Goal: Task Accomplishment & Management: Use online tool/utility

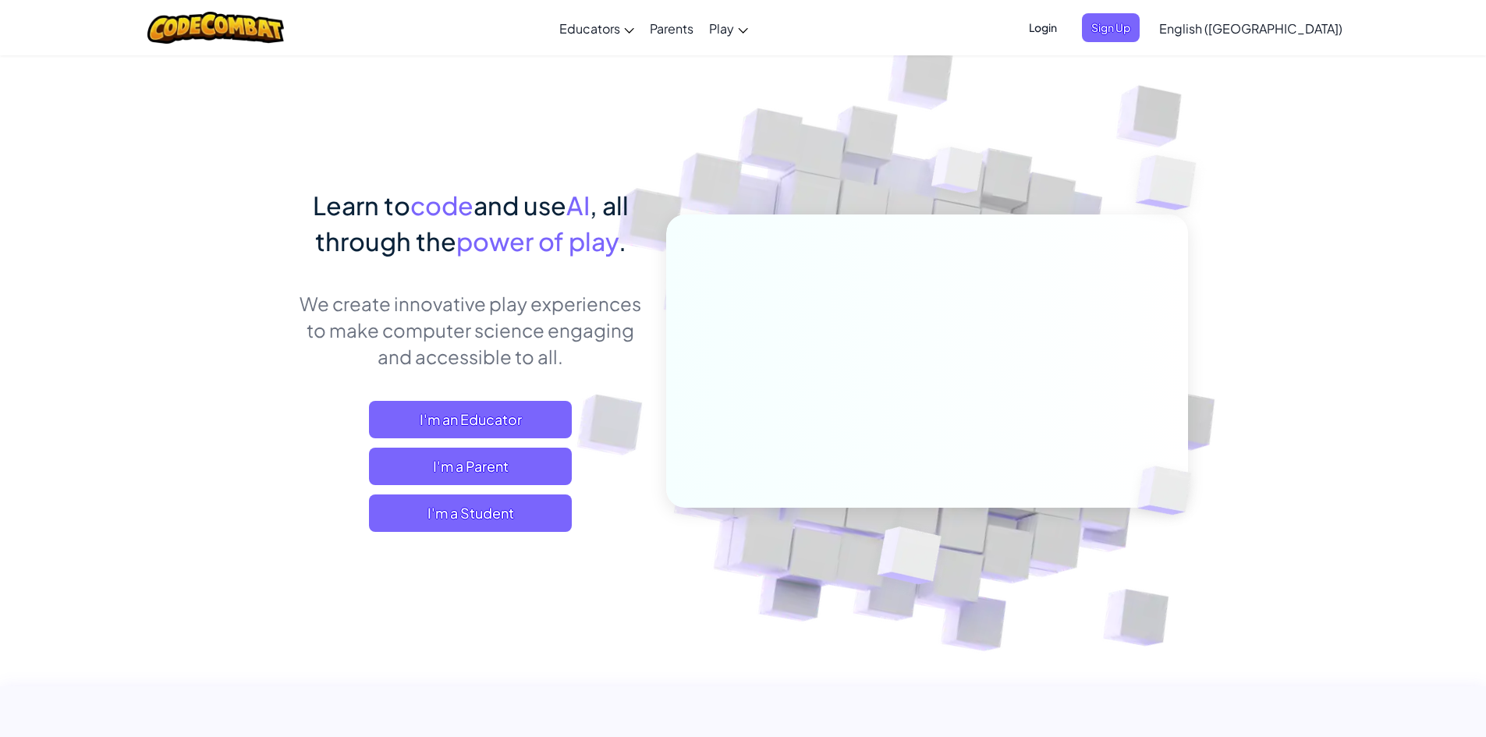
click at [1191, 44] on div "Login Sign Up English (US) English (US) English (UK) 简体中文 繁體中文 русский español …" at bounding box center [1181, 28] width 339 height 42
click at [1140, 33] on span "Sign Up" at bounding box center [1111, 27] width 58 height 29
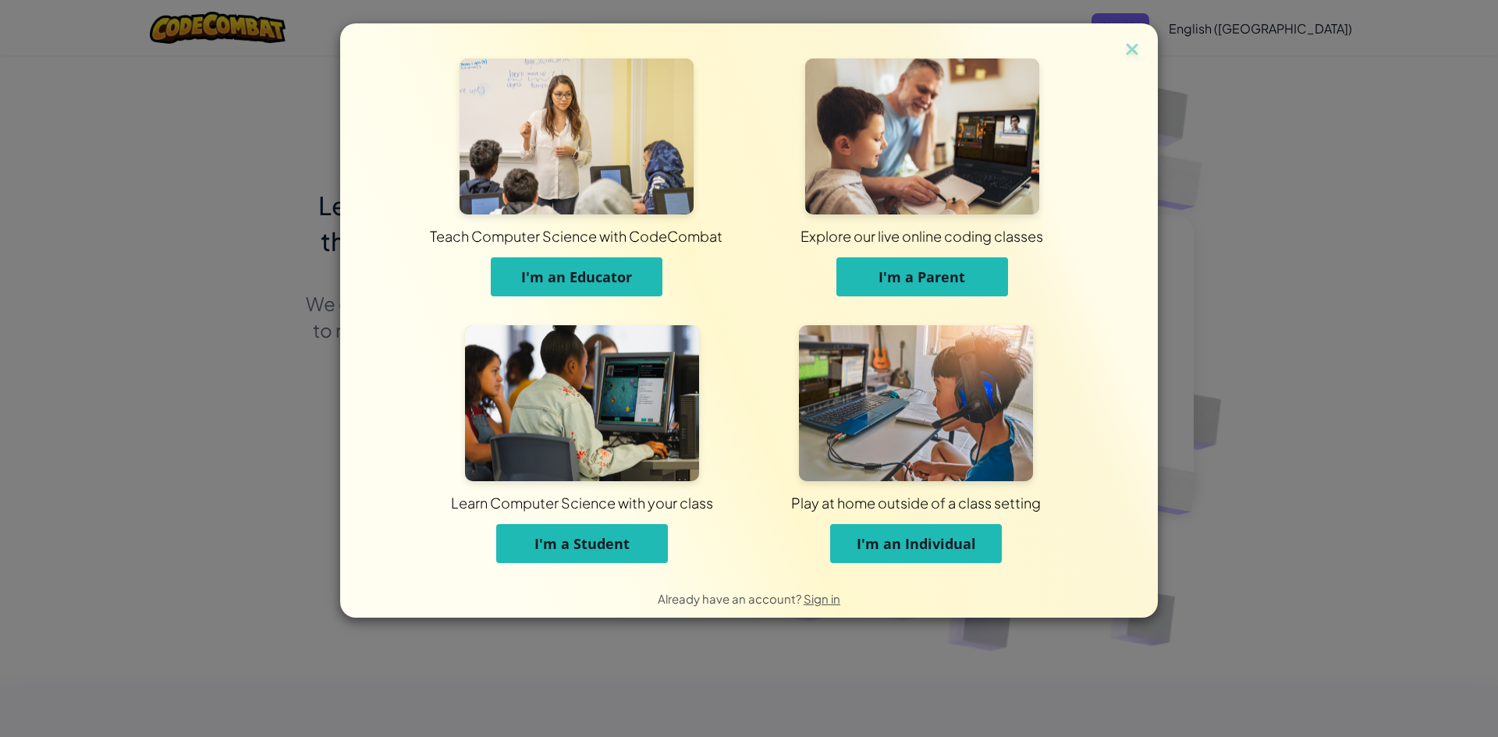
click at [574, 541] on span "I'm a Student" at bounding box center [581, 543] width 95 height 19
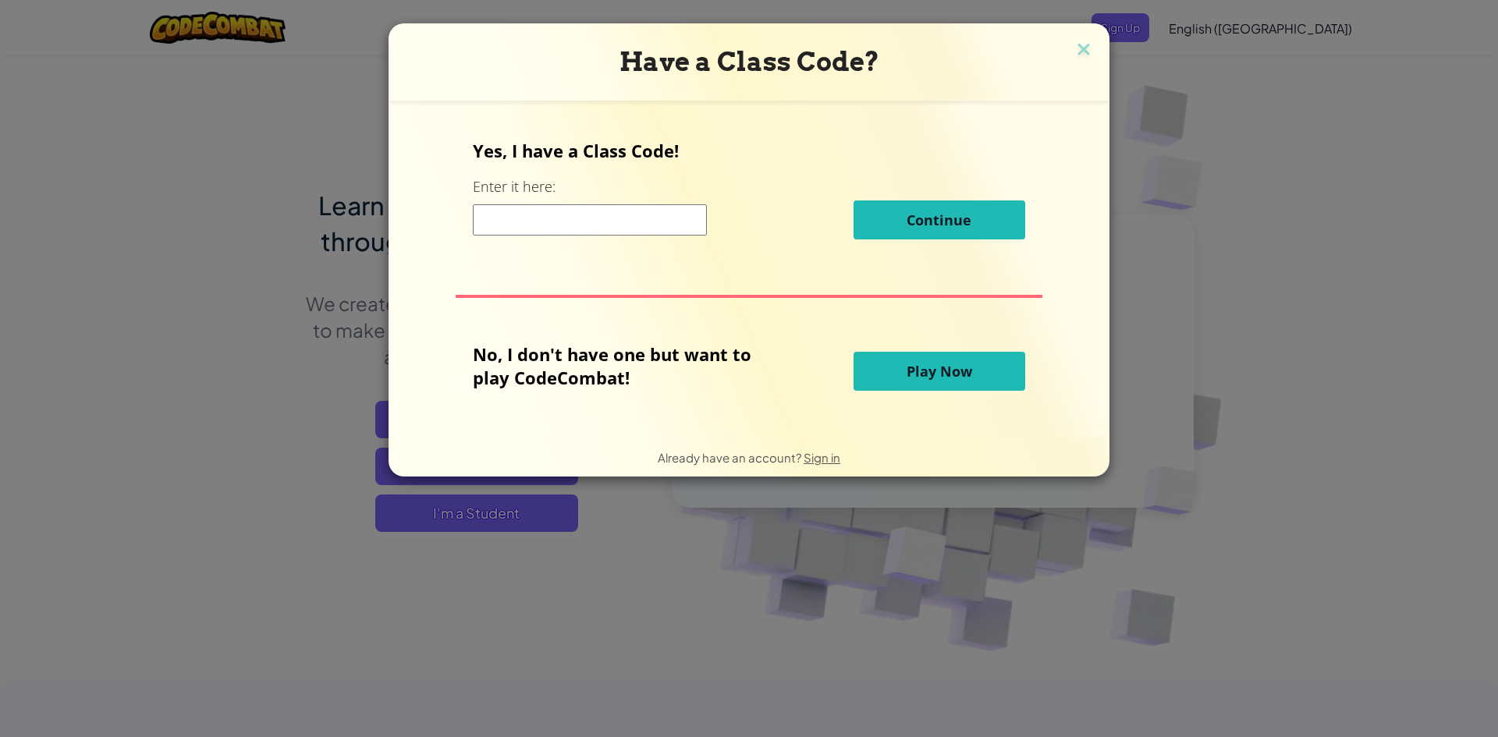
click at [1065, 48] on h3 "Have a Class Code?" at bounding box center [748, 62] width 697 height 32
click at [1081, 46] on img at bounding box center [1084, 50] width 20 height 23
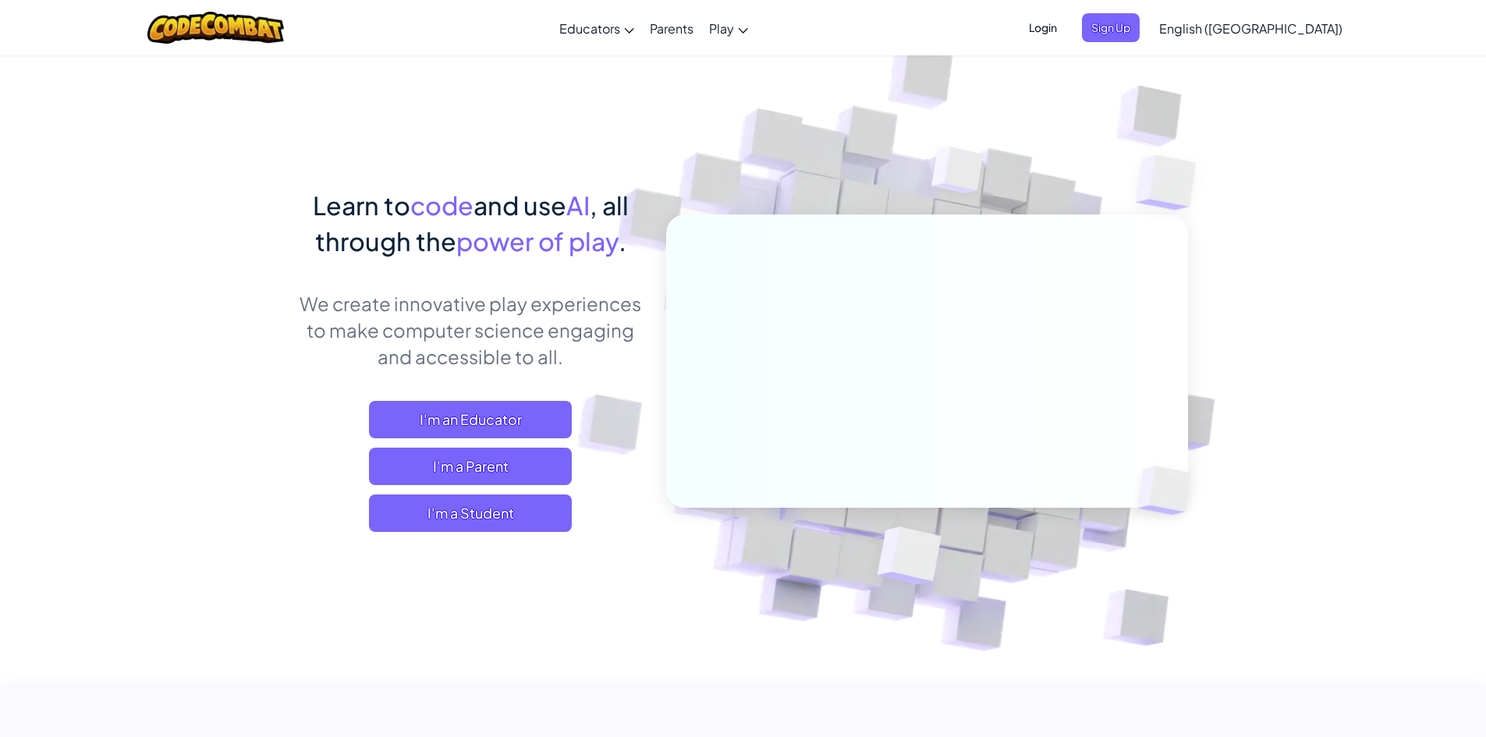
click at [1141, 12] on div "Login Sign Up English (US) English (US) English (UK) 简体中文 繁體中文 русский español …" at bounding box center [1181, 28] width 339 height 42
click at [1066, 27] on span "Login" at bounding box center [1043, 27] width 47 height 29
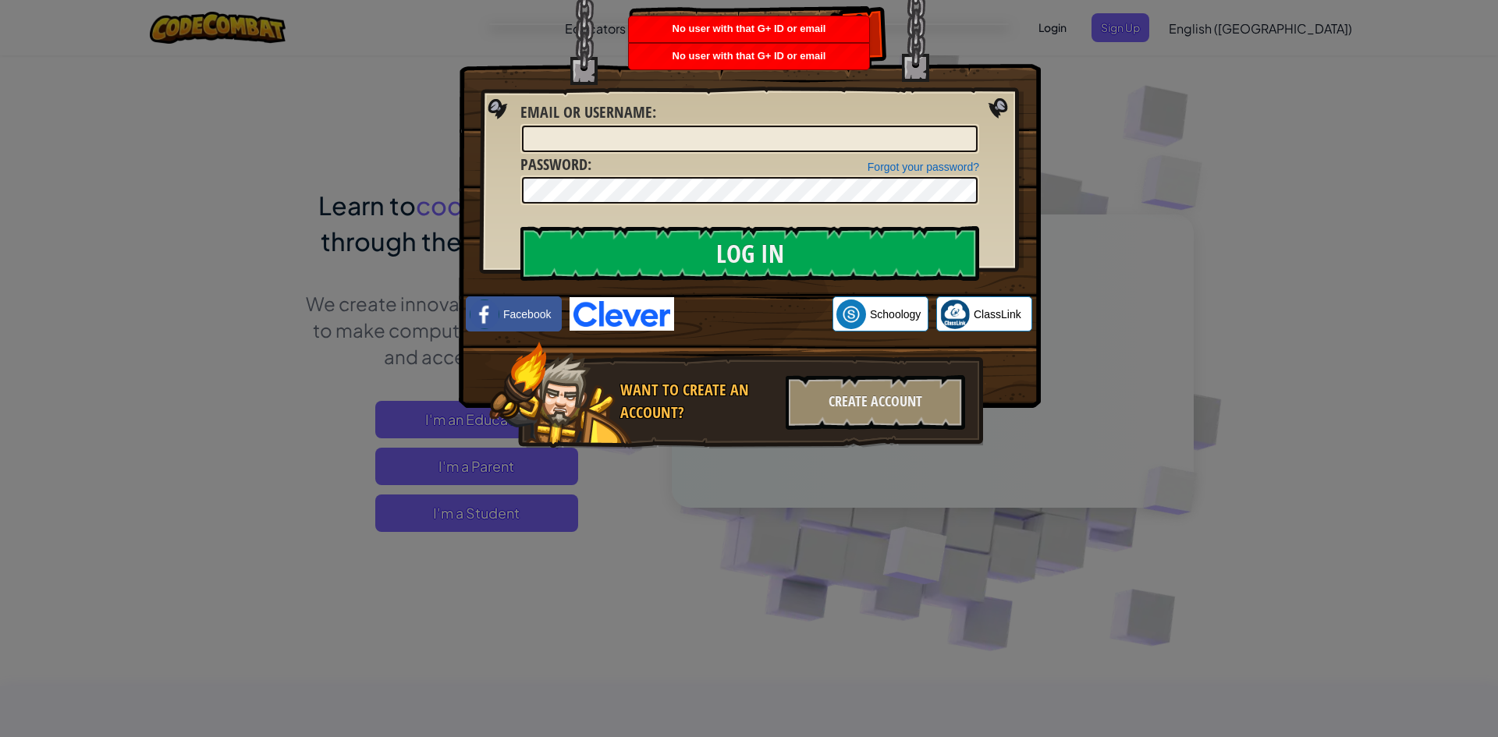
click at [1207, 262] on div "Log In Unknown Error Email or Username : Forgot your password? Password : Log I…" at bounding box center [749, 368] width 1498 height 737
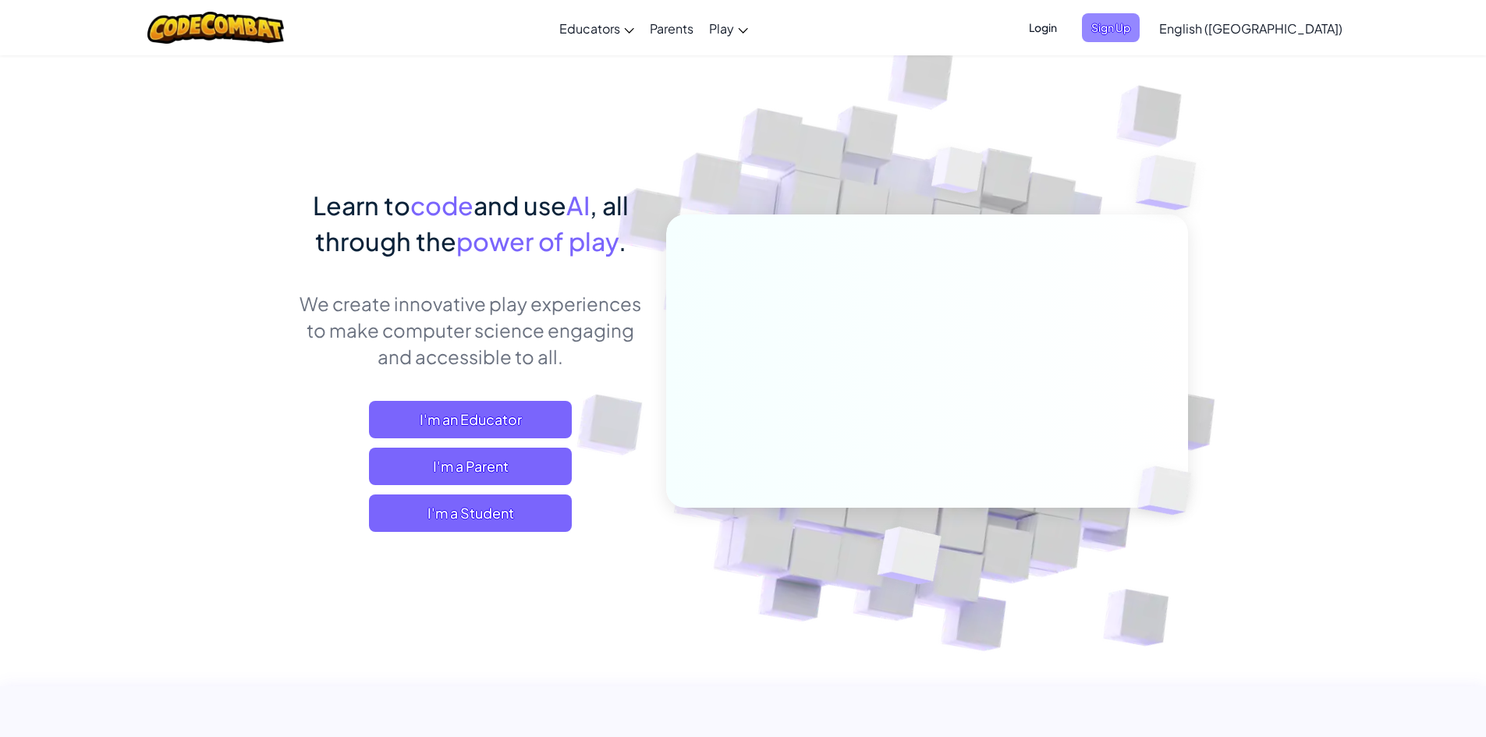
click at [1140, 23] on span "Sign Up" at bounding box center [1111, 27] width 58 height 29
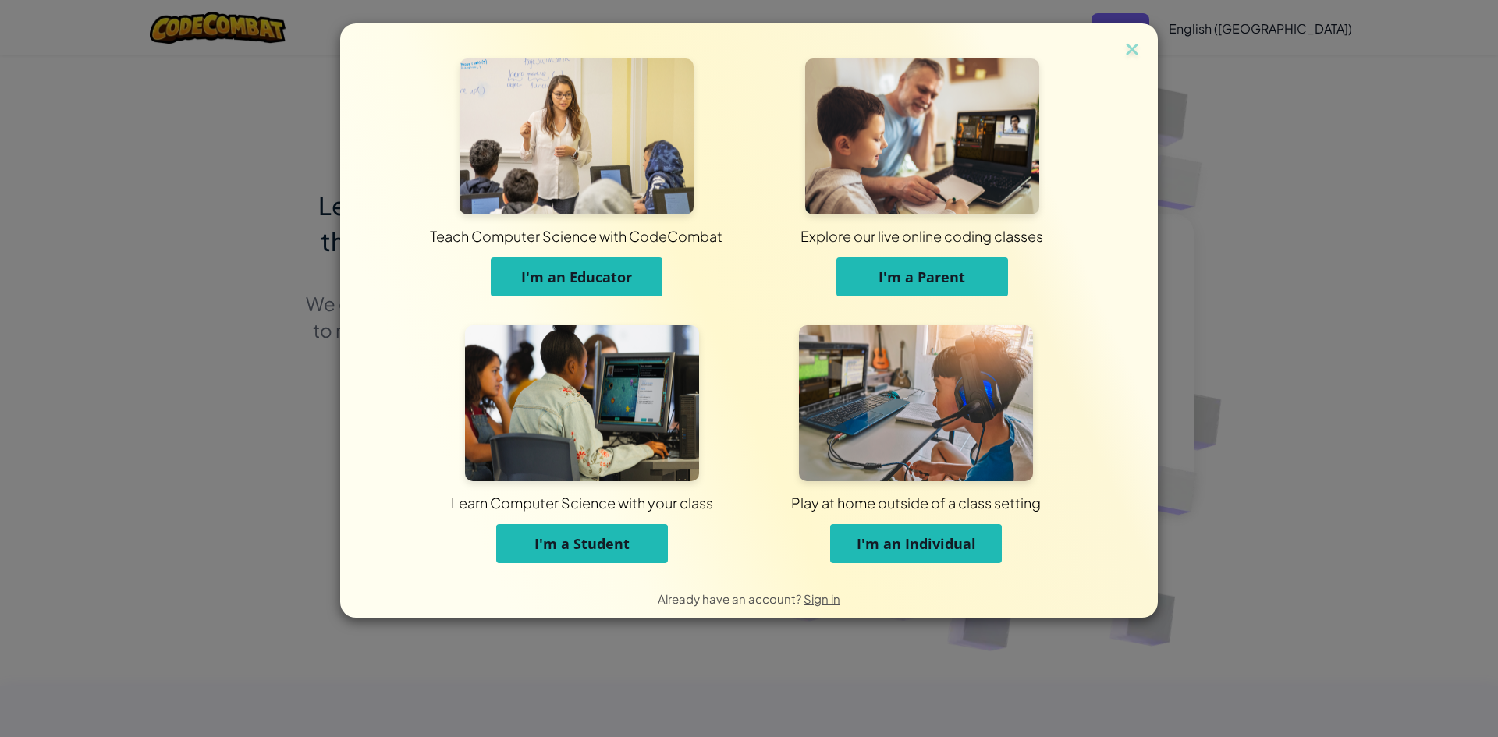
click at [614, 535] on span "I'm a Student" at bounding box center [581, 543] width 95 height 19
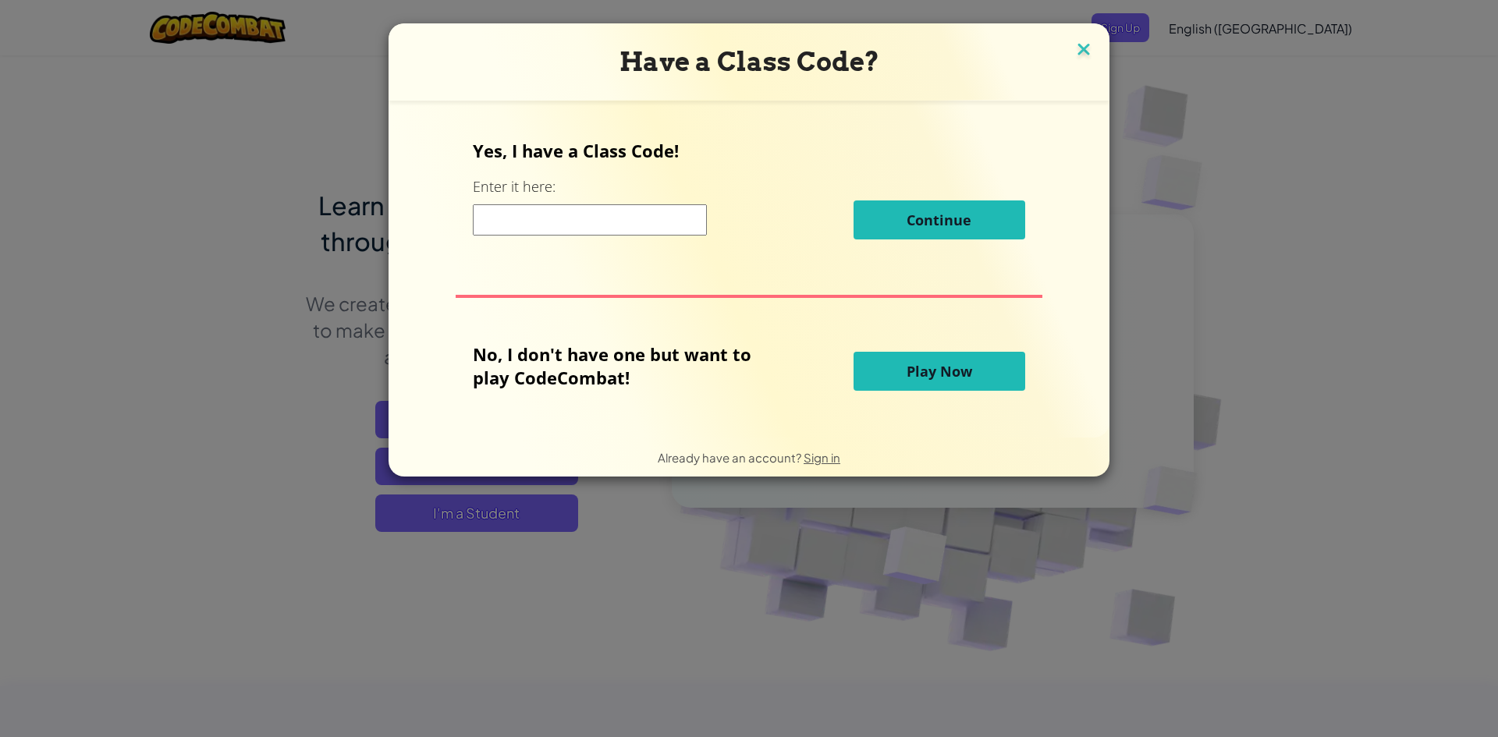
click at [1084, 52] on img at bounding box center [1084, 50] width 20 height 23
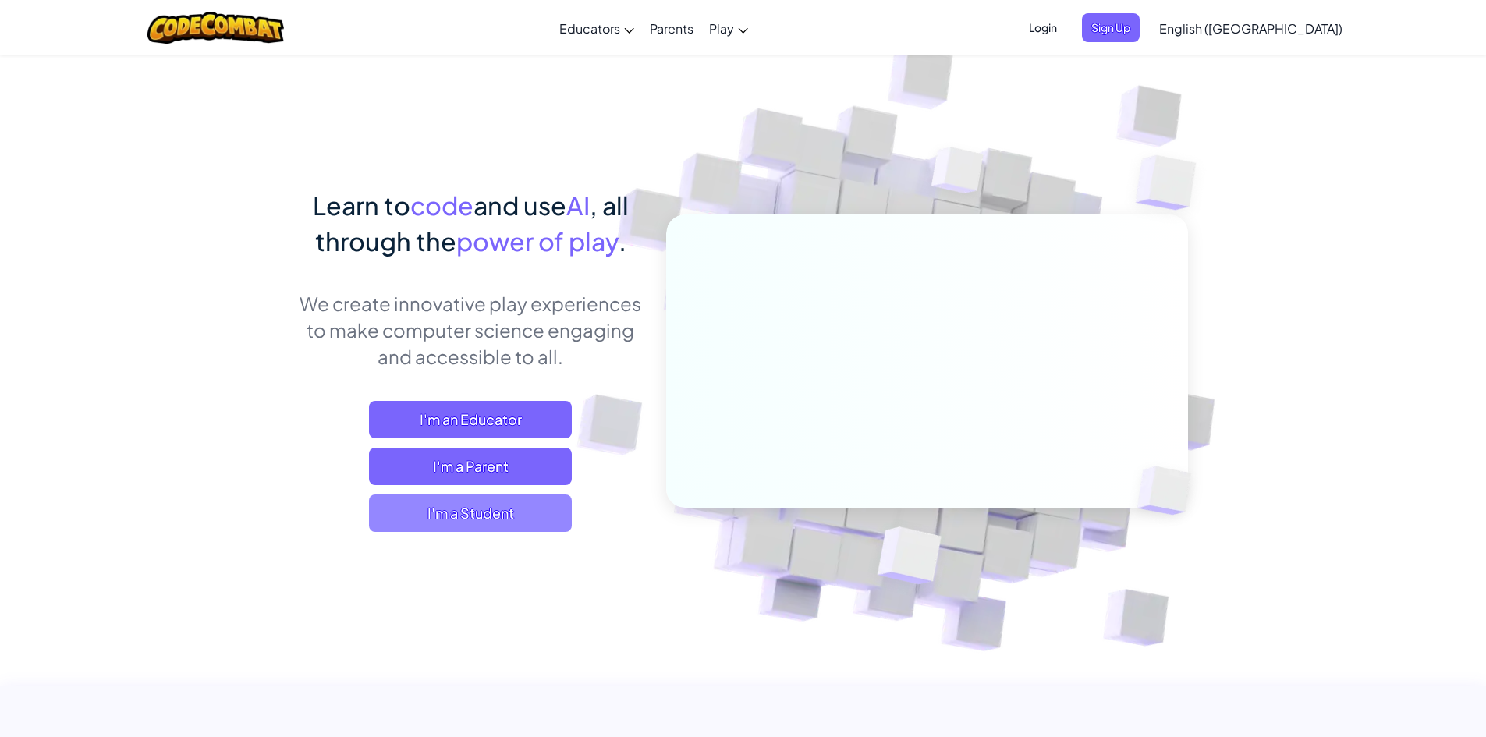
click at [464, 510] on span "I'm a Student" at bounding box center [470, 513] width 203 height 37
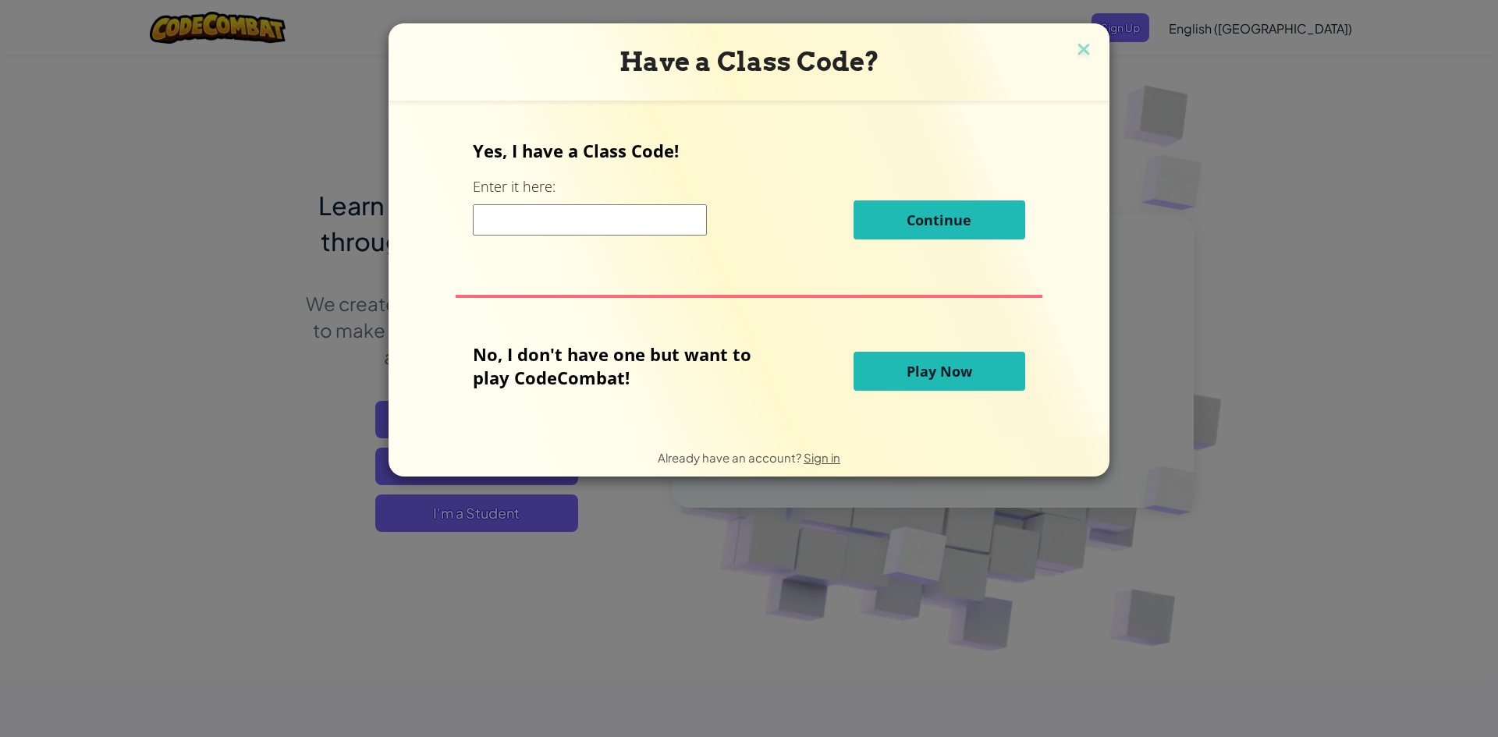
click at [1099, 66] on div "Have a Class Code?" at bounding box center [749, 61] width 721 height 77
click at [1074, 65] on h3 "Have a Class Code?" at bounding box center [748, 62] width 697 height 32
click at [1094, 47] on div "Have a Class Code? Yes, I have a Class Code! Enter it here: Continue No, I don'…" at bounding box center [749, 249] width 721 height 453
click at [1088, 41] on img at bounding box center [1084, 50] width 20 height 23
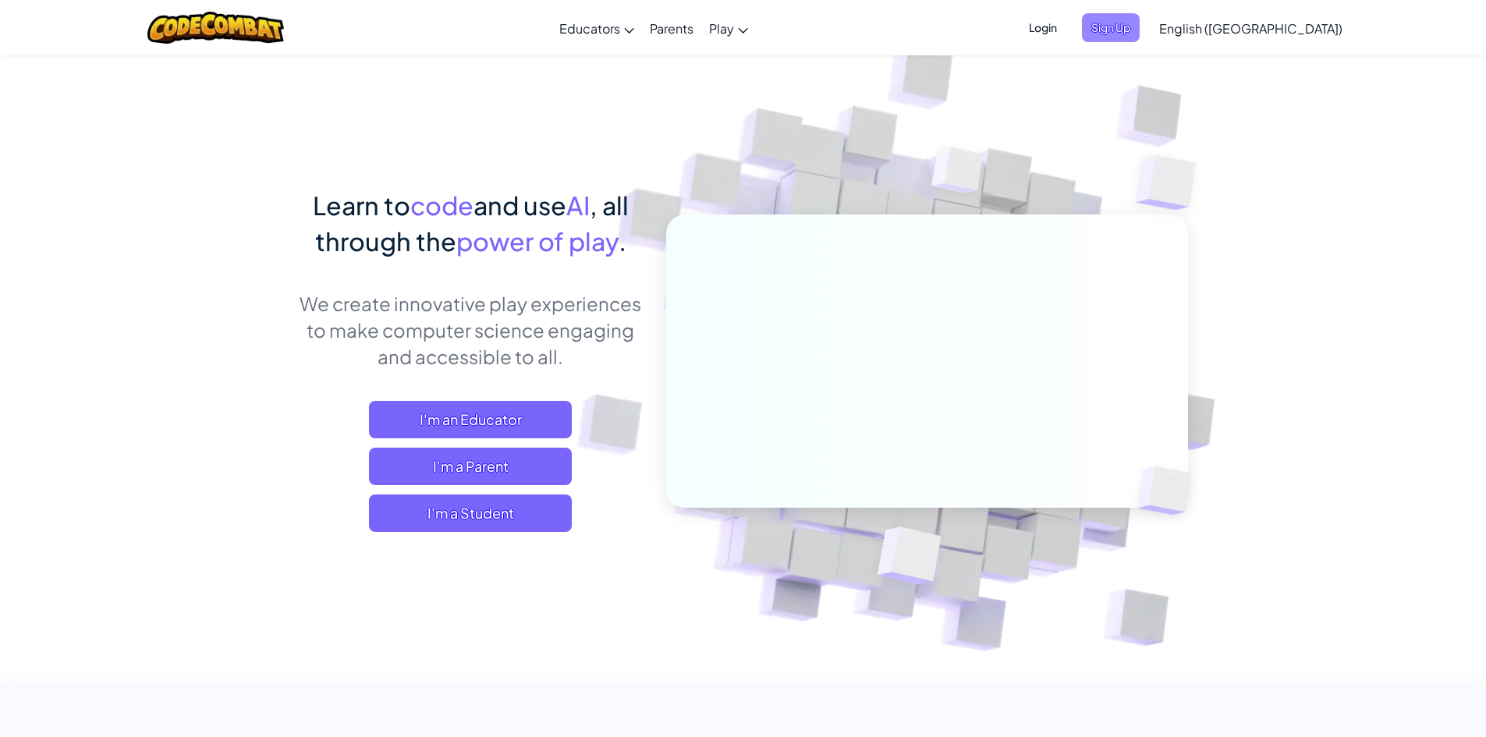
click at [1140, 20] on span "Sign Up" at bounding box center [1111, 27] width 58 height 29
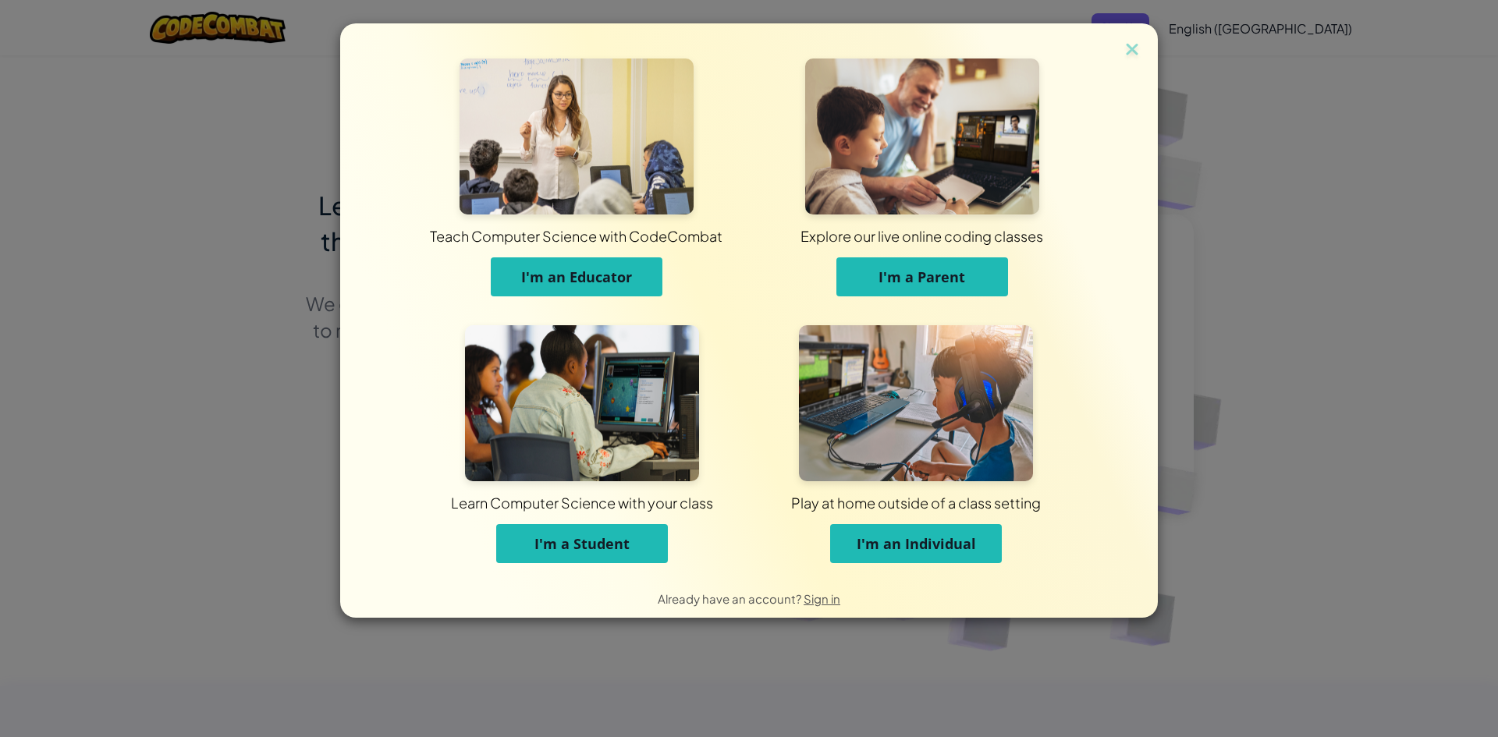
click at [583, 533] on button "I'm a Student" at bounding box center [582, 543] width 172 height 39
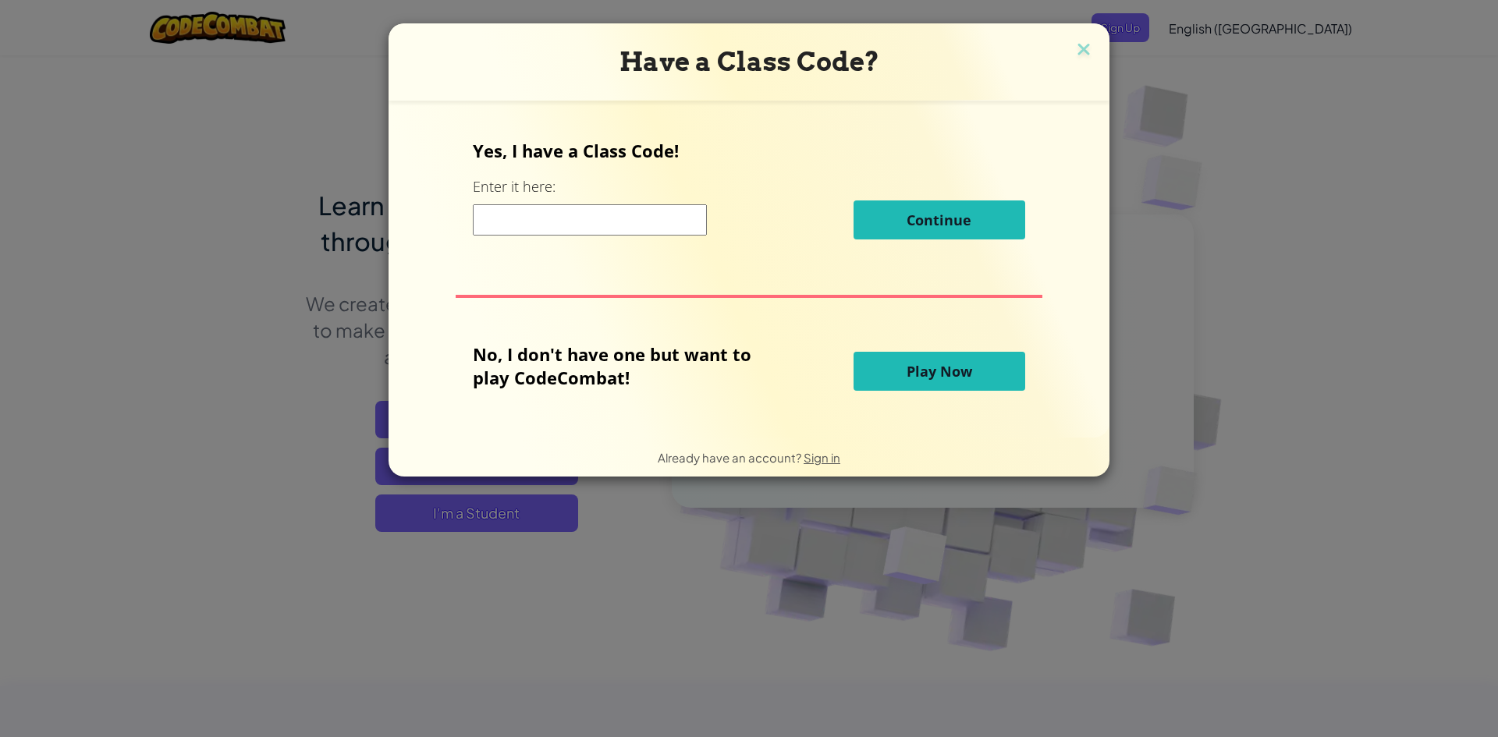
click at [943, 369] on span "Play Now" at bounding box center [940, 371] width 66 height 19
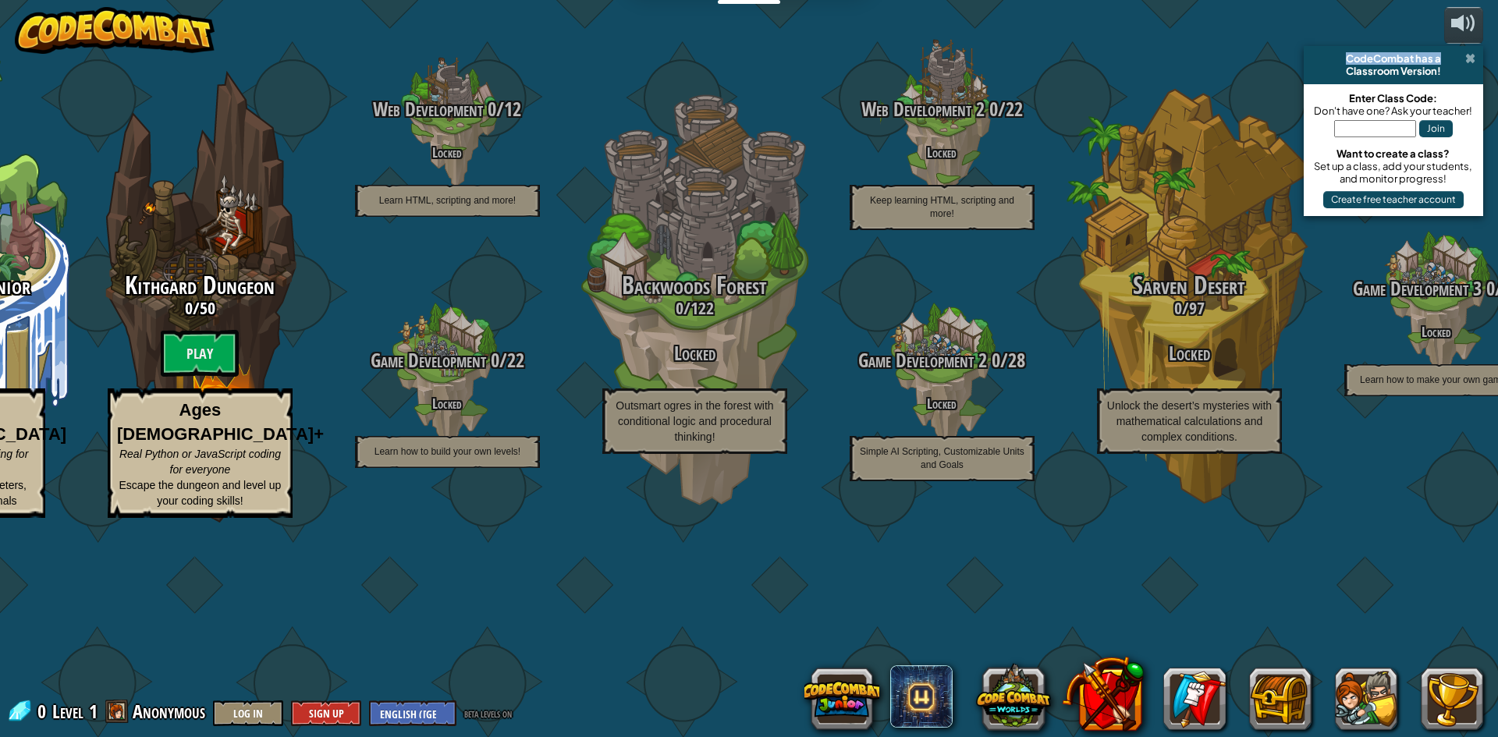
click at [1474, 57] on div "CodeCombat has a Classroom Version!" at bounding box center [1393, 65] width 179 height 38
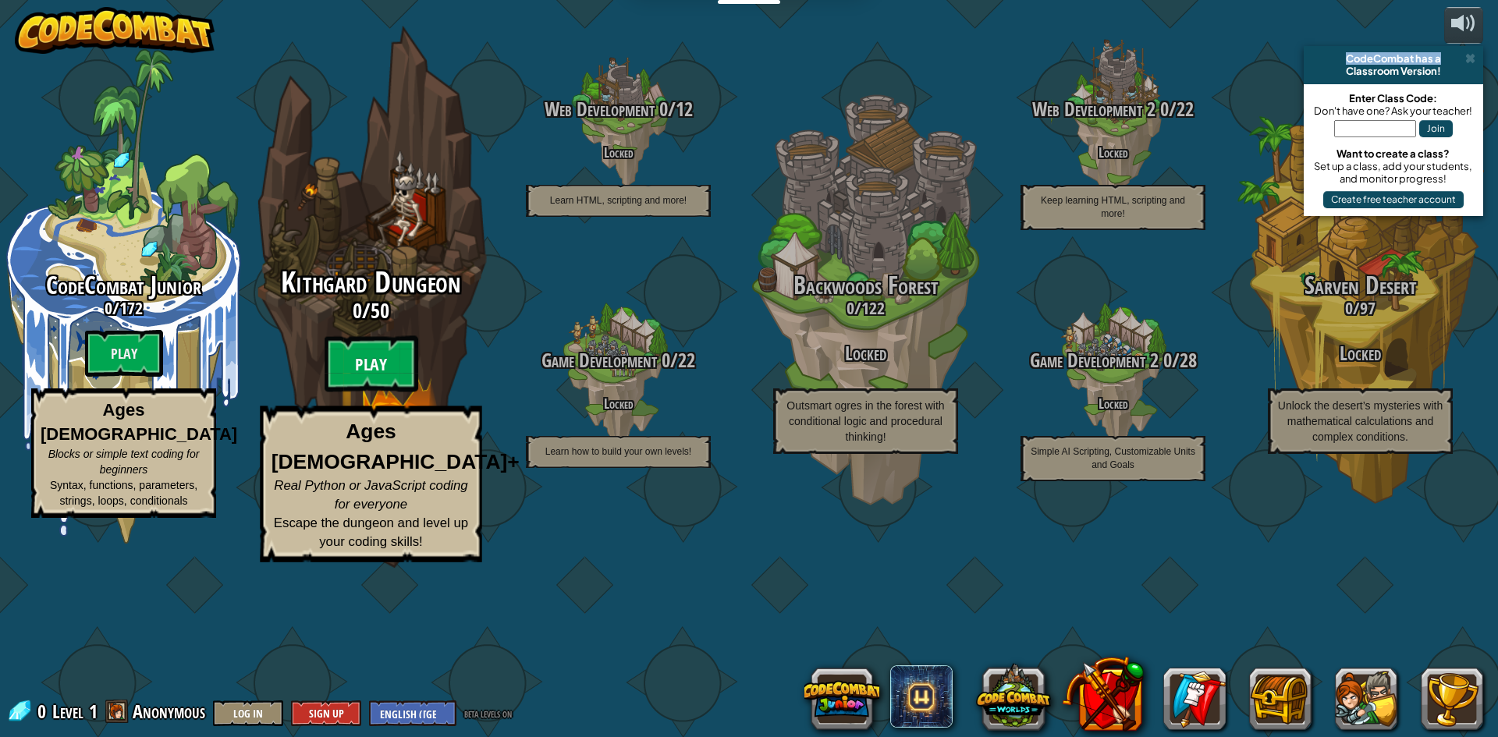
click at [358, 392] on btn "Play" at bounding box center [372, 364] width 94 height 56
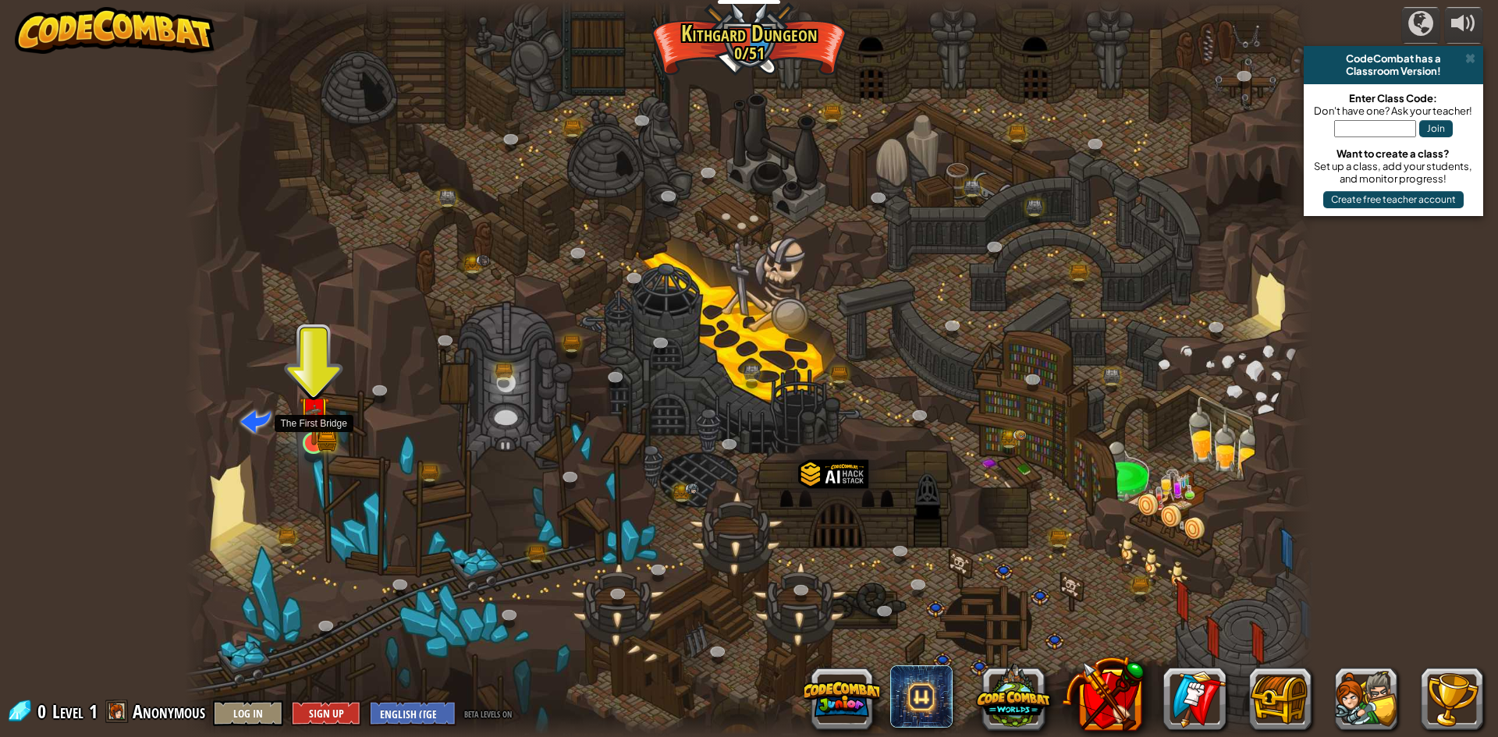
click at [309, 438] on img at bounding box center [314, 411] width 30 height 67
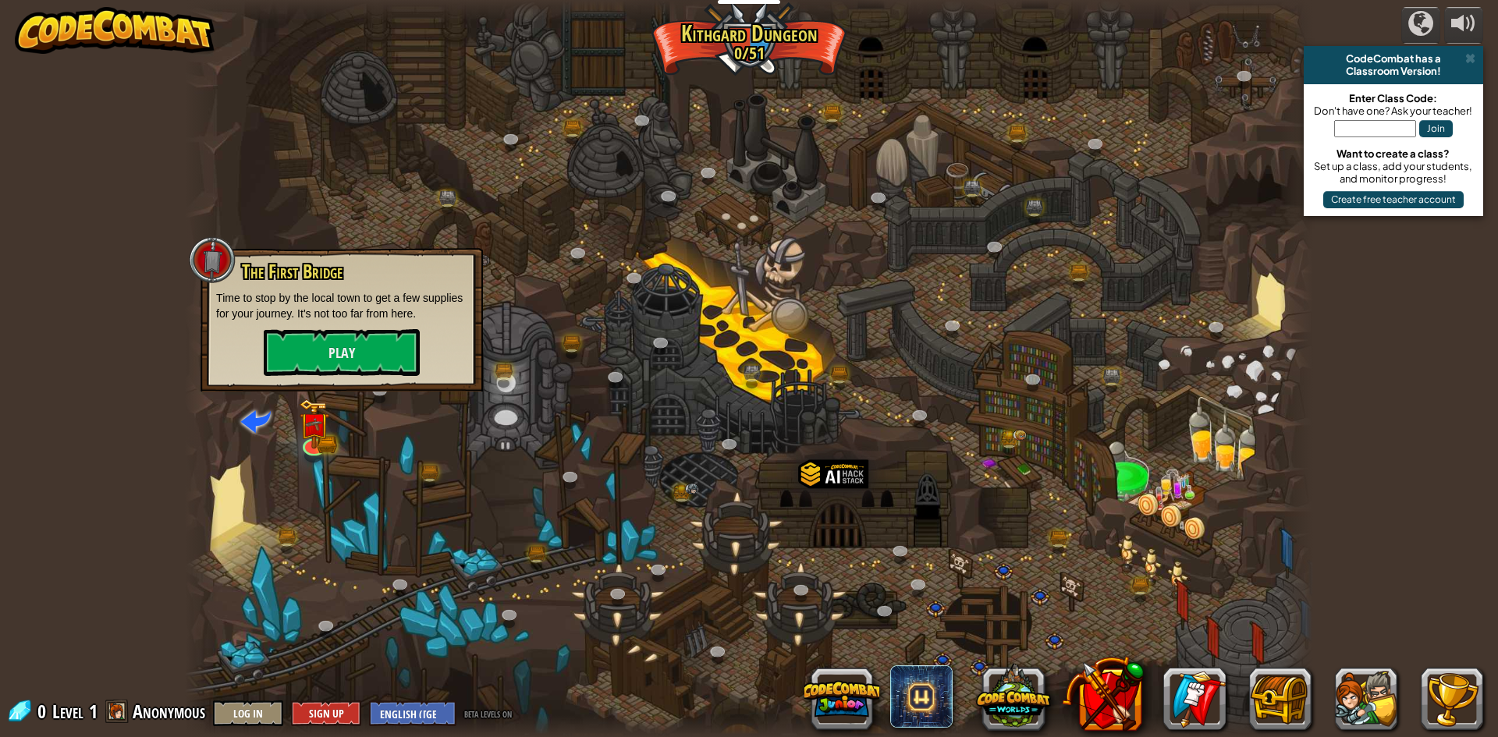
click at [380, 378] on div "The First Bridge Time to stop by the local town to get a few supplies for your …" at bounding box center [342, 320] width 282 height 144
click at [356, 350] on button "Play" at bounding box center [342, 352] width 156 height 47
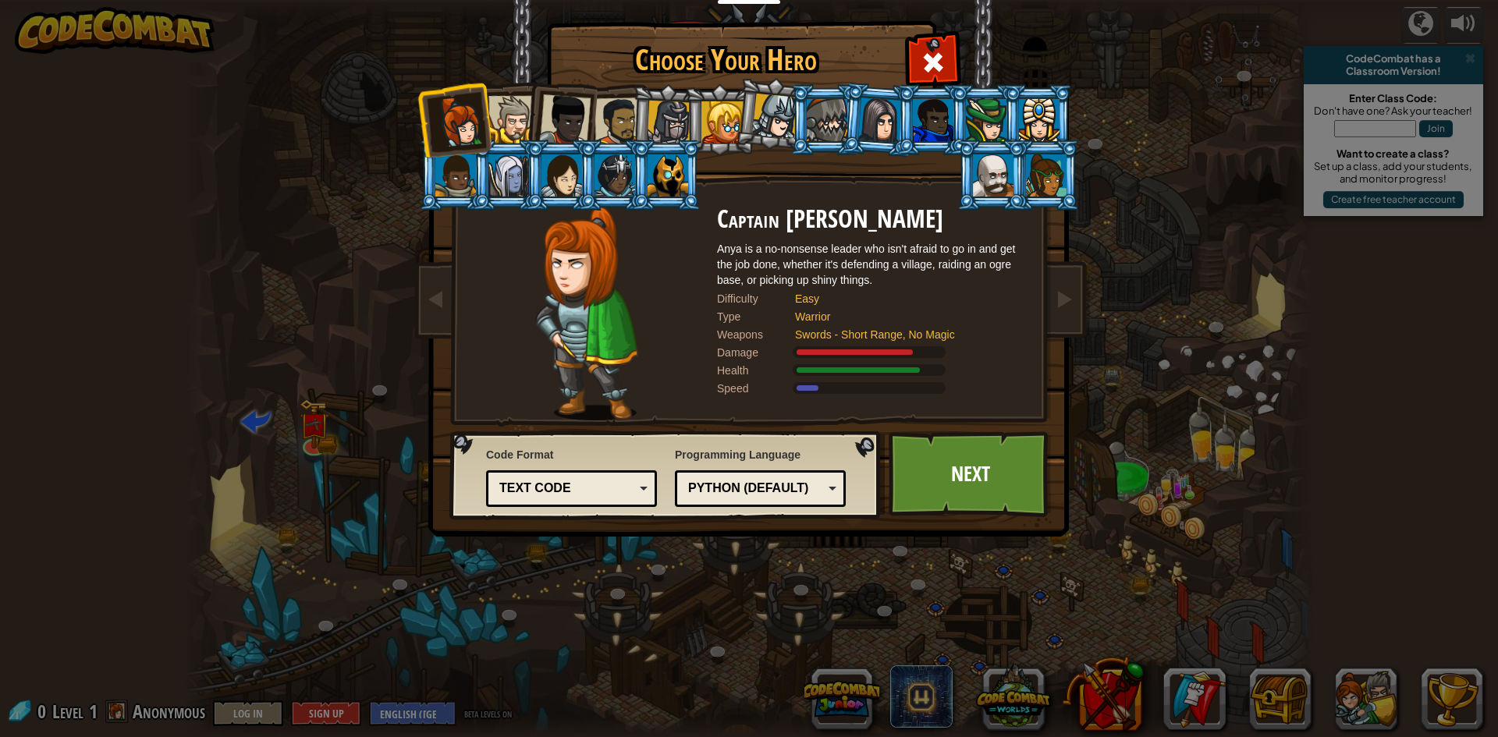
click at [602, 492] on div "Text code" at bounding box center [566, 489] width 135 height 18
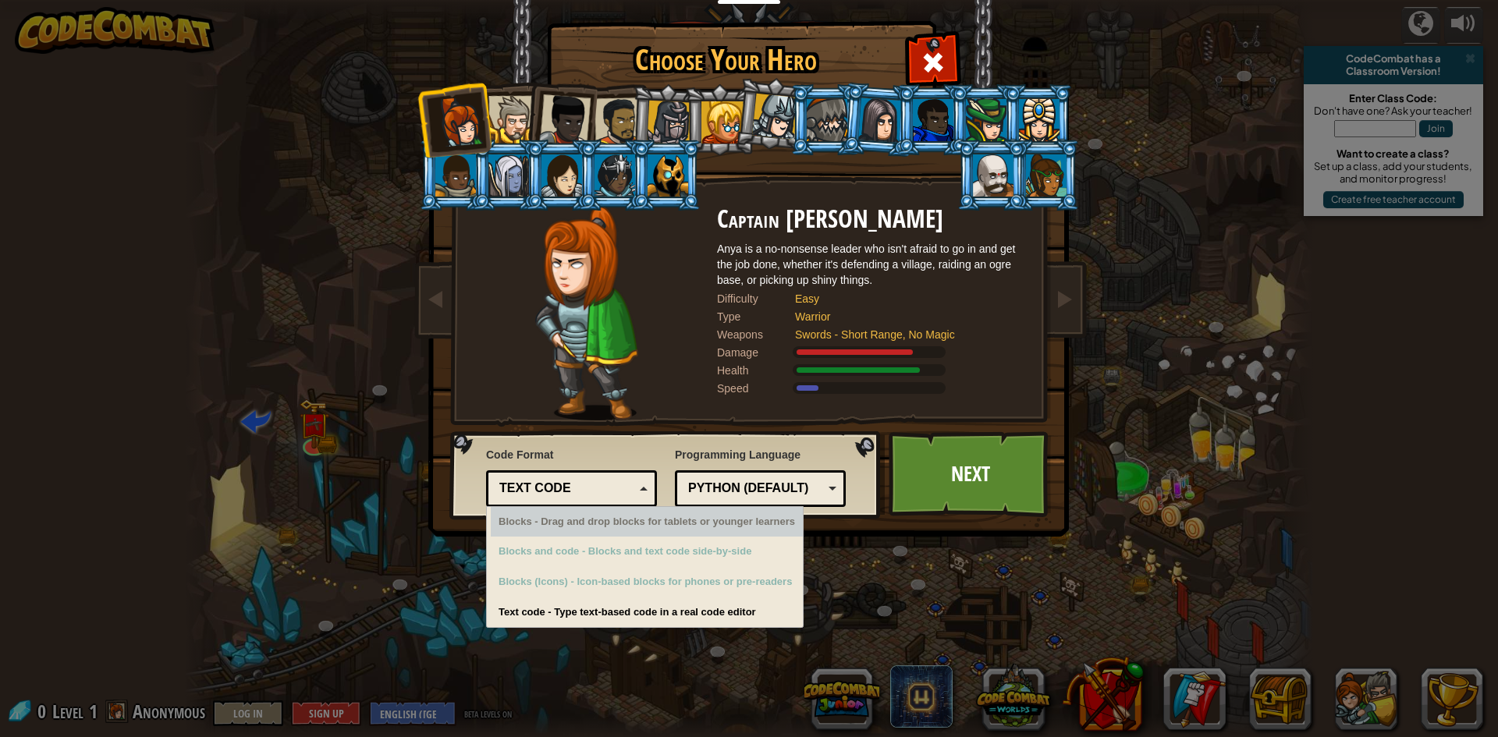
click at [623, 531] on div "Blocks - Drag and drop blocks for tablets or younger learners" at bounding box center [647, 522] width 312 height 30
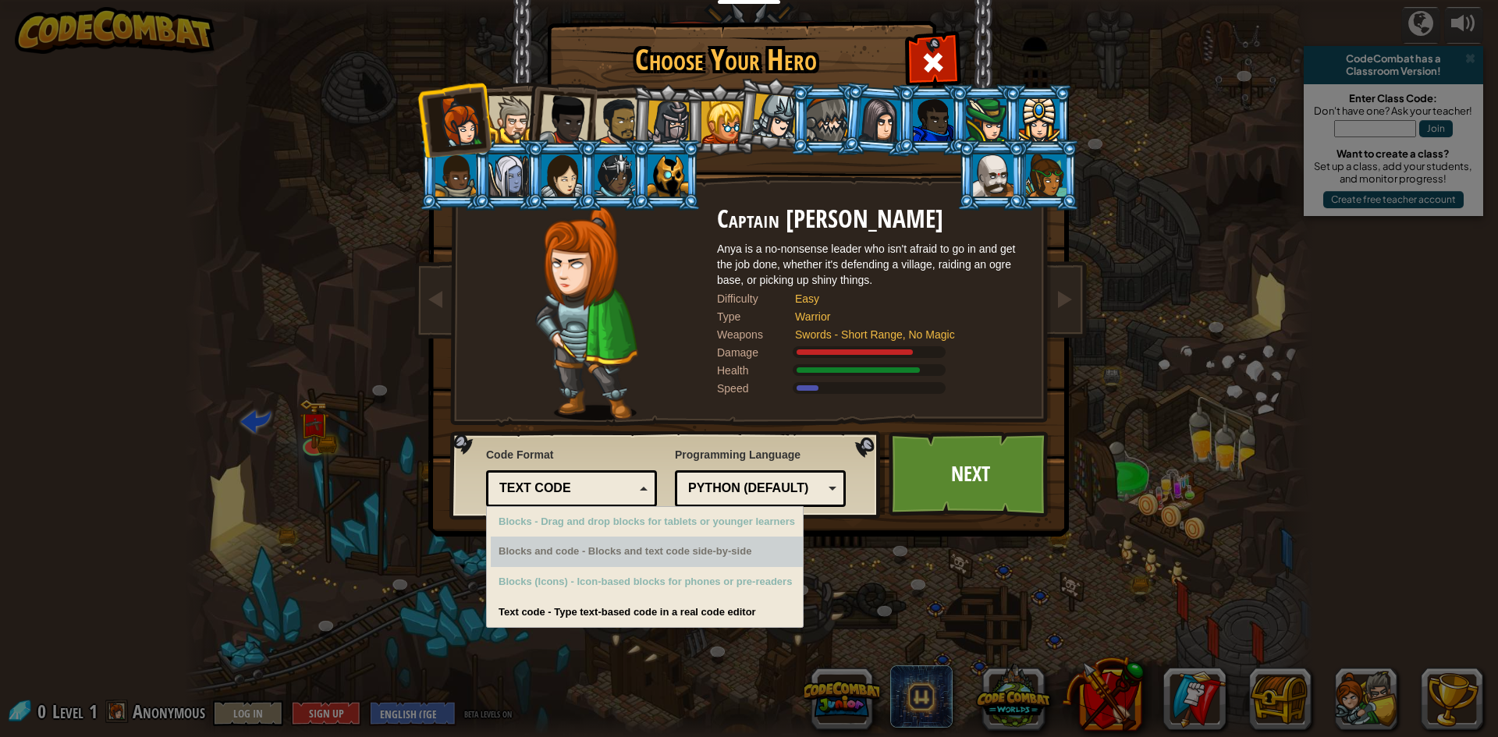
click at [663, 561] on div "Blocks and code - Blocks and text code side-by-side" at bounding box center [647, 552] width 312 height 30
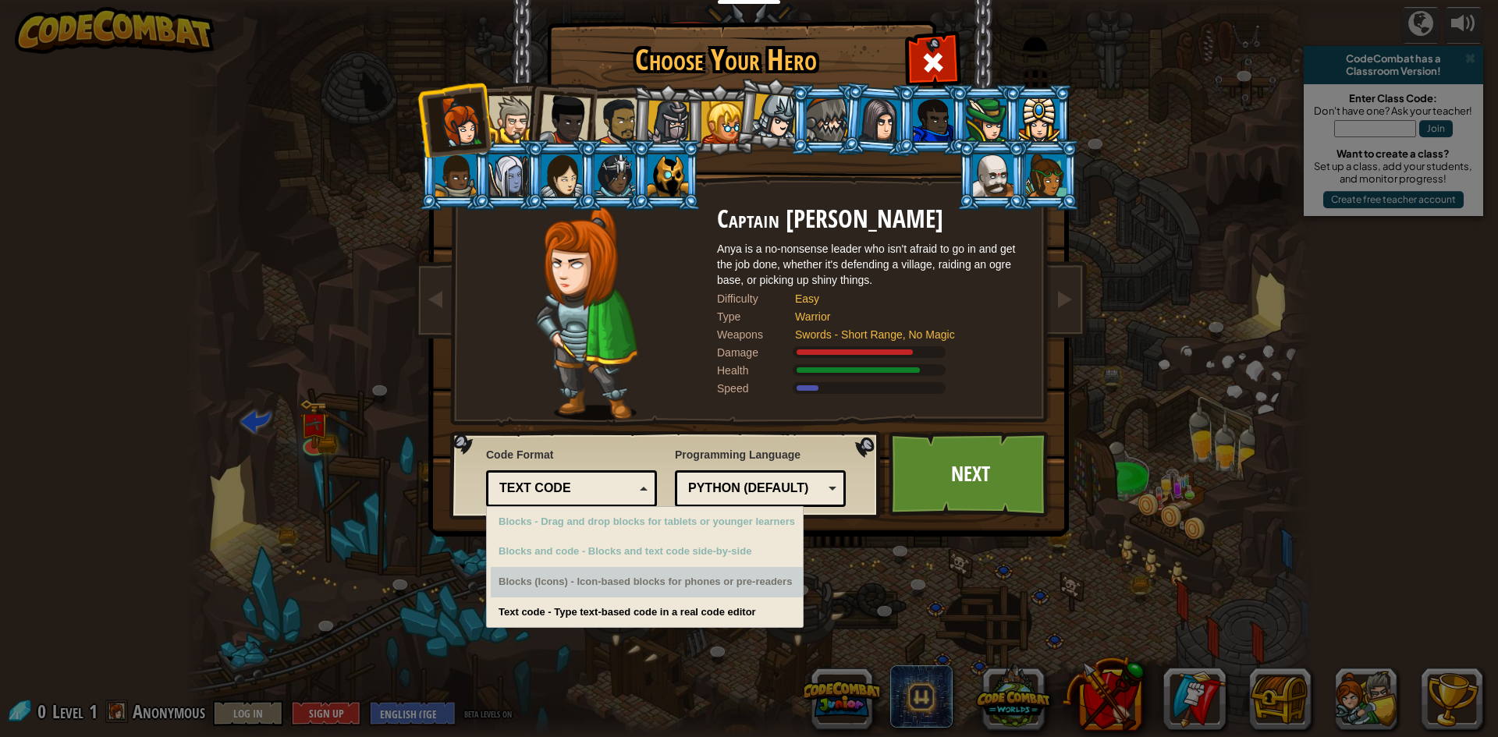
click at [669, 594] on div "Blocks (Icons) - Icon-based blocks for phones or pre-readers" at bounding box center [647, 582] width 312 height 30
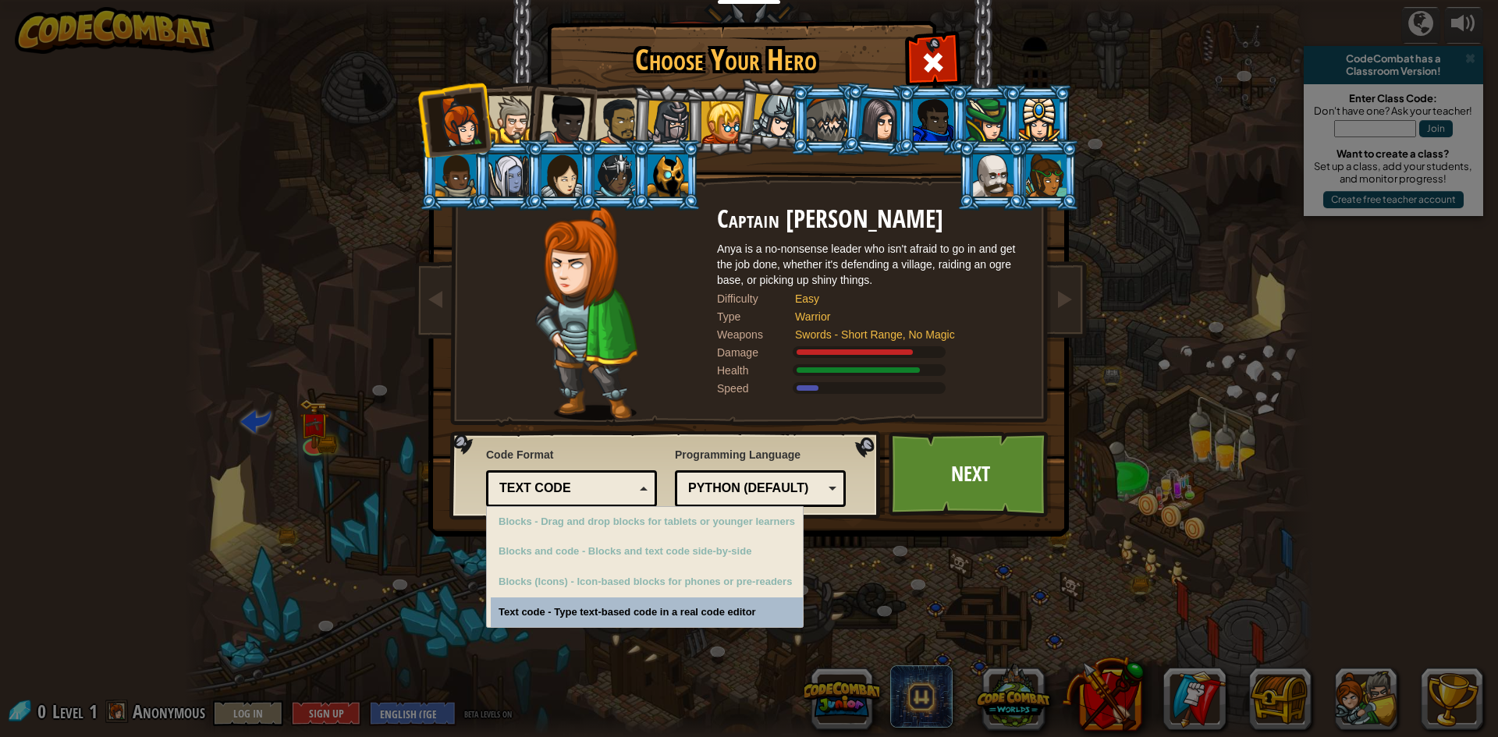
click at [691, 614] on div "Choose Your Hero 0 Captain Anya Weston Anya is a no-nonsense leader who isn't a…" at bounding box center [749, 368] width 1498 height 737
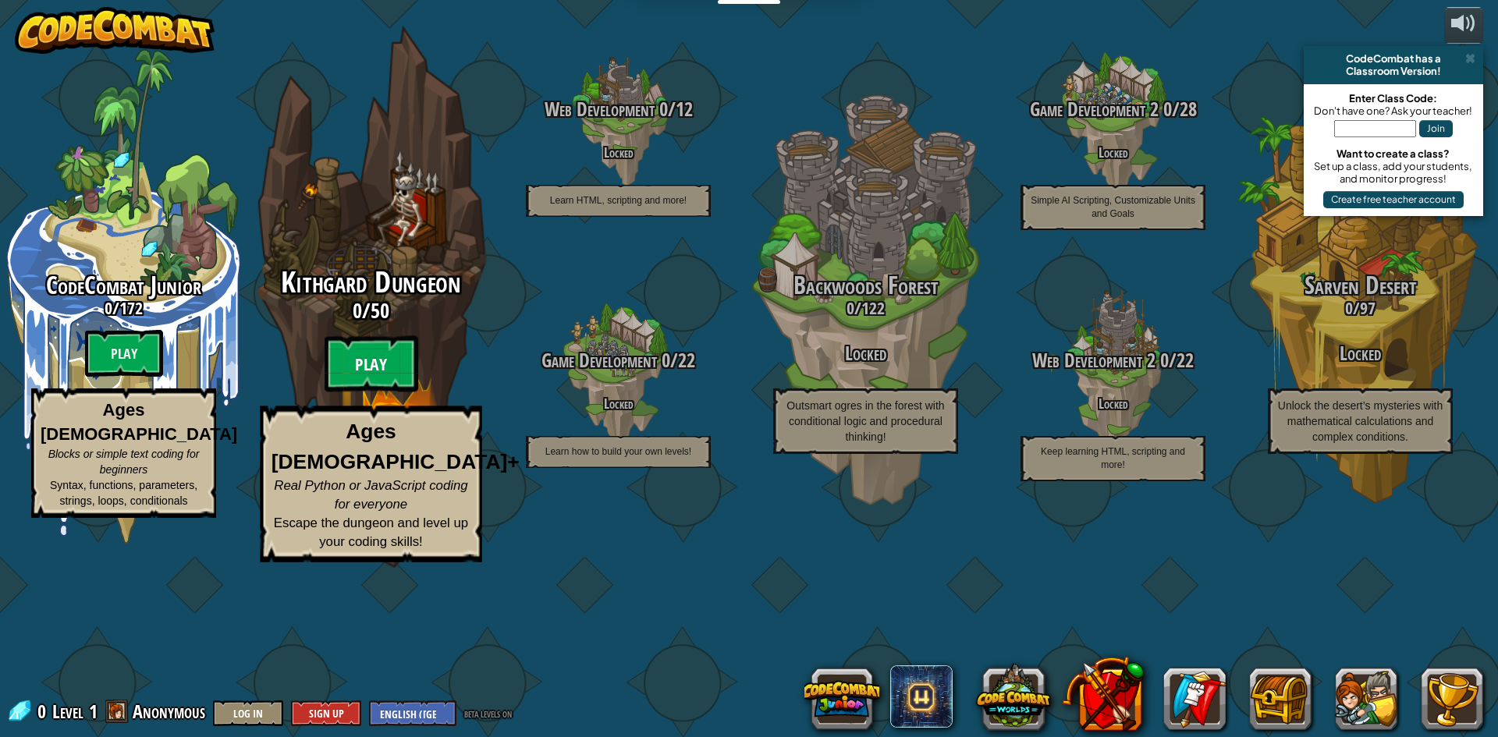
click at [352, 392] on btn "Play" at bounding box center [372, 364] width 94 height 56
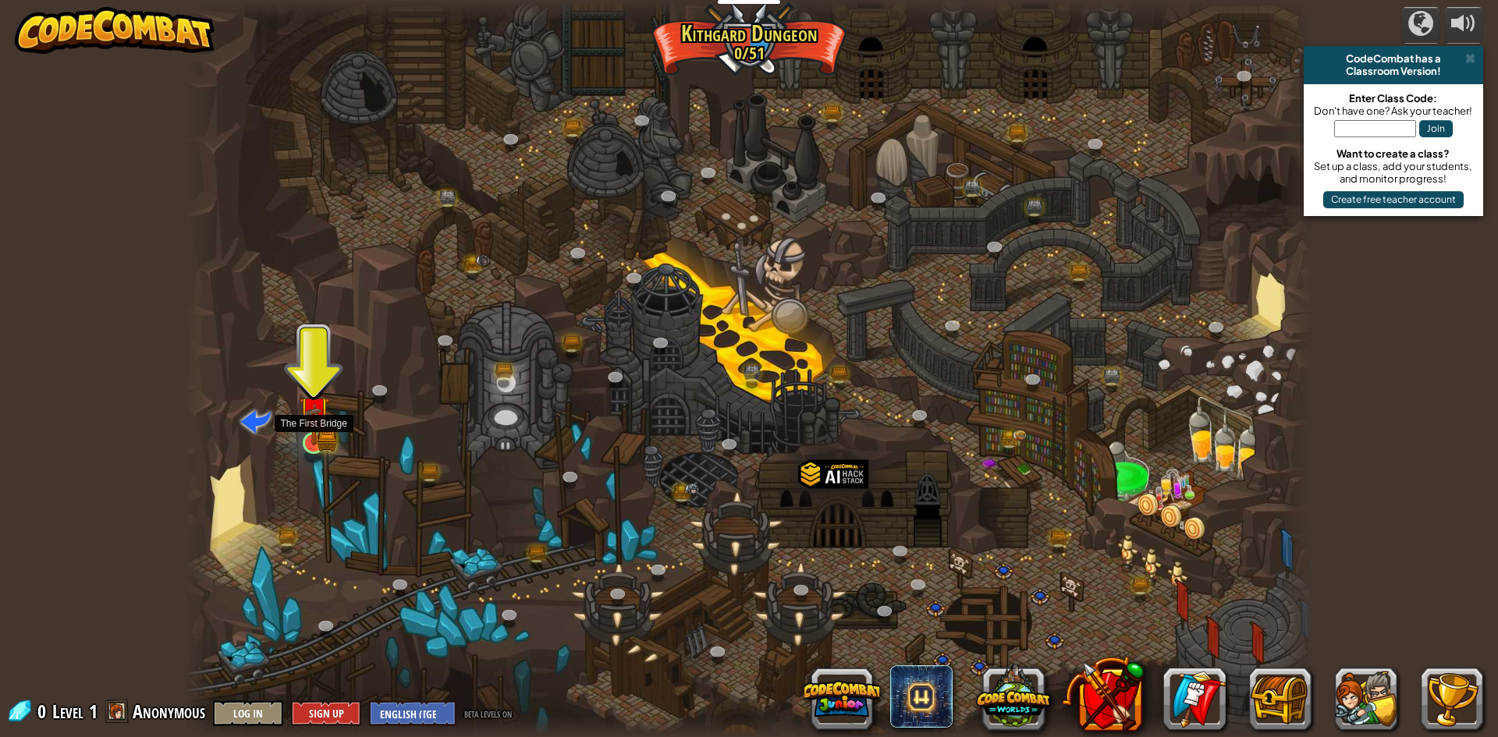
click at [313, 437] on img at bounding box center [314, 411] width 30 height 67
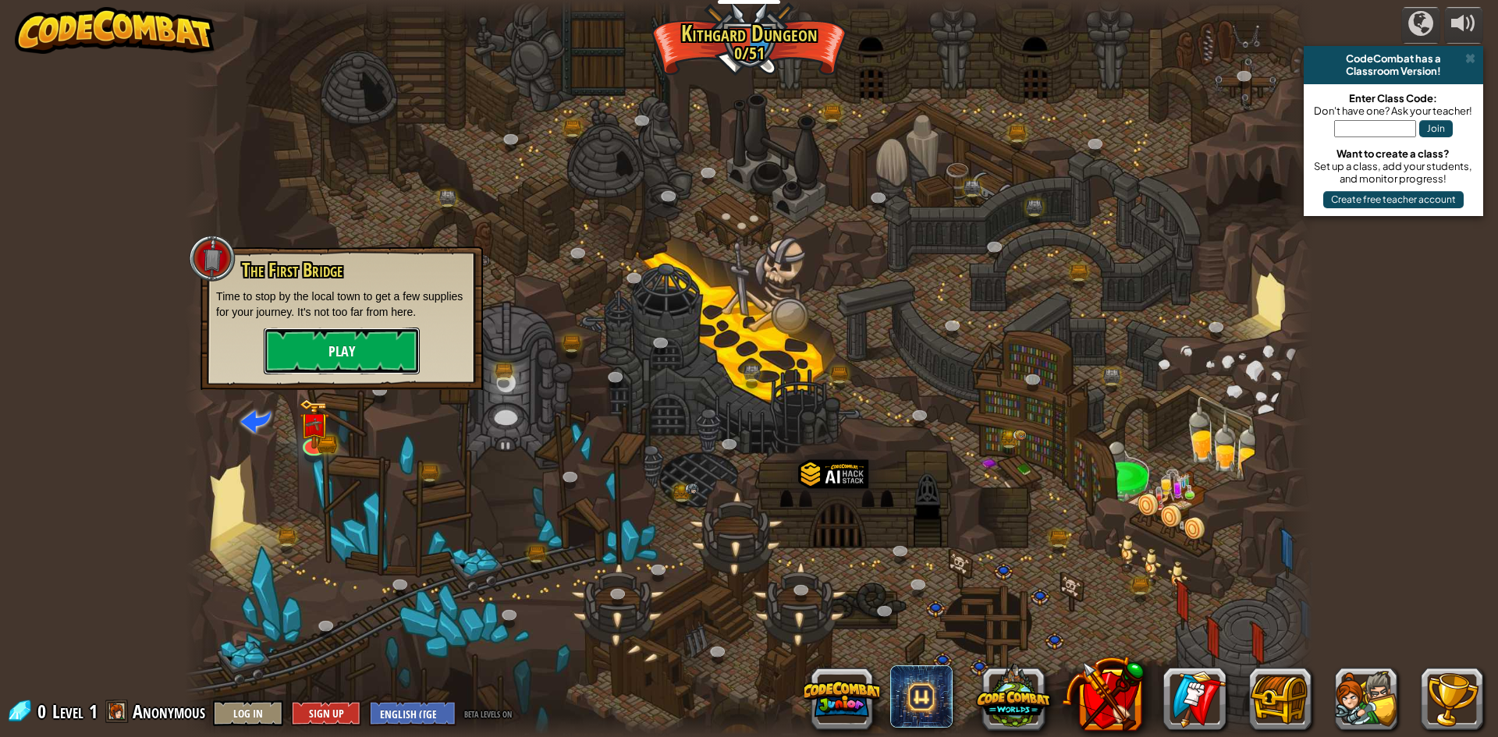
click at [304, 346] on button "Play" at bounding box center [342, 351] width 156 height 47
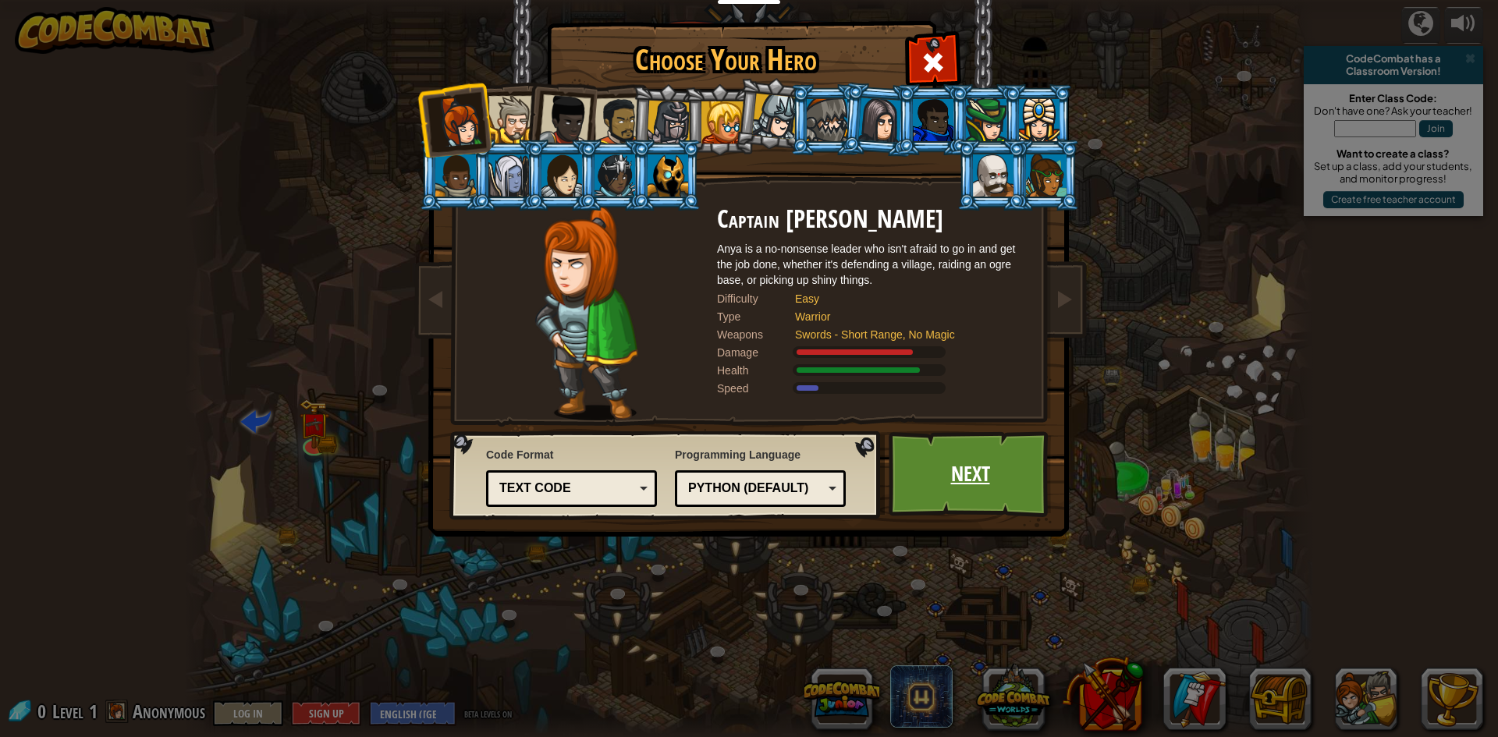
click at [986, 460] on link "Next" at bounding box center [970, 474] width 163 height 86
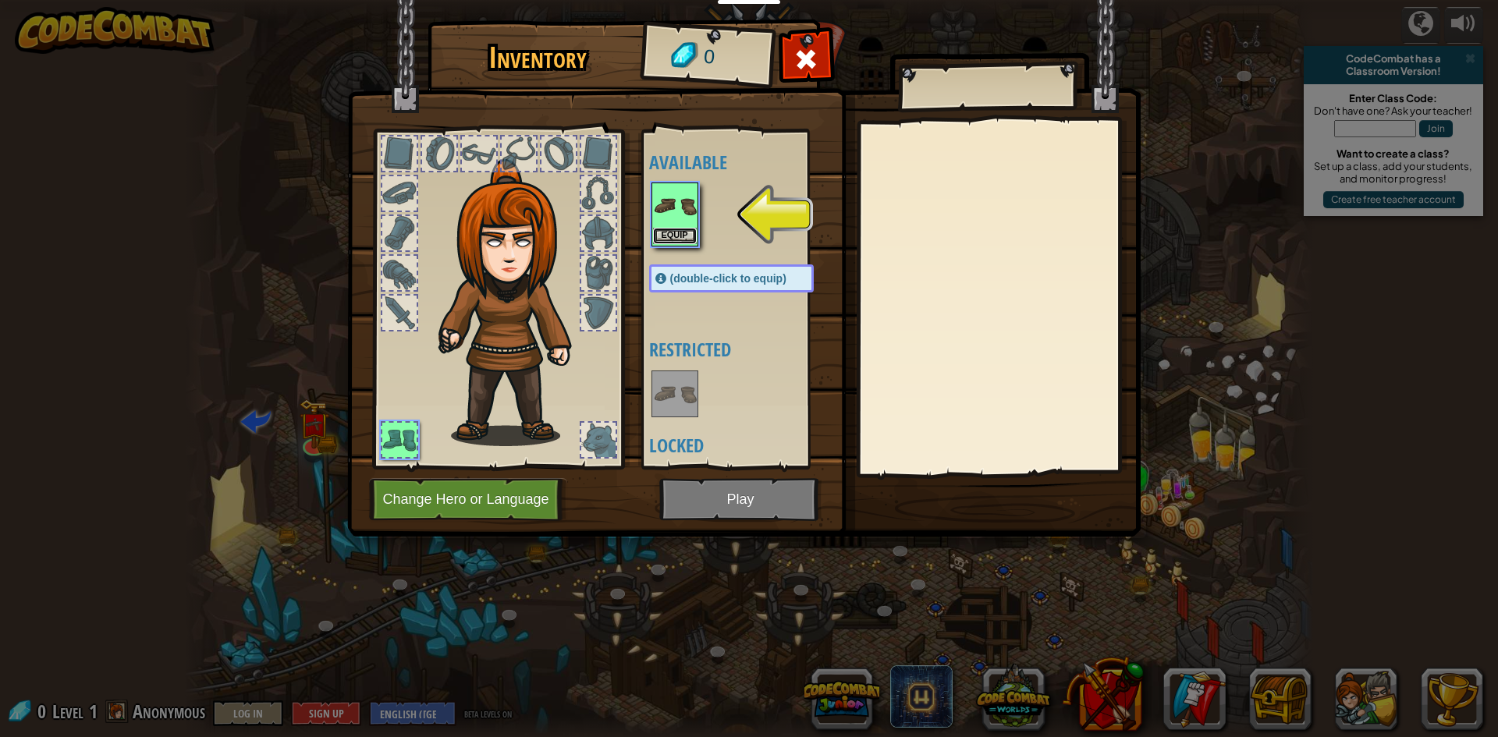
click at [683, 235] on button "Equip" at bounding box center [675, 236] width 44 height 16
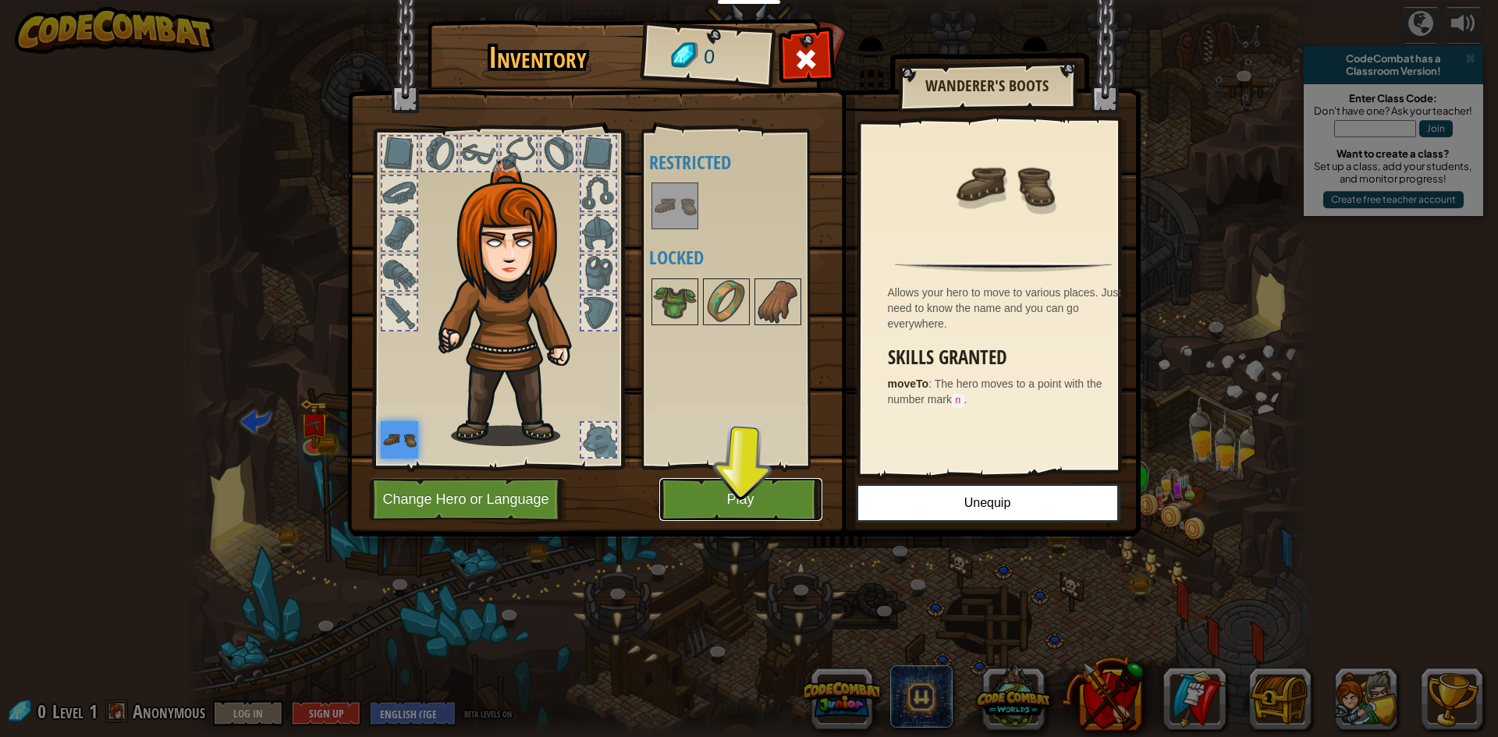
click at [715, 479] on button "Play" at bounding box center [740, 499] width 163 height 43
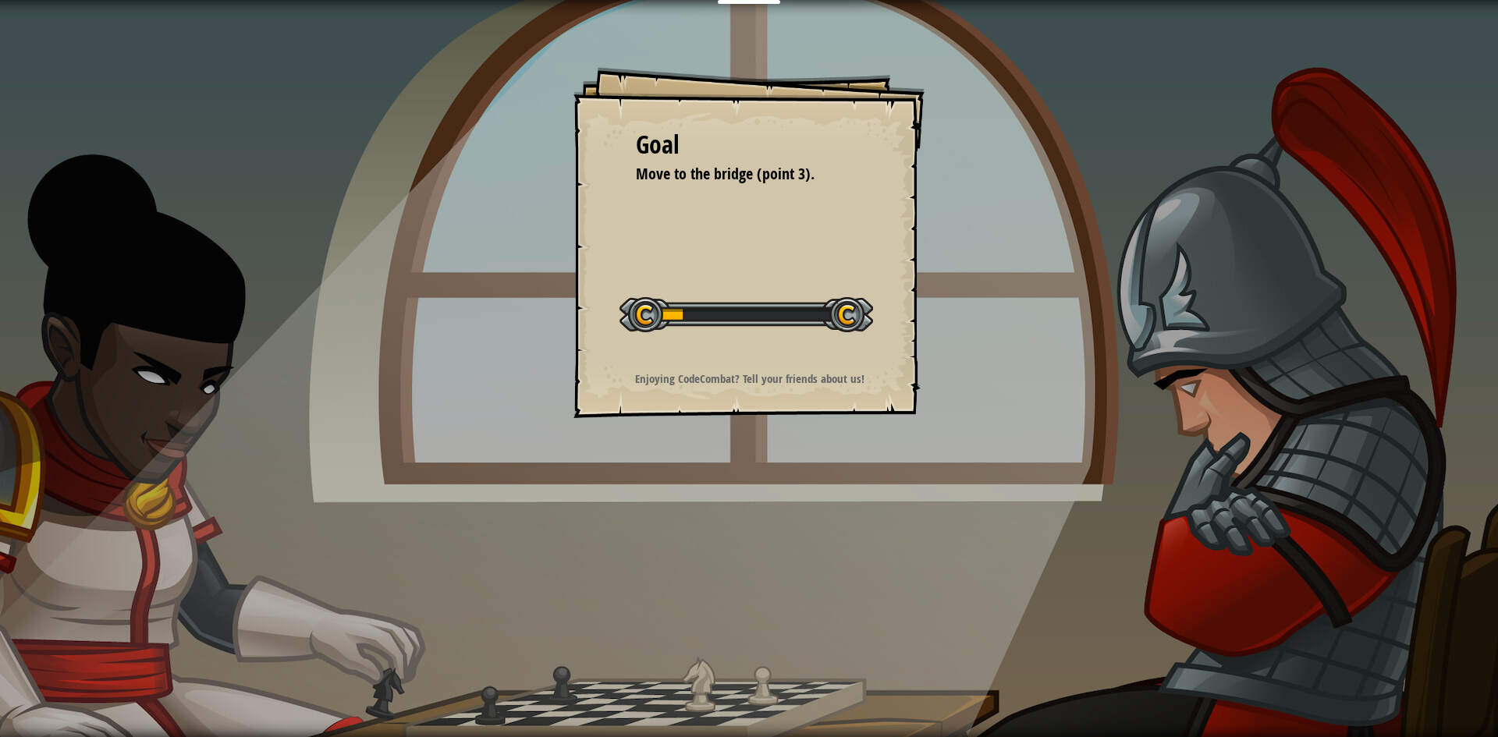
click at [715, 503] on div "Goal Move to the bridge (point 3). Start Level Error loading from server. Try r…" at bounding box center [749, 368] width 1498 height 737
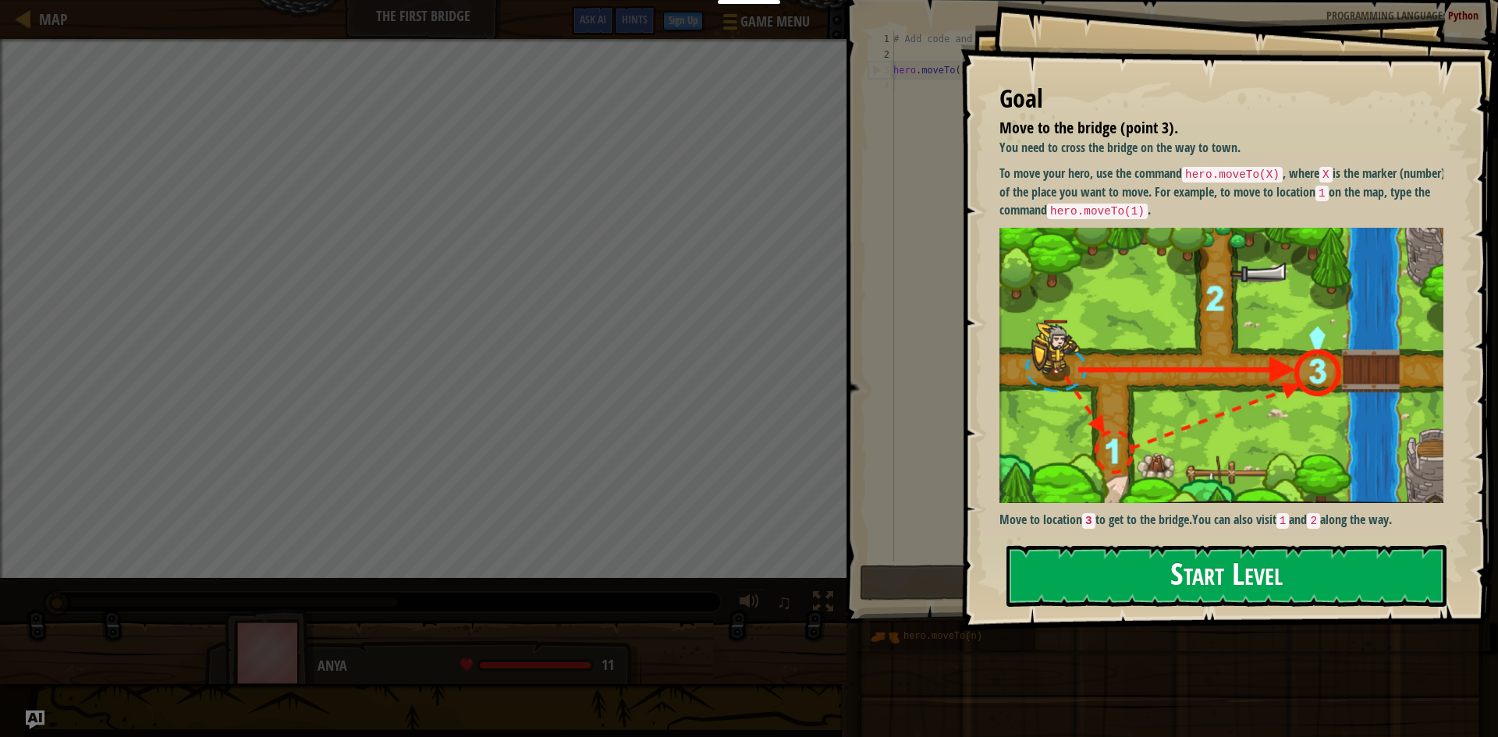
drag, startPoint x: 1151, startPoint y: 586, endPoint x: 1127, endPoint y: 585, distance: 24.2
click at [1149, 586] on button "Start Level" at bounding box center [1226, 576] width 440 height 62
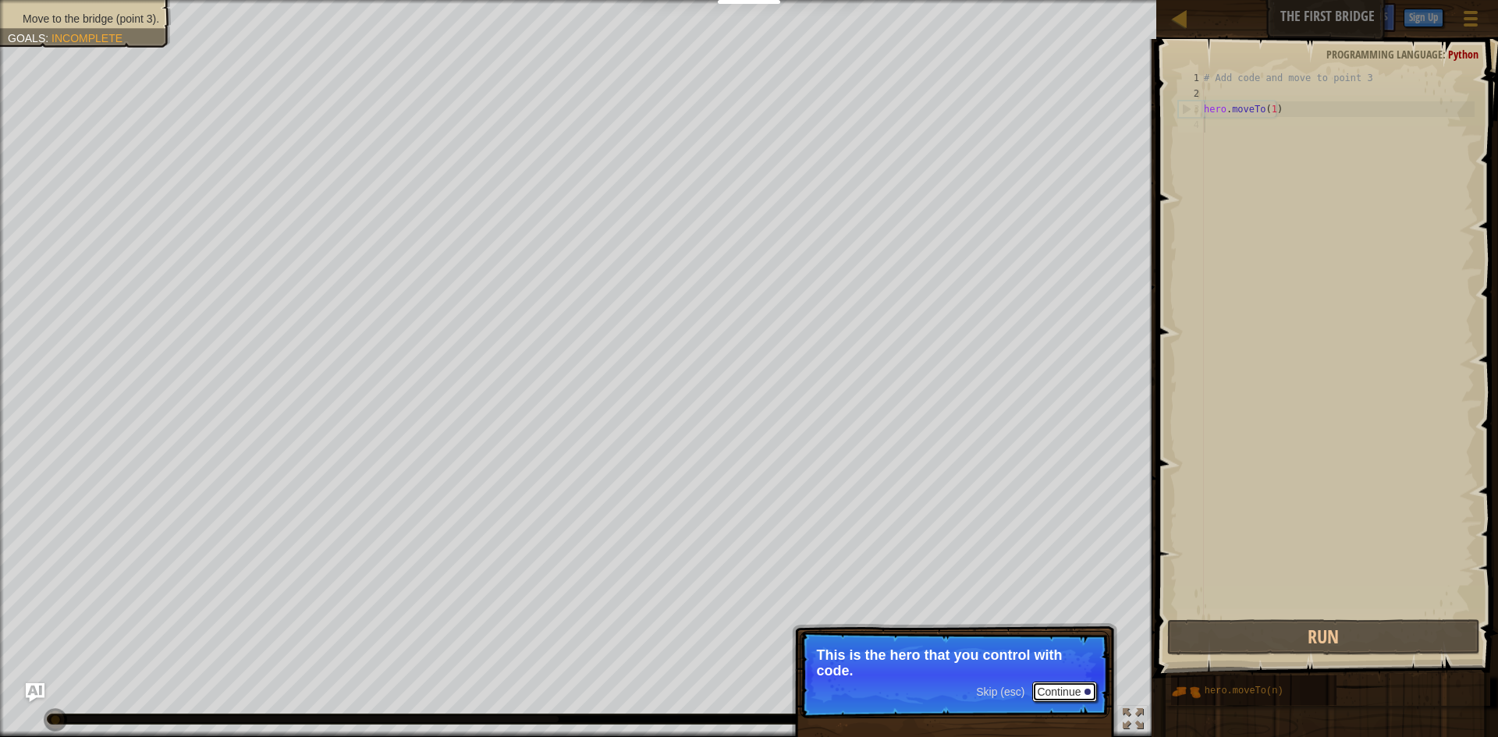
click at [1056, 683] on button "Continue" at bounding box center [1064, 692] width 65 height 20
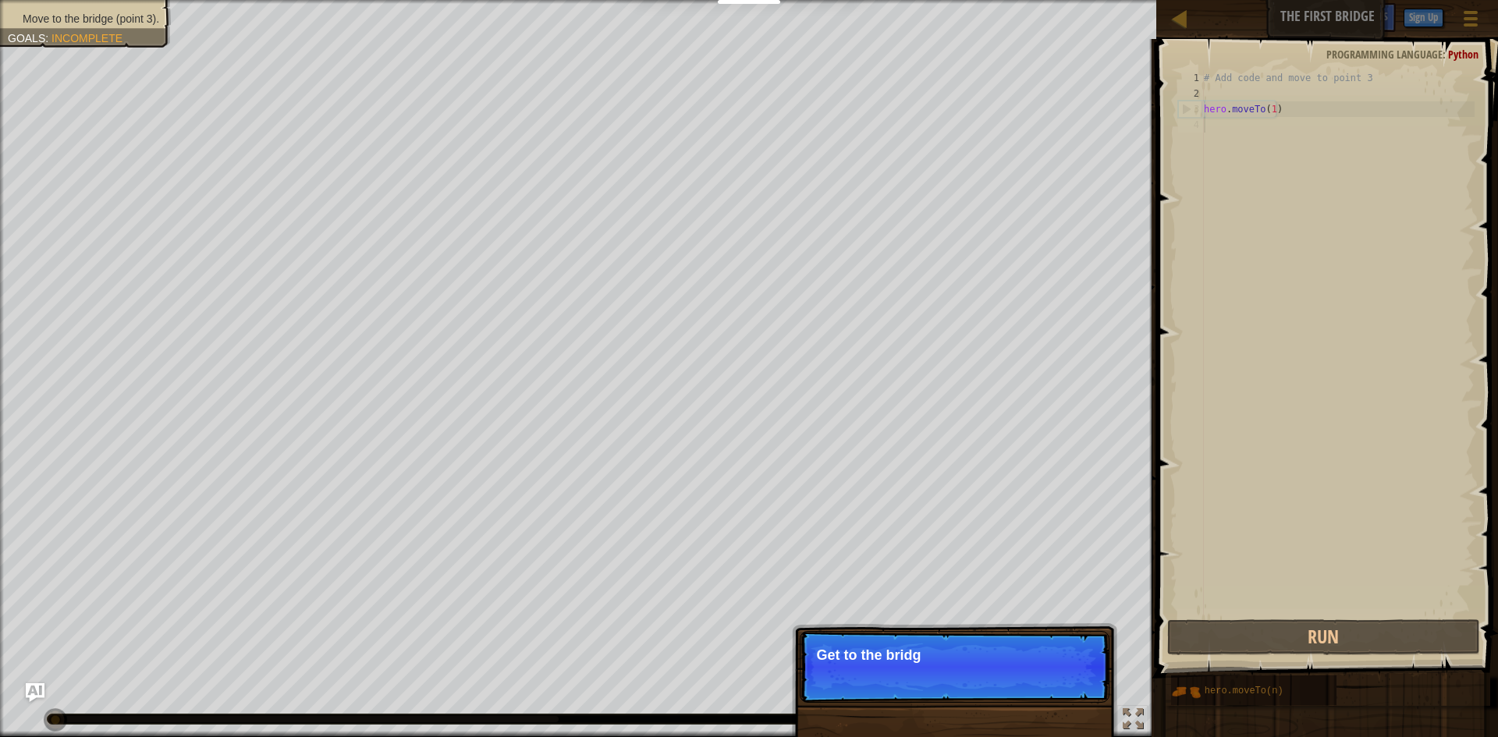
click at [1057, 685] on p "Skip (esc) Continue Get to the bridg" at bounding box center [955, 667] width 310 height 72
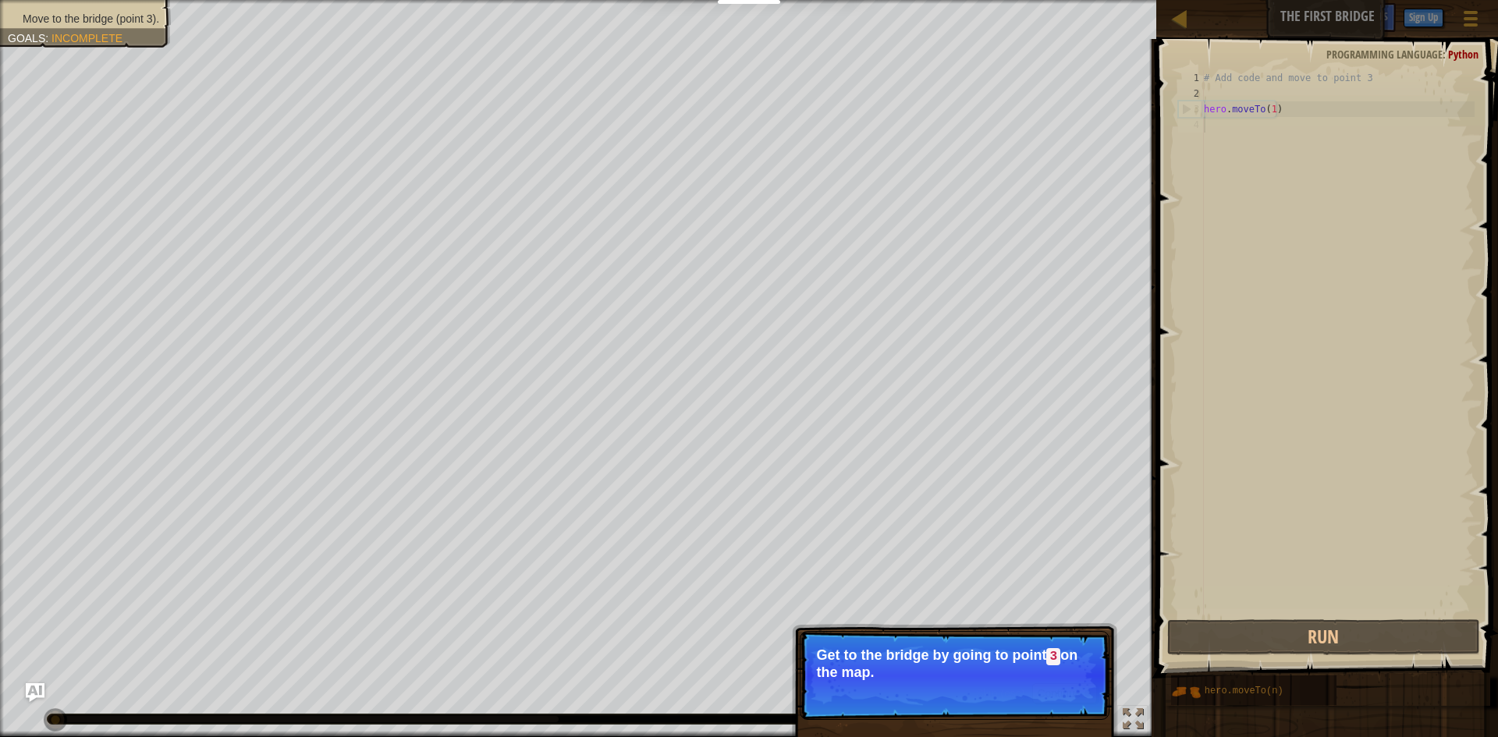
click at [1030, 681] on p "Skip (esc) Continue Get to the bridge by going to point 3 on the map." at bounding box center [955, 675] width 310 height 89
click at [1052, 695] on button "Continue" at bounding box center [1064, 693] width 65 height 20
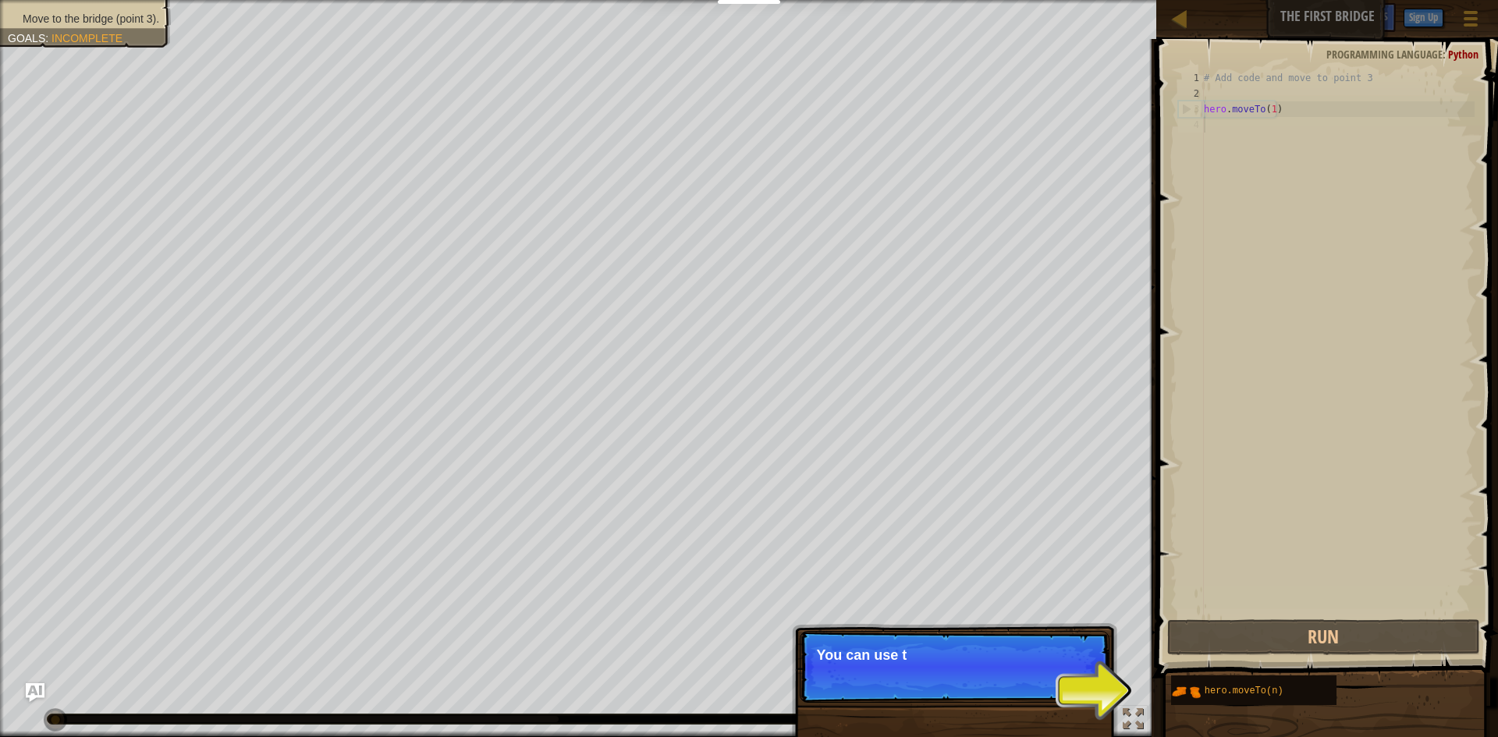
click at [1052, 693] on p "Skip (esc) Continue You can use t" at bounding box center [955, 667] width 310 height 72
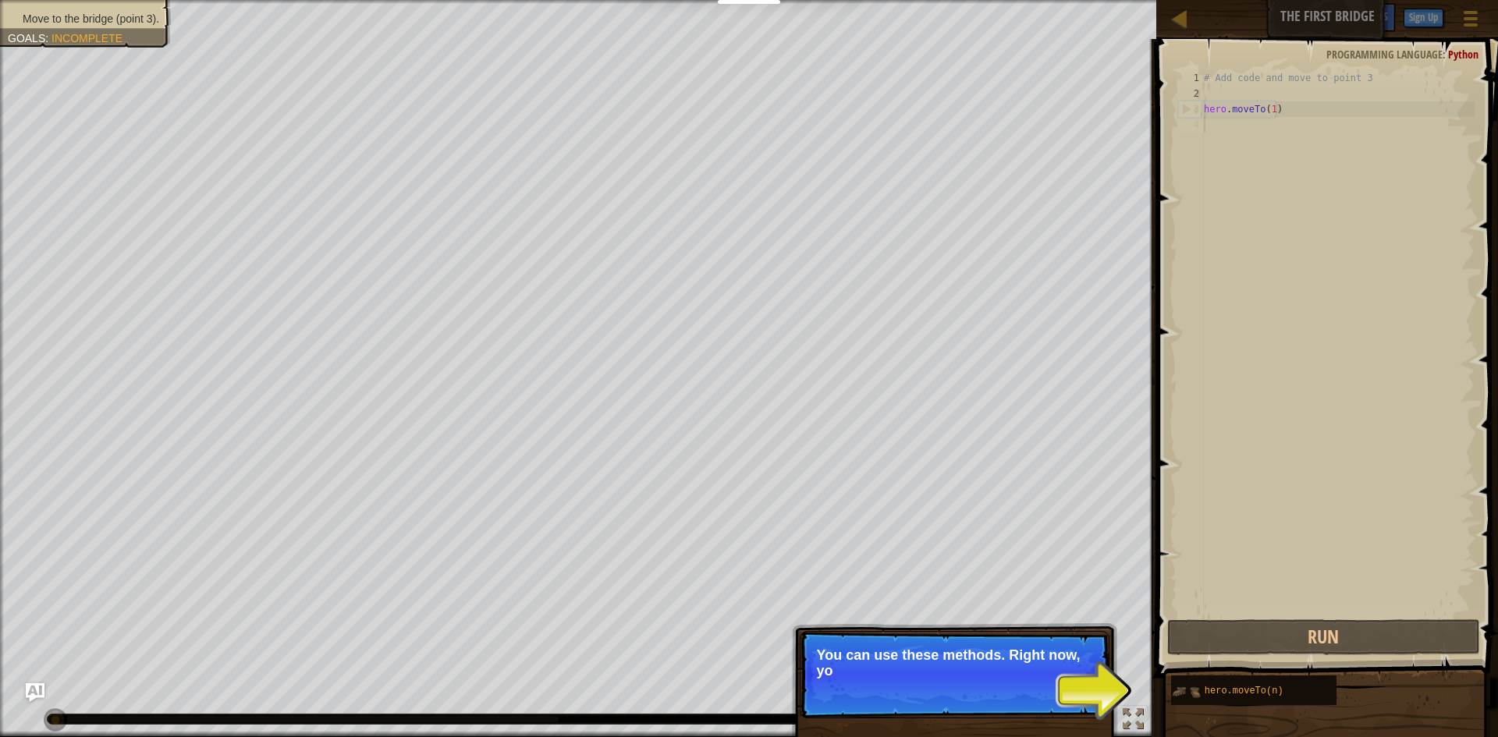
drag, startPoint x: 1080, startPoint y: 687, endPoint x: 1195, endPoint y: 678, distance: 115.8
click at [1095, 691] on p "Skip (esc) Continue You can use these methods. Right now, yo" at bounding box center [955, 674] width 310 height 87
click at [1095, 690] on button "Continue" at bounding box center [1064, 693] width 65 height 20
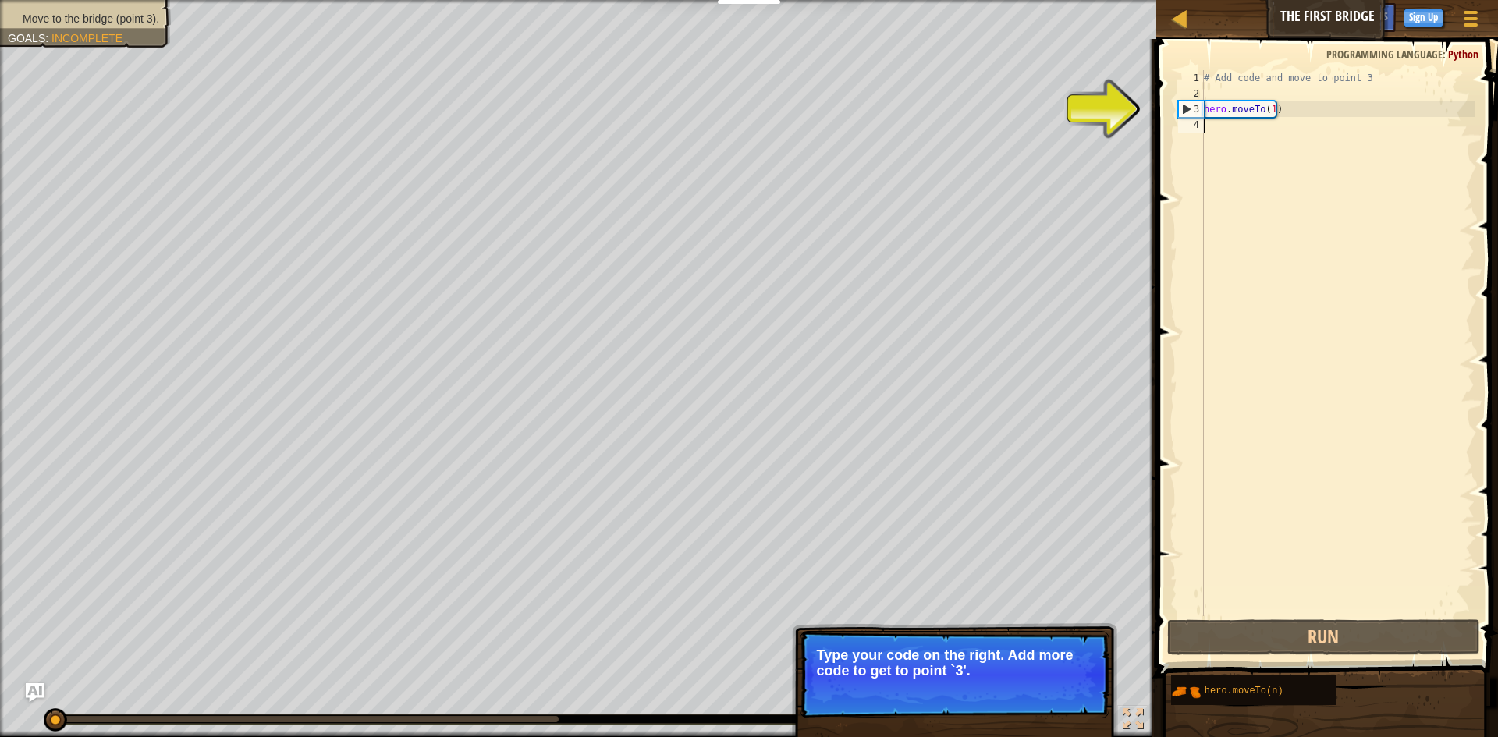
drag, startPoint x: 1196, startPoint y: 115, endPoint x: 1151, endPoint y: 126, distance: 46.5
type textarea "hero.moveTo(1)"
click at [1191, 100] on div "2" at bounding box center [1191, 94] width 26 height 16
type textarea "hero.moveTo(1)"
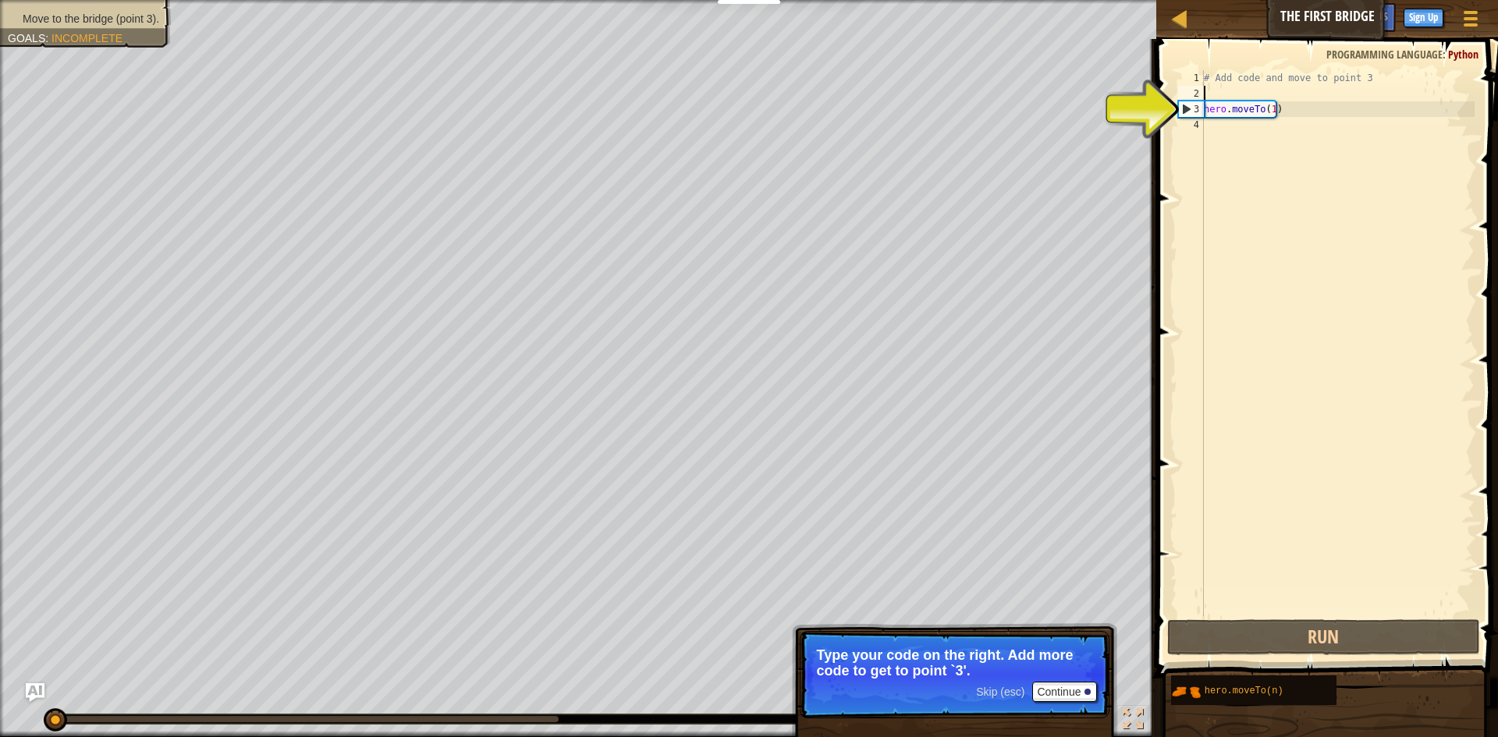
click at [1191, 106] on div "3" at bounding box center [1191, 109] width 25 height 16
click at [1203, 108] on div "3" at bounding box center [1191, 109] width 25 height 16
click at [1221, 108] on div "# Add code and move to point 3 hero . moveTo ( 1 )" at bounding box center [1338, 358] width 274 height 577
click at [1187, 112] on div "3" at bounding box center [1191, 109] width 25 height 16
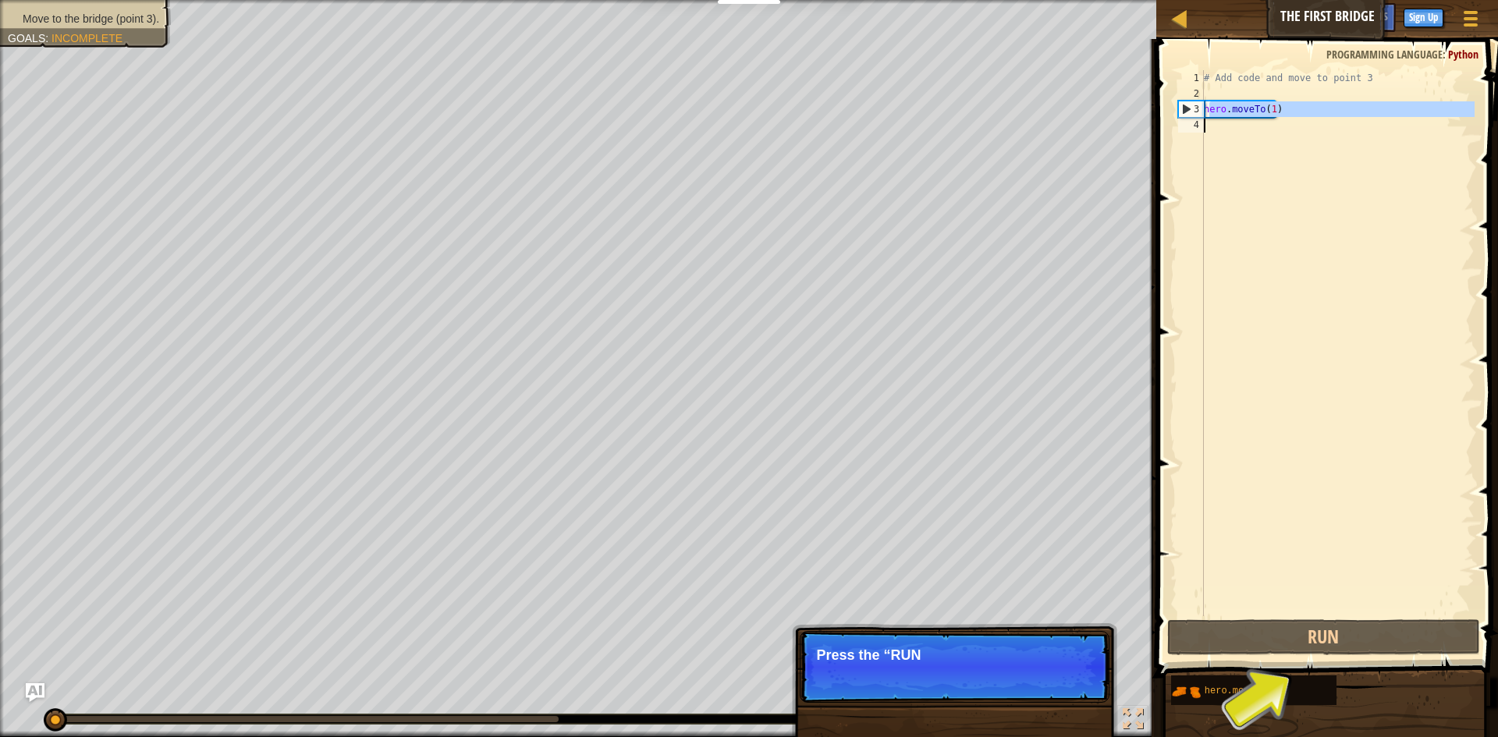
drag, startPoint x: 1212, startPoint y: 106, endPoint x: 1310, endPoint y: 113, distance: 98.6
click at [1309, 118] on div "# Add code and move to point 3 hero . moveTo ( 1 )" at bounding box center [1338, 358] width 274 height 577
type textarea "hero.moveTo(1)"
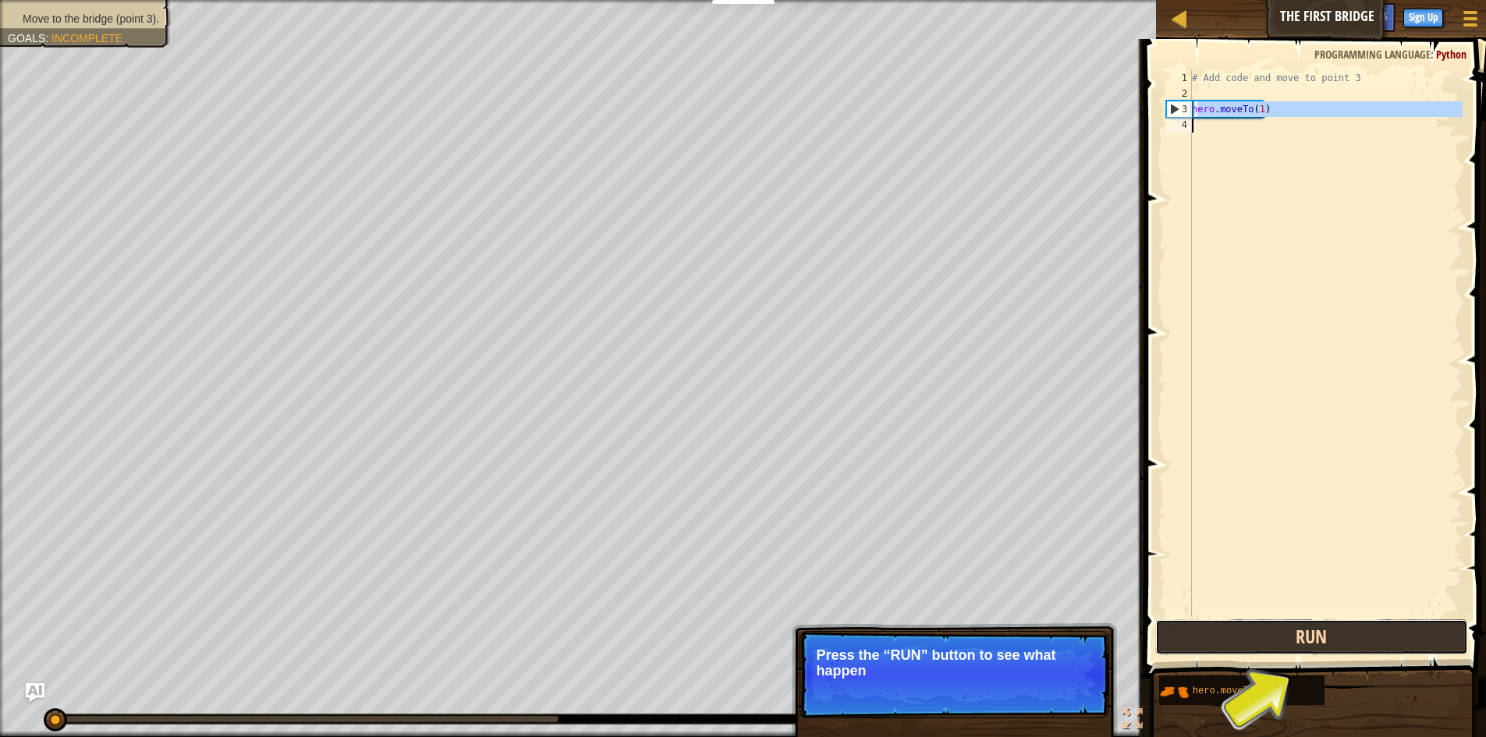
click at [1387, 623] on button "Run" at bounding box center [1311, 637] width 313 height 36
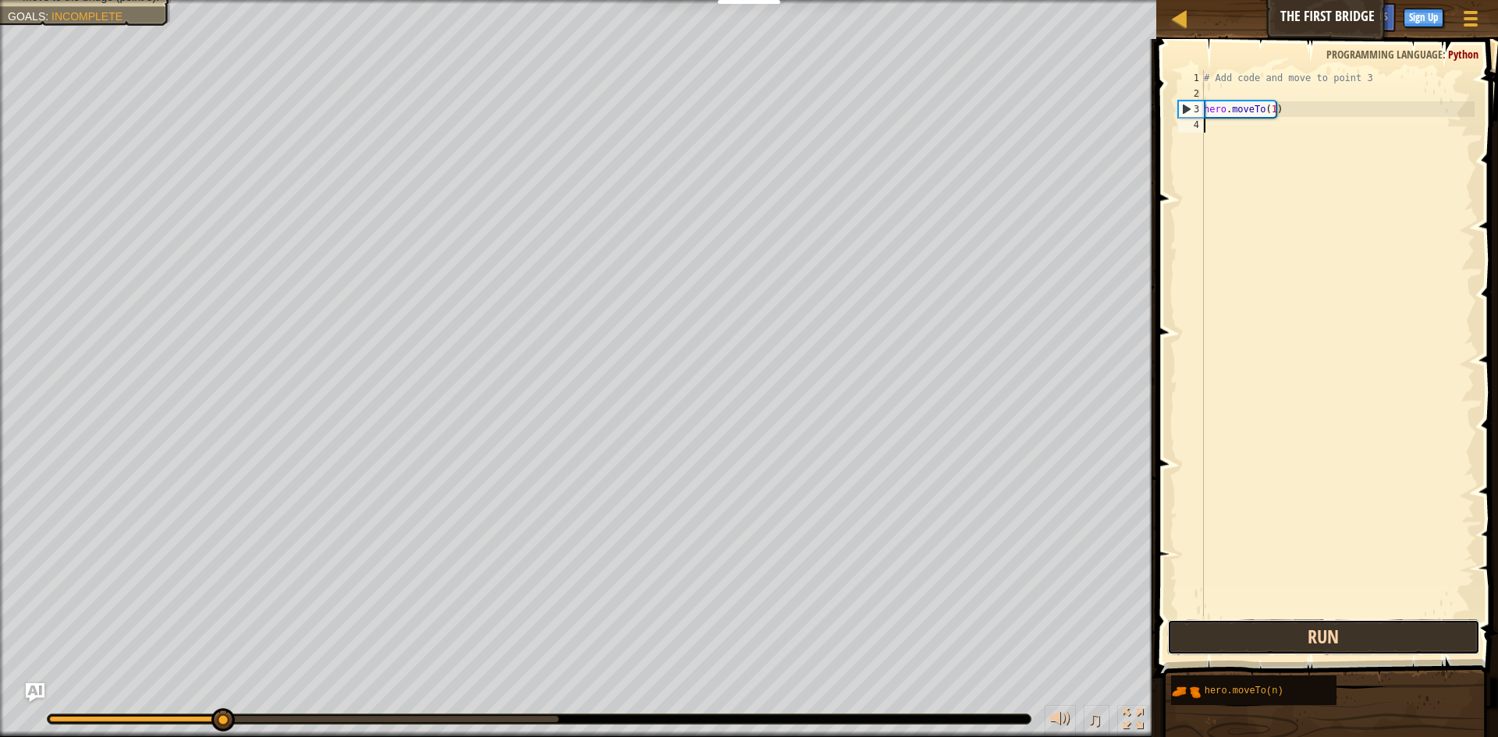
click at [1373, 633] on button "Run" at bounding box center [1323, 637] width 313 height 36
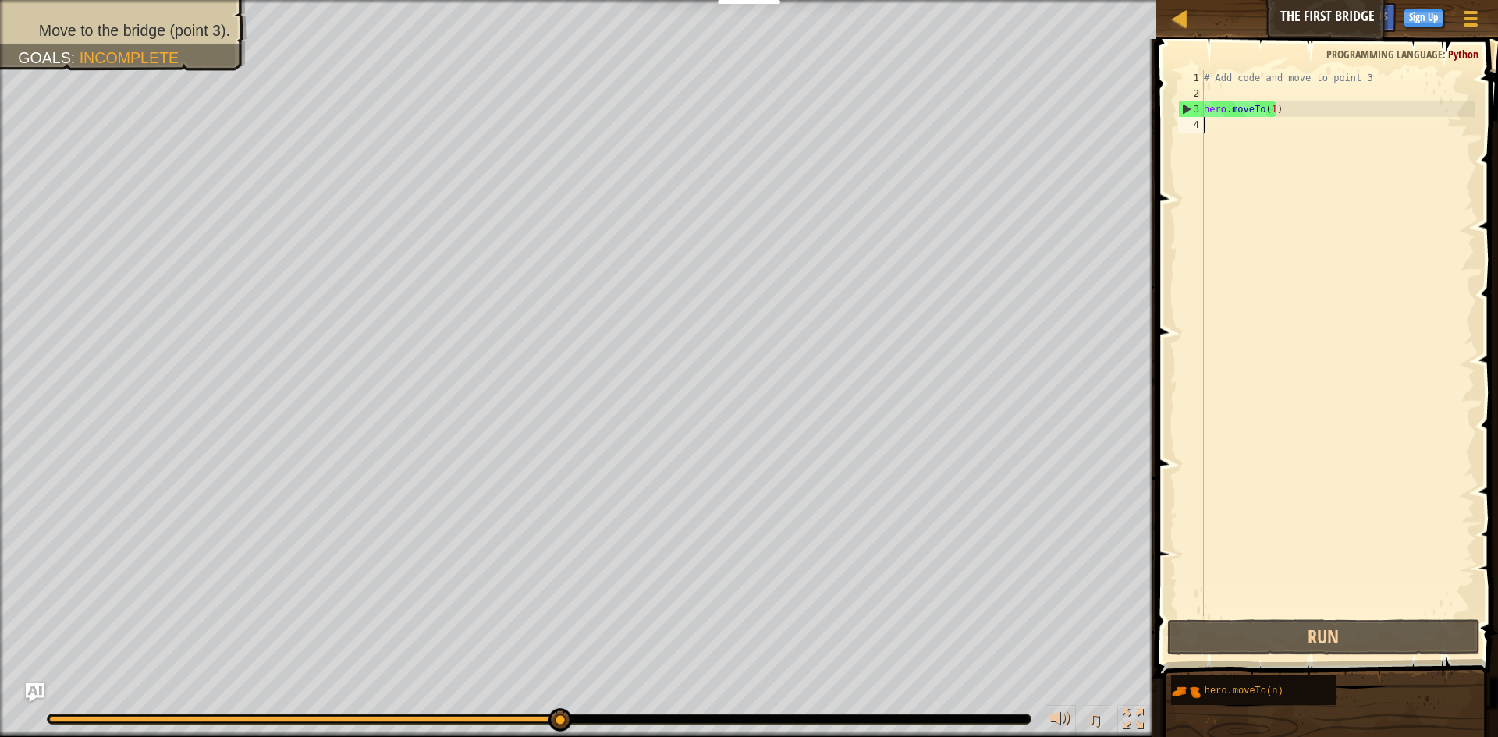
drag, startPoint x: 561, startPoint y: 715, endPoint x: 584, endPoint y: 715, distance: 23.4
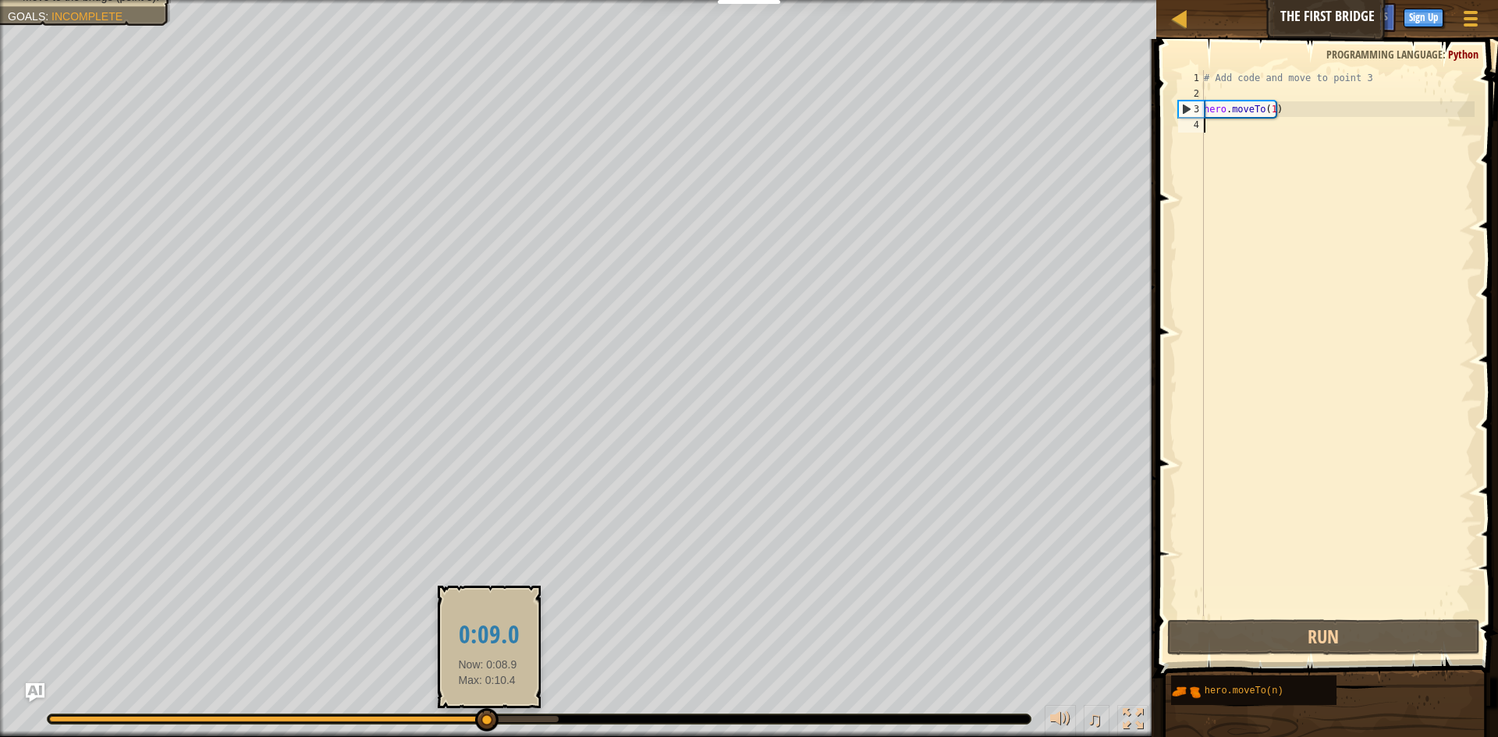
click at [485, 717] on div at bounding box center [267, 719] width 436 height 6
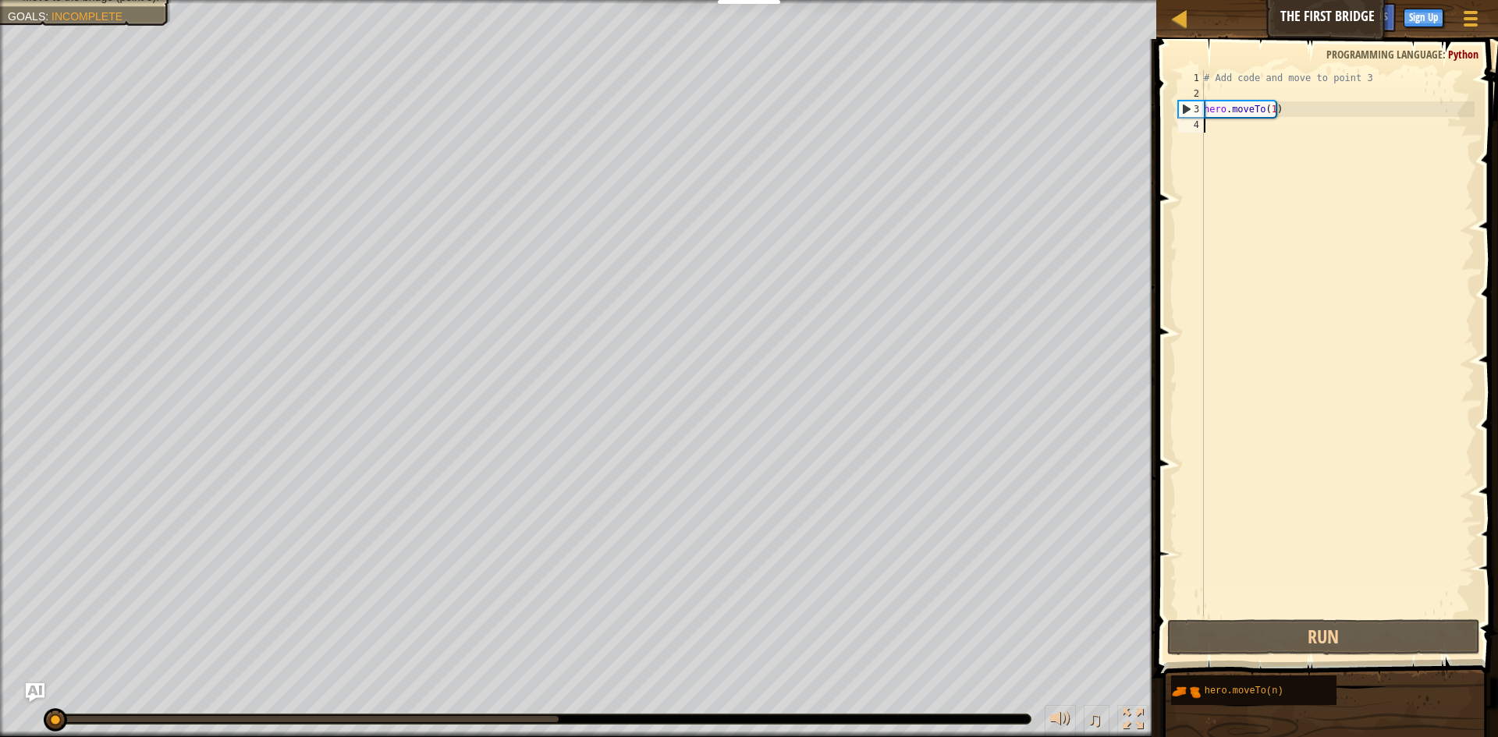
drag, startPoint x: 488, startPoint y: 713, endPoint x: 31, endPoint y: 736, distance: 457.8
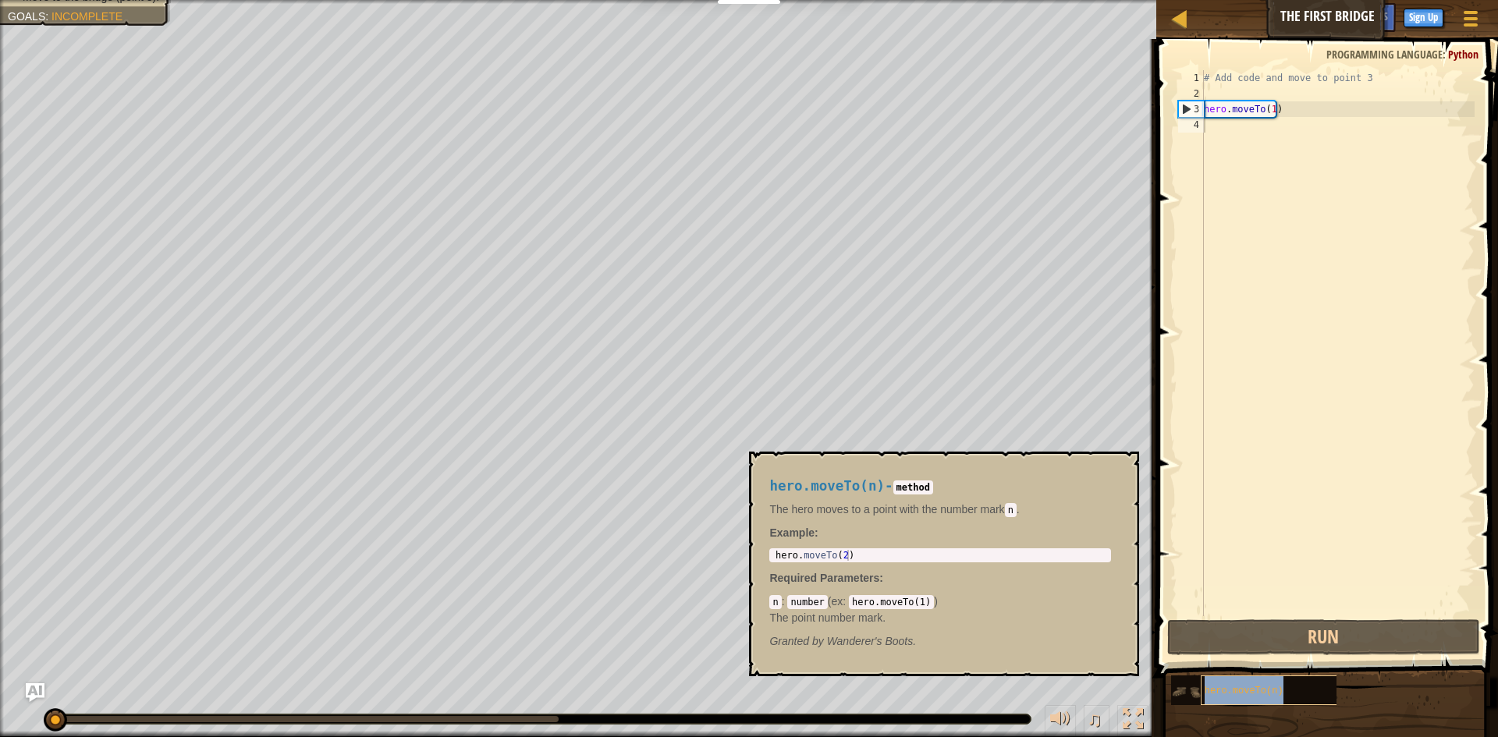
click at [1239, 689] on span "hero.moveTo(n)" at bounding box center [1244, 691] width 79 height 11
click at [1107, 473] on div "hero.moveTo(n) - method The hero moves to a point with the number mark n . Exam…" at bounding box center [940, 564] width 364 height 200
click at [1127, 469] on button "×" at bounding box center [1122, 470] width 12 height 22
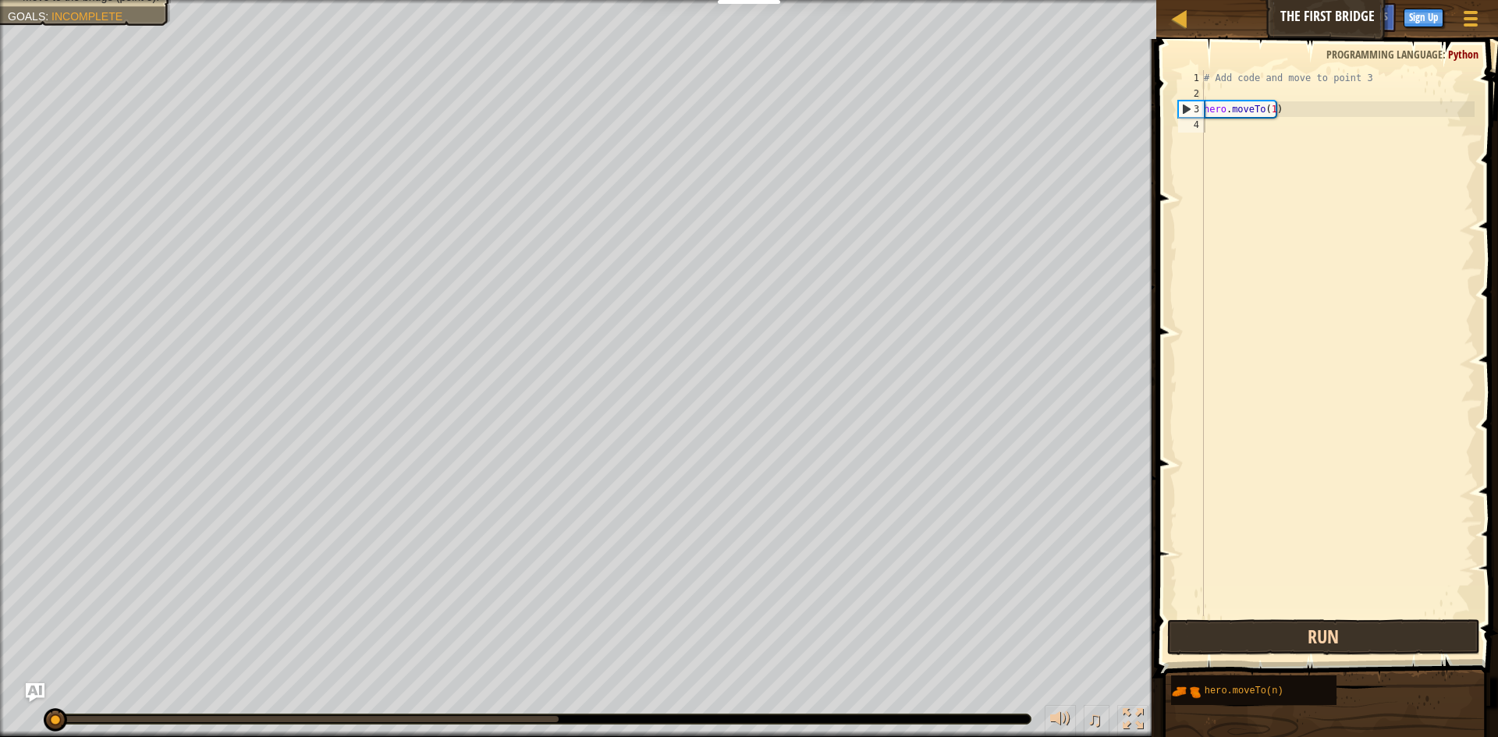
drag, startPoint x: 1362, startPoint y: 655, endPoint x: 1358, endPoint y: 642, distance: 13.8
click at [1362, 653] on div "1 2 3 4 # Add code and move to point 3 hero . moveTo ( 1 ) הההההההההההההההההההה…" at bounding box center [1325, 389] width 346 height 685
click at [1354, 635] on button "Run" at bounding box center [1323, 637] width 313 height 36
click at [1354, 633] on button "Run" at bounding box center [1323, 637] width 313 height 36
click at [1354, 633] on button "Running" at bounding box center [1323, 637] width 313 height 36
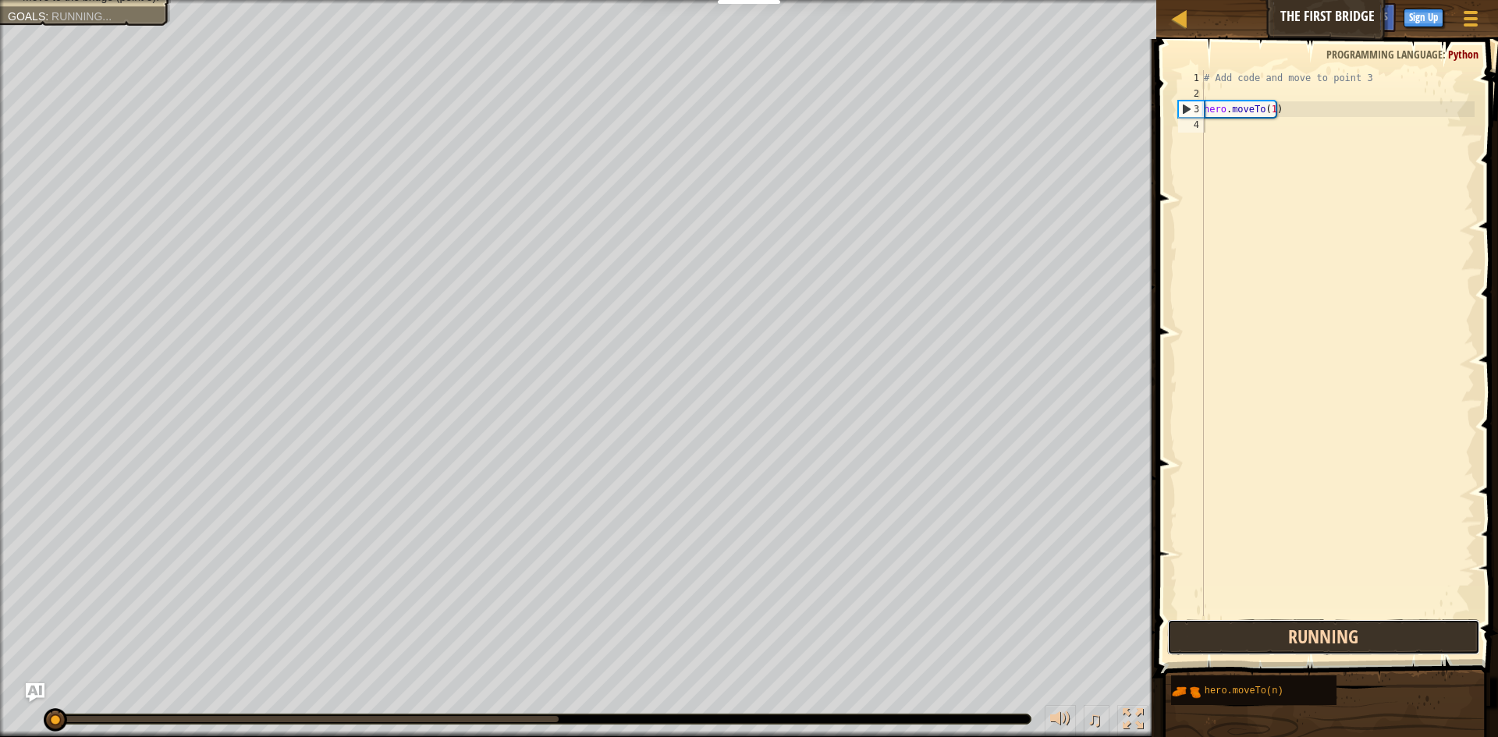
click at [1354, 633] on button "Running" at bounding box center [1323, 637] width 313 height 36
click at [1354, 633] on button "Run" at bounding box center [1323, 637] width 313 height 36
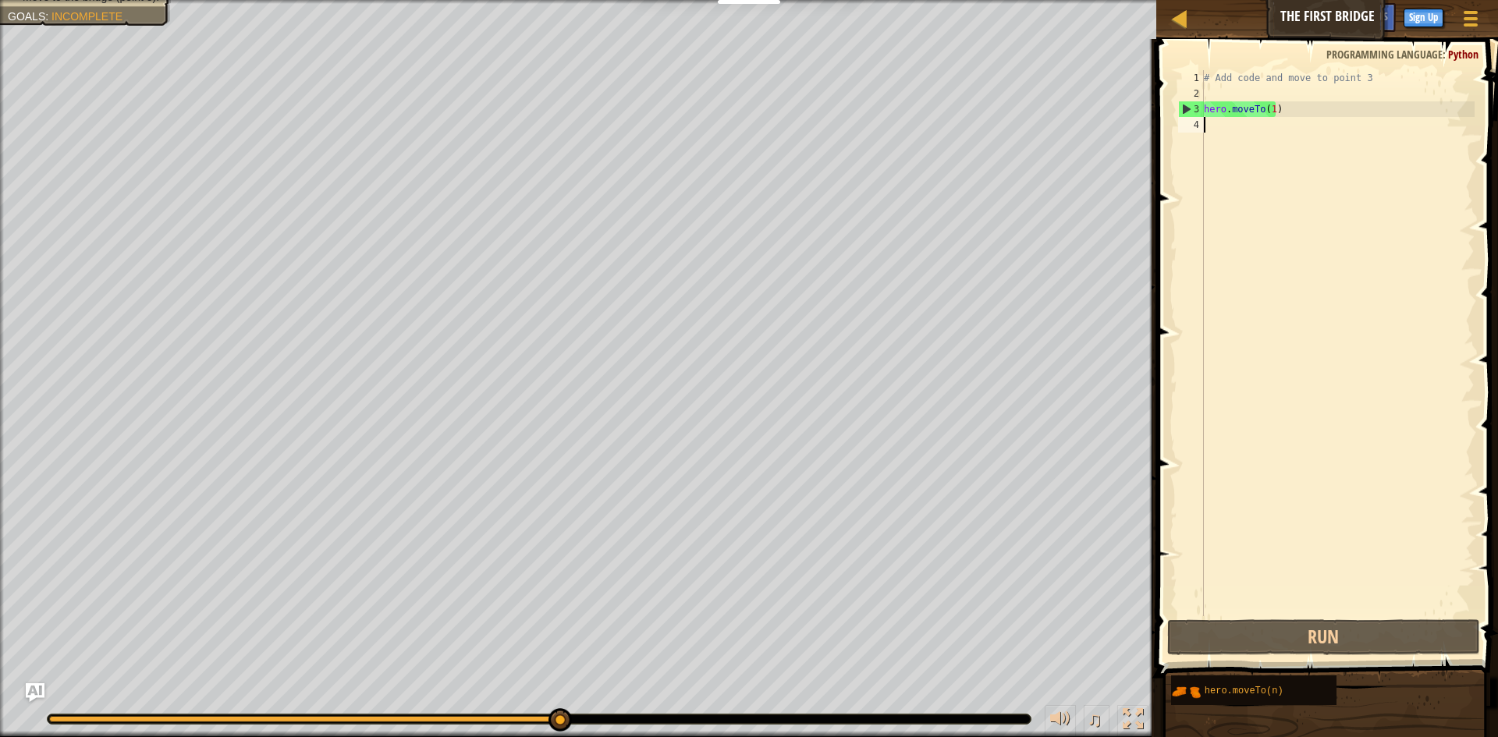
click at [1228, 108] on div "# Add code and move to point 3 hero . moveTo ( 1 )" at bounding box center [1338, 358] width 274 height 577
click at [1186, 108] on div "3" at bounding box center [1191, 109] width 25 height 16
type textarea "hero.moveTo(1)"
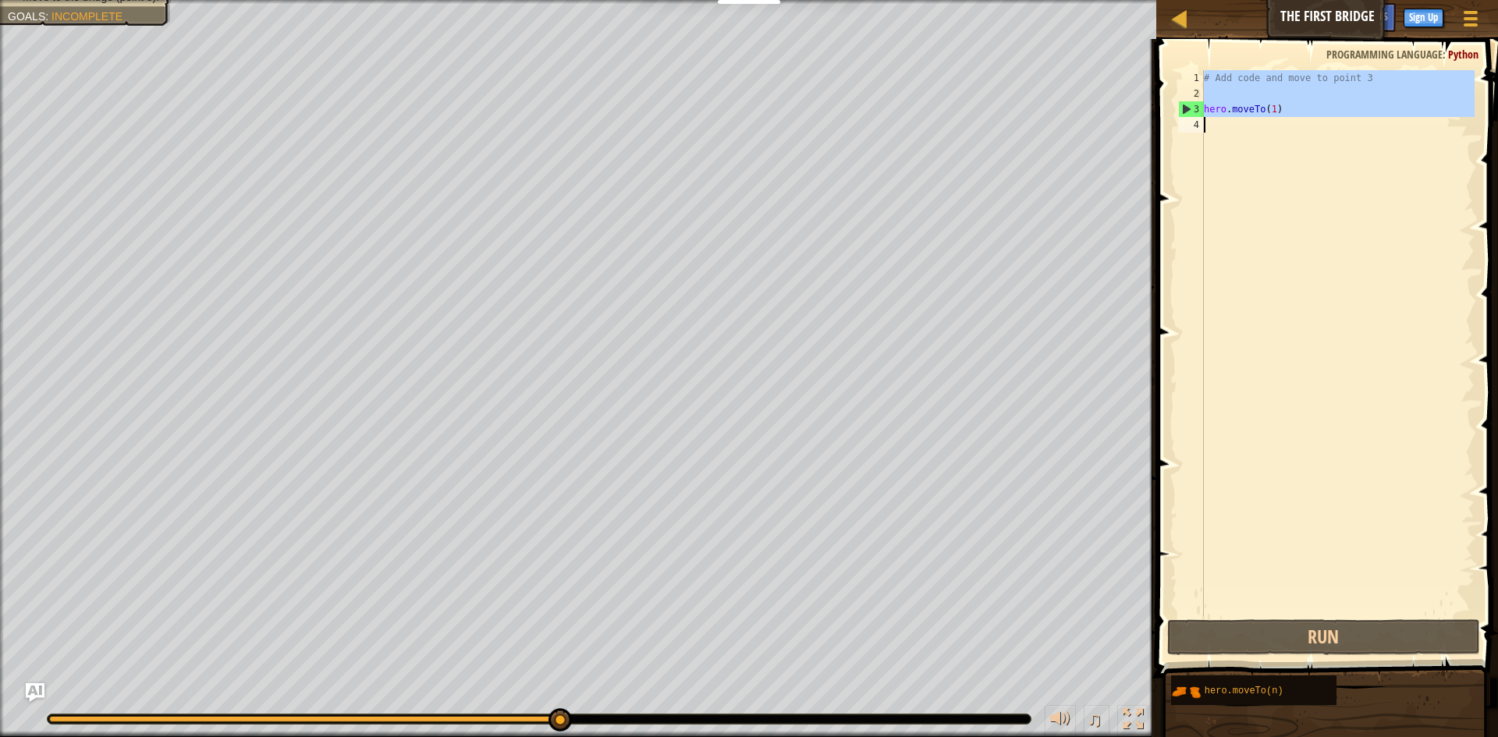
drag, startPoint x: 1185, startPoint y: 108, endPoint x: 1262, endPoint y: 153, distance: 89.5
click at [1262, 153] on div "hero.moveTo(1) 1 2 3 4 # Add code and move to point 3 hero . moveTo ( 1 ) ההההה…" at bounding box center [1325, 343] width 300 height 546
click at [1256, 148] on div "# Add code and move to point 3 hero . moveTo ( 1 )" at bounding box center [1338, 343] width 274 height 546
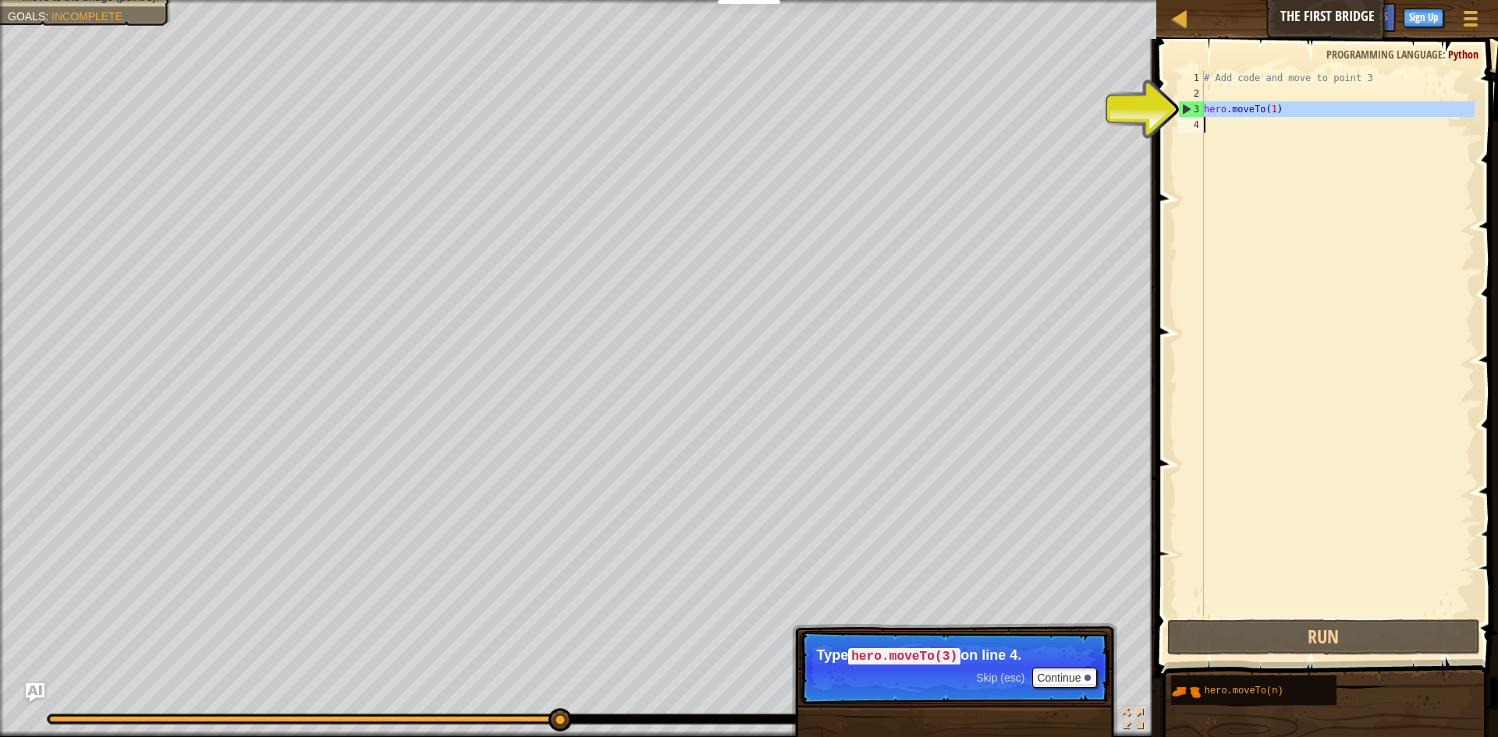
drag, startPoint x: 1183, startPoint y: 103, endPoint x: 1240, endPoint y: 127, distance: 62.6
click at [1240, 132] on div "1 2 3 4 # Add code and move to point 3 hero . moveTo ( 1 ) הההההההההההההההההההה…" at bounding box center [1325, 343] width 300 height 546
type textarea "hero.moveTo(1)"
click at [1240, 125] on div "# Add code and move to point 3 hero . moveTo ( 1 )" at bounding box center [1338, 343] width 274 height 546
click at [1272, 105] on div "# Add code and move to point 3 hero . moveTo ( 1 )" at bounding box center [1338, 358] width 274 height 577
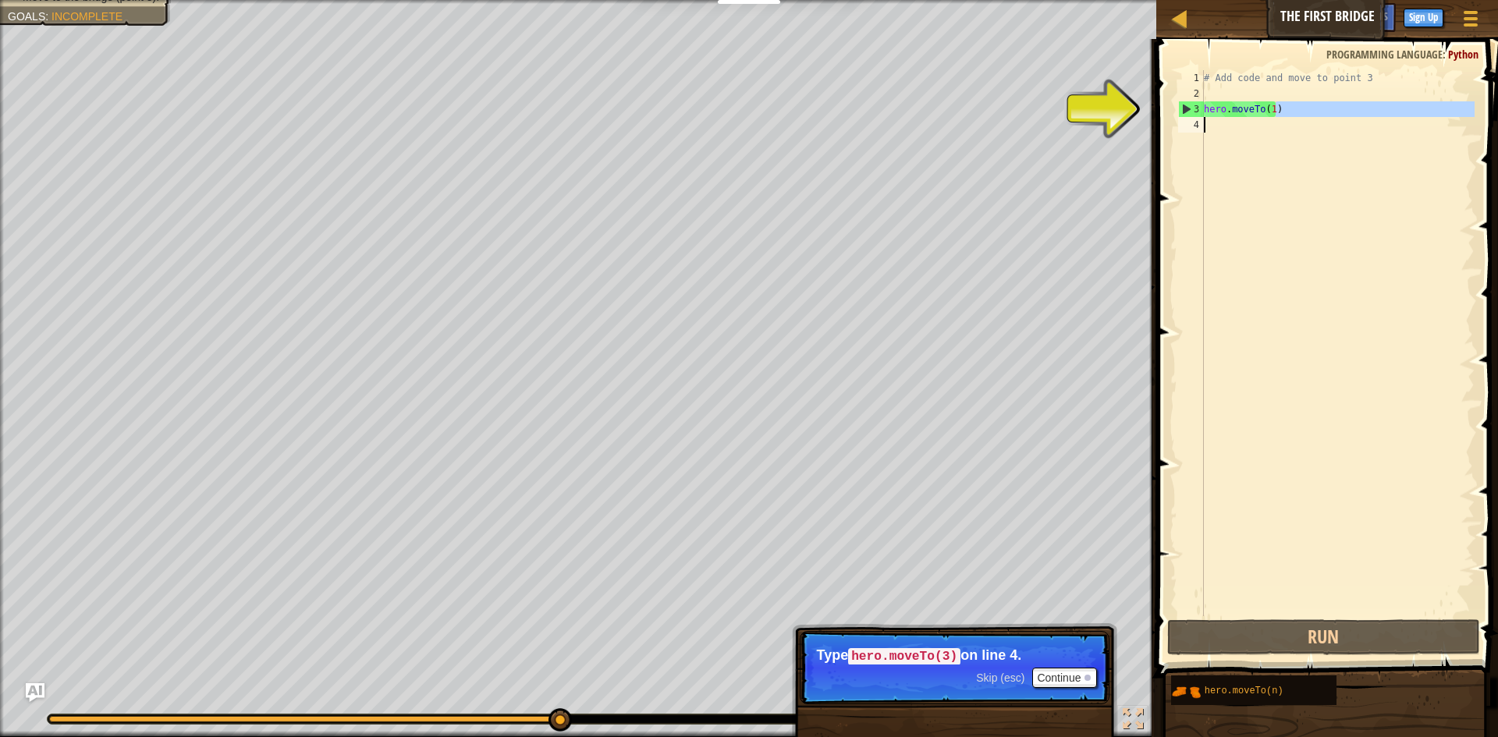
drag, startPoint x: 1275, startPoint y: 112, endPoint x: 1277, endPoint y: 122, distance: 10.4
click at [1277, 122] on div "# Add code and move to point 3 hero . moveTo ( 1 )" at bounding box center [1338, 358] width 274 height 577
type textarea "hero.moveTo(1)"
drag, startPoint x: 1205, startPoint y: 112, endPoint x: 1285, endPoint y: 122, distance: 80.9
click at [1285, 122] on div "# Add code and move to point 3 hero . moveTo ( 1 )" at bounding box center [1338, 358] width 274 height 577
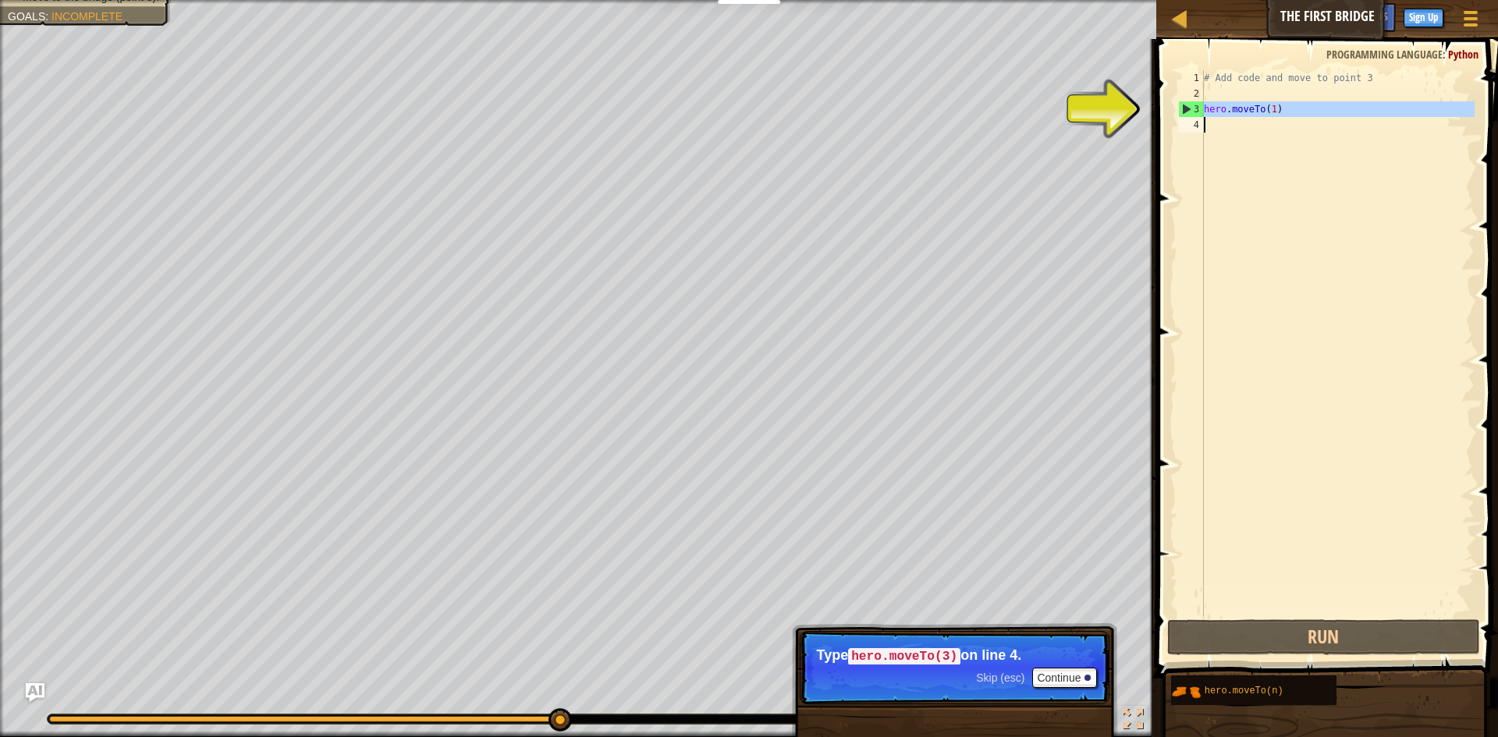
type textarea "hero.moveTo(1)"
click at [1239, 130] on div "# Add code and move to point 3 hero . moveTo ( 1 )" at bounding box center [1338, 343] width 274 height 546
click at [1239, 130] on div "# Add code and move to point 3 hero . moveTo ( 1 )" at bounding box center [1338, 358] width 274 height 577
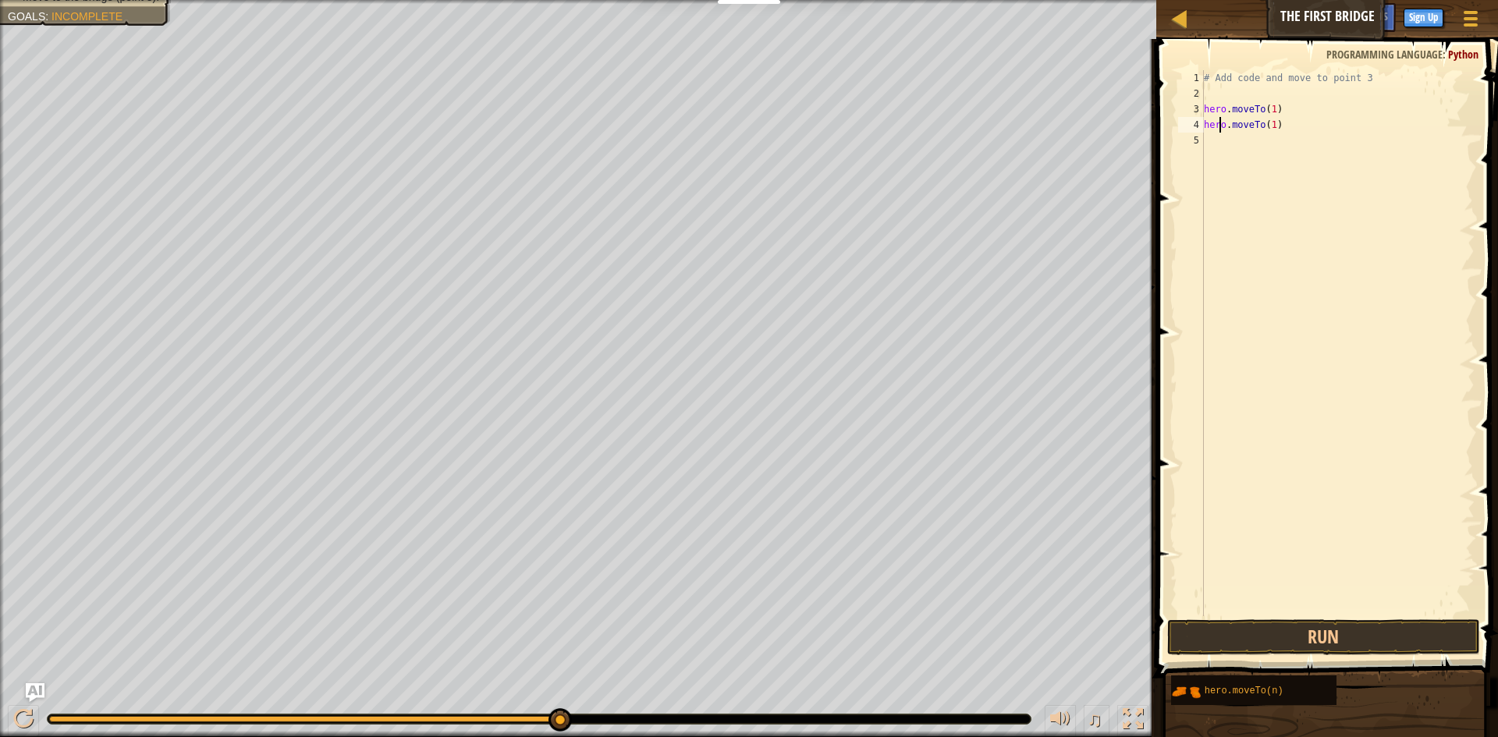
drag, startPoint x: 1217, startPoint y: 122, endPoint x: 1218, endPoint y: 135, distance: 13.3
click at [1217, 122] on div "# Add code and move to point 3 hero . moveTo ( 1 ) hero . moveTo ( 1 )" at bounding box center [1338, 358] width 274 height 577
click at [1191, 122] on div "4" at bounding box center [1191, 125] width 26 height 16
click at [1280, 644] on button "Run" at bounding box center [1323, 637] width 313 height 36
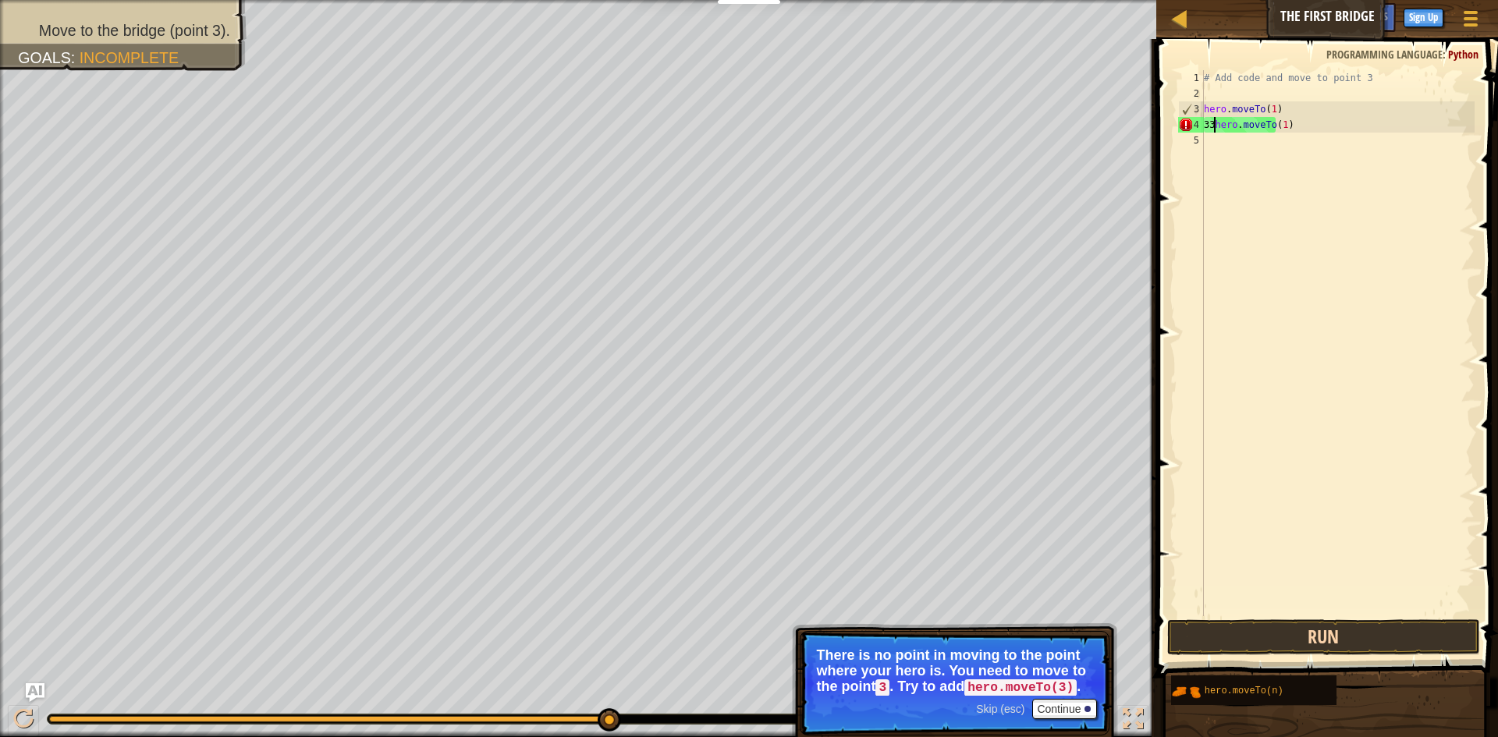
scroll to position [7, 2]
click at [1280, 618] on div "3 1 2 3 4 5 # Add code and move to point 3 hero . moveTo ( 1 ) 333 hero . moveT…" at bounding box center [1325, 389] width 346 height 685
drag, startPoint x: 1286, startPoint y: 626, endPoint x: 1288, endPoint y: 617, distance: 9.5
click at [1287, 619] on div "33 1 2 3 4 5 6 # Add code and move to point 3 hero . moveTo ( 1 ) 333 hero . mo…" at bounding box center [1325, 389] width 346 height 685
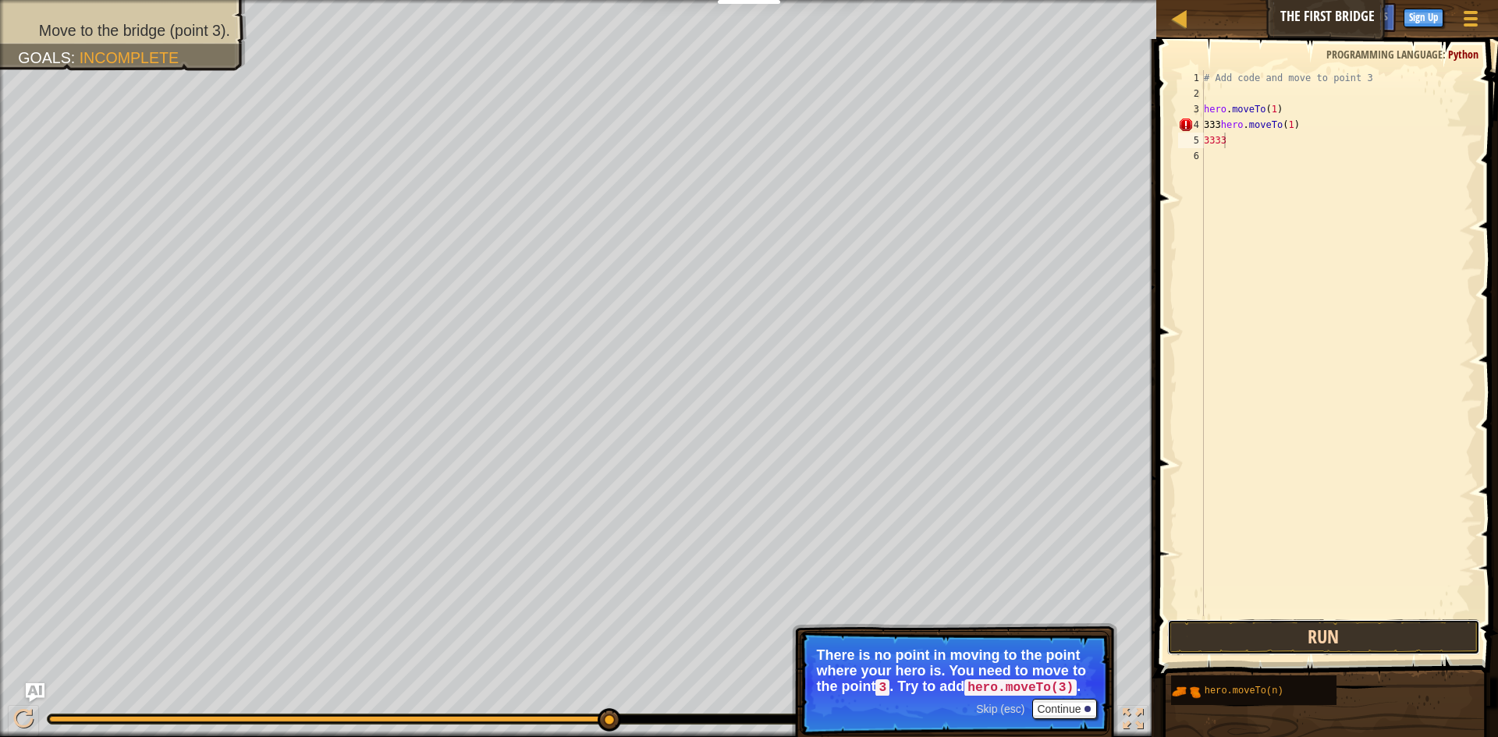
click at [1295, 633] on button "Run" at bounding box center [1323, 637] width 313 height 36
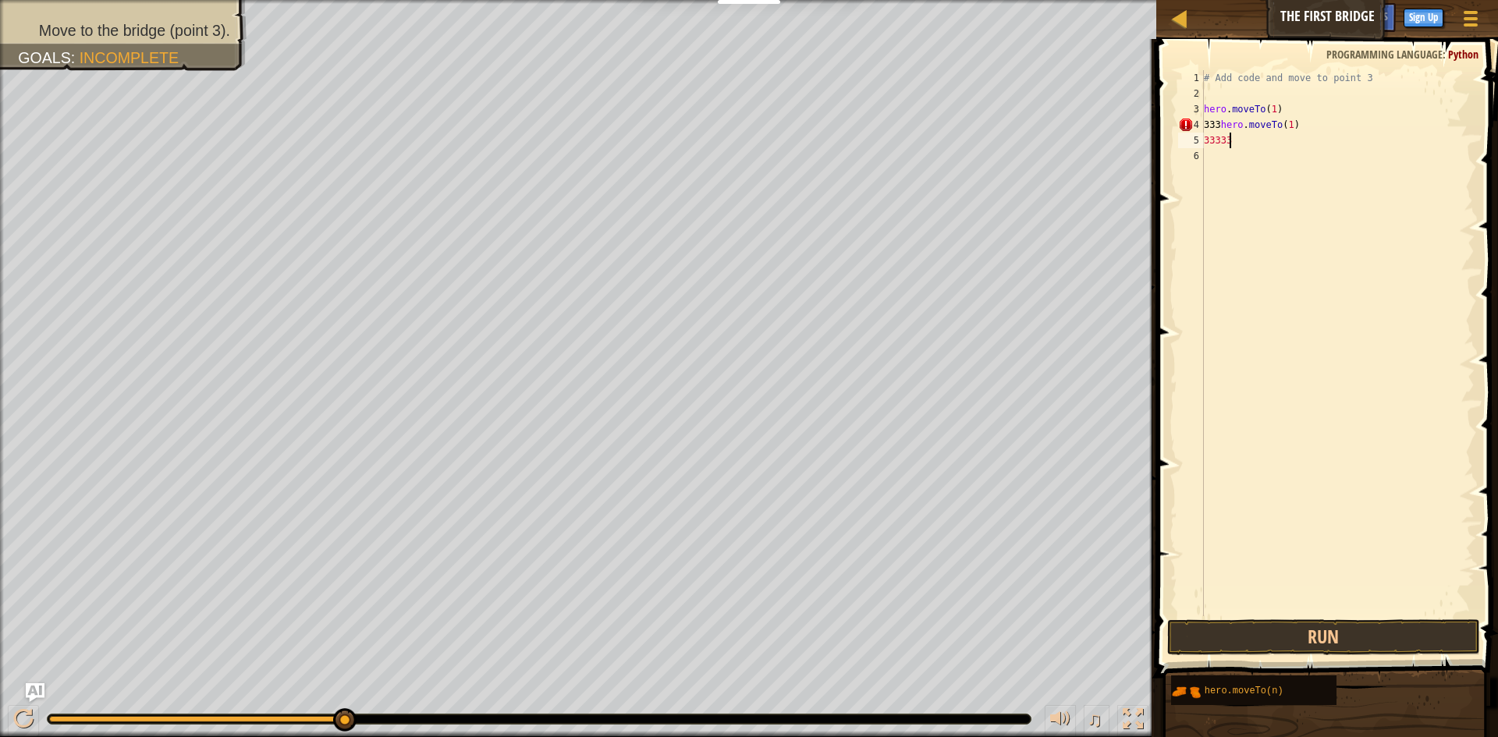
type textarea "3"
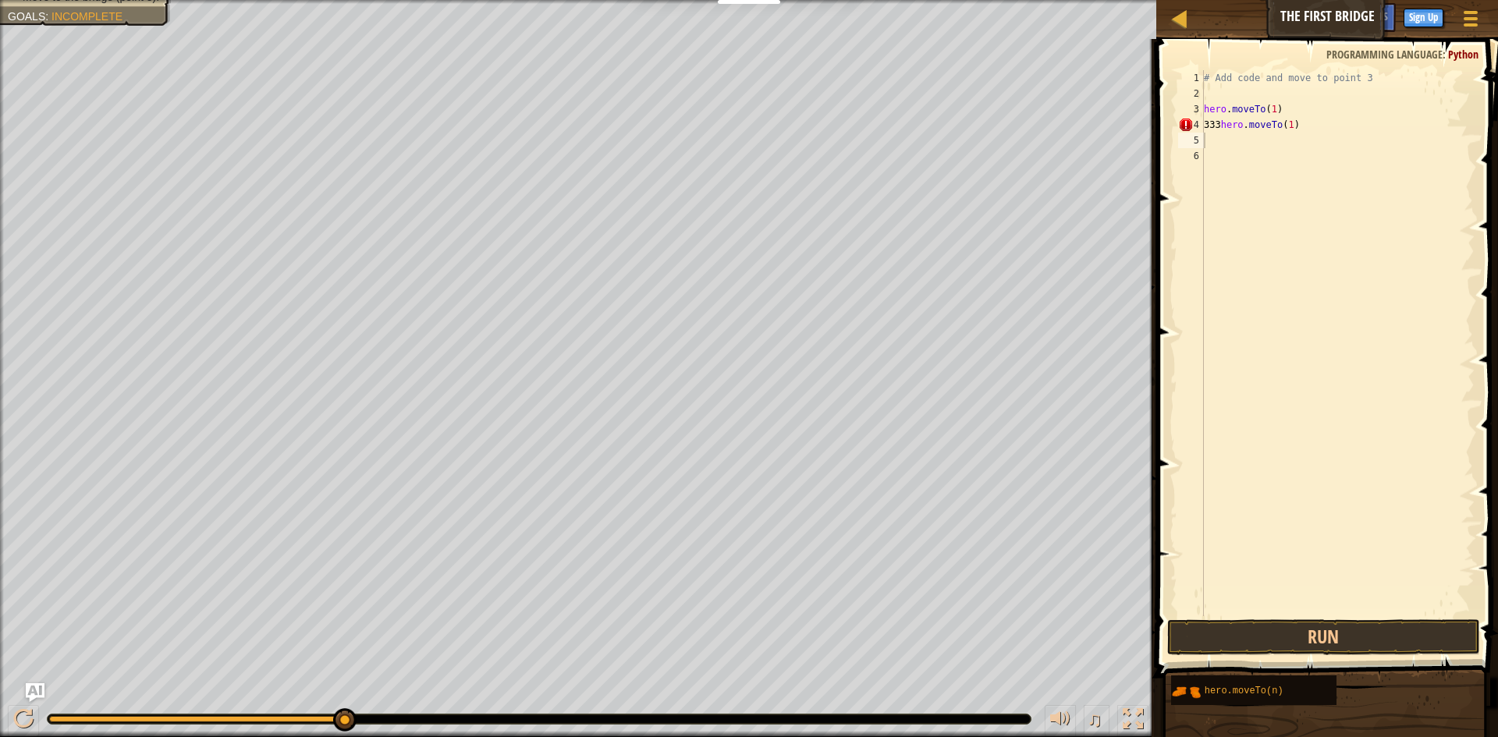
click at [588, 710] on div "♫" at bounding box center [578, 715] width 1156 height 47
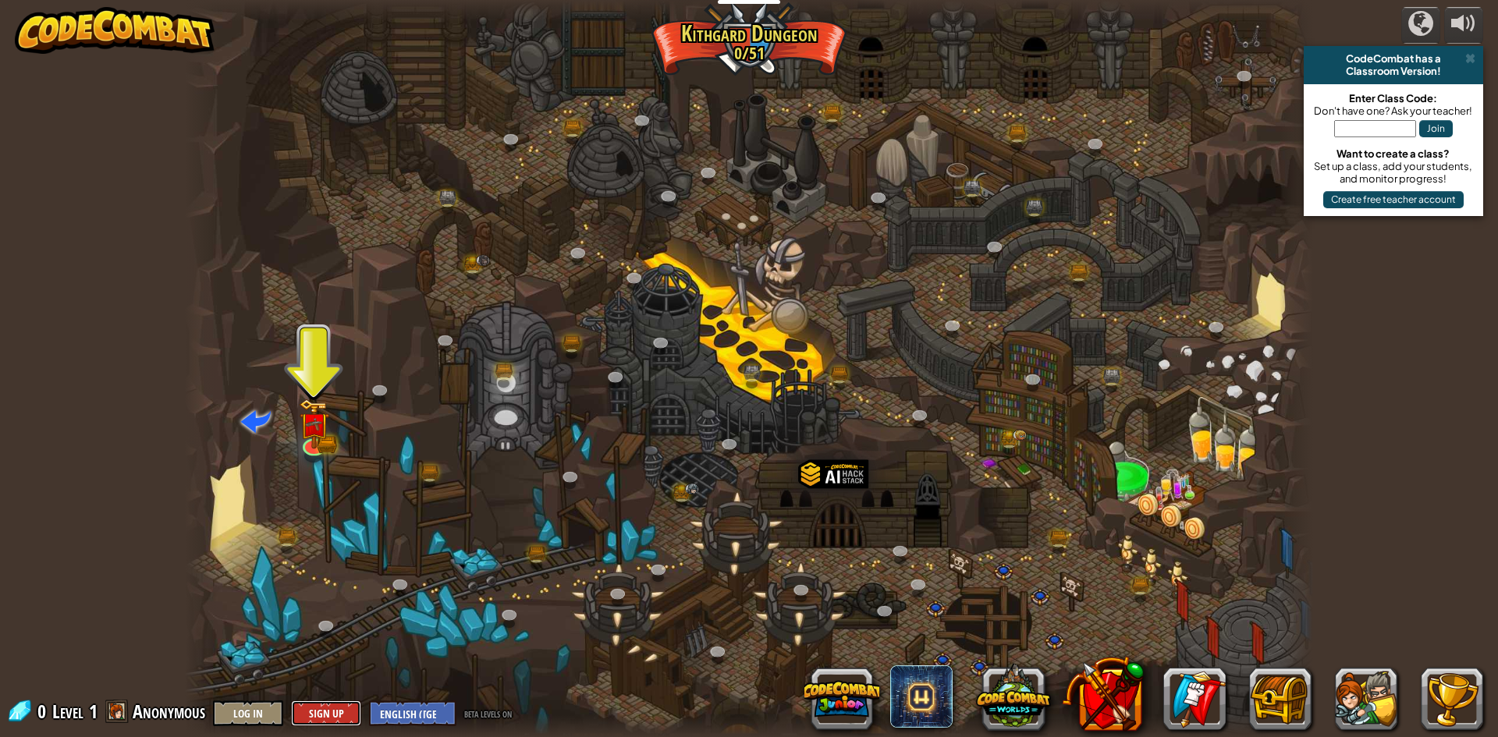
click at [337, 718] on button "Sign Up" at bounding box center [326, 714] width 70 height 26
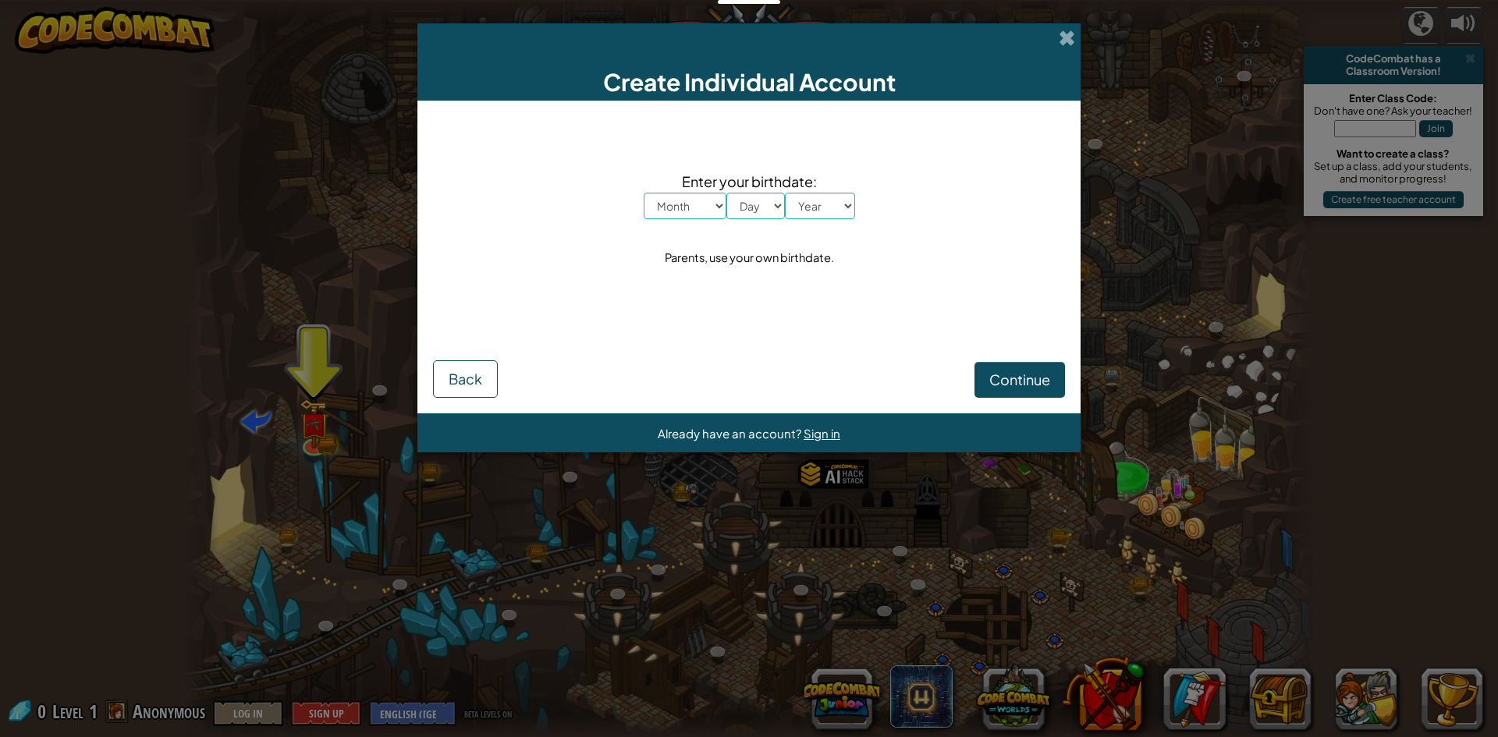
drag, startPoint x: 433, startPoint y: 584, endPoint x: 421, endPoint y: 589, distance: 13.6
click at [431, 586] on div "Create Individual Account Enter your birthdate: Month January February March Ap…" at bounding box center [749, 368] width 1498 height 737
drag, startPoint x: 481, startPoint y: 717, endPoint x: 467, endPoint y: 717, distance: 14.0
click at [467, 717] on div "Create Individual Account Enter your birthdate: Month January February March Ap…" at bounding box center [749, 368] width 1498 height 737
click at [224, 713] on div "Create Individual Account Enter your birthdate: Month January February March Ap…" at bounding box center [749, 368] width 1498 height 737
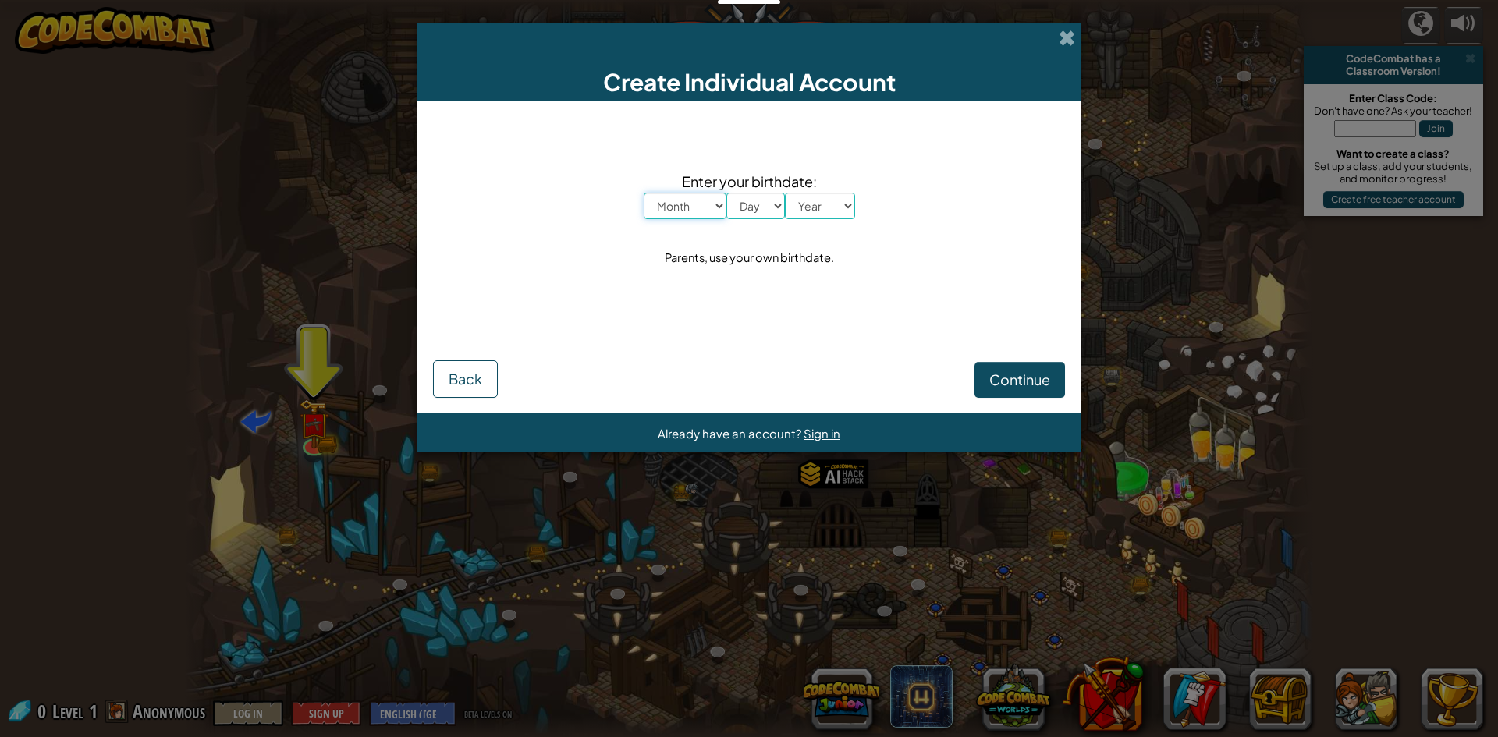
click at [704, 196] on select "Month January February March April May June July August September October Novem…" at bounding box center [685, 206] width 83 height 27
select select "12"
click at [644, 193] on select "Month January February March April May June July August September October Novem…" at bounding box center [685, 206] width 83 height 27
click at [754, 209] on select "Day 1 2 3 4 5 6 7 8 9 10 11 12 13 14 15 16 17 18 19 20 21 22 23 24 25 26 27 28 …" at bounding box center [755, 206] width 59 height 27
select select "27"
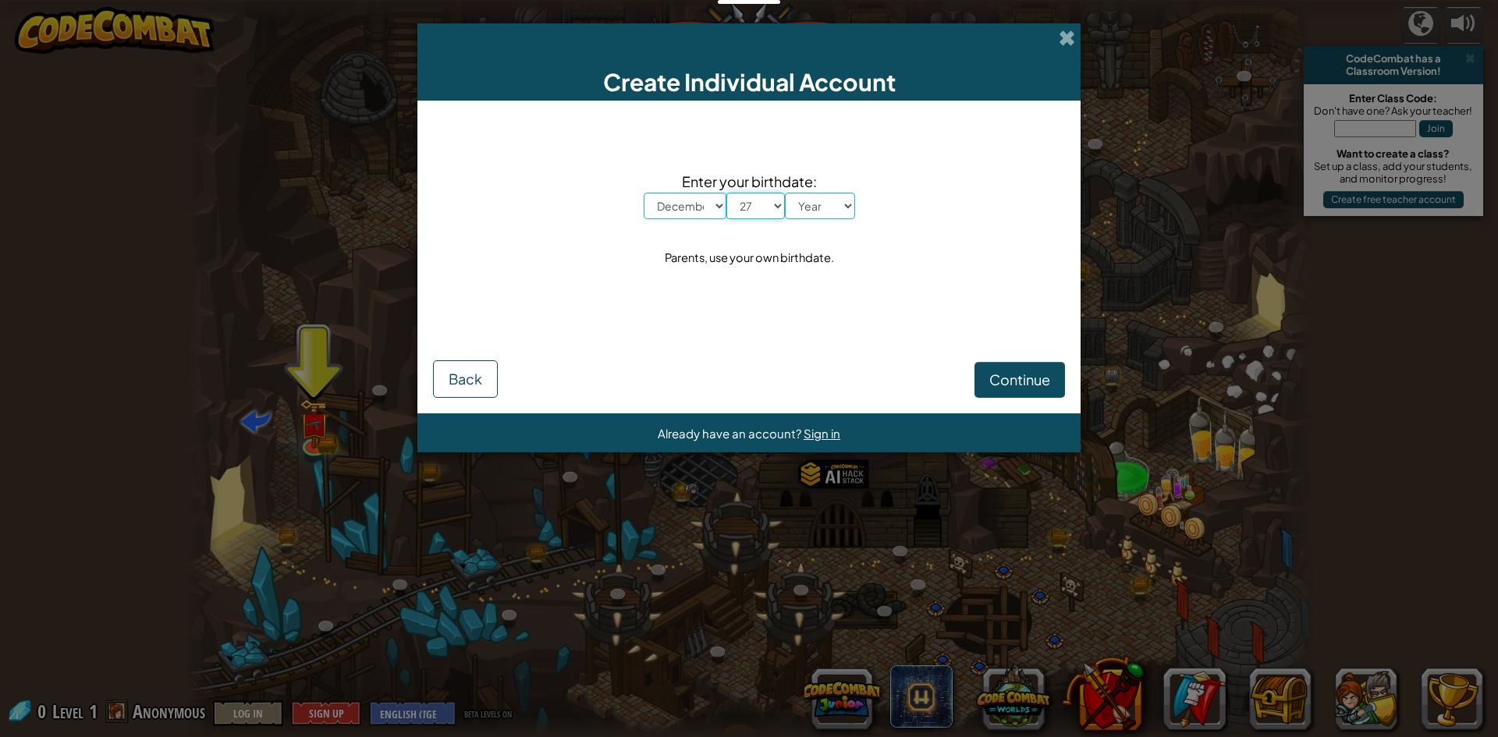
click at [726, 193] on select "Day 1 2 3 4 5 6 7 8 9 10 11 12 13 14 15 16 17 18 19 20 21 22 23 24 25 26 27 28 …" at bounding box center [755, 206] width 59 height 27
click at [822, 202] on select "Year 2025 2024 2023 2022 2021 2020 2019 2018 2017 2016 2015 2014 2013 2012 2011…" at bounding box center [820, 206] width 70 height 27
select select "2010"
click at [785, 193] on select "Year 2025 2024 2023 2022 2021 2020 2019 2018 2017 2016 2015 2014 2013 2012 2011…" at bounding box center [820, 206] width 70 height 27
click at [998, 380] on span "Continue" at bounding box center [1019, 380] width 61 height 18
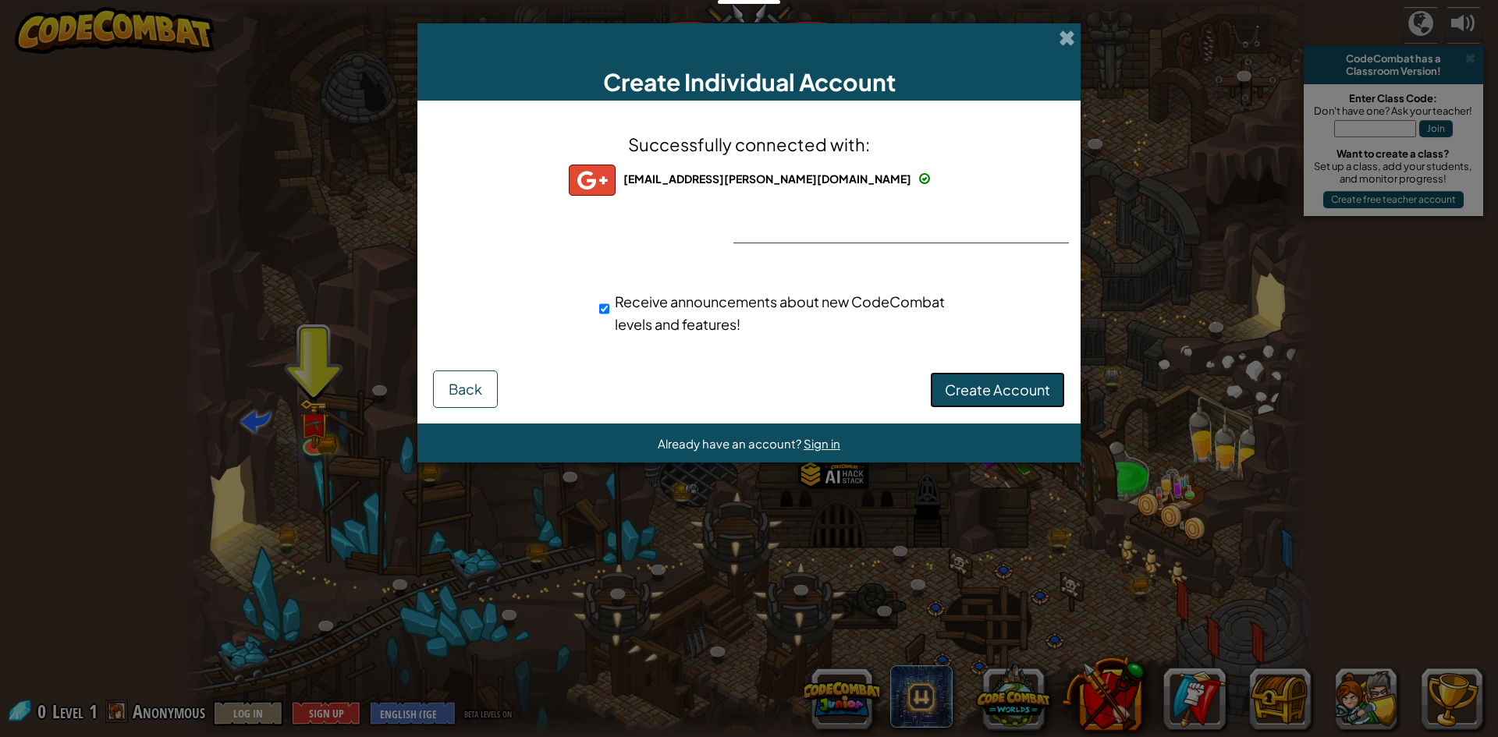
click at [986, 404] on button "Create Account" at bounding box center [997, 390] width 135 height 36
click at [990, 388] on button "Create Account" at bounding box center [997, 390] width 135 height 36
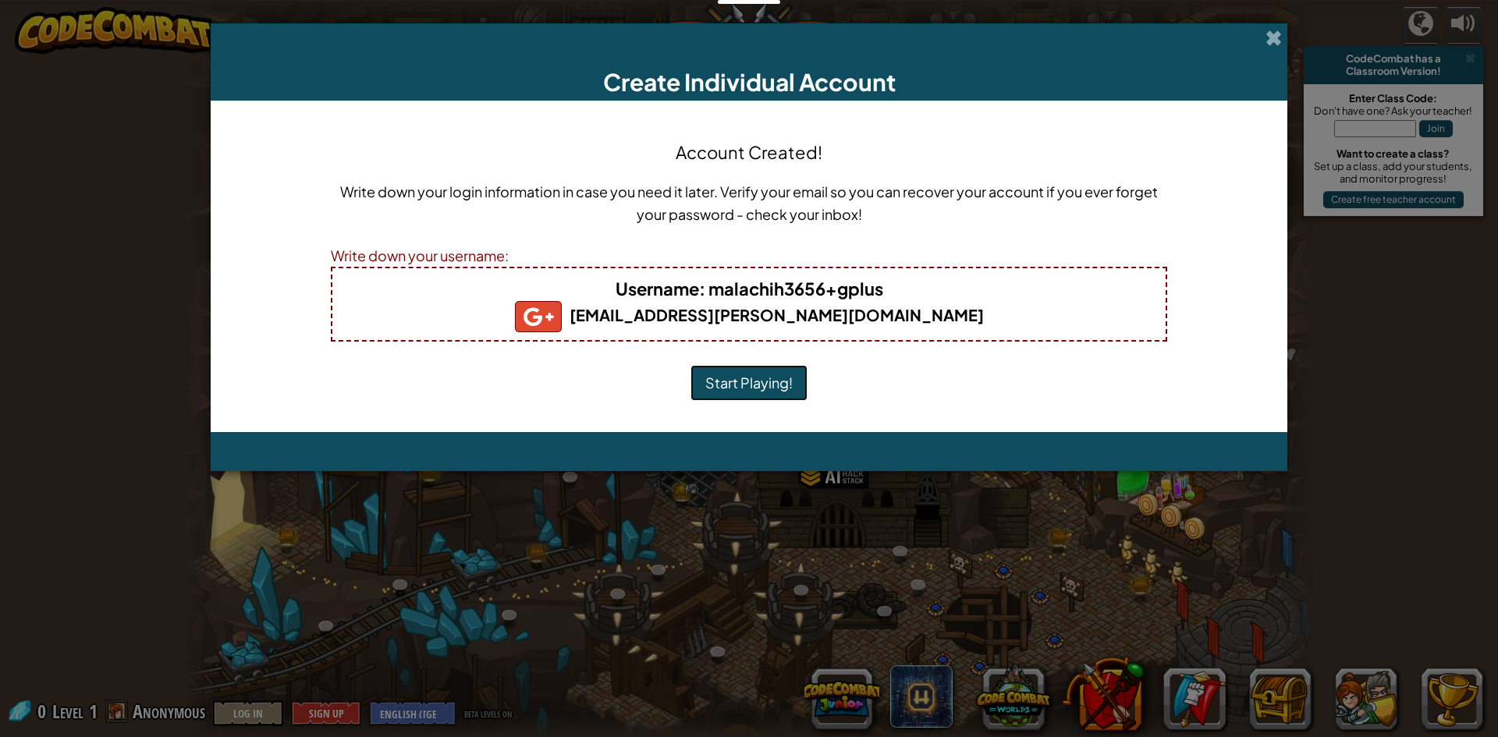
click at [751, 380] on button "Start Playing!" at bounding box center [748, 383] width 117 height 36
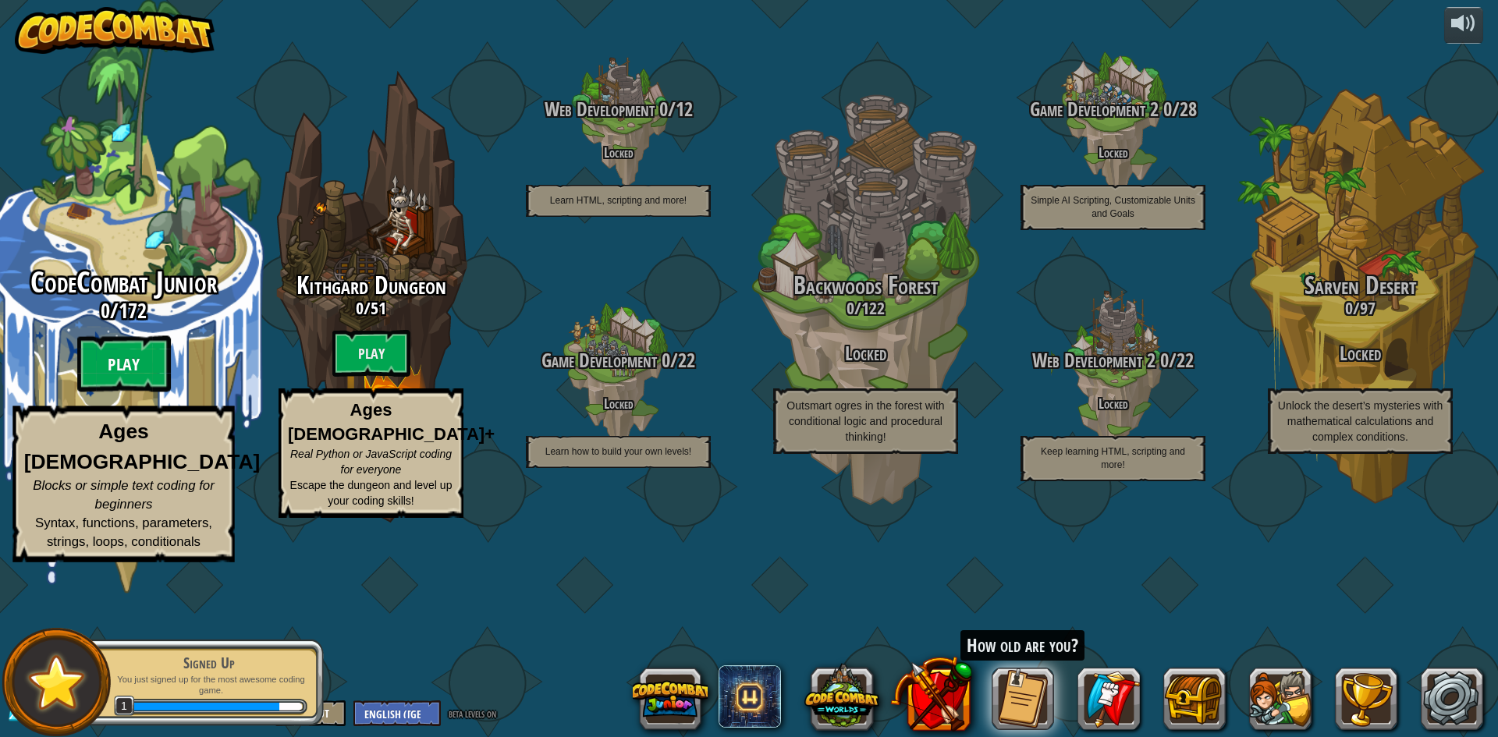
click at [111, 392] on btn "Play" at bounding box center [124, 364] width 94 height 56
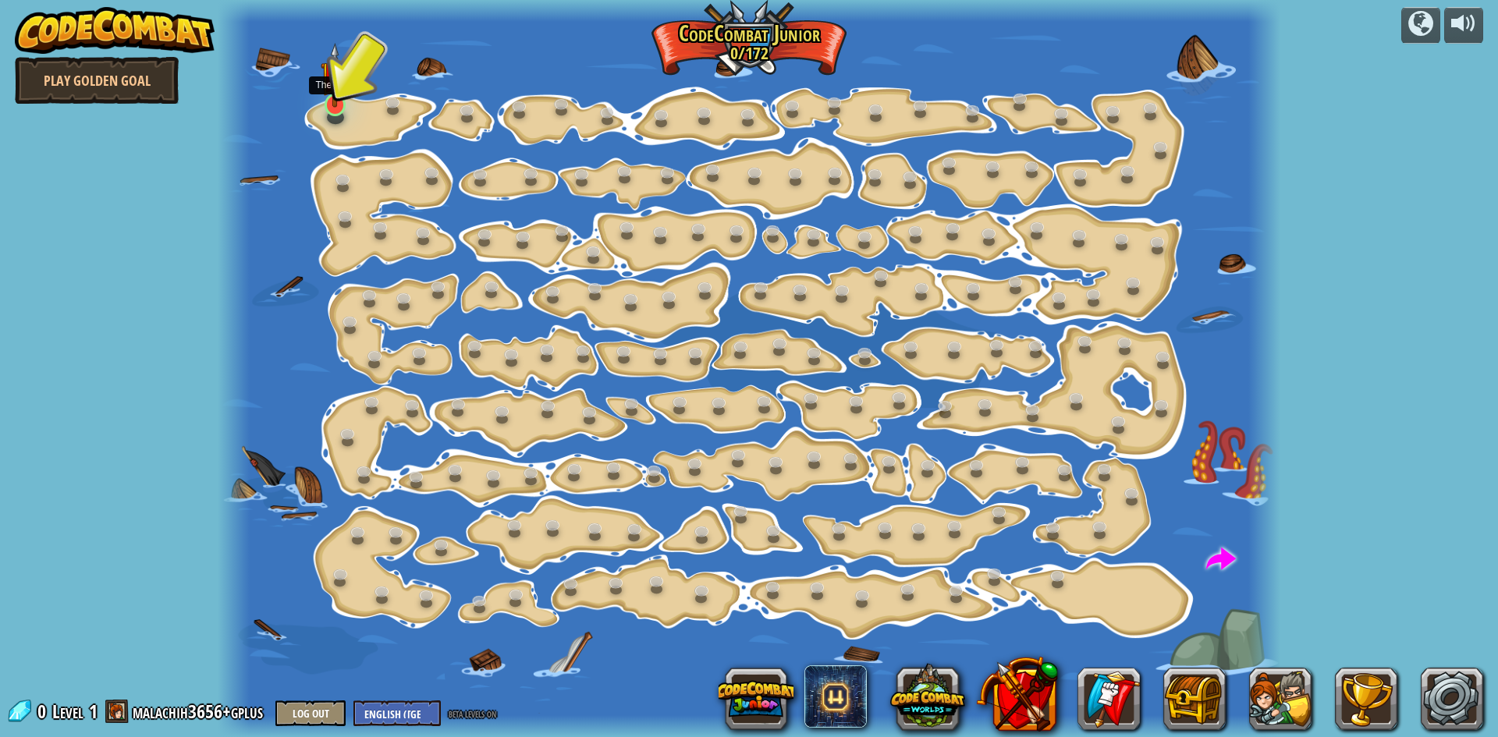
click at [335, 96] on img at bounding box center [335, 75] width 28 height 65
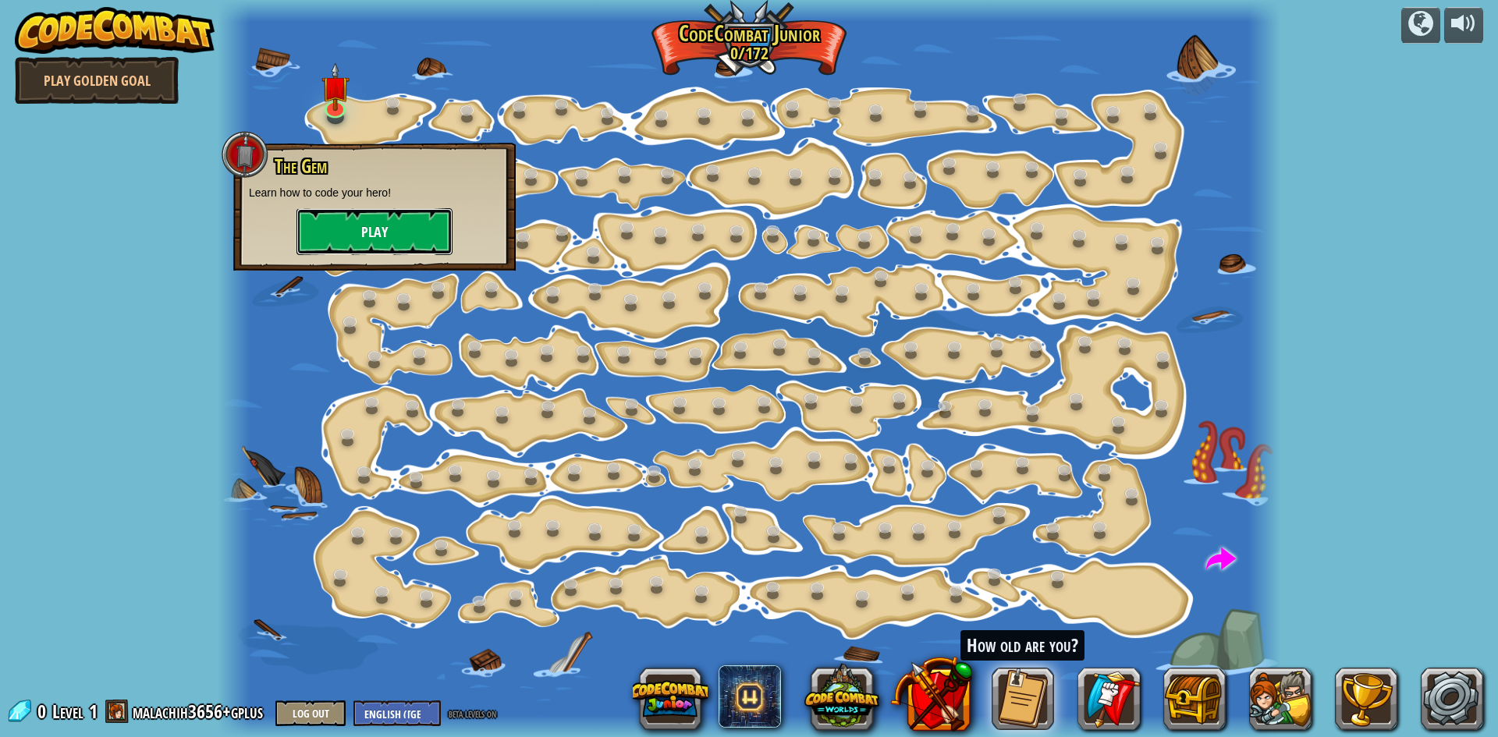
click at [361, 232] on button "Play" at bounding box center [374, 231] width 156 height 47
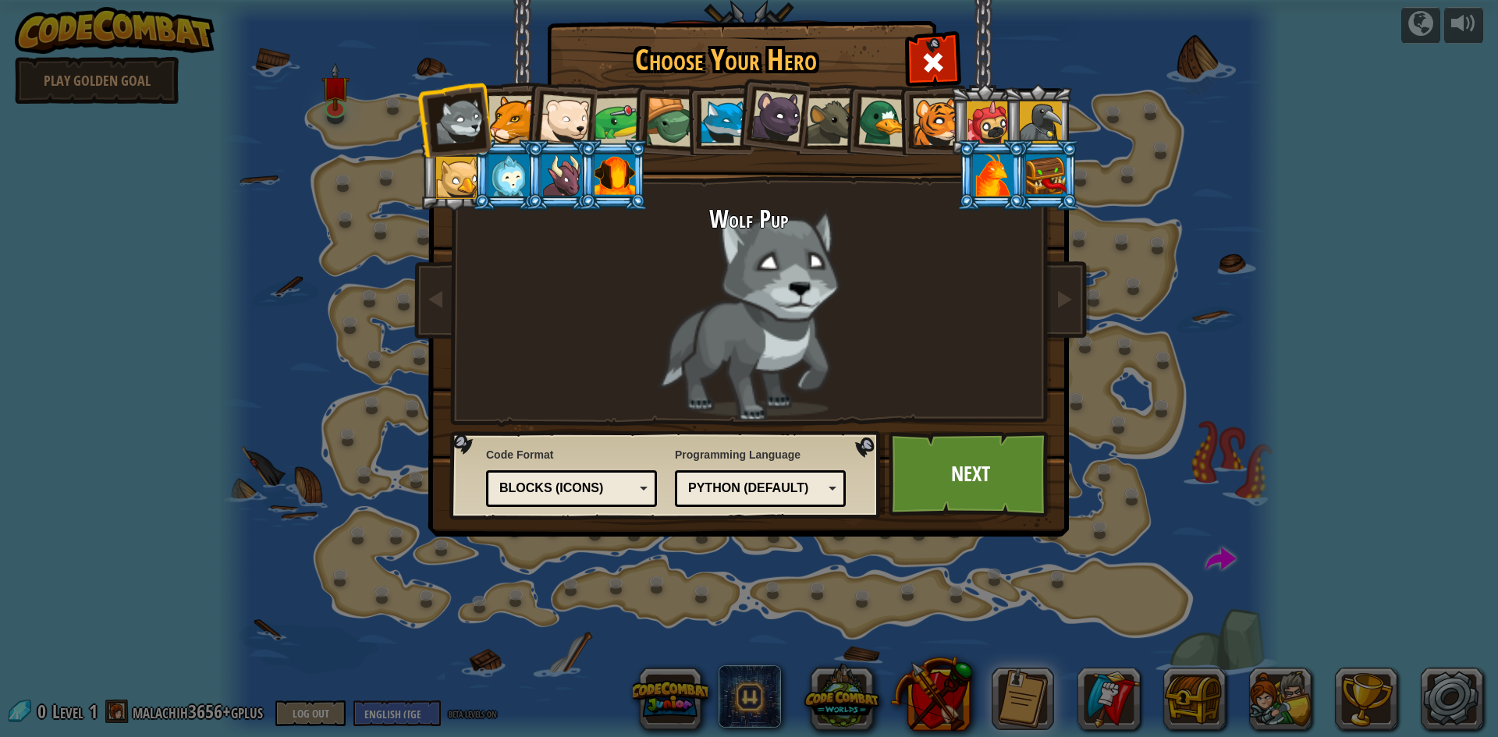
click at [1003, 168] on div at bounding box center [993, 175] width 41 height 42
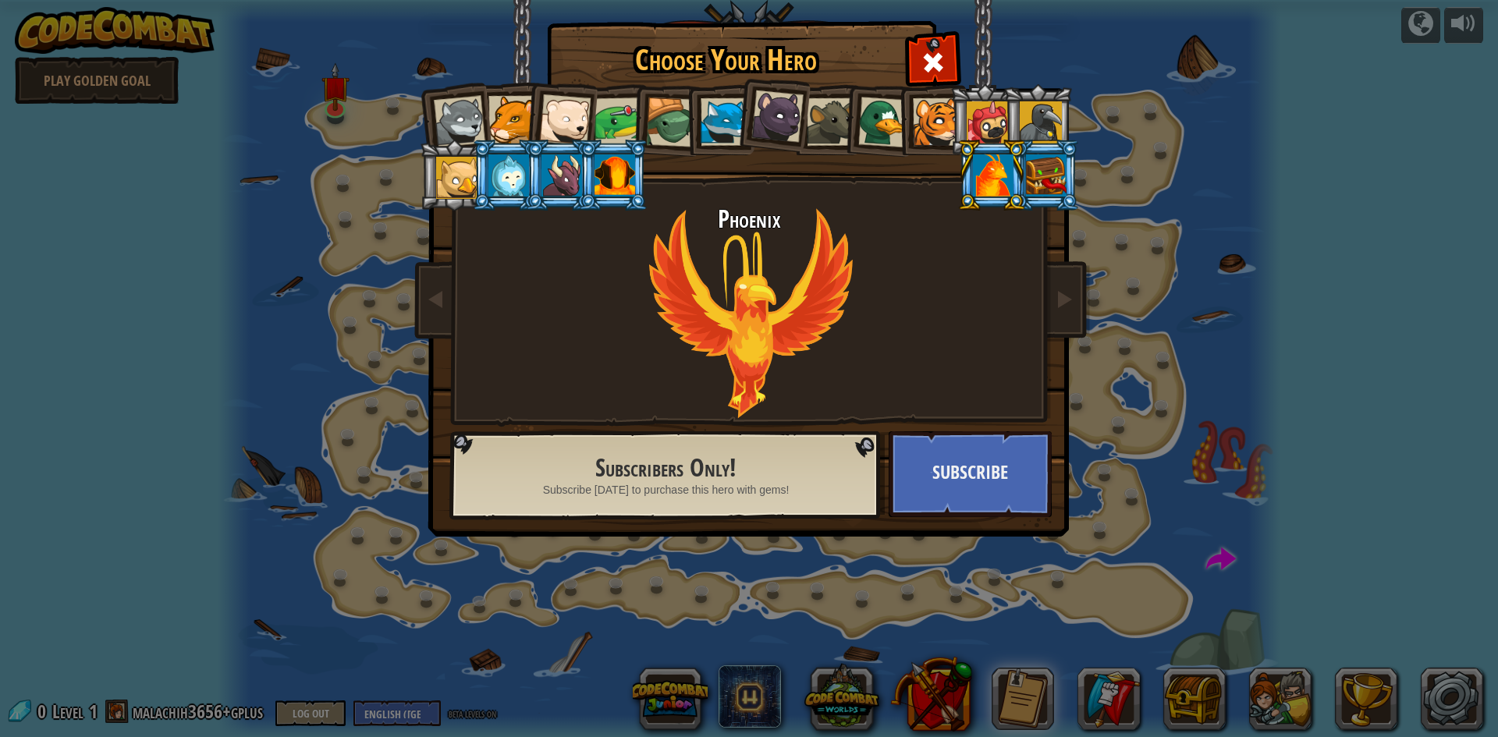
click at [846, 105] on li at bounding box center [878, 120] width 75 height 76
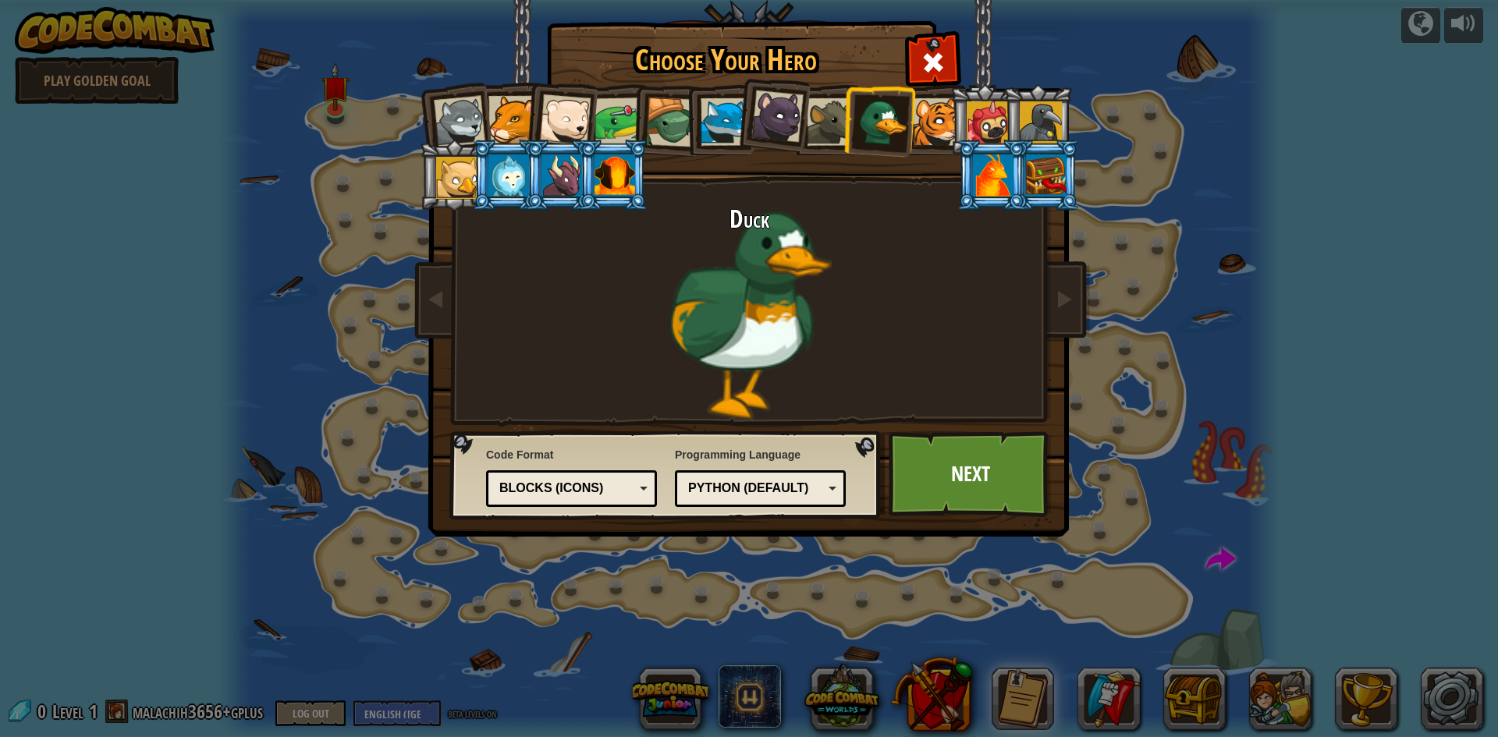
click at [722, 110] on div at bounding box center [725, 122] width 48 height 48
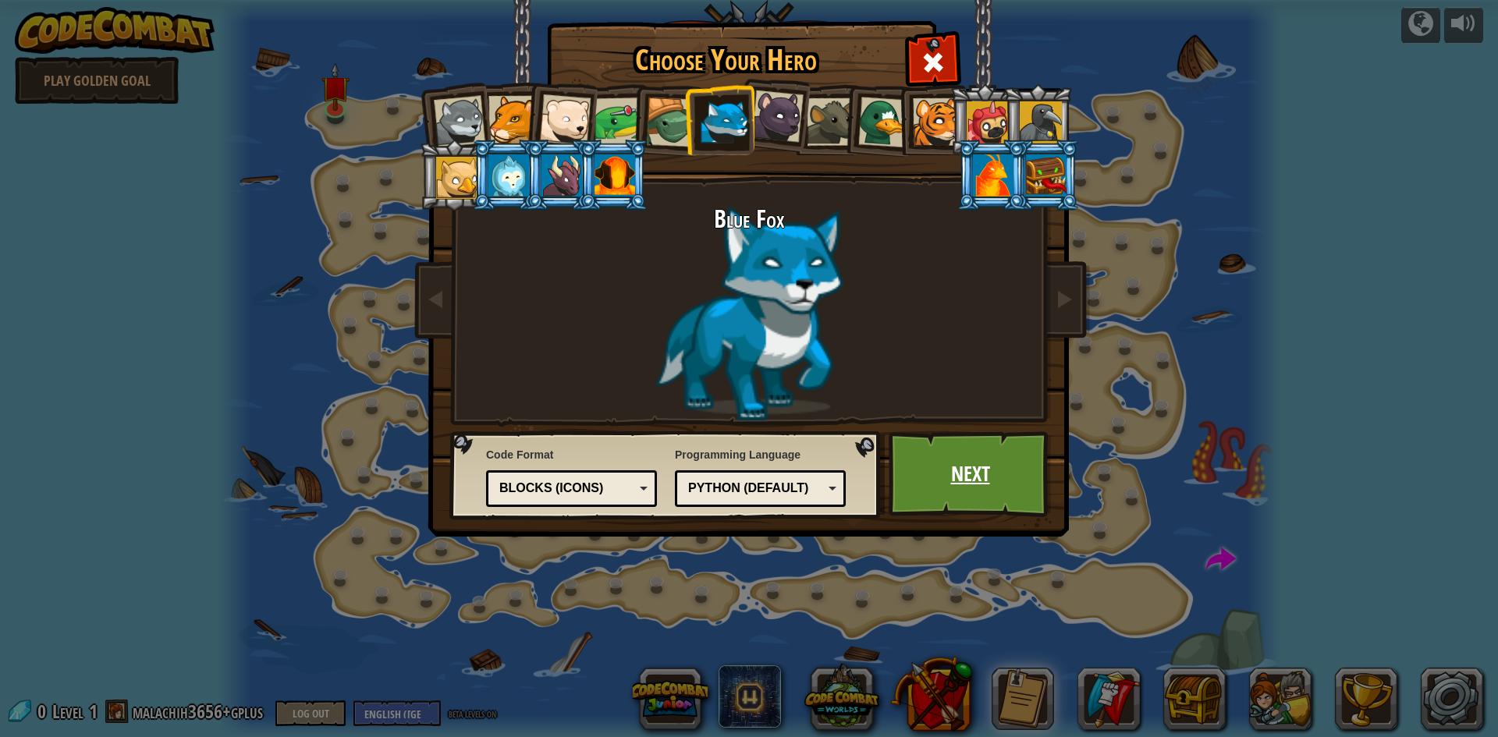
click at [976, 476] on link "Next" at bounding box center [970, 474] width 163 height 86
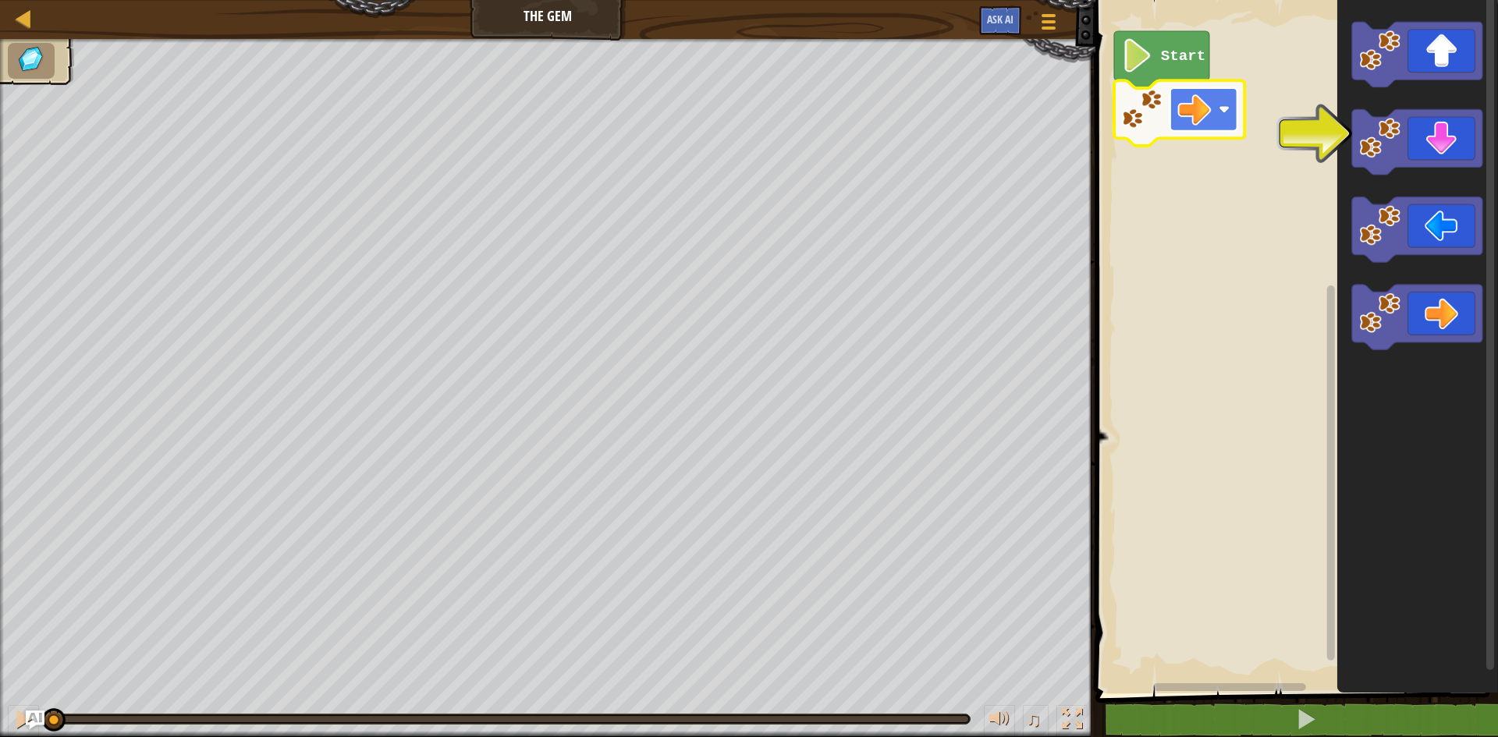
click at [1208, 119] on image "Blockly Workspace" at bounding box center [1194, 110] width 34 height 34
click at [1487, 151] on div "Start" at bounding box center [1294, 342] width 407 height 701
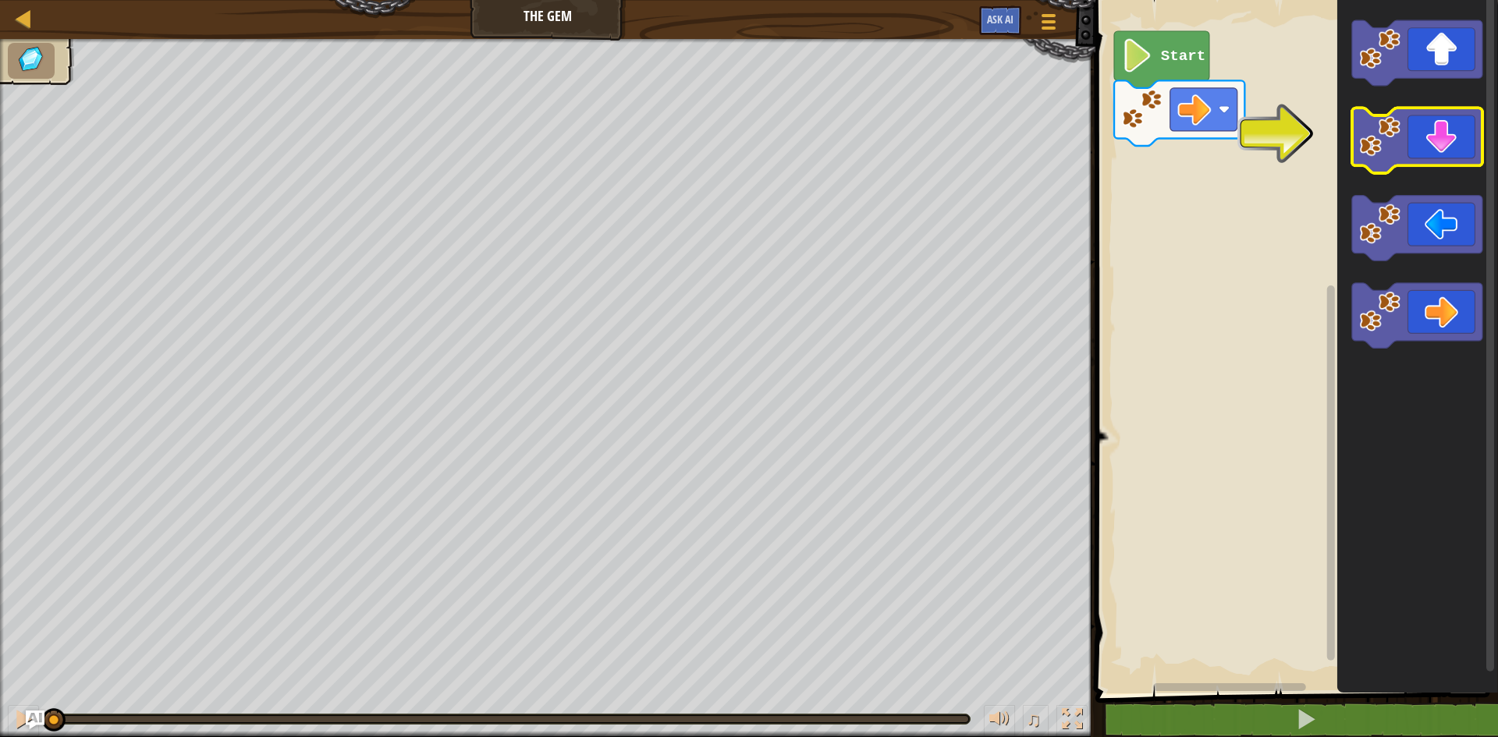
click at [1457, 149] on icon "Blockly Workspace" at bounding box center [1417, 141] width 130 height 66
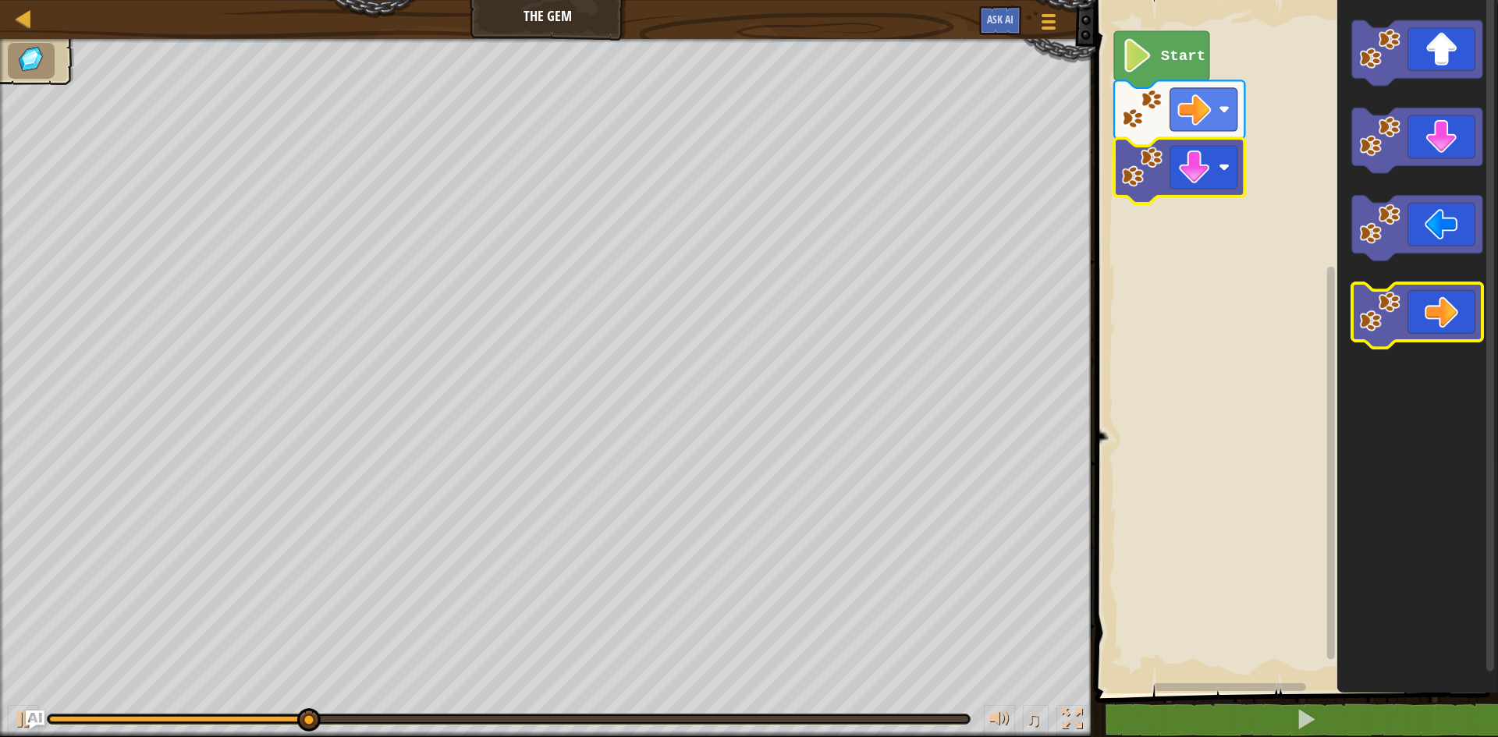
click at [1418, 297] on icon "Blockly Workspace" at bounding box center [1417, 316] width 130 height 66
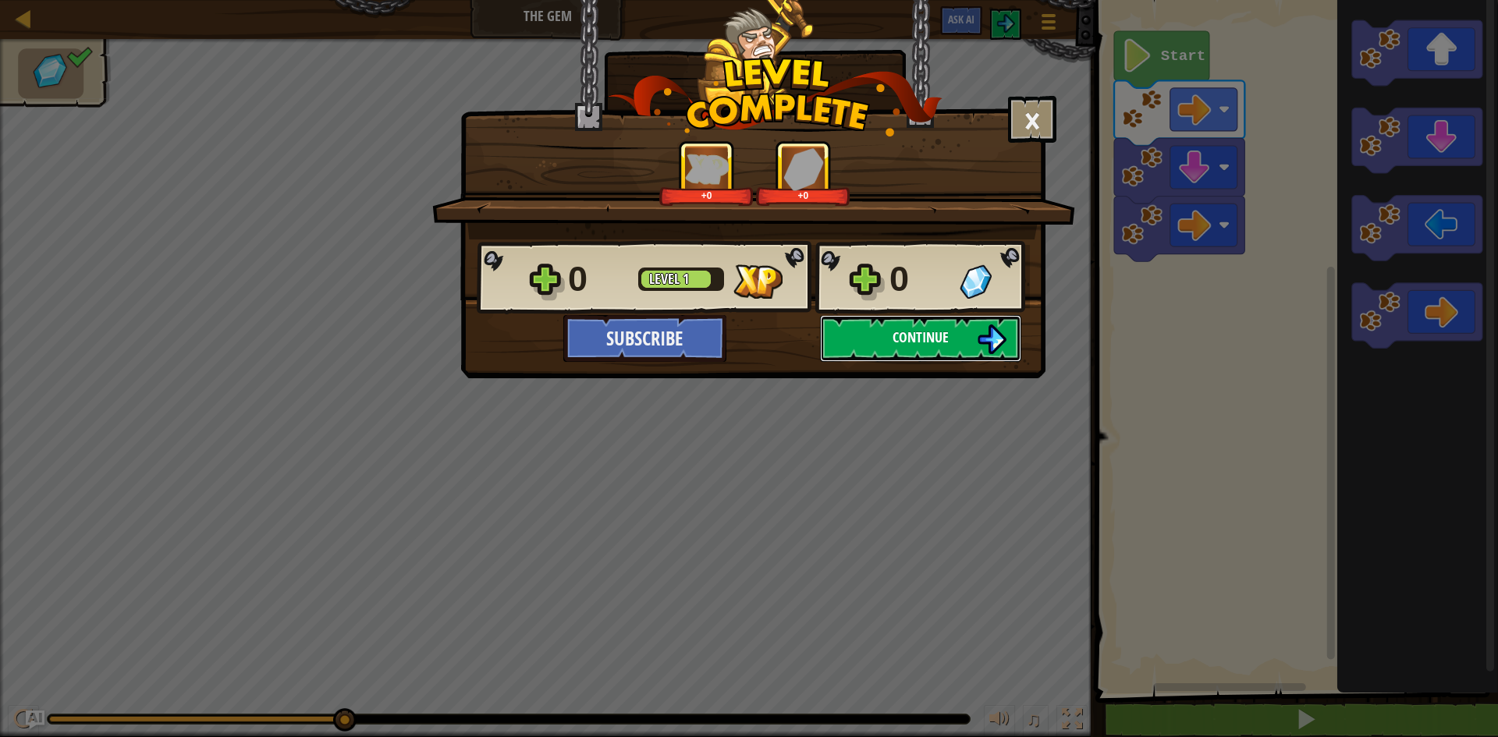
click at [991, 349] on img at bounding box center [992, 340] width 30 height 30
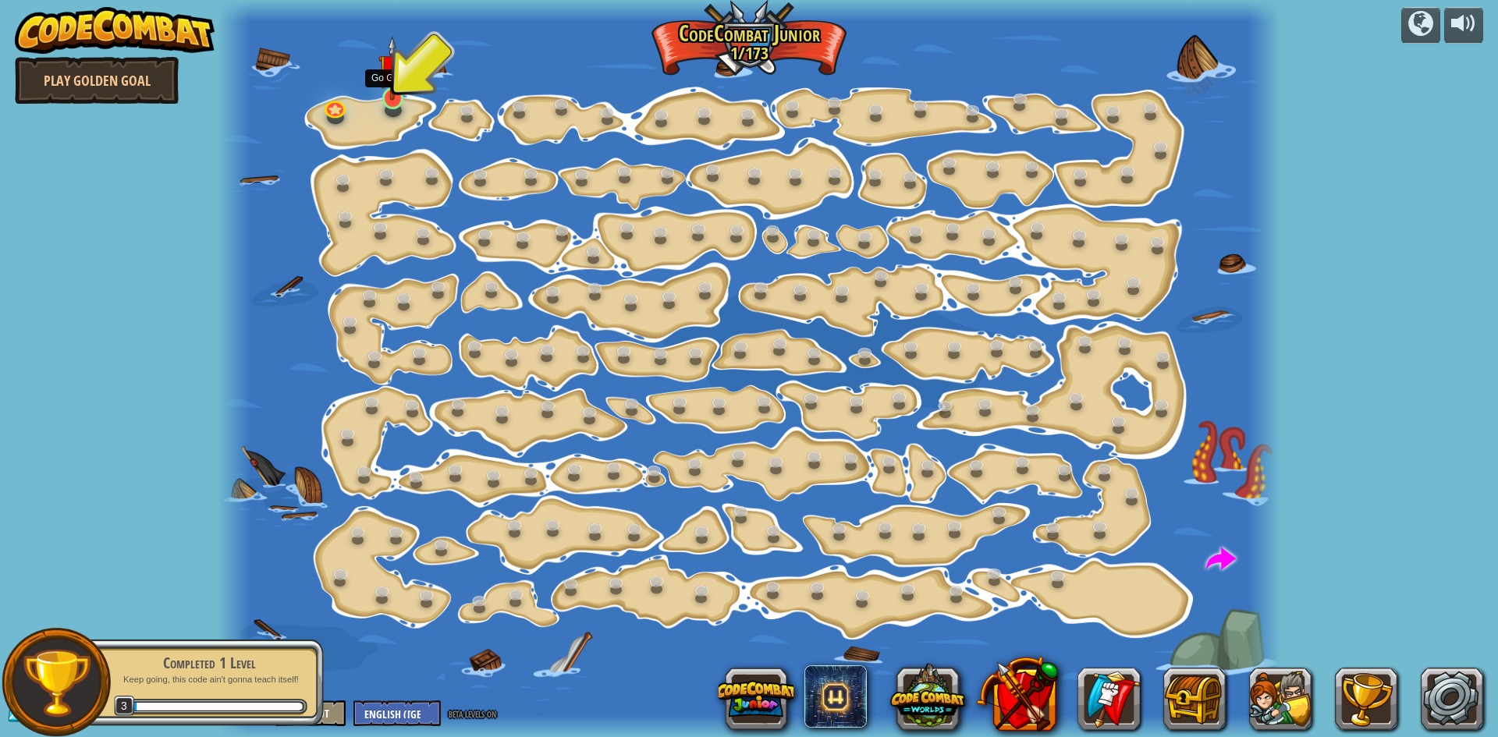
click at [395, 90] on img at bounding box center [392, 68] width 28 height 65
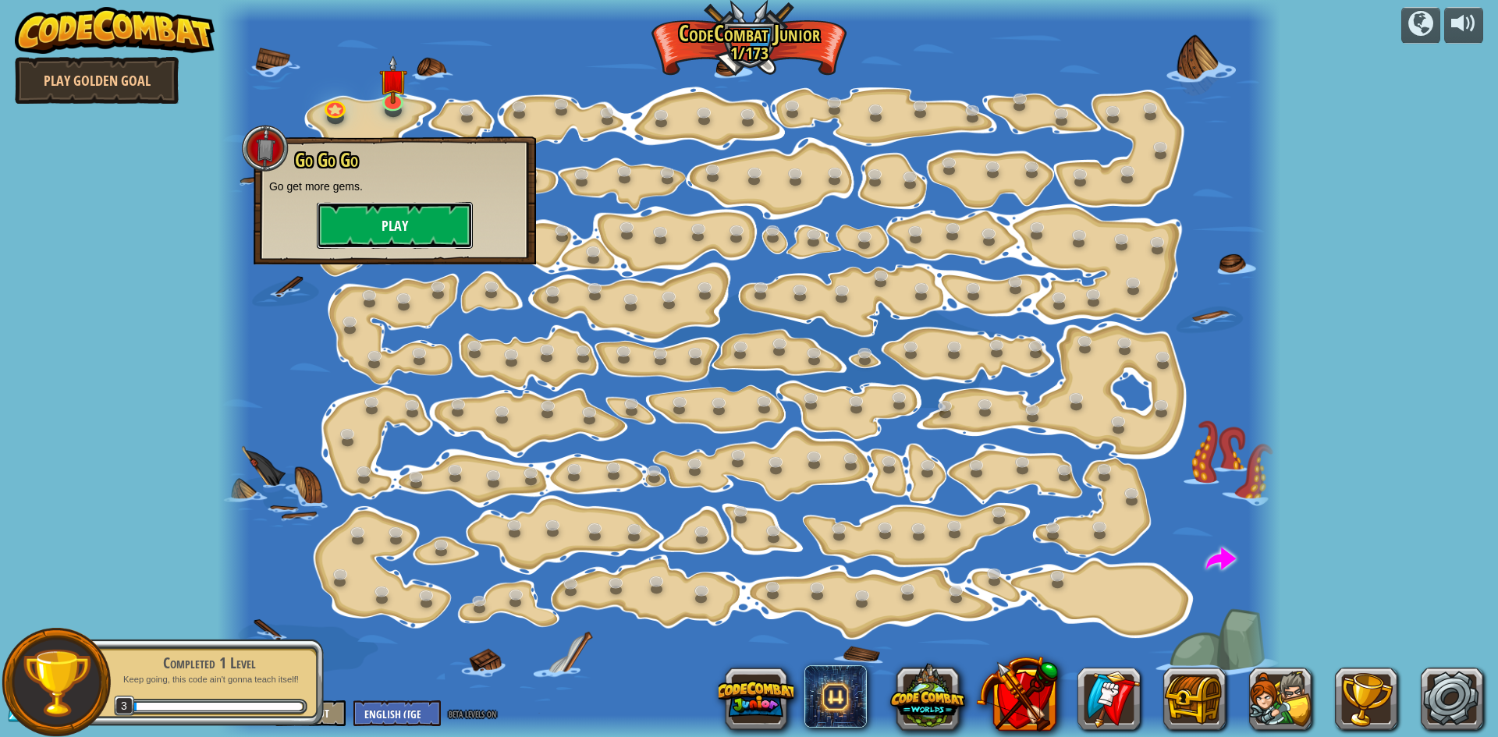
click at [387, 232] on button "Play" at bounding box center [395, 225] width 156 height 47
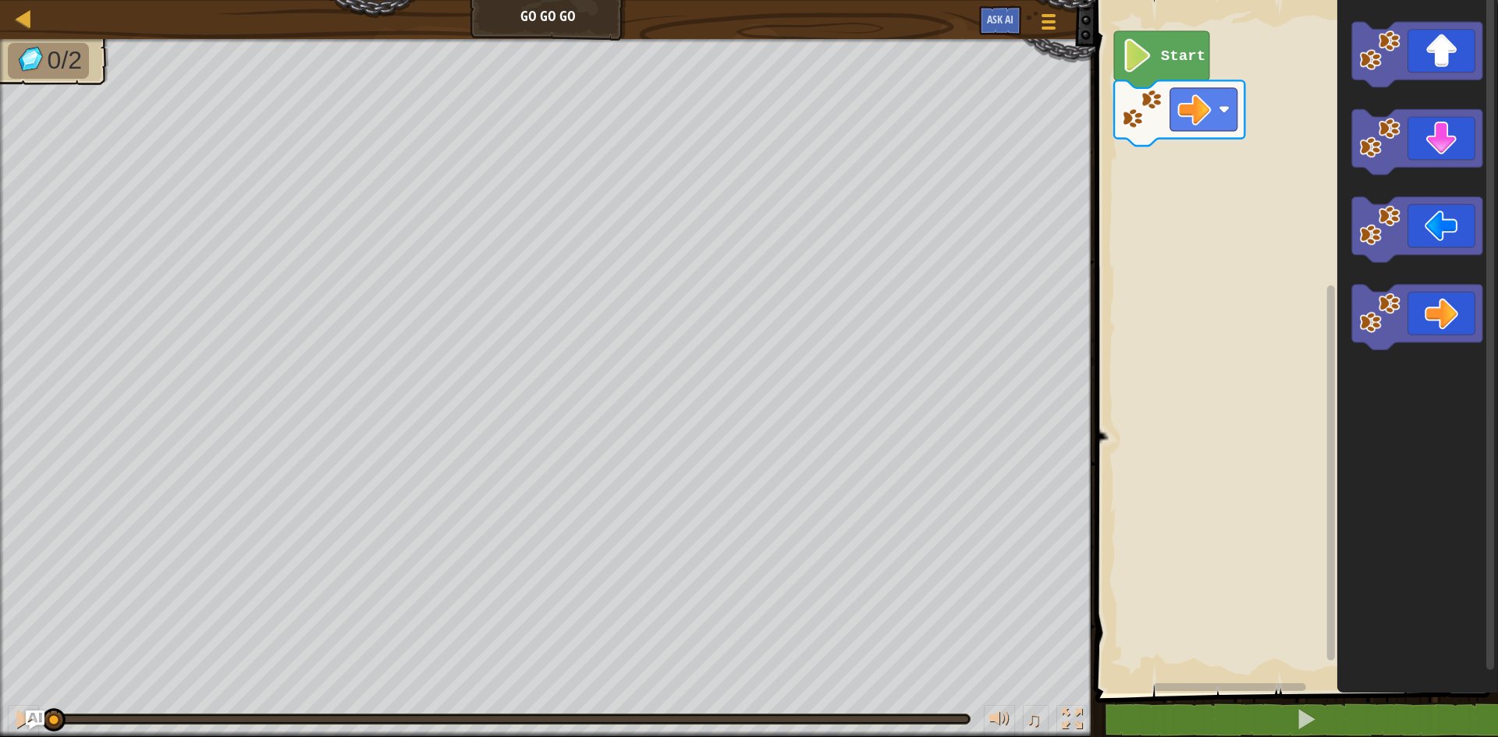
click at [1167, 56] on text "Start" at bounding box center [1183, 56] width 44 height 17
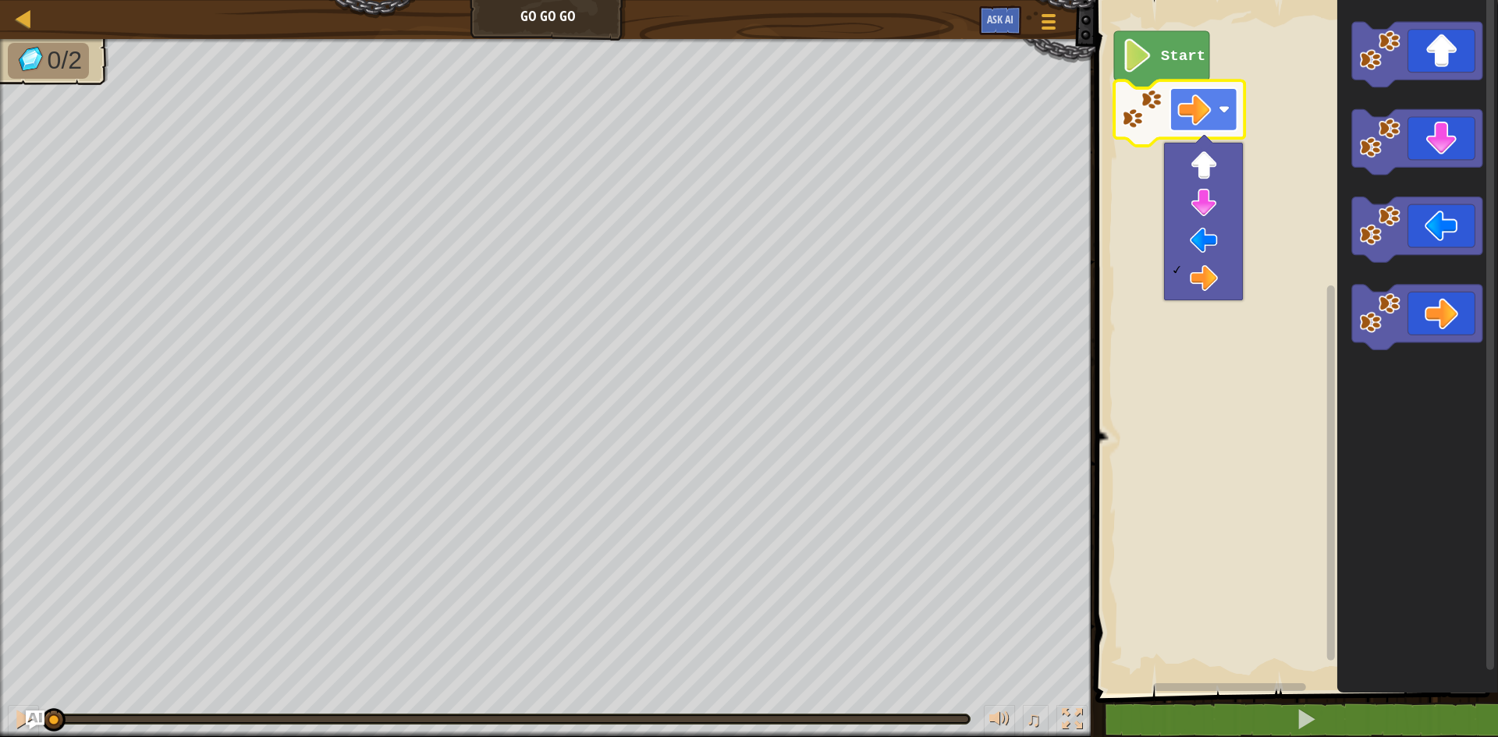
click at [1191, 114] on image "Blockly Workspace" at bounding box center [1194, 110] width 34 height 34
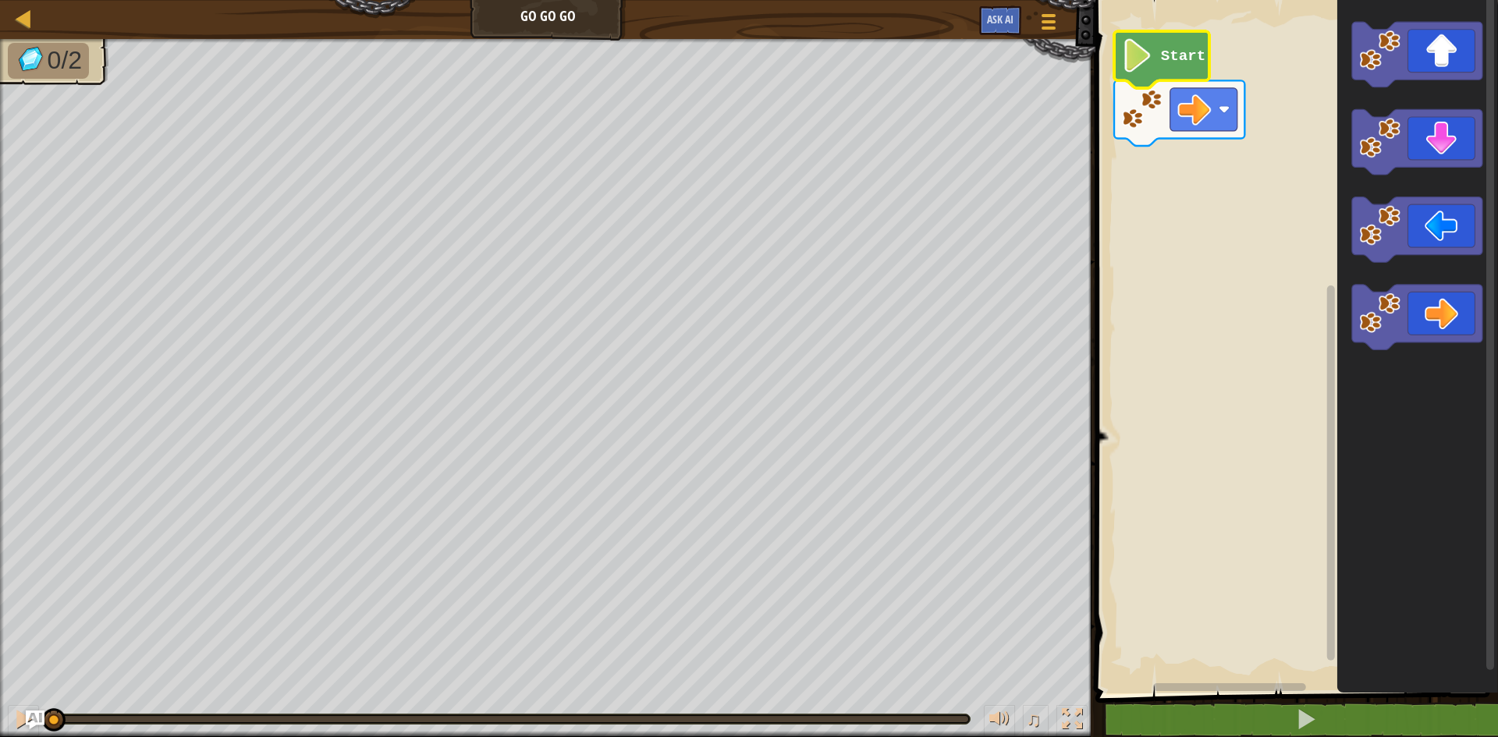
click at [1131, 51] on image "Blockly Workspace" at bounding box center [1138, 56] width 32 height 34
click at [1219, 108] on image "Blockly Workspace" at bounding box center [1224, 109] width 11 height 11
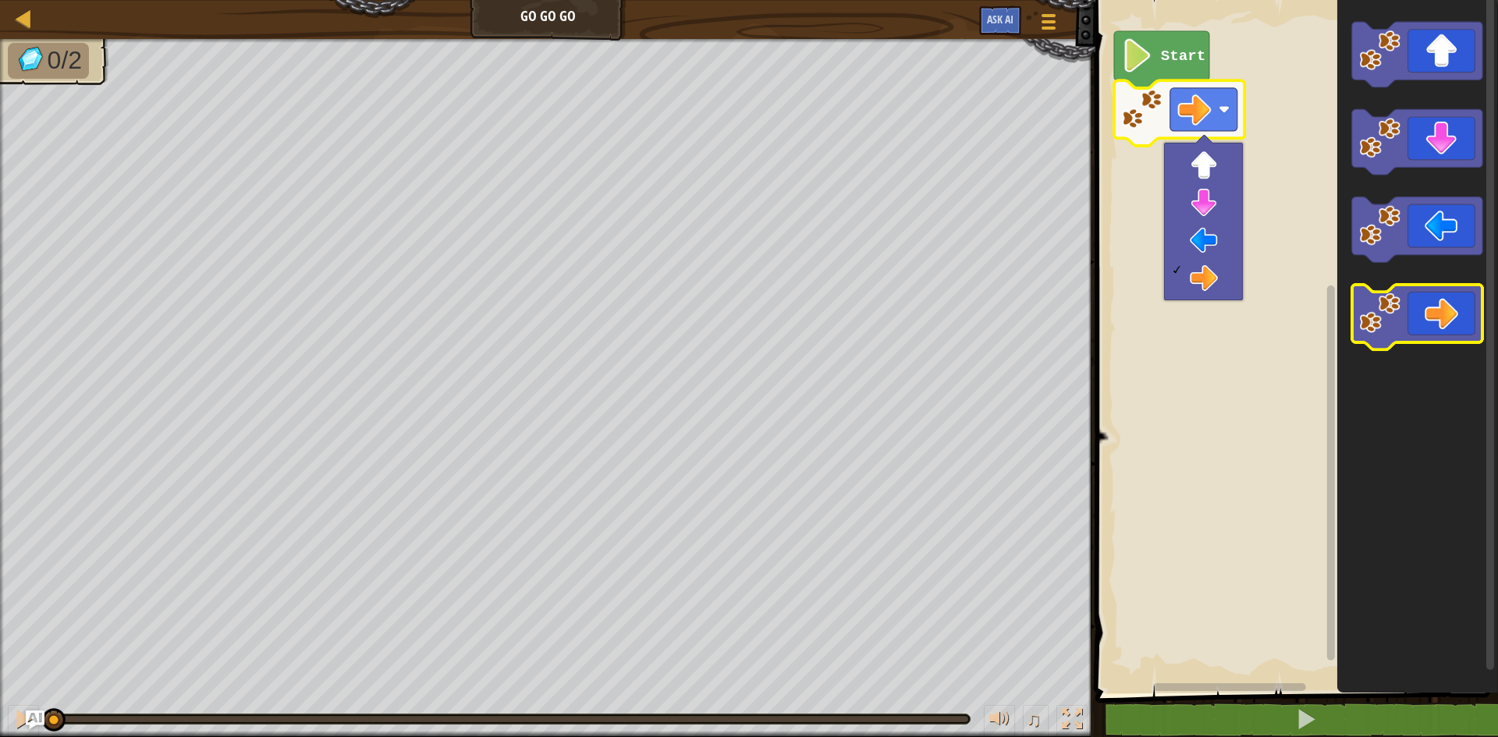
click at [1457, 291] on icon "Blockly Workspace" at bounding box center [1417, 318] width 130 height 66
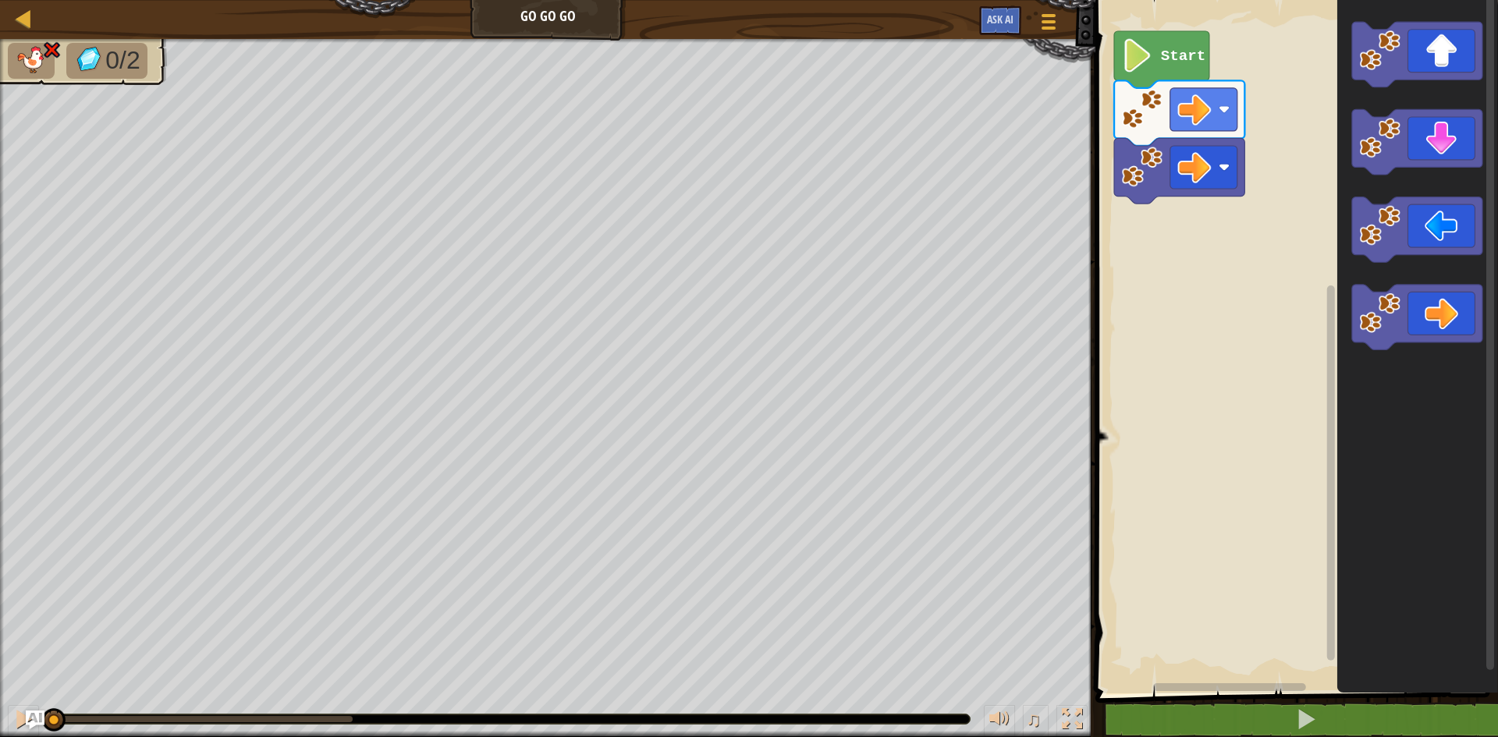
drag, startPoint x: 345, startPoint y: 716, endPoint x: 0, endPoint y: 675, distance: 347.3
click at [0, 675] on div "0/2 ♫ Blue Fox" at bounding box center [749, 388] width 1498 height 698
click at [1453, 313] on icon "Blockly Workspace" at bounding box center [1417, 318] width 130 height 66
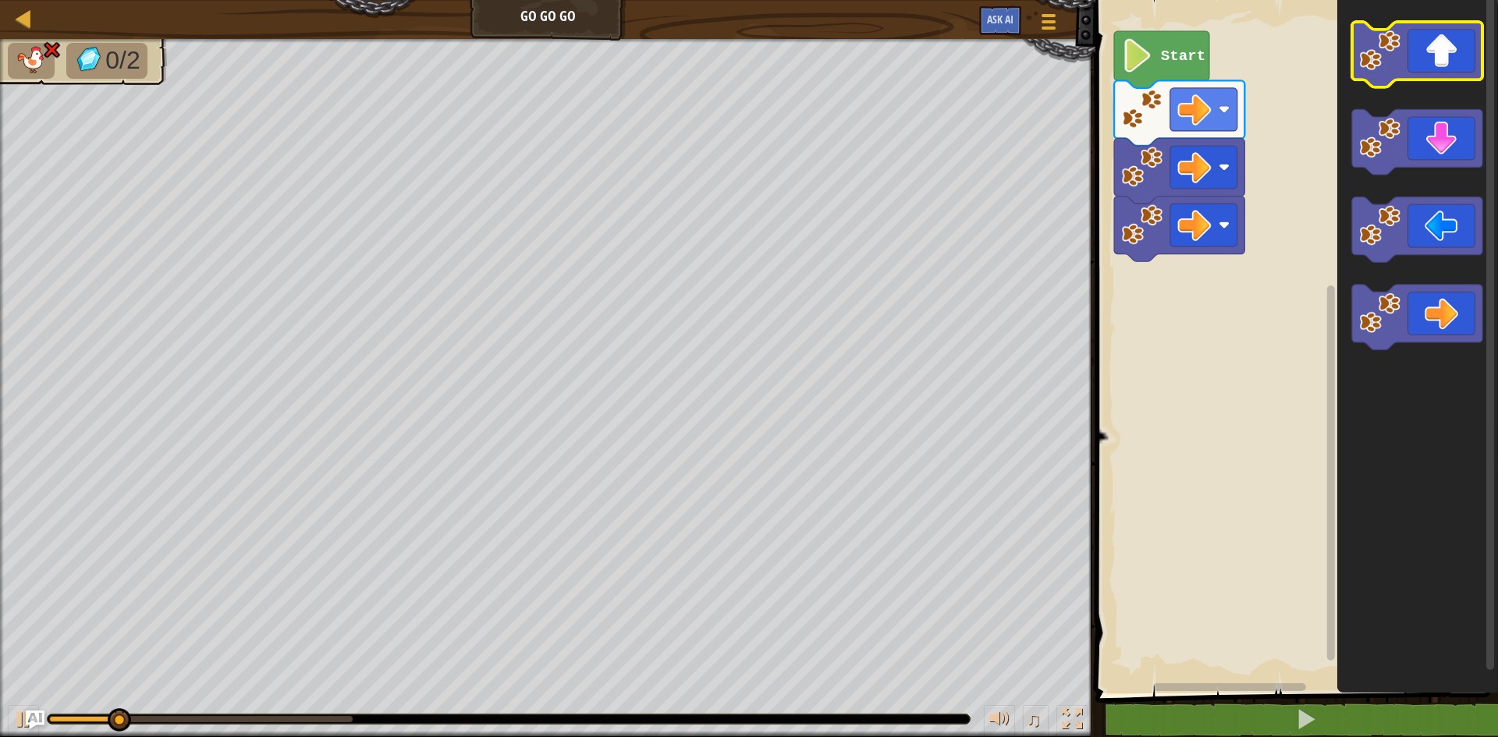
click at [1439, 63] on icon "Blockly Workspace" at bounding box center [1417, 55] width 130 height 66
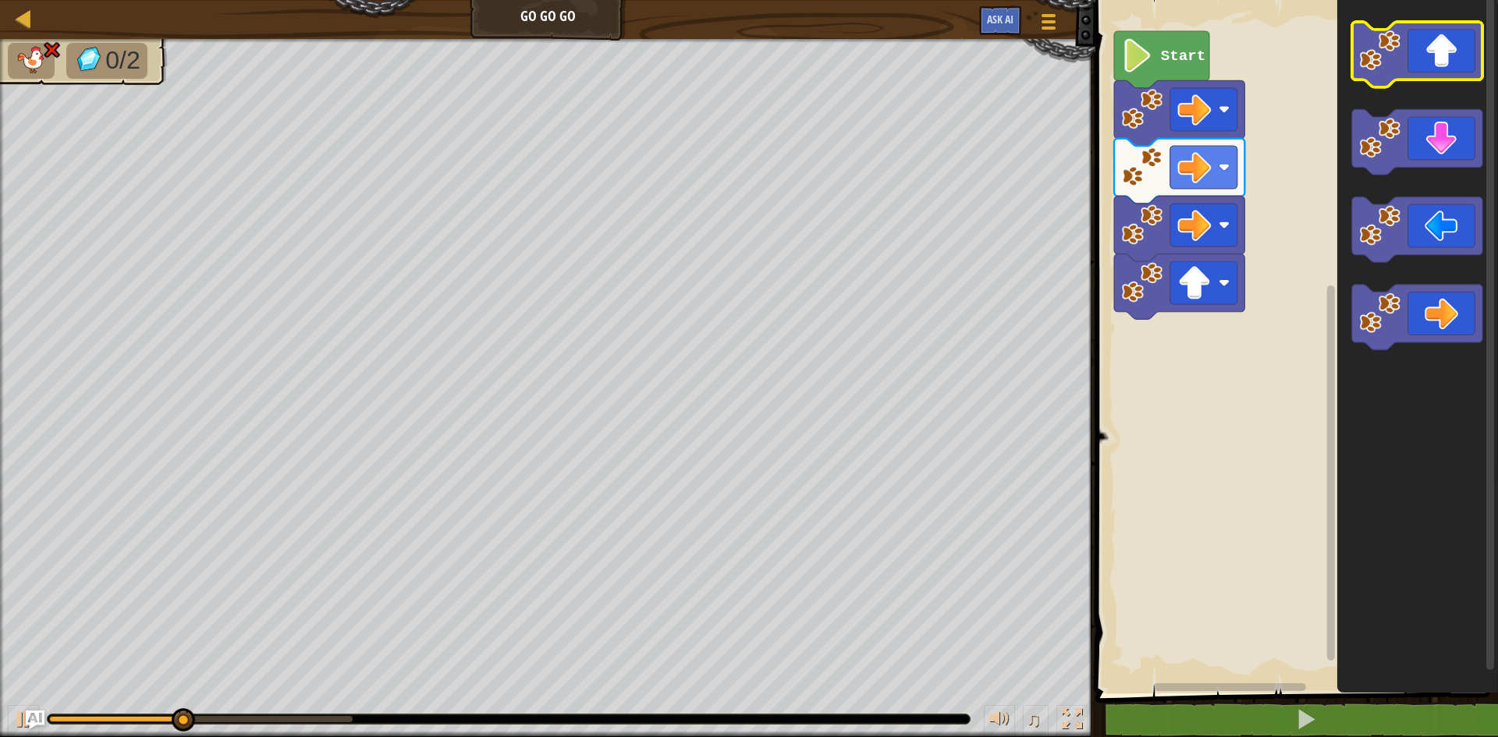
click at [1439, 63] on icon "Blockly Workspace" at bounding box center [1417, 55] width 130 height 66
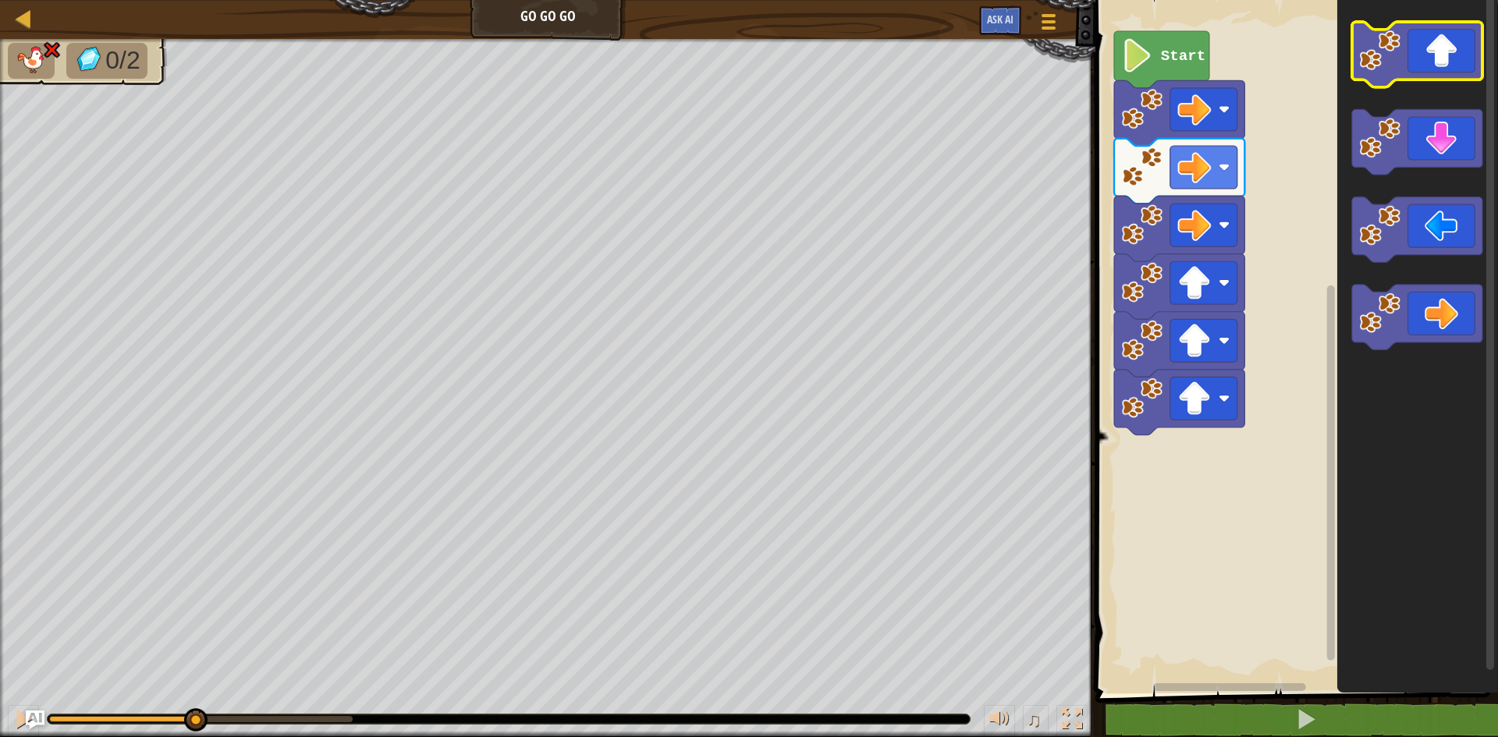
click at [1439, 63] on icon "Blockly Workspace" at bounding box center [1417, 55] width 130 height 66
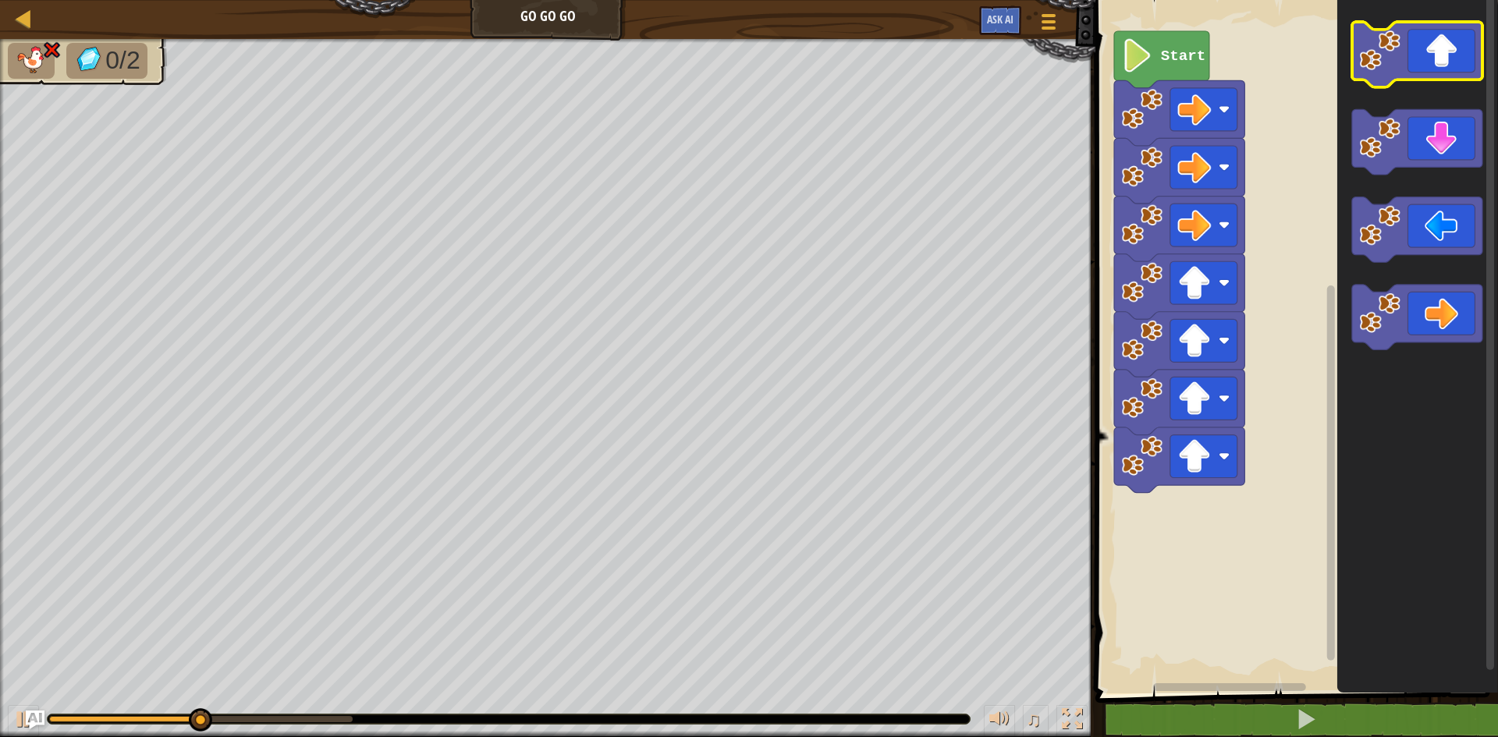
click at [1439, 63] on icon "Blockly Workspace" at bounding box center [1417, 55] width 130 height 66
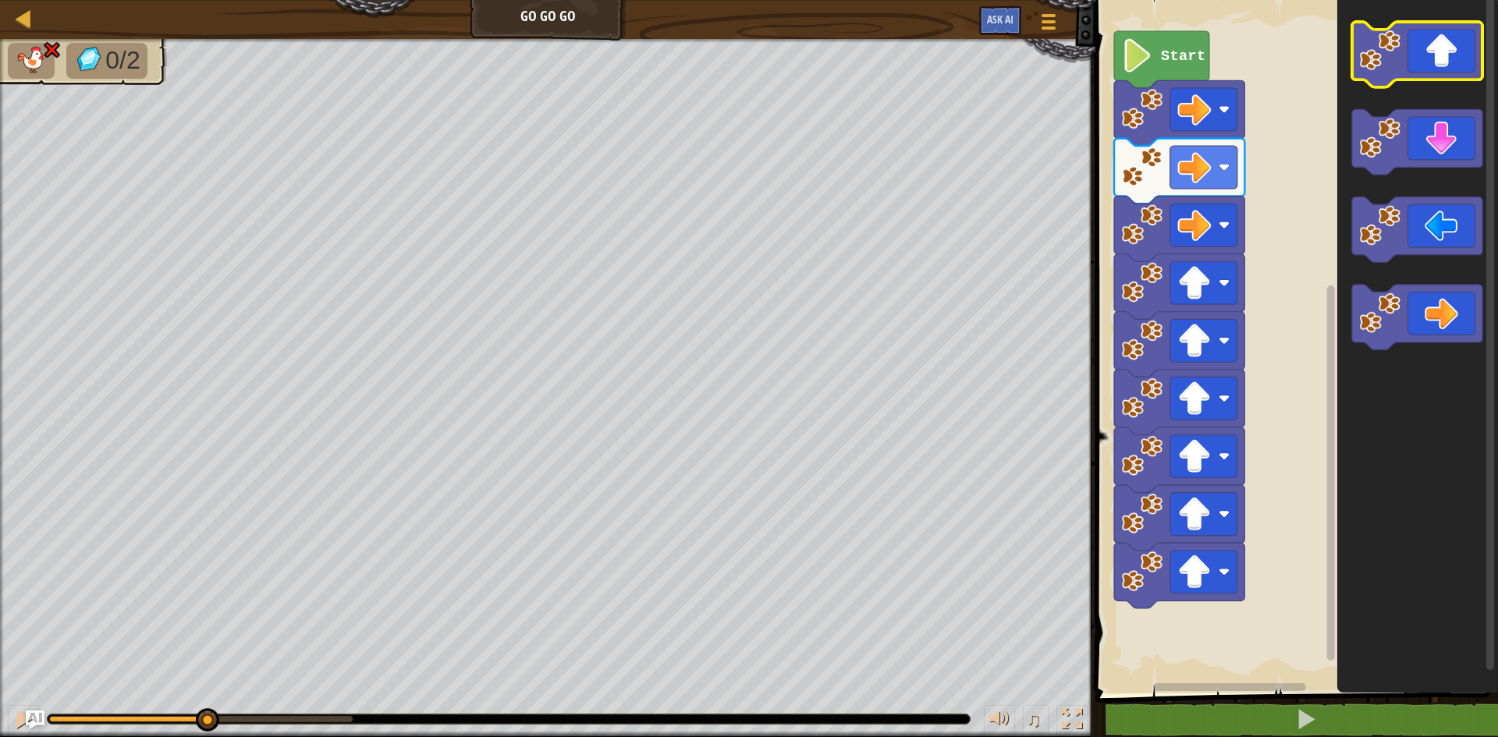
click at [1439, 63] on icon "Blockly Workspace" at bounding box center [1417, 55] width 130 height 66
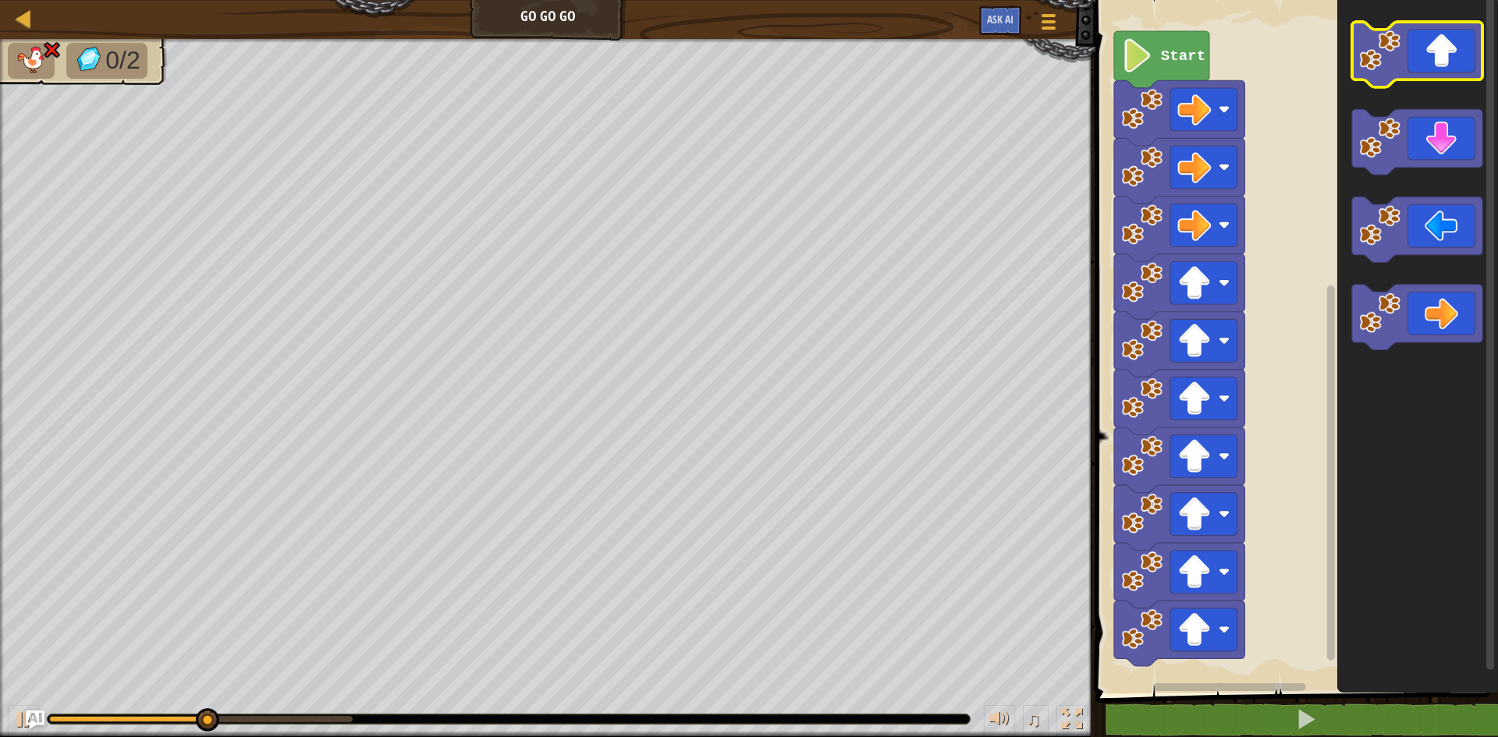
click at [1439, 63] on icon "Blockly Workspace" at bounding box center [1417, 55] width 130 height 66
click at [1437, 63] on icon "Blockly Workspace" at bounding box center [1417, 55] width 130 height 66
click at [1436, 64] on icon "Blockly Workspace" at bounding box center [1417, 55] width 130 height 66
click at [1432, 68] on icon "Blockly Workspace" at bounding box center [1417, 55] width 130 height 66
click at [1435, 66] on icon "Blockly Workspace" at bounding box center [1417, 55] width 130 height 66
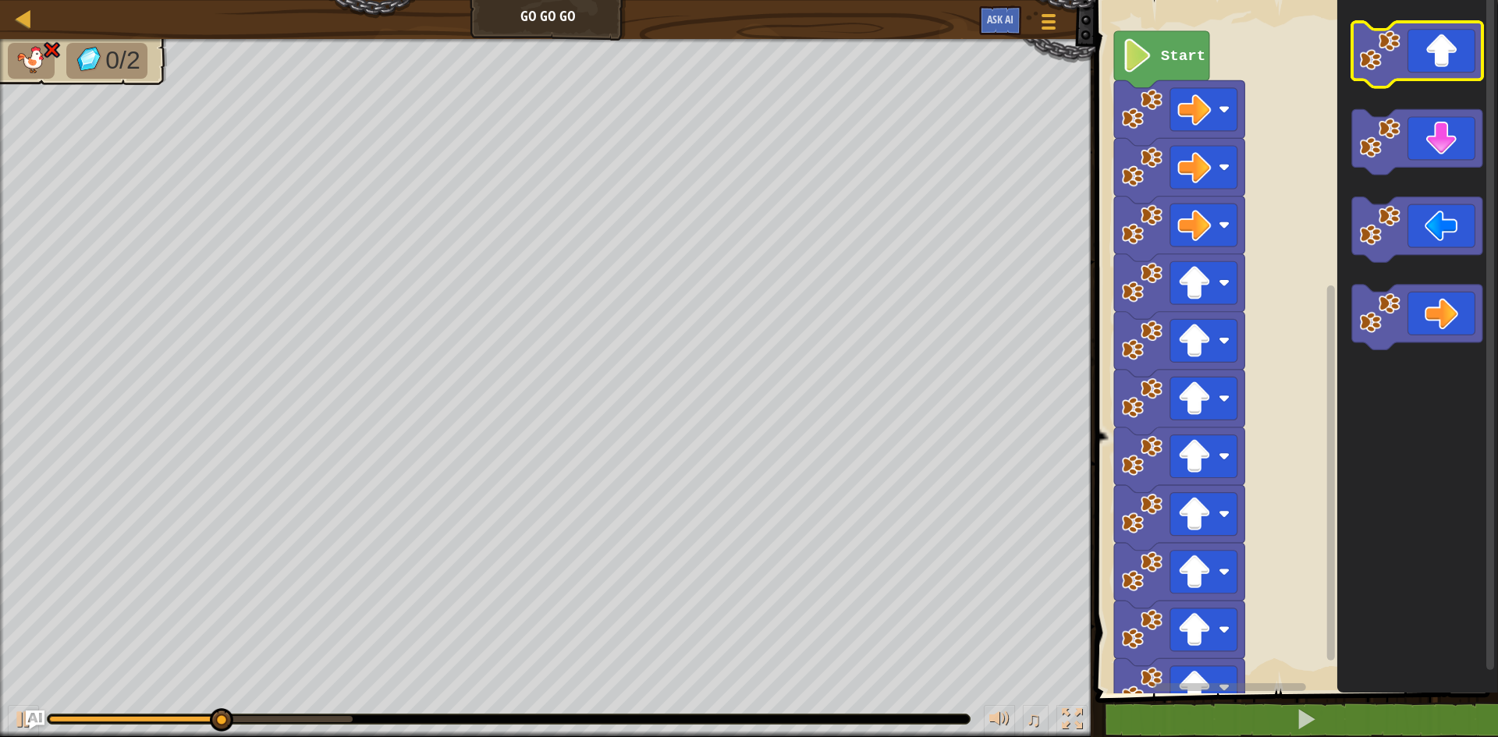
click at [1436, 59] on icon "Blockly Workspace" at bounding box center [1417, 55] width 130 height 66
click at [1438, 57] on icon "Blockly Workspace" at bounding box center [1417, 55] width 130 height 66
click at [1439, 56] on icon "Blockly Workspace" at bounding box center [1417, 55] width 130 height 66
click at [1439, 51] on icon "Blockly Workspace" at bounding box center [1417, 55] width 130 height 66
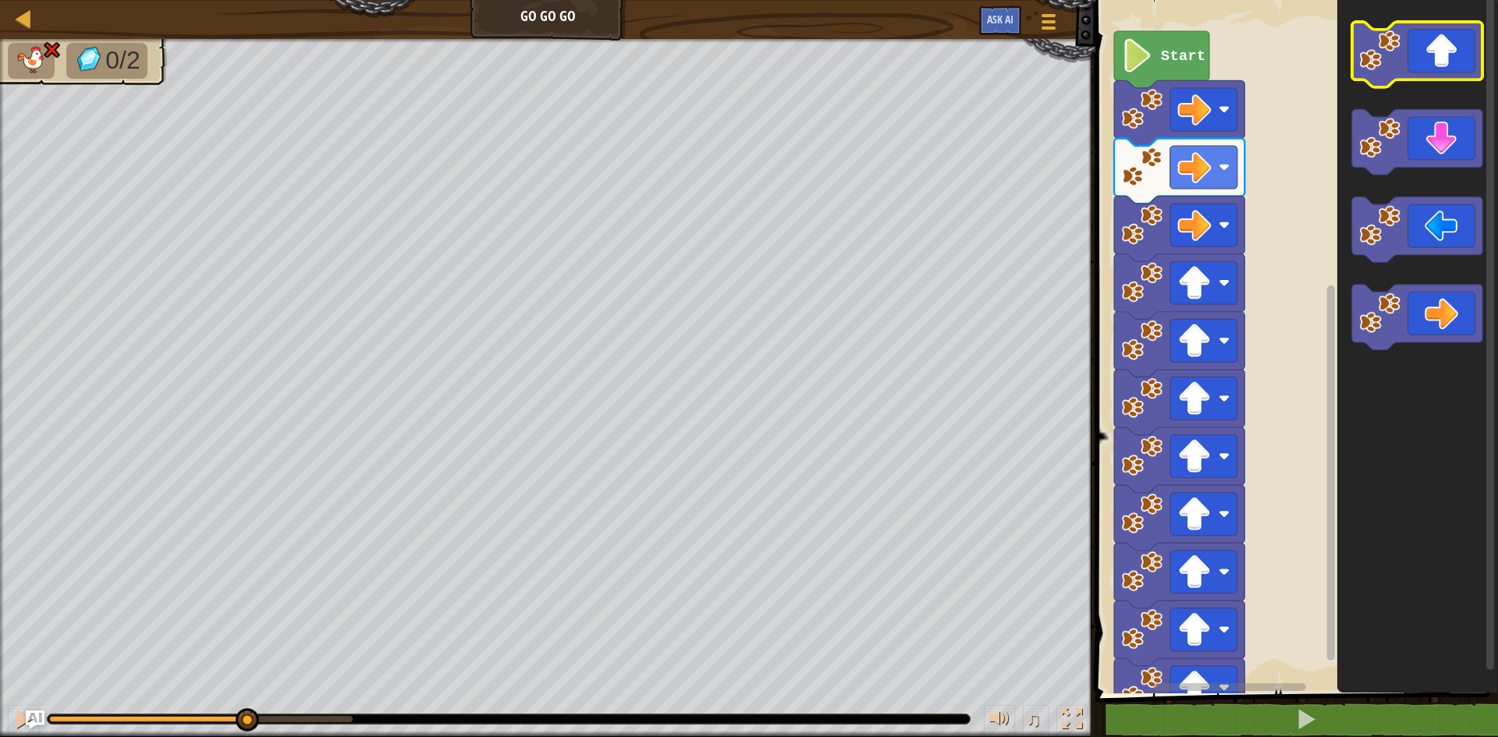
click at [1439, 51] on icon "Blockly Workspace" at bounding box center [1417, 55] width 130 height 66
click at [1440, 51] on icon "Blockly Workspace" at bounding box center [1417, 55] width 130 height 66
click at [1441, 54] on icon "Blockly Workspace" at bounding box center [1417, 55] width 130 height 66
click at [1441, 55] on icon "Blockly Workspace" at bounding box center [1417, 55] width 130 height 66
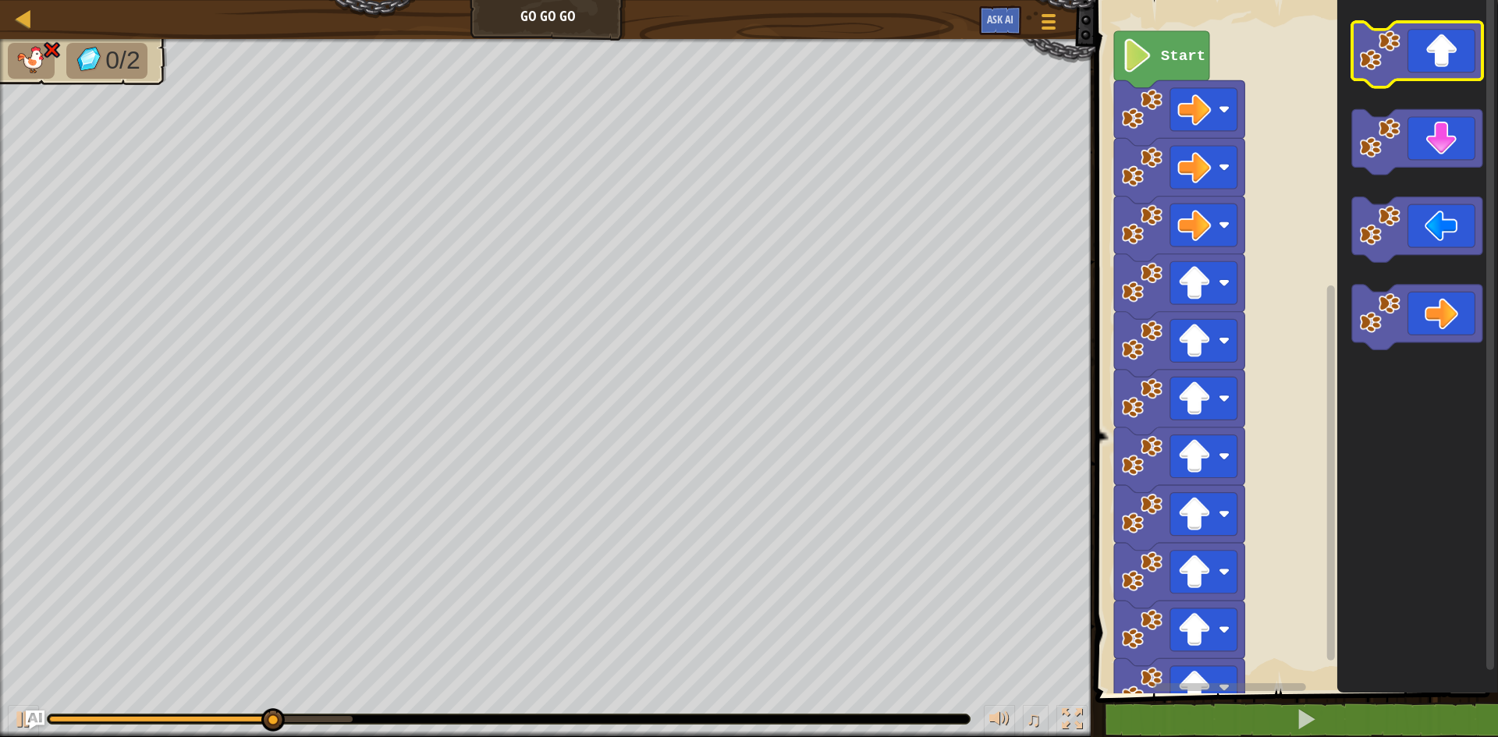
click at [1442, 48] on icon "Blockly Workspace" at bounding box center [1417, 55] width 130 height 66
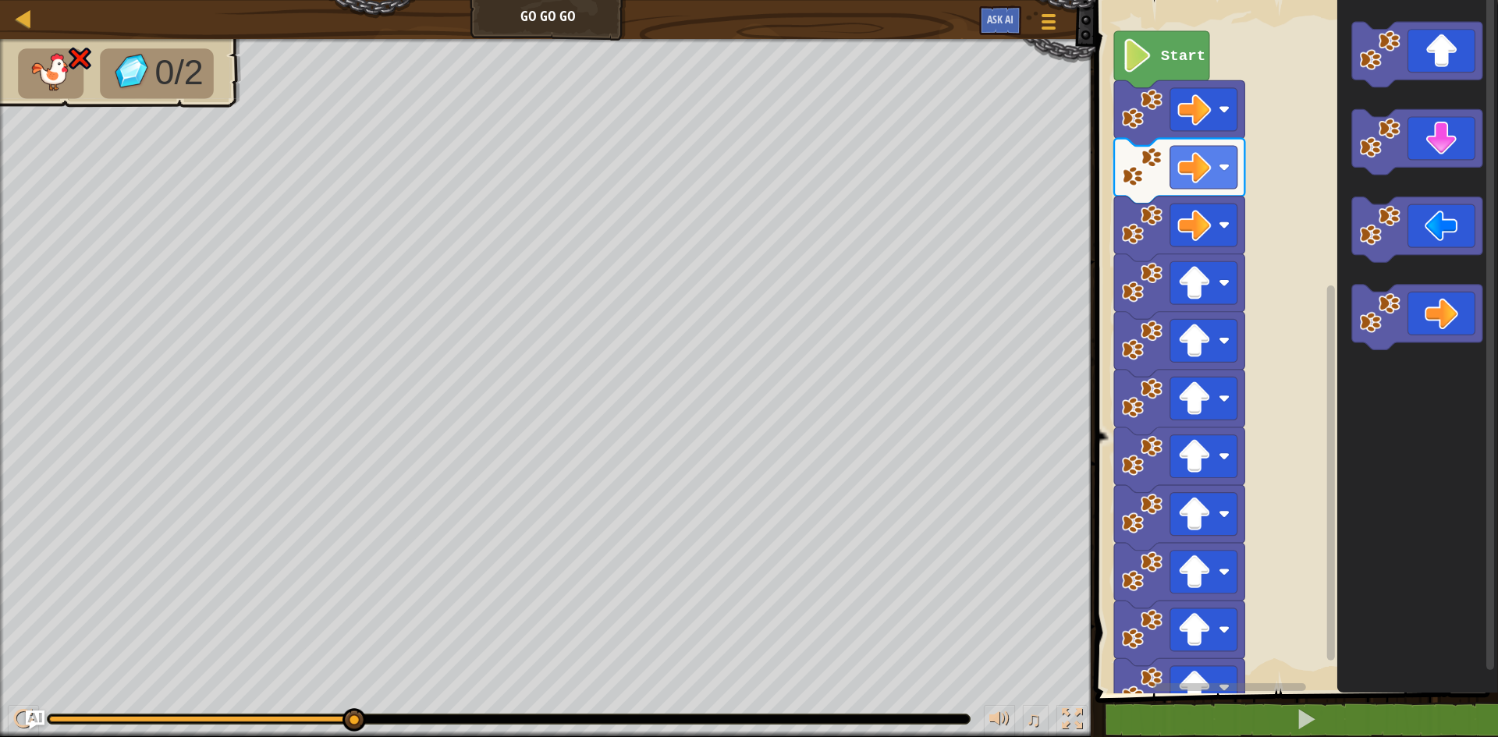
click at [1171, 76] on icon "Blockly Workspace" at bounding box center [1161, 59] width 95 height 57
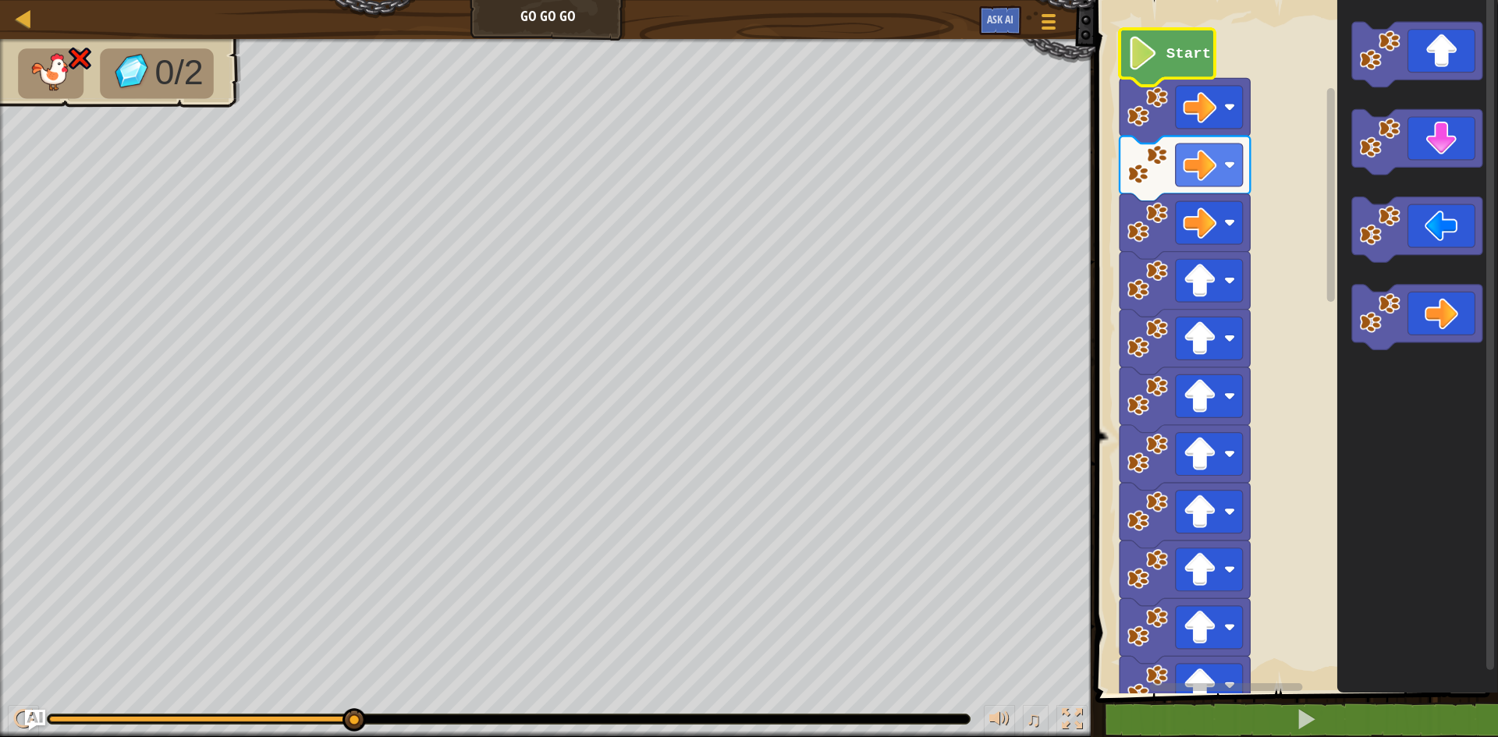
click at [27, 717] on img "Ask AI" at bounding box center [35, 720] width 20 height 20
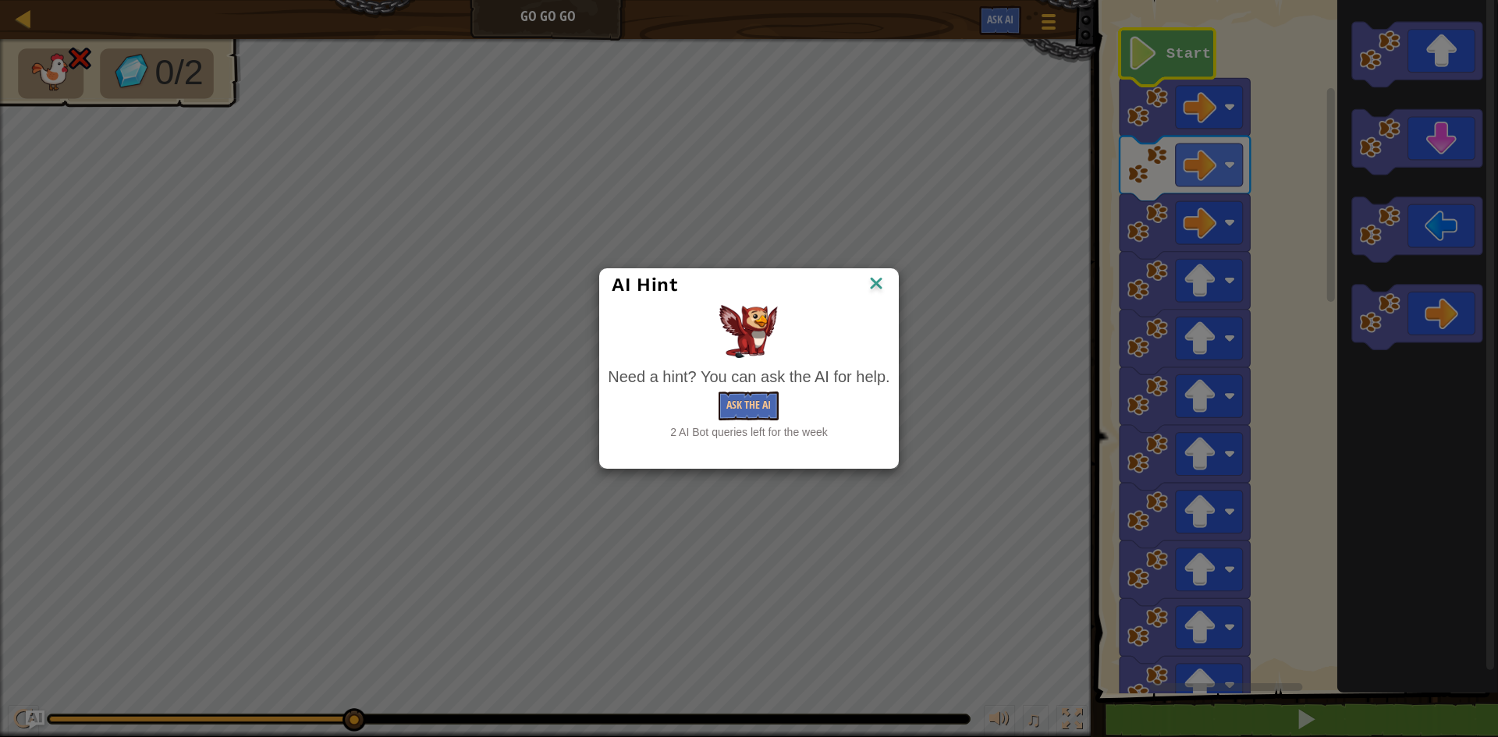
click at [20, 719] on div "AI Hint Need a hint? You can ask the AI for help. Ask the AI 2 AI Bot queries l…" at bounding box center [749, 368] width 1498 height 737
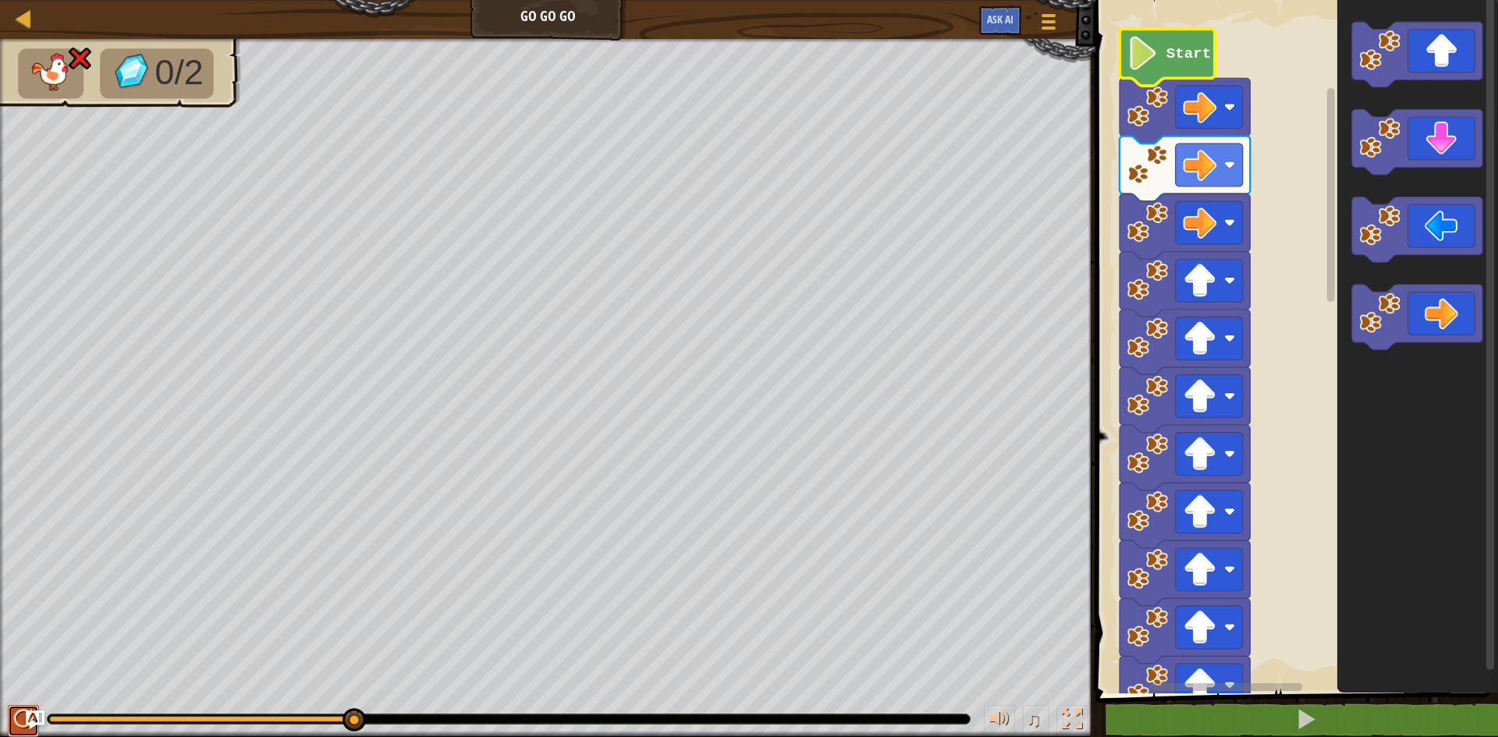
click at [20, 709] on div at bounding box center [23, 719] width 20 height 20
click at [20, 713] on div at bounding box center [23, 719] width 20 height 20
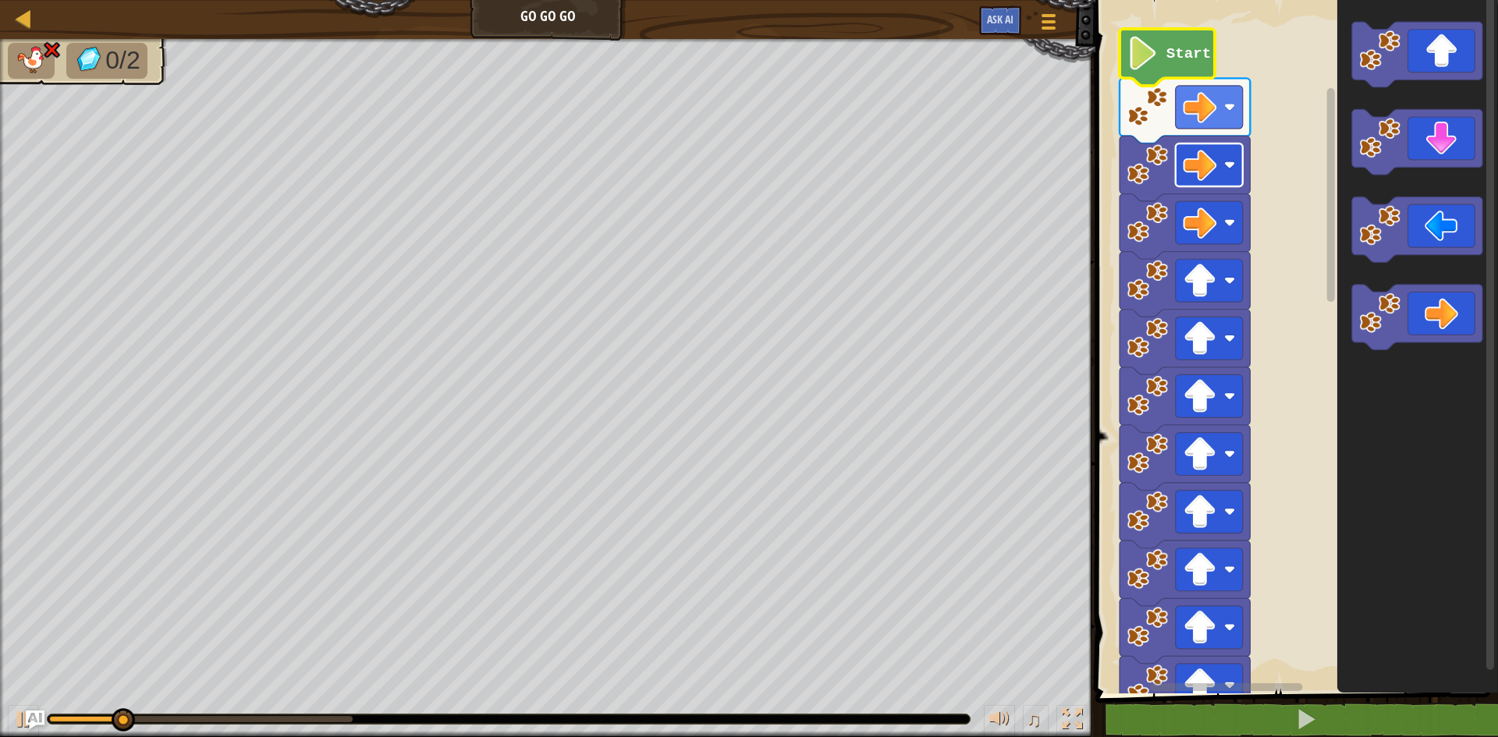
click at [1214, 162] on image "Blockly Workspace" at bounding box center [1200, 165] width 34 height 34
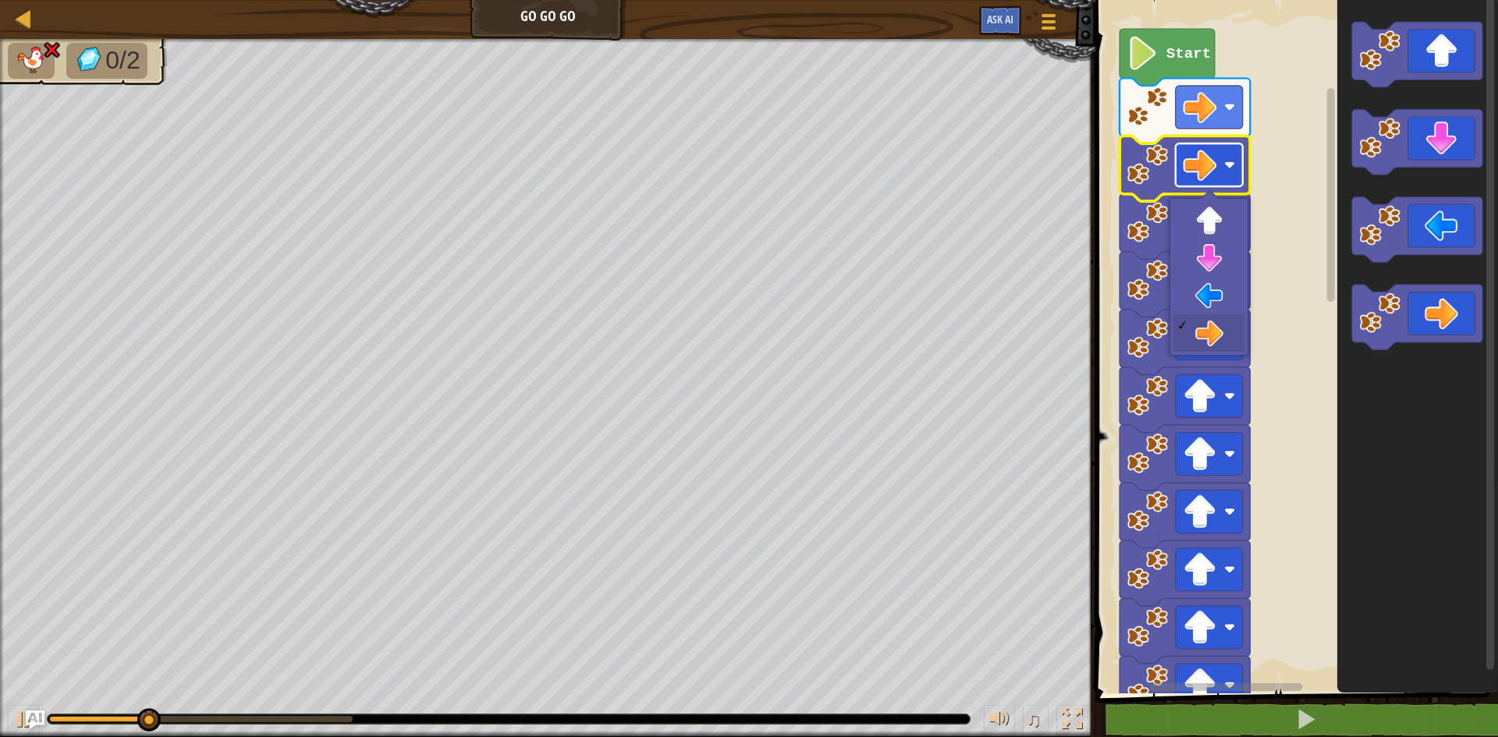
click at [1214, 162] on image "Blockly Workspace" at bounding box center [1200, 165] width 34 height 34
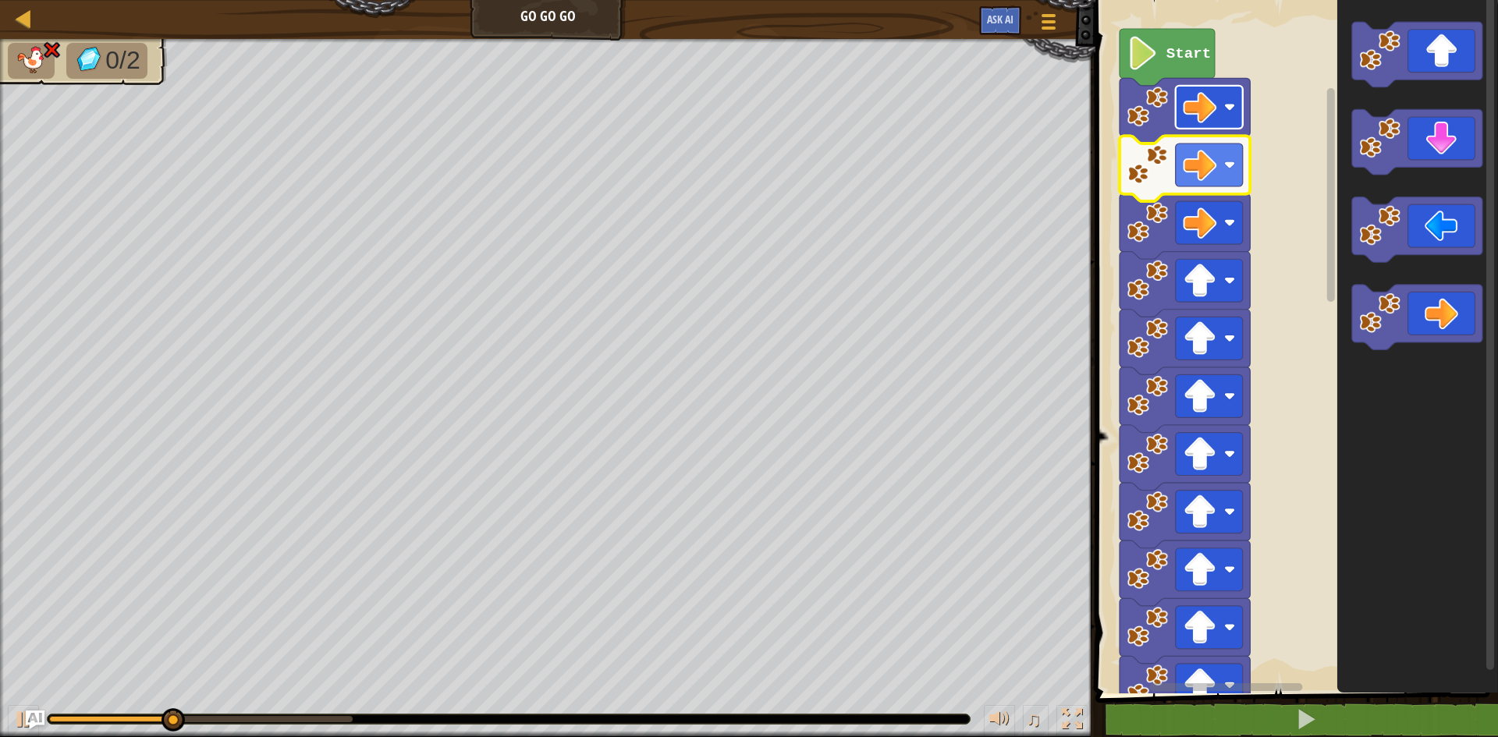
click at [1212, 105] on image "Blockly Workspace" at bounding box center [1200, 107] width 34 height 34
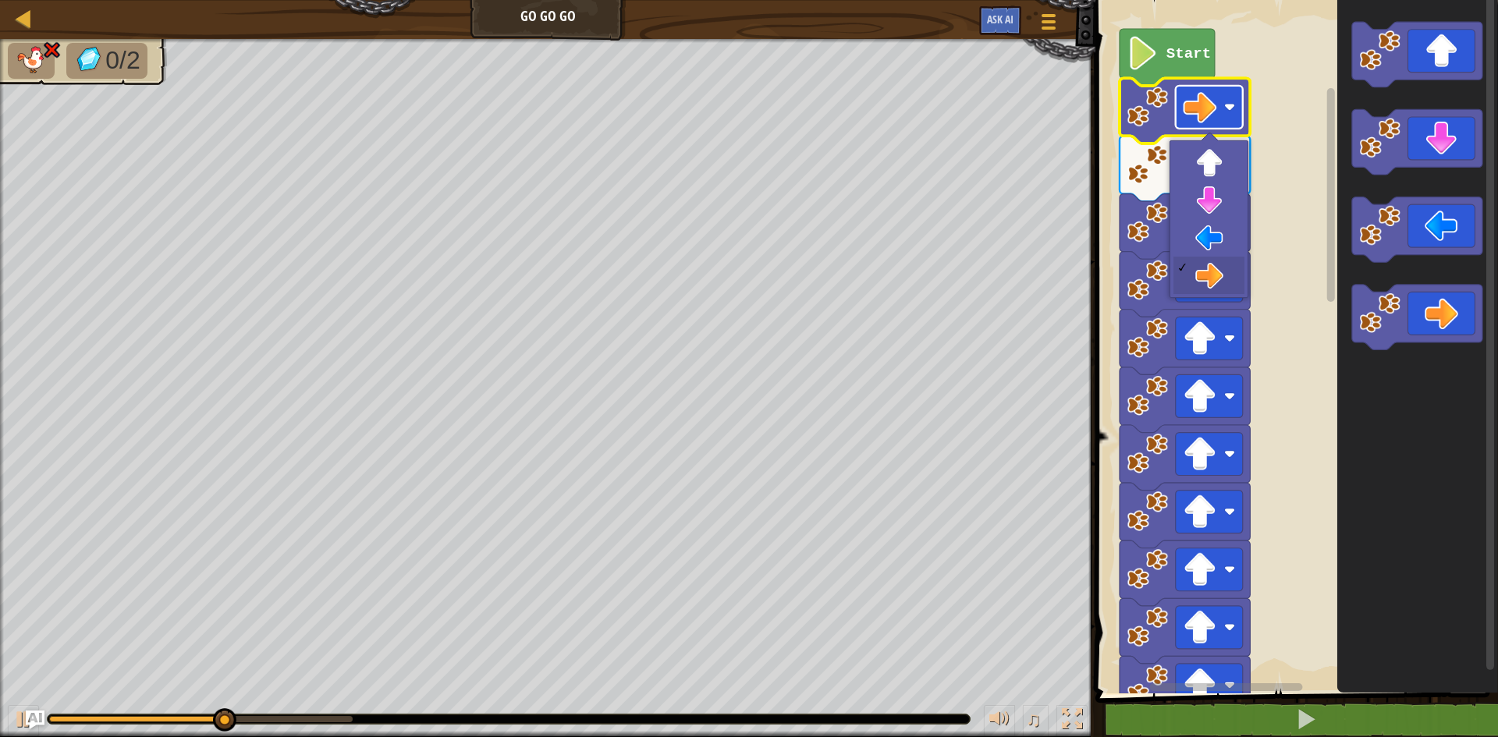
click at [1212, 105] on image "Blockly Workspace" at bounding box center [1200, 107] width 34 height 34
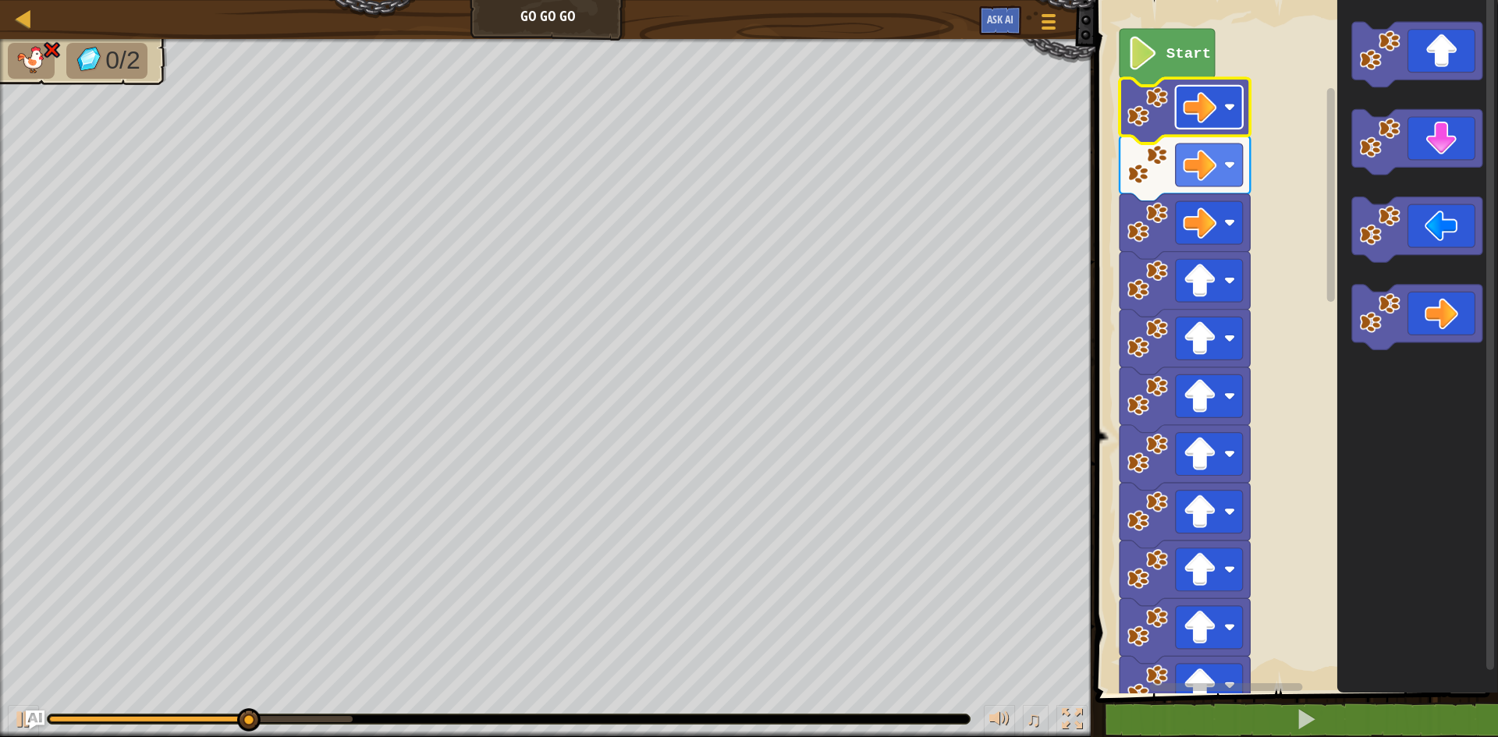
click at [1212, 105] on image "Blockly Workspace" at bounding box center [1200, 107] width 34 height 34
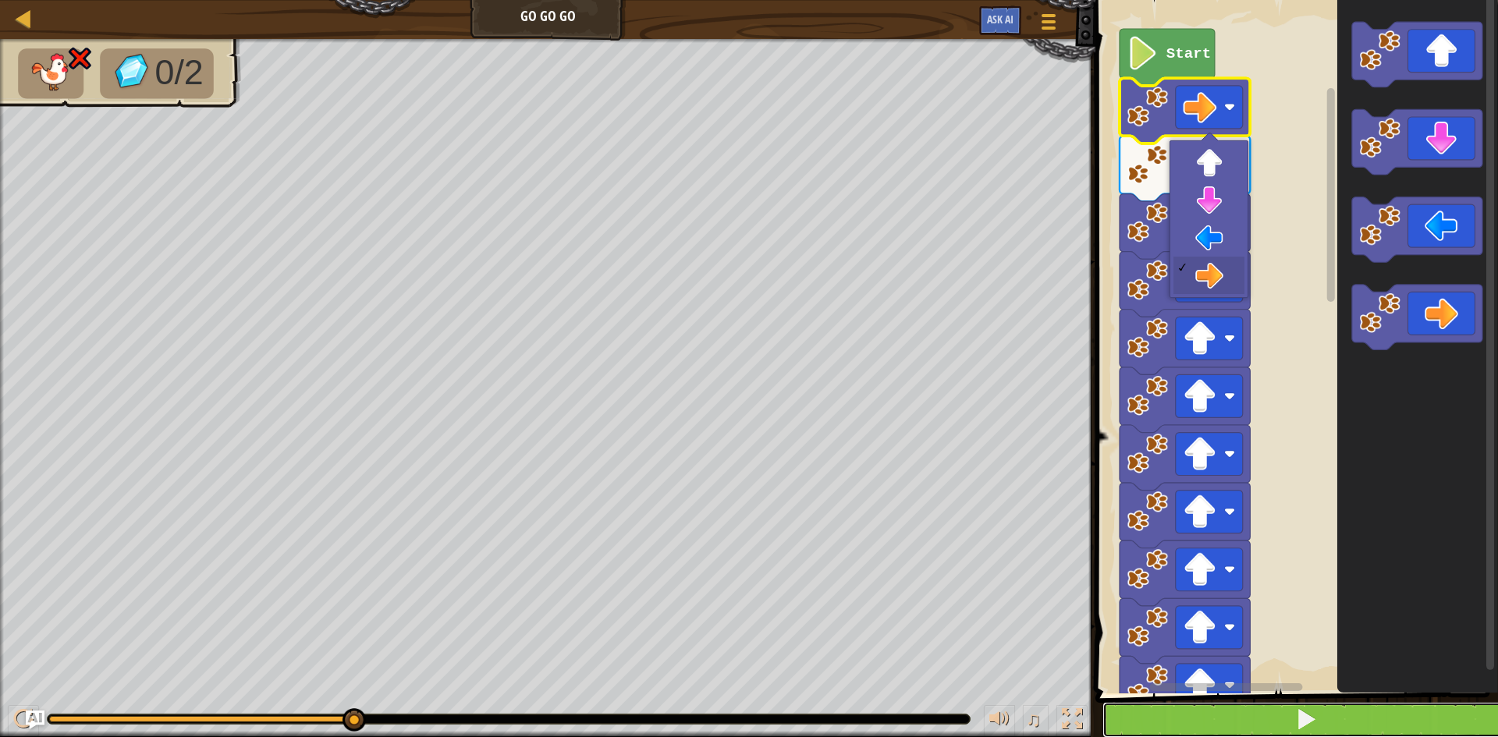
click at [1330, 715] on button at bounding box center [1305, 720] width 407 height 36
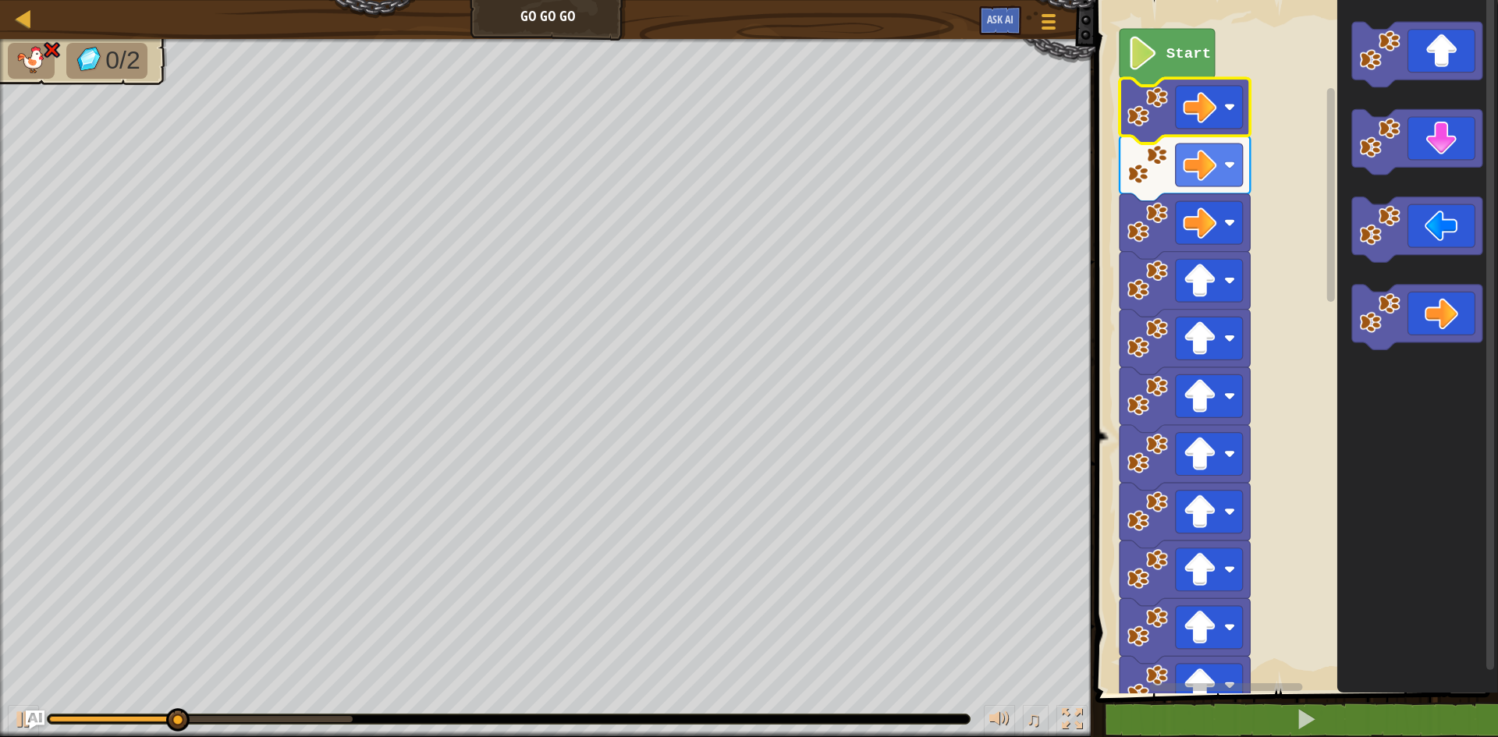
click at [1497, 201] on icon "Blockly Workspace" at bounding box center [1417, 342] width 161 height 701
click at [1398, 686] on icon "Blockly Workspace" at bounding box center [1417, 342] width 161 height 701
click at [1376, 676] on icon "Blockly Workspace" at bounding box center [1417, 342] width 161 height 701
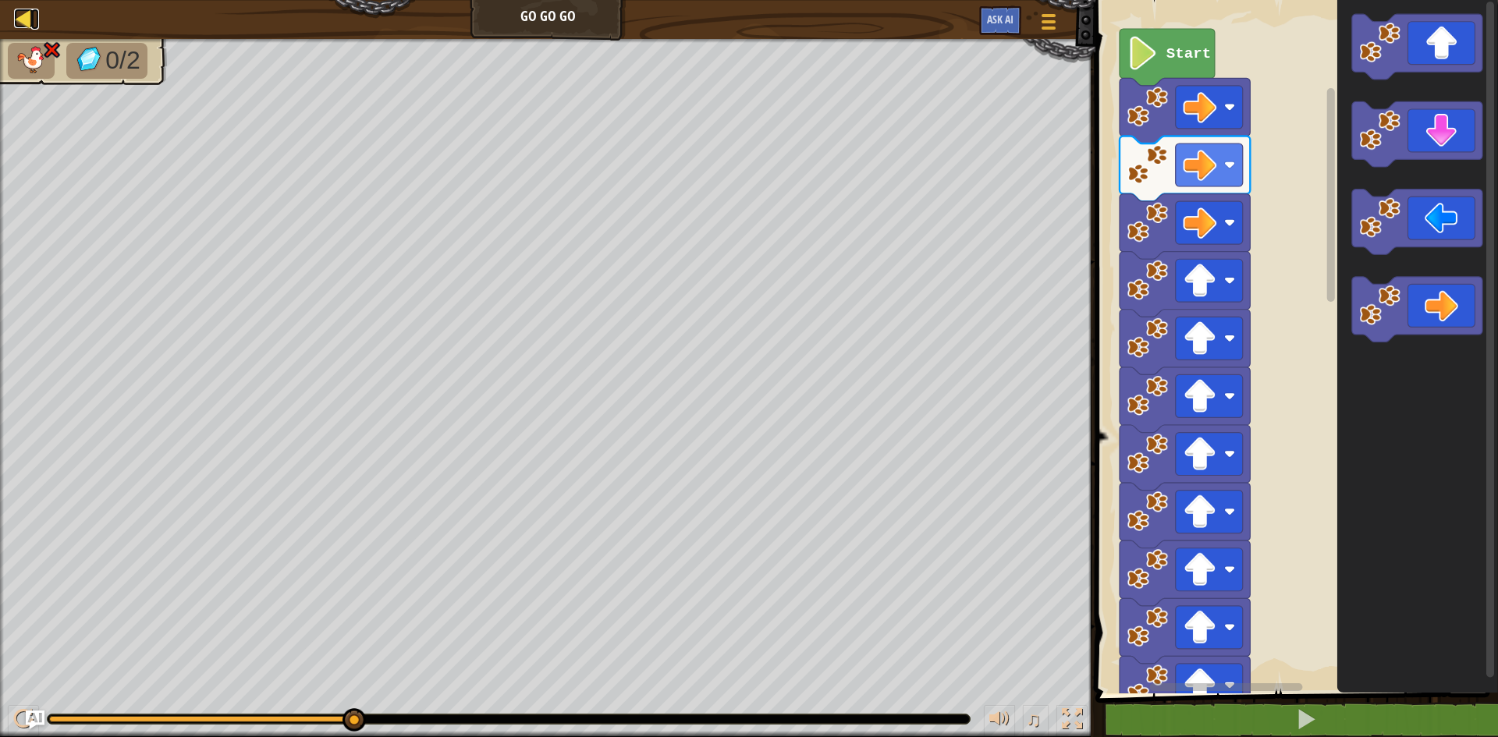
click at [30, 23] on div at bounding box center [24, 19] width 20 height 20
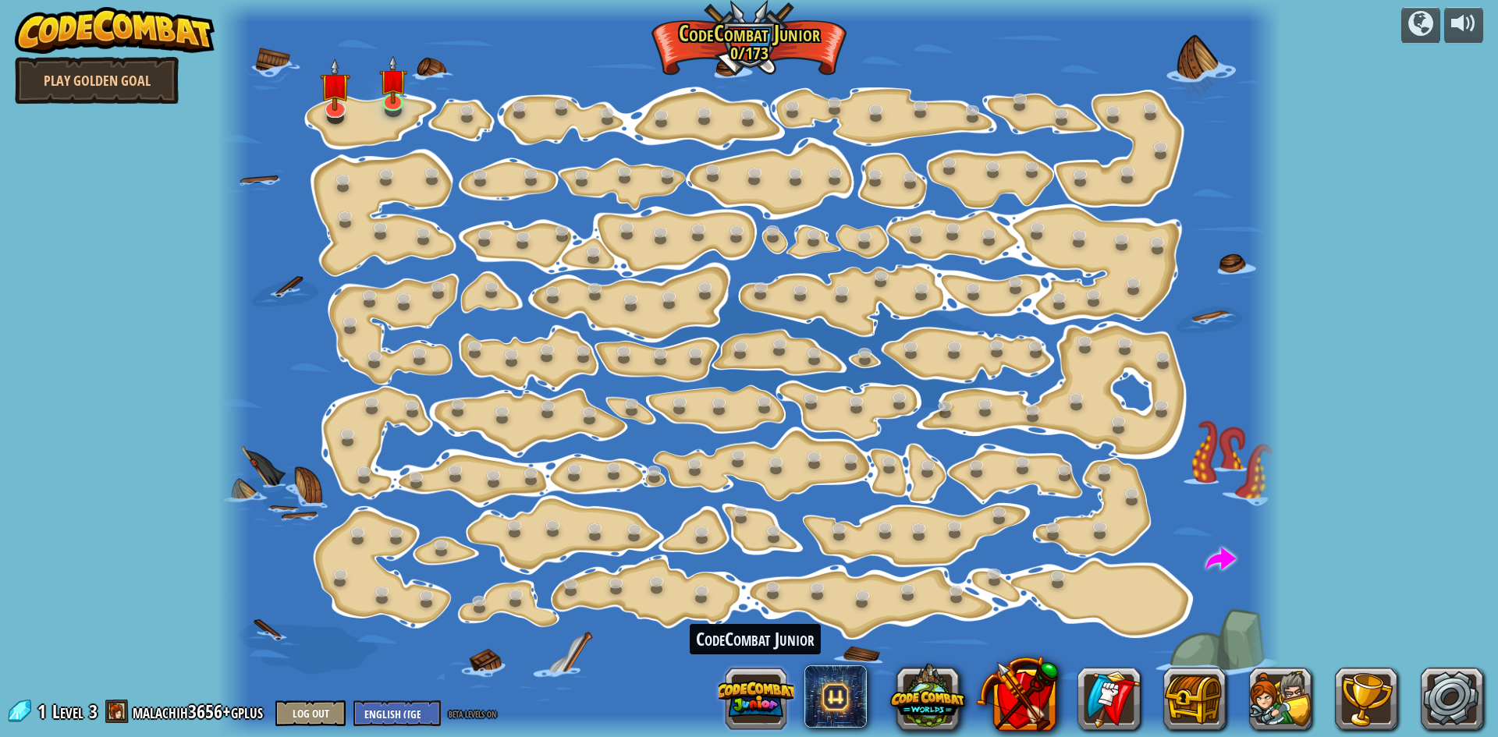
click at [783, 694] on button at bounding box center [756, 699] width 75 height 75
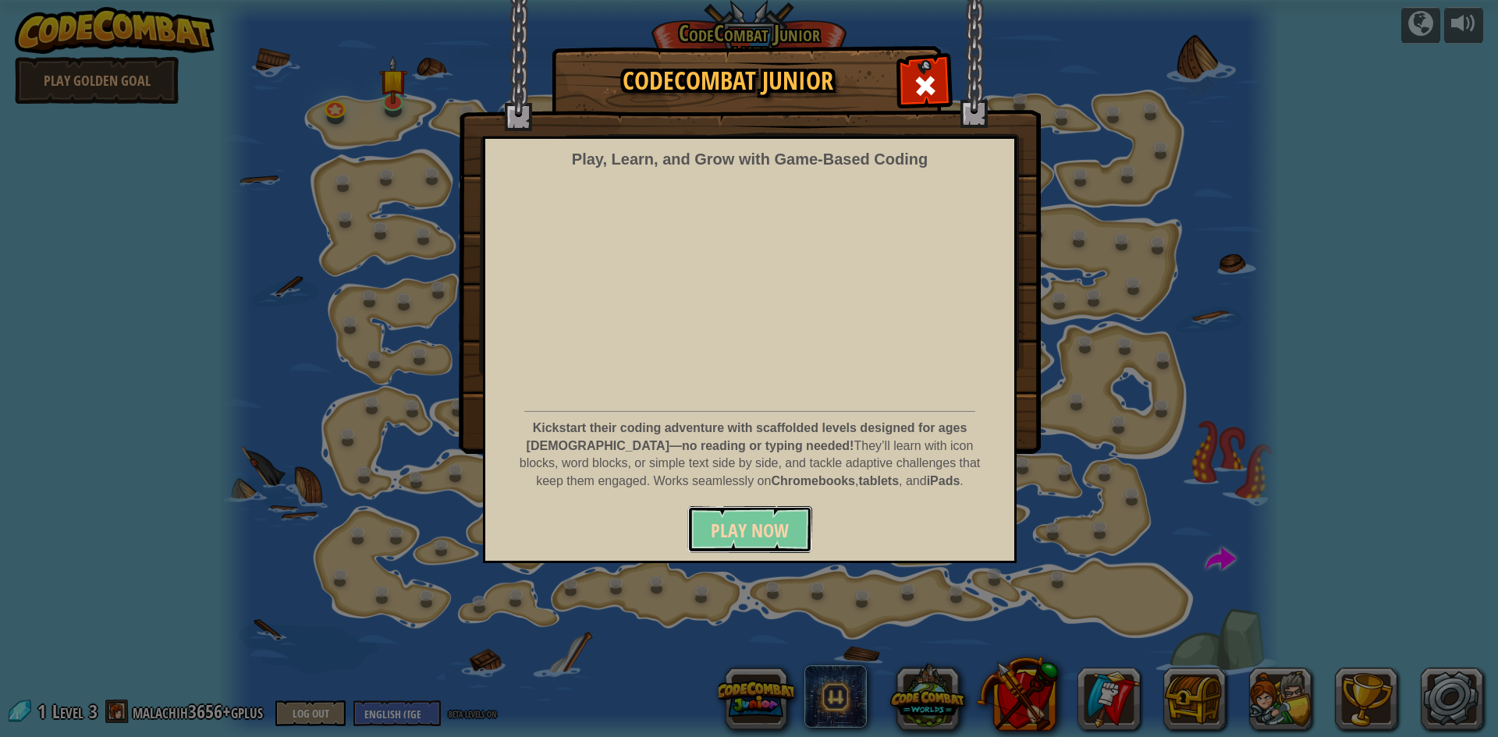
click at [770, 528] on span "Play Now" at bounding box center [750, 530] width 78 height 25
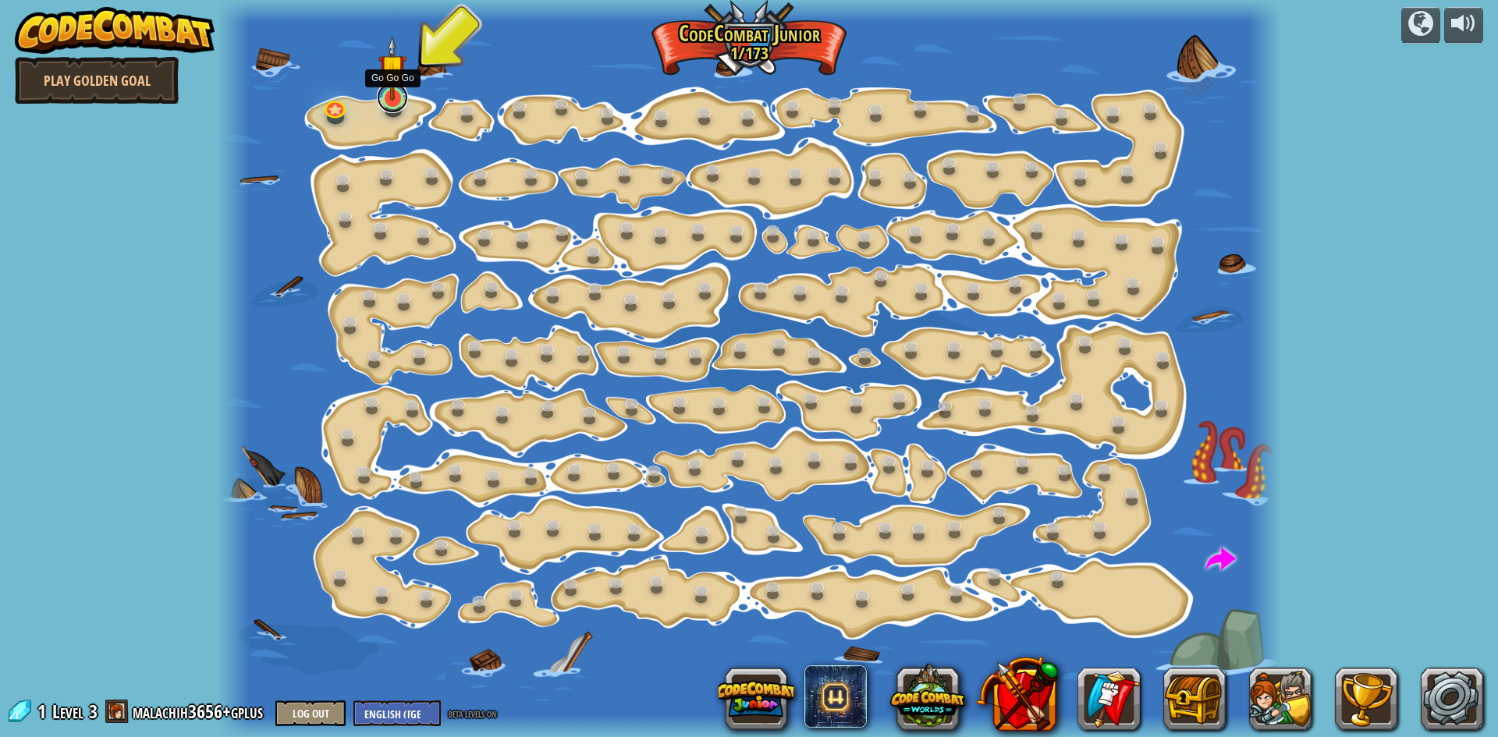
click at [400, 105] on link at bounding box center [392, 97] width 31 height 31
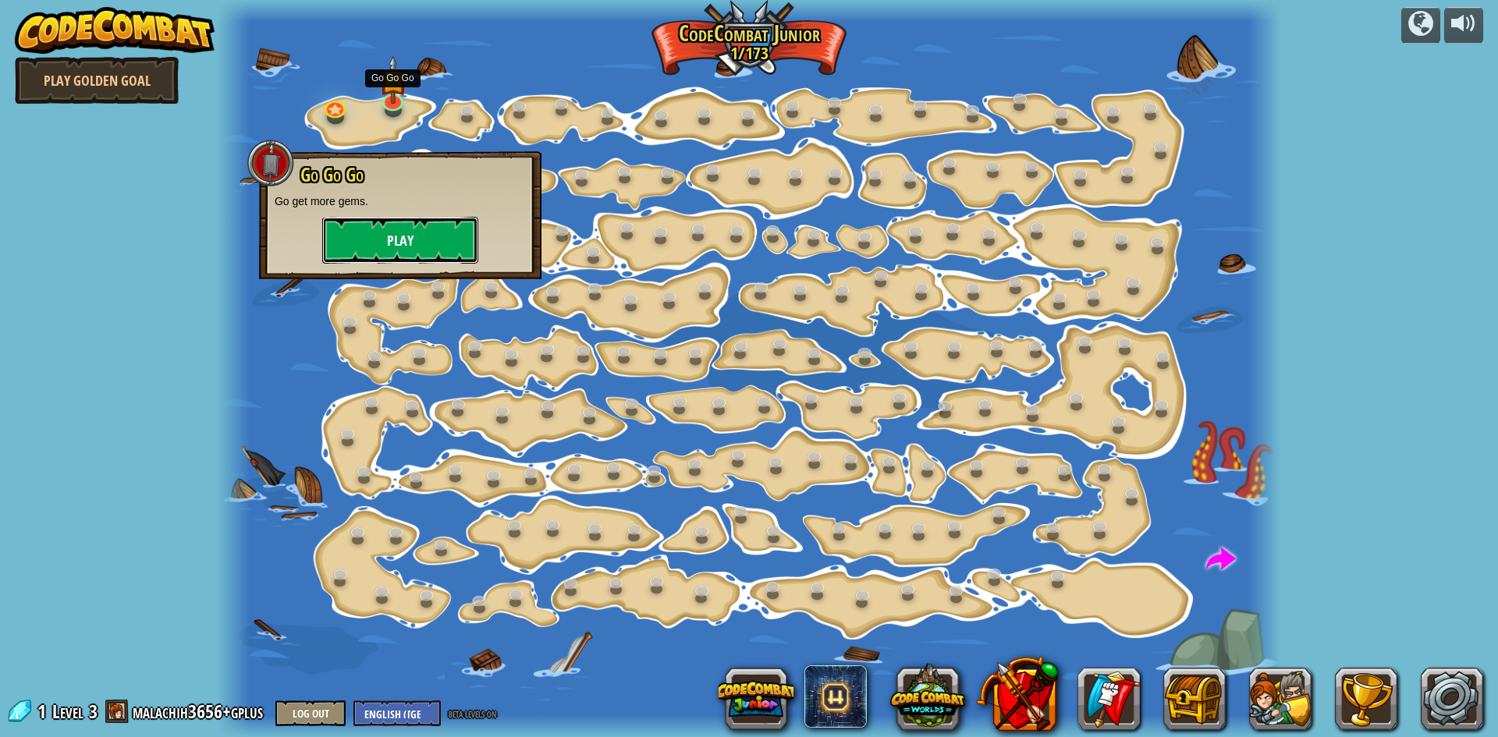
click at [372, 225] on button "Play" at bounding box center [400, 240] width 156 height 47
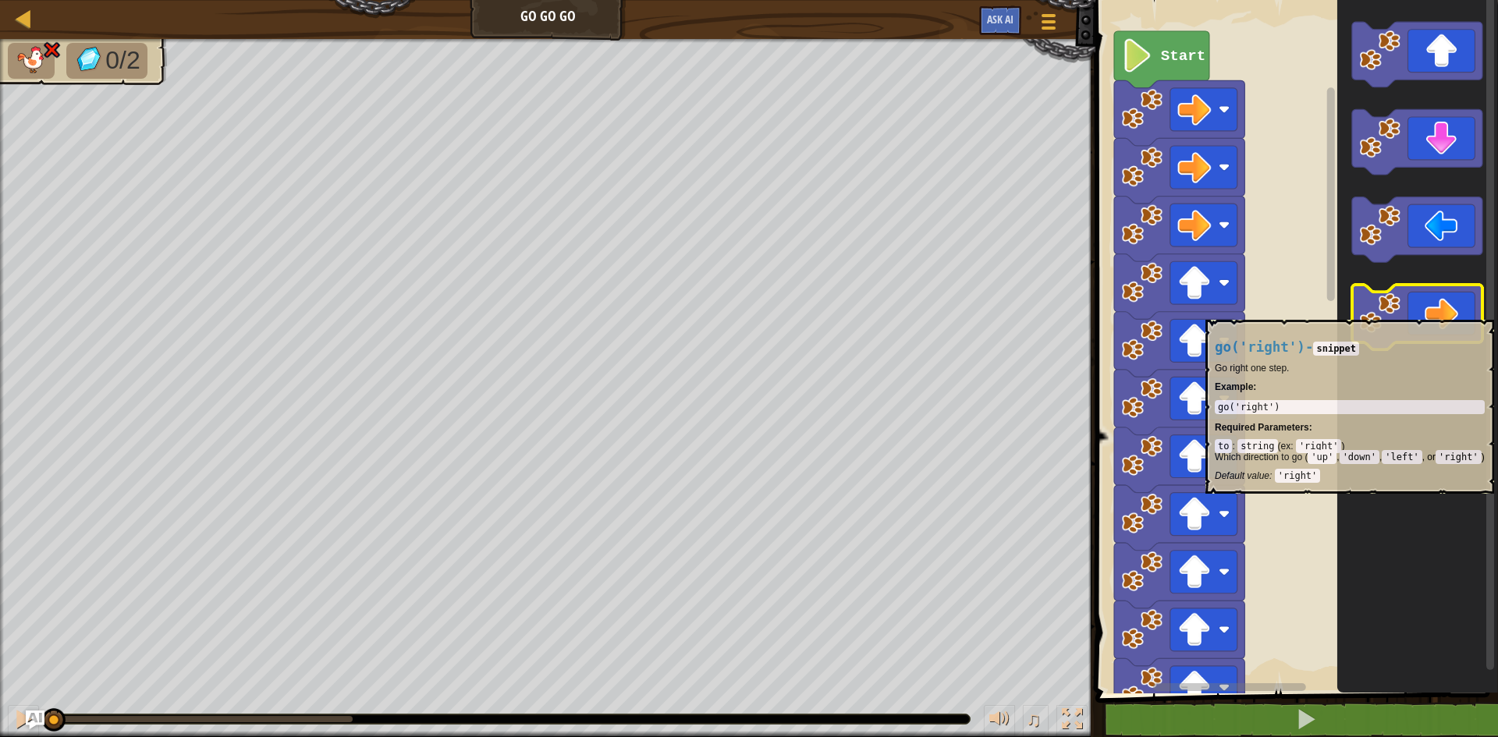
click at [1432, 312] on icon "Blockly Workspace" at bounding box center [1417, 318] width 130 height 66
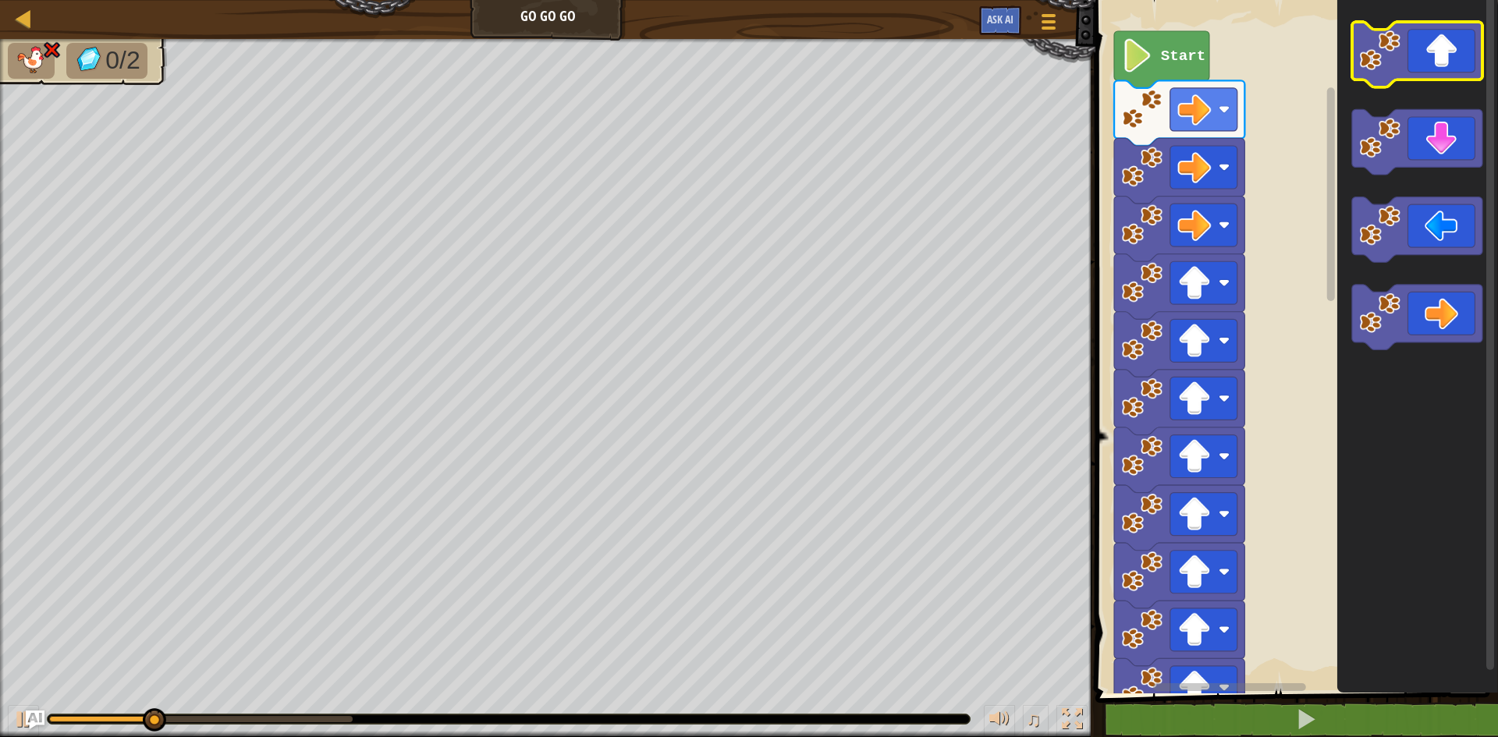
click at [1418, 59] on icon "Blockly Workspace" at bounding box center [1417, 55] width 130 height 66
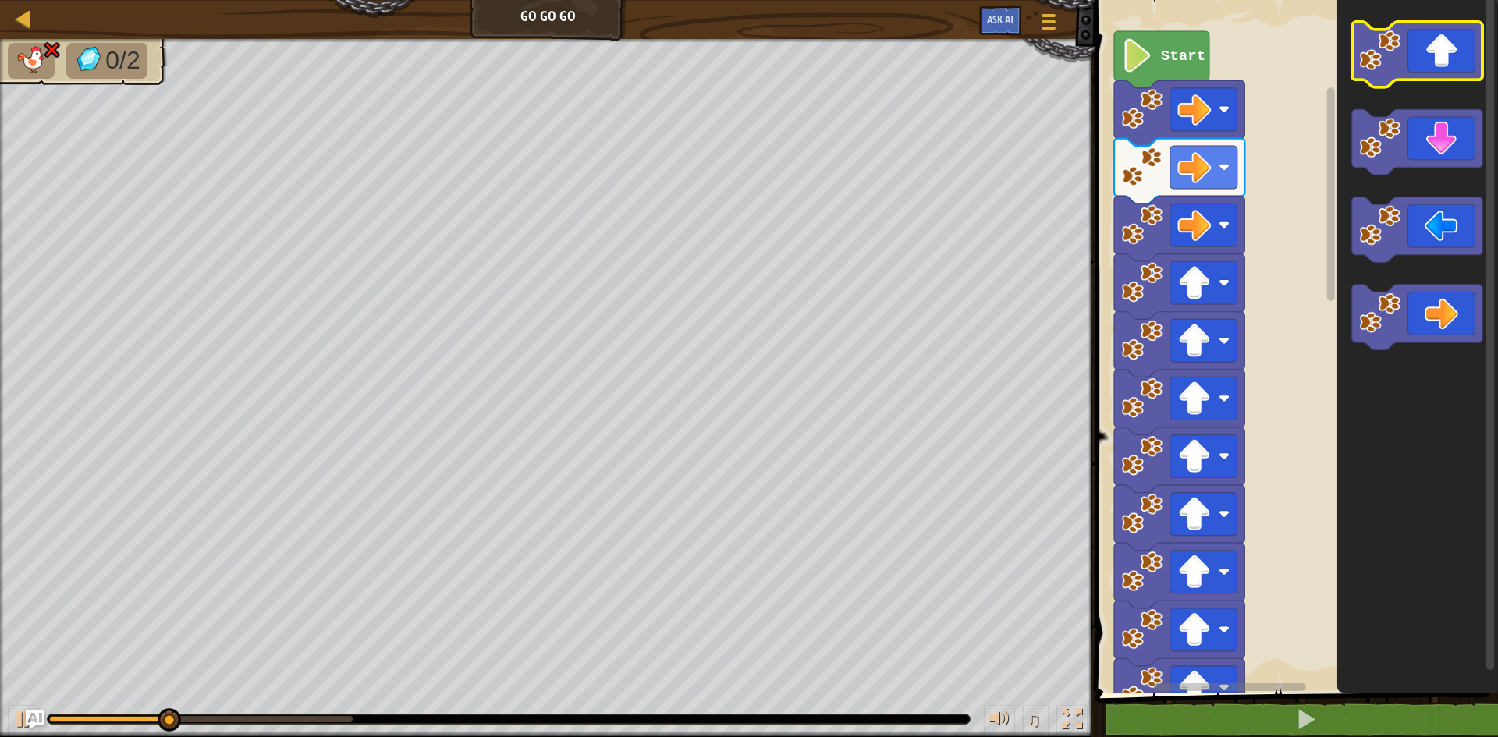
click at [1419, 54] on icon "Blockly Workspace" at bounding box center [1417, 55] width 130 height 66
click at [1421, 54] on icon "Blockly Workspace" at bounding box center [1417, 55] width 130 height 66
click at [1421, 52] on icon "Blockly Workspace" at bounding box center [1417, 55] width 130 height 66
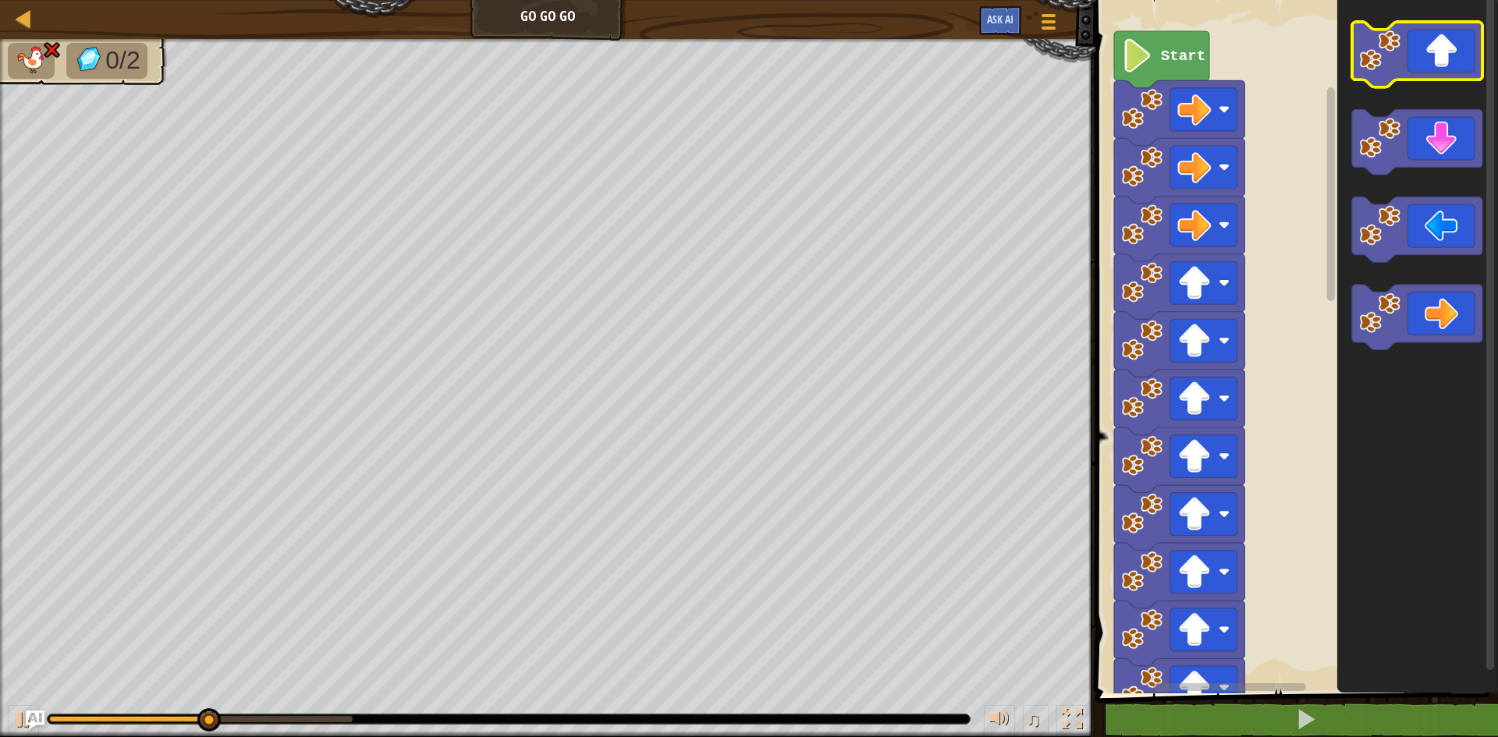
click at [1422, 51] on icon "Blockly Workspace" at bounding box center [1417, 55] width 130 height 66
click at [1423, 48] on icon "Blockly Workspace" at bounding box center [1417, 55] width 130 height 66
click at [1423, 47] on icon "Blockly Workspace" at bounding box center [1417, 55] width 130 height 66
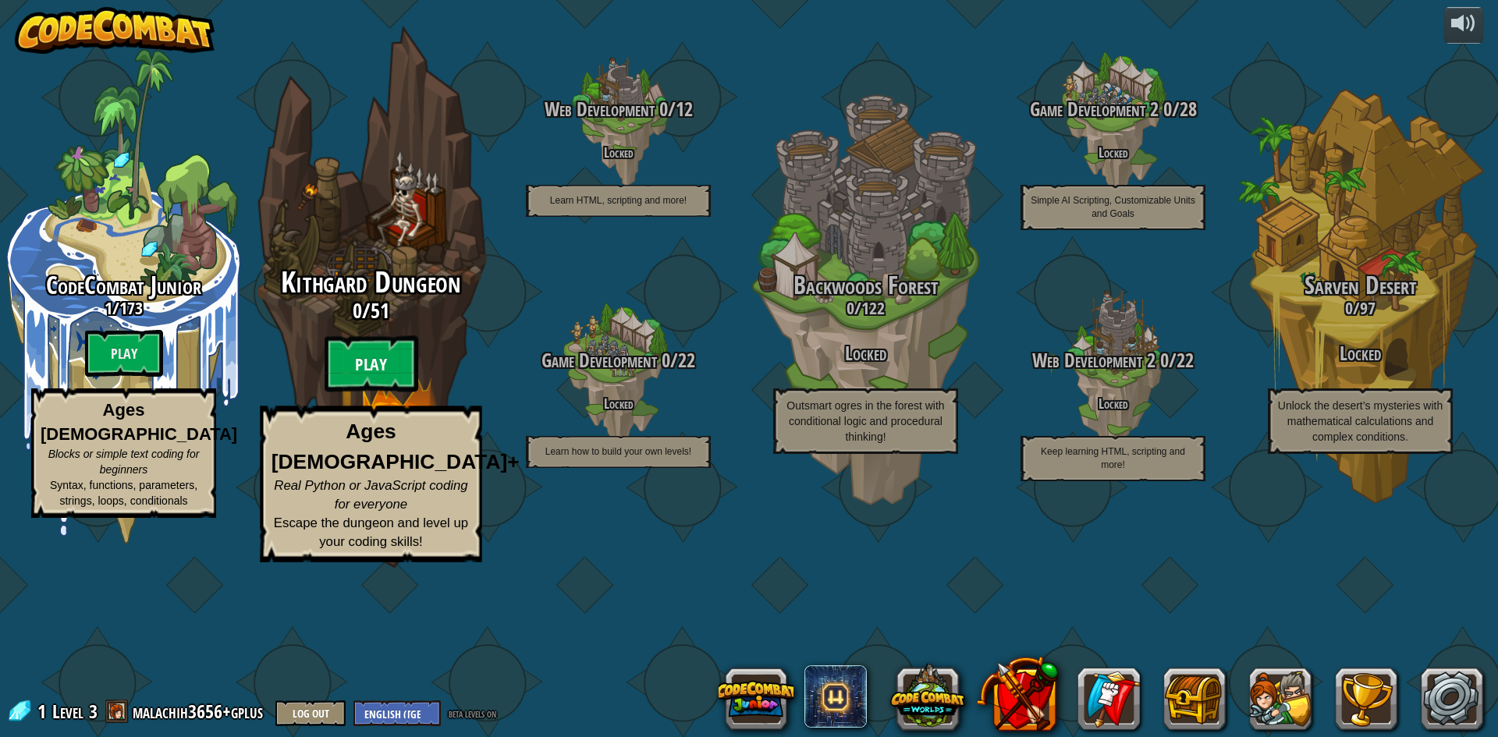
click at [390, 392] on btn "Play" at bounding box center [372, 364] width 94 height 56
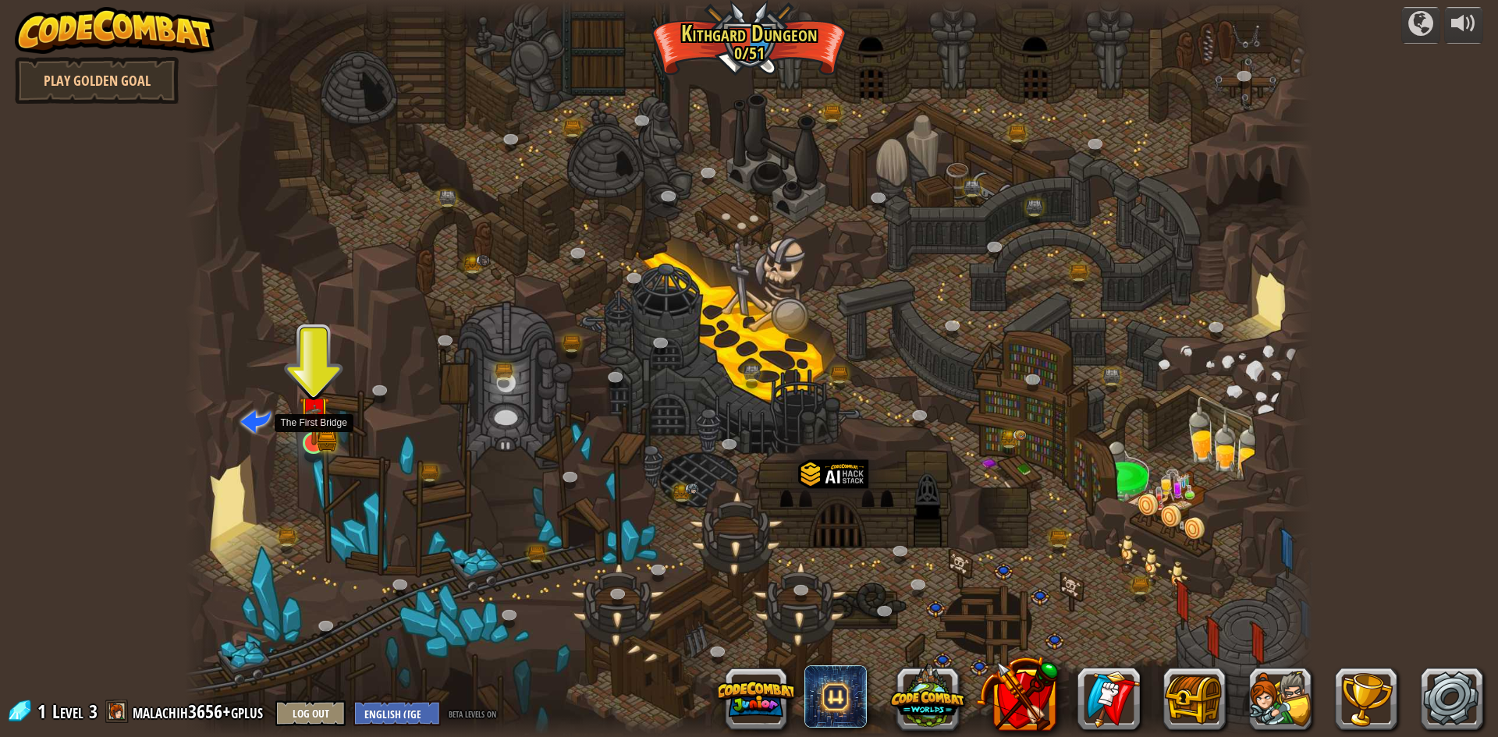
click at [317, 422] on img at bounding box center [314, 413] width 18 height 18
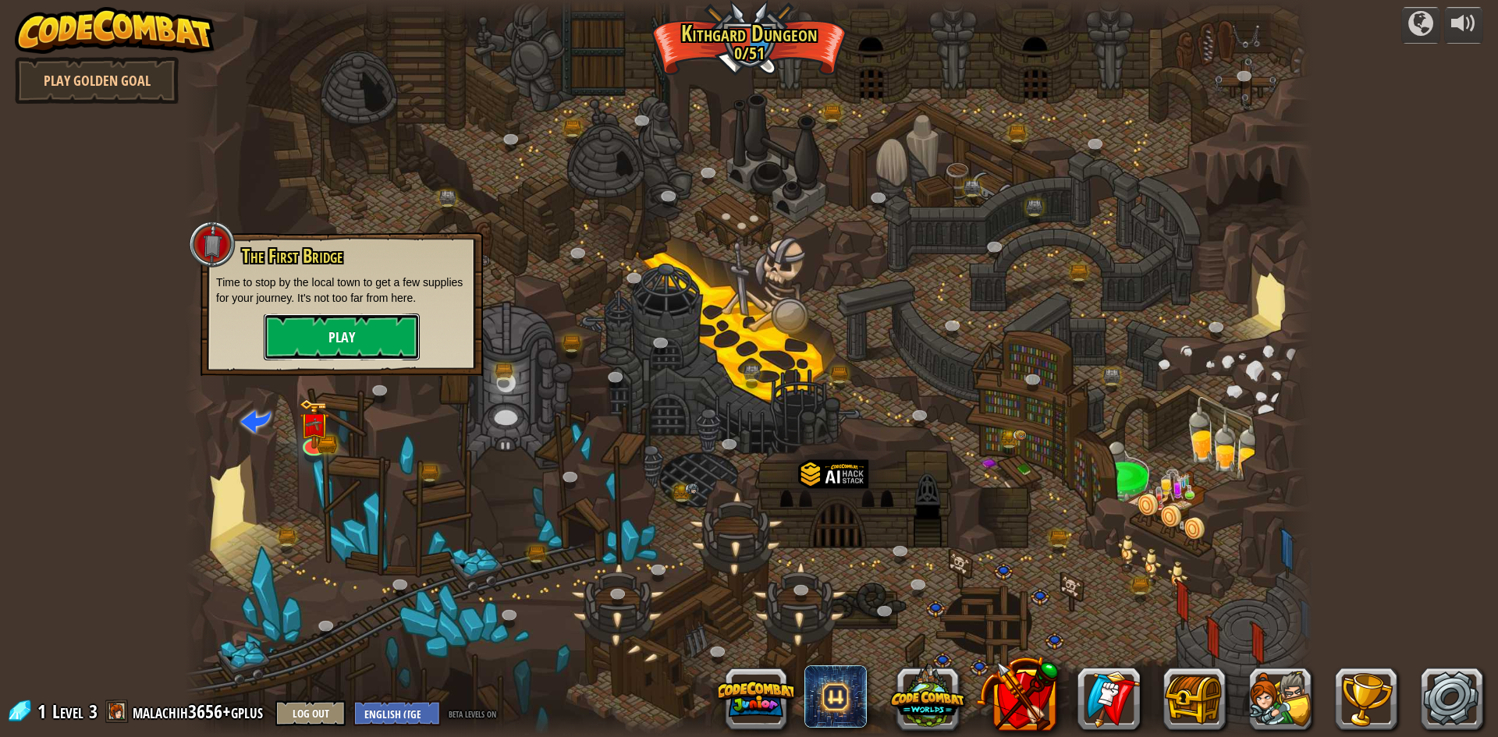
click at [287, 330] on button "Play" at bounding box center [342, 337] width 156 height 47
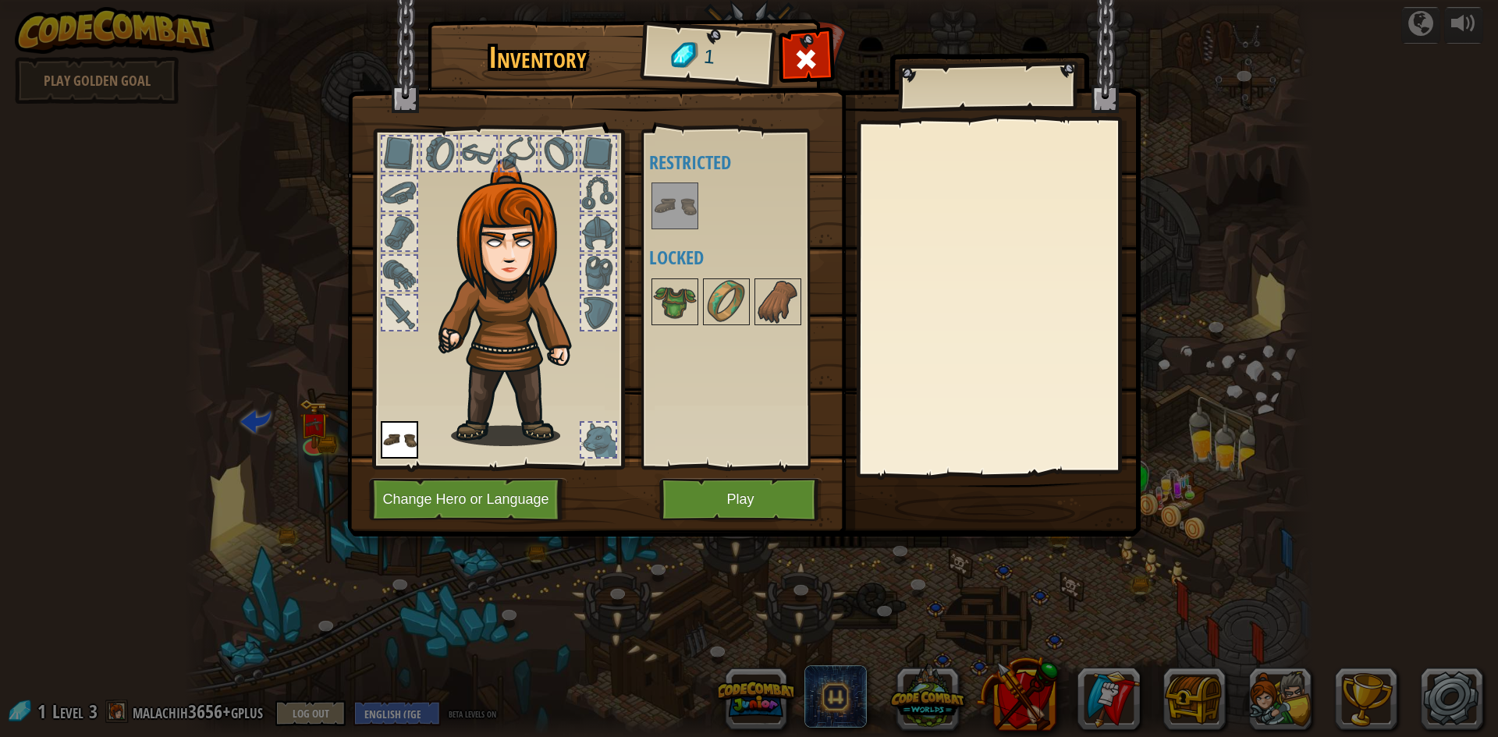
click at [392, 251] on div at bounding box center [399, 233] width 37 height 37
click at [401, 264] on div at bounding box center [399, 273] width 34 height 34
click at [649, 303] on div at bounding box center [747, 301] width 196 height 51
click at [676, 315] on img at bounding box center [675, 302] width 44 height 44
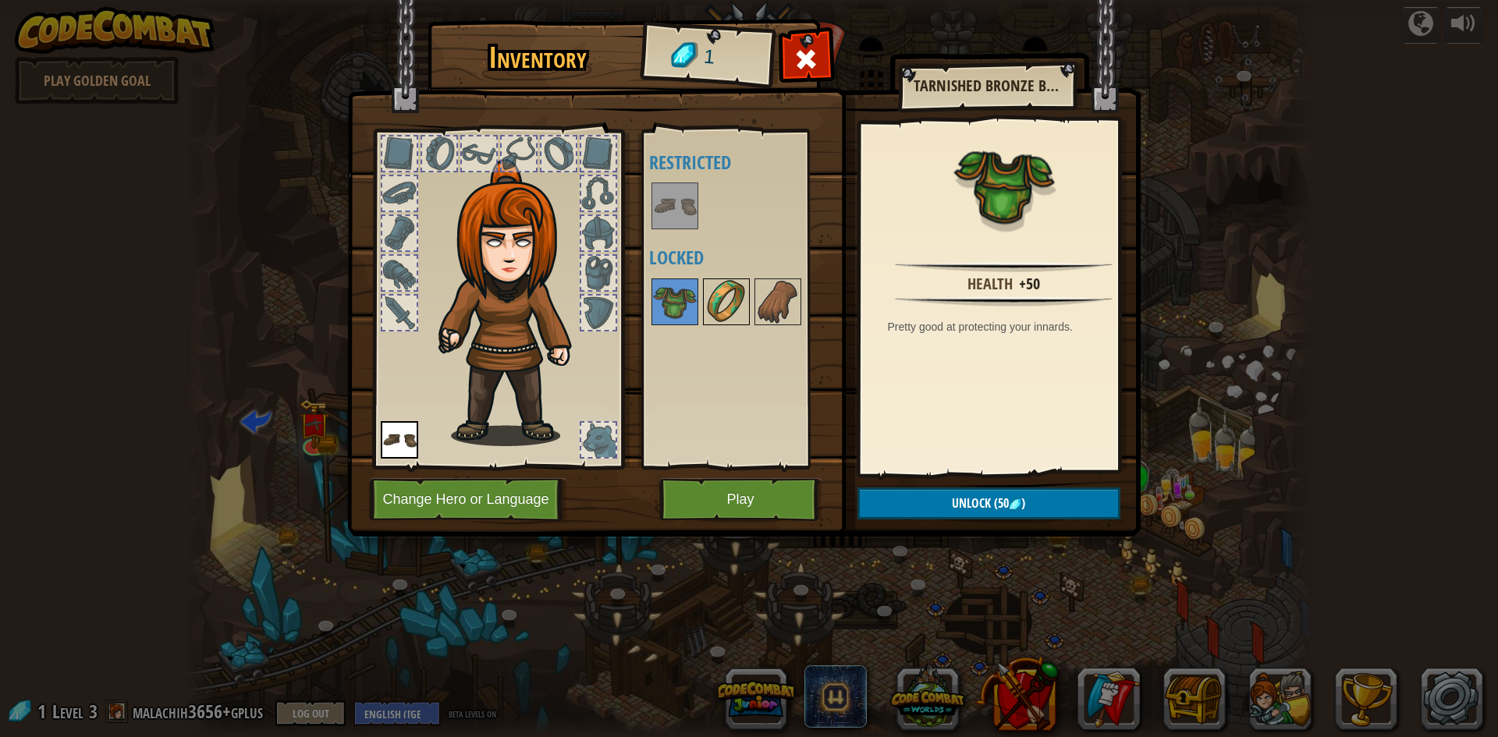
click at [722, 309] on img at bounding box center [726, 302] width 44 height 44
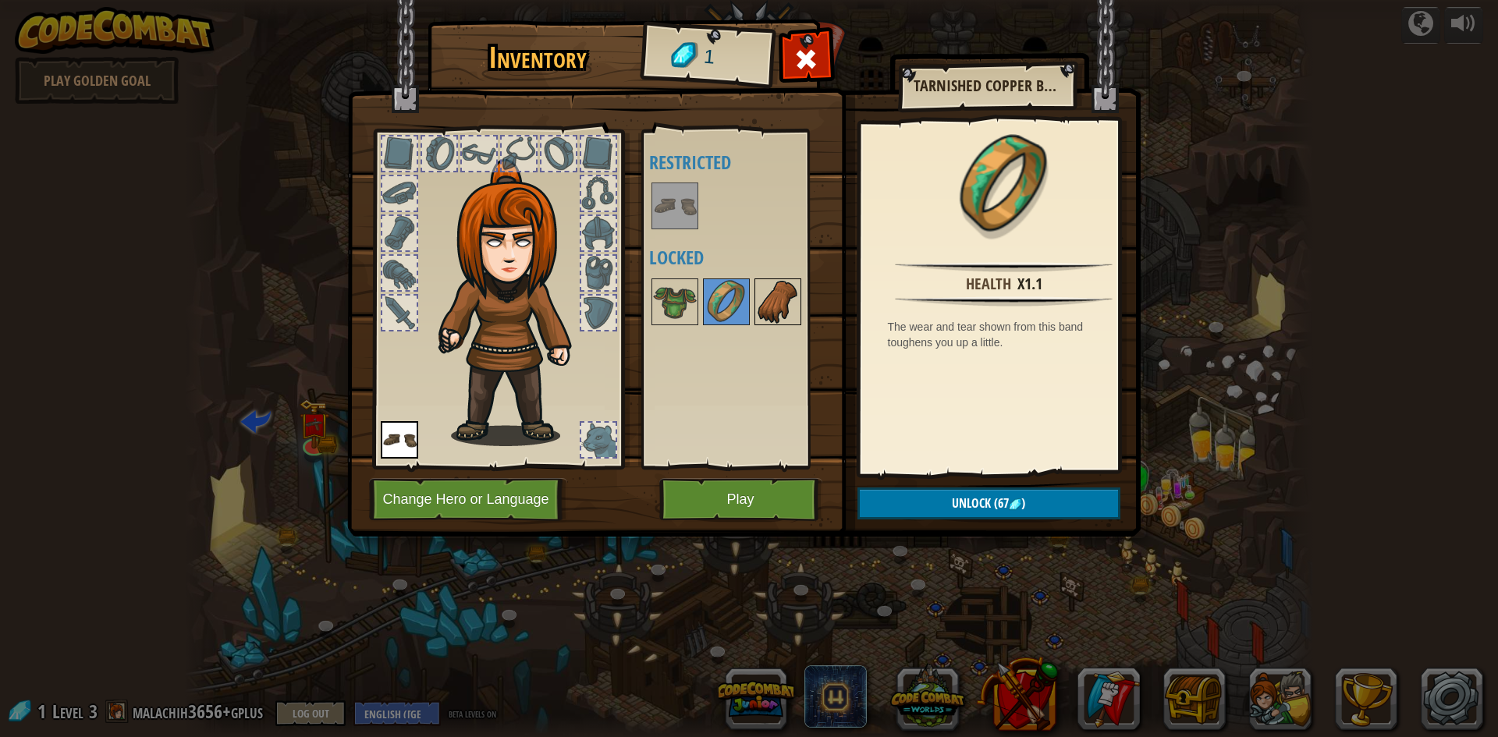
click at [769, 305] on img at bounding box center [778, 302] width 44 height 44
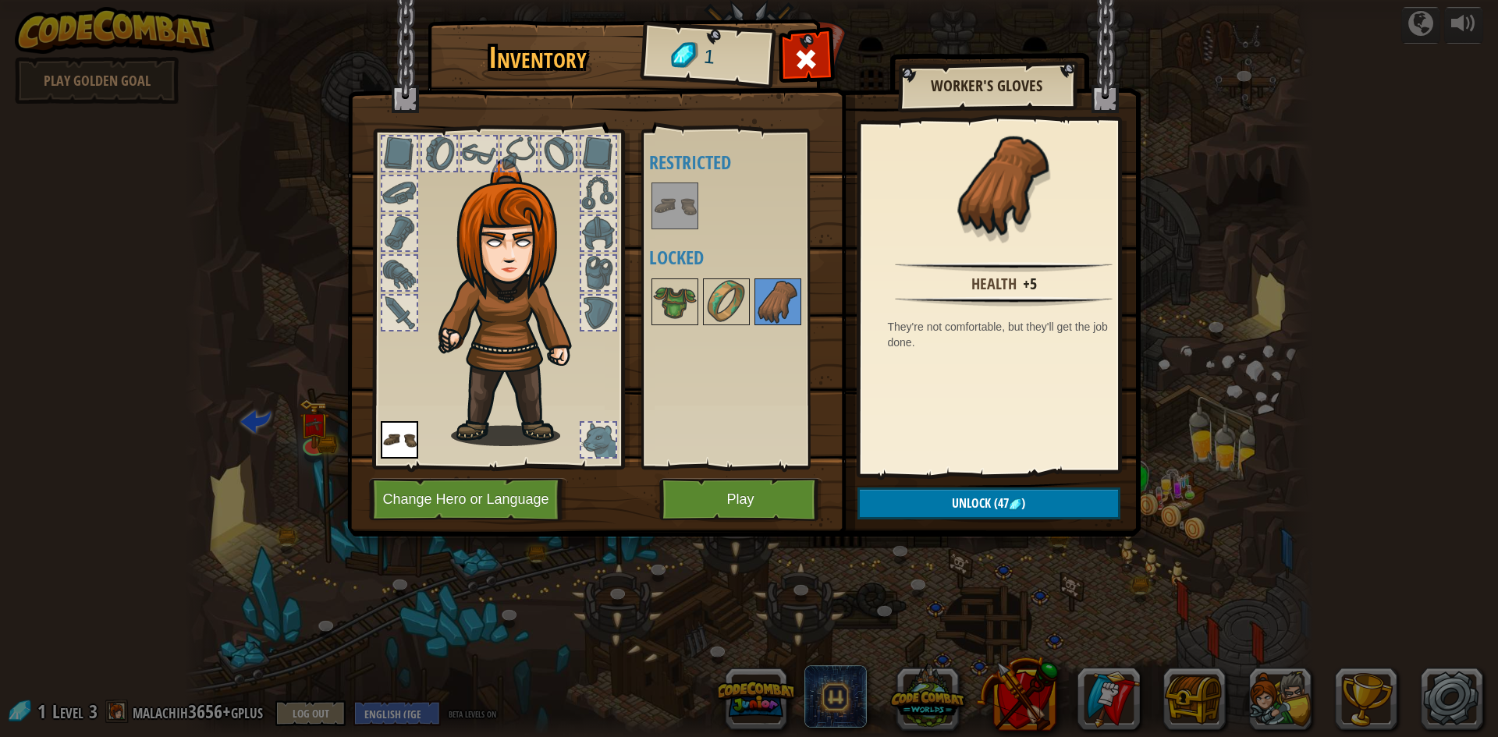
click at [470, 147] on div at bounding box center [479, 154] width 34 height 34
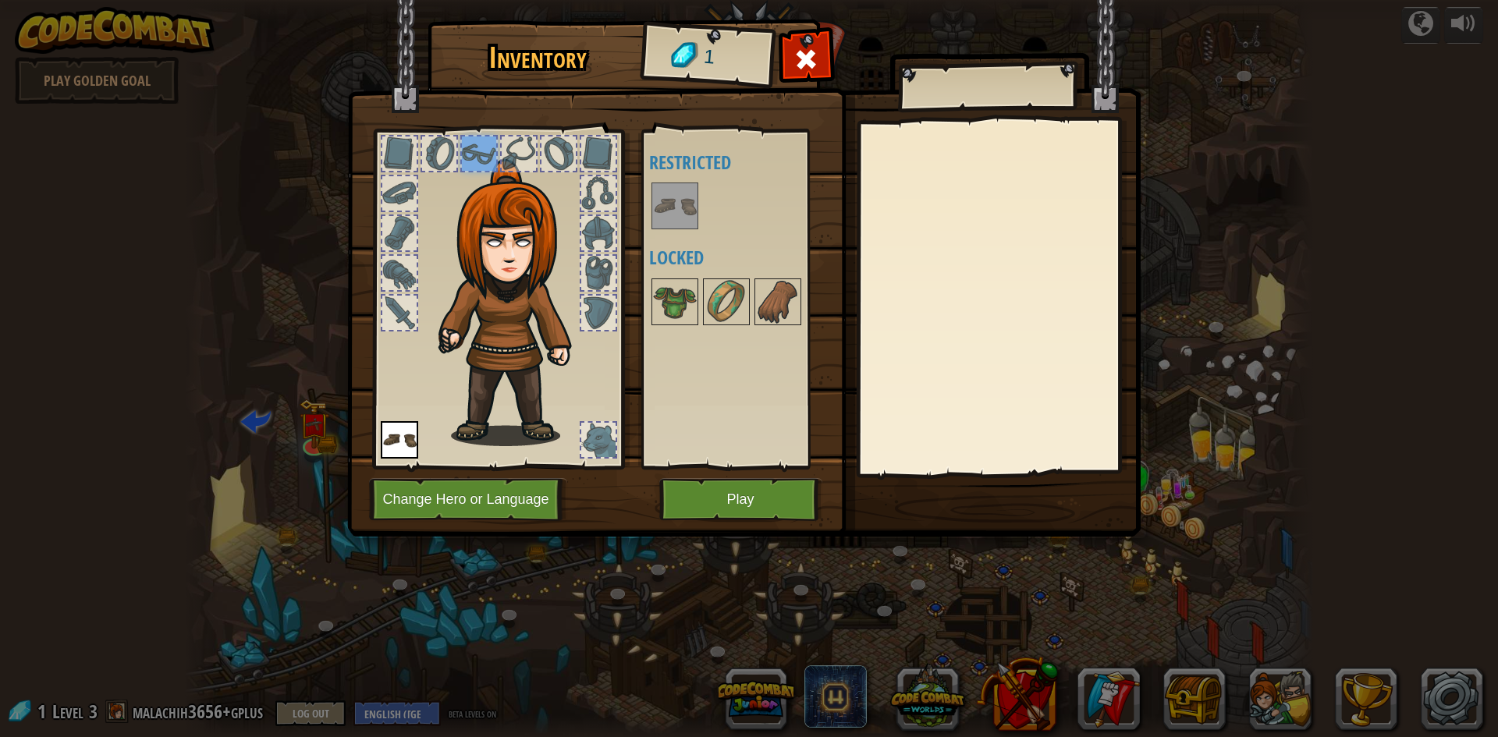
click at [440, 151] on div at bounding box center [439, 154] width 34 height 34
click at [788, 509] on button "Play" at bounding box center [740, 499] width 163 height 43
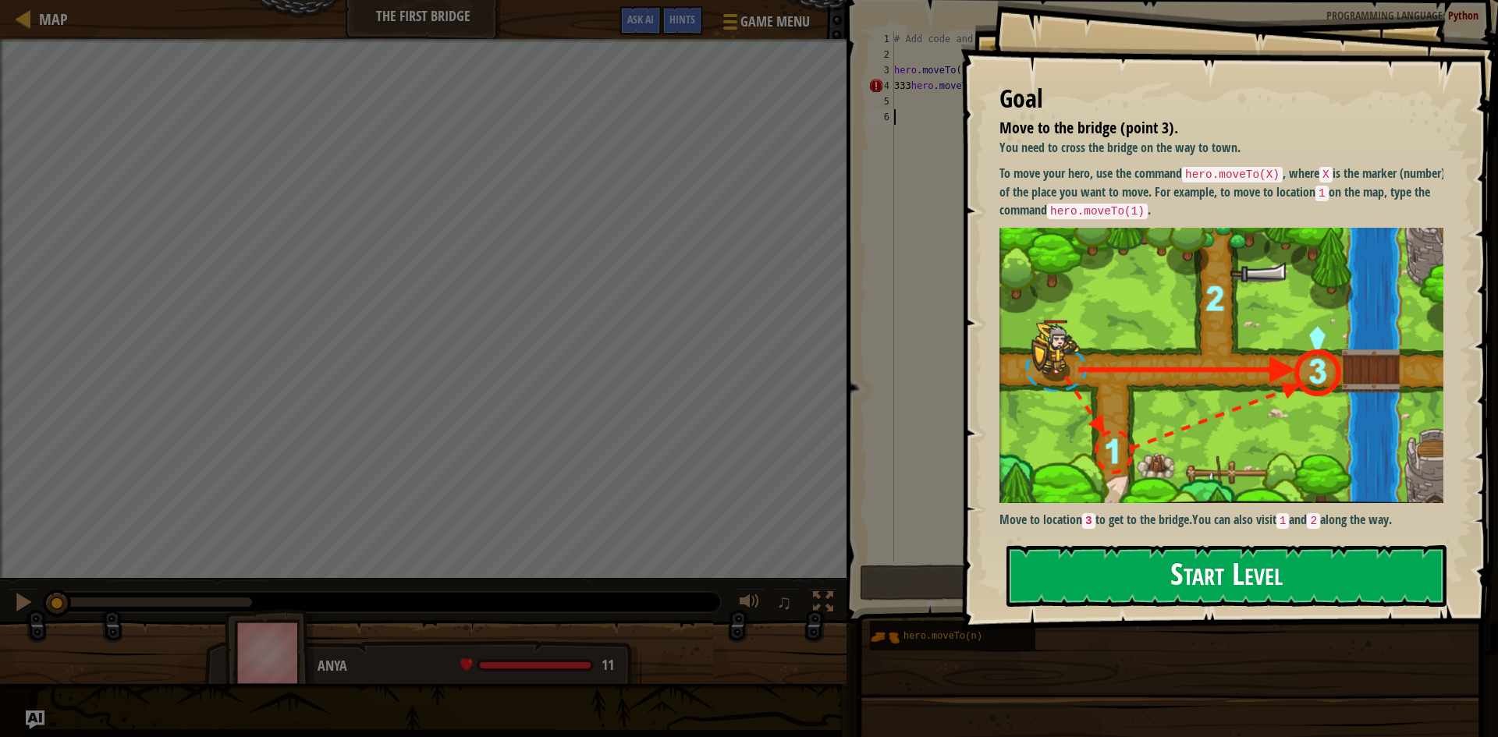
click at [1199, 599] on button "Start Level" at bounding box center [1226, 576] width 440 height 62
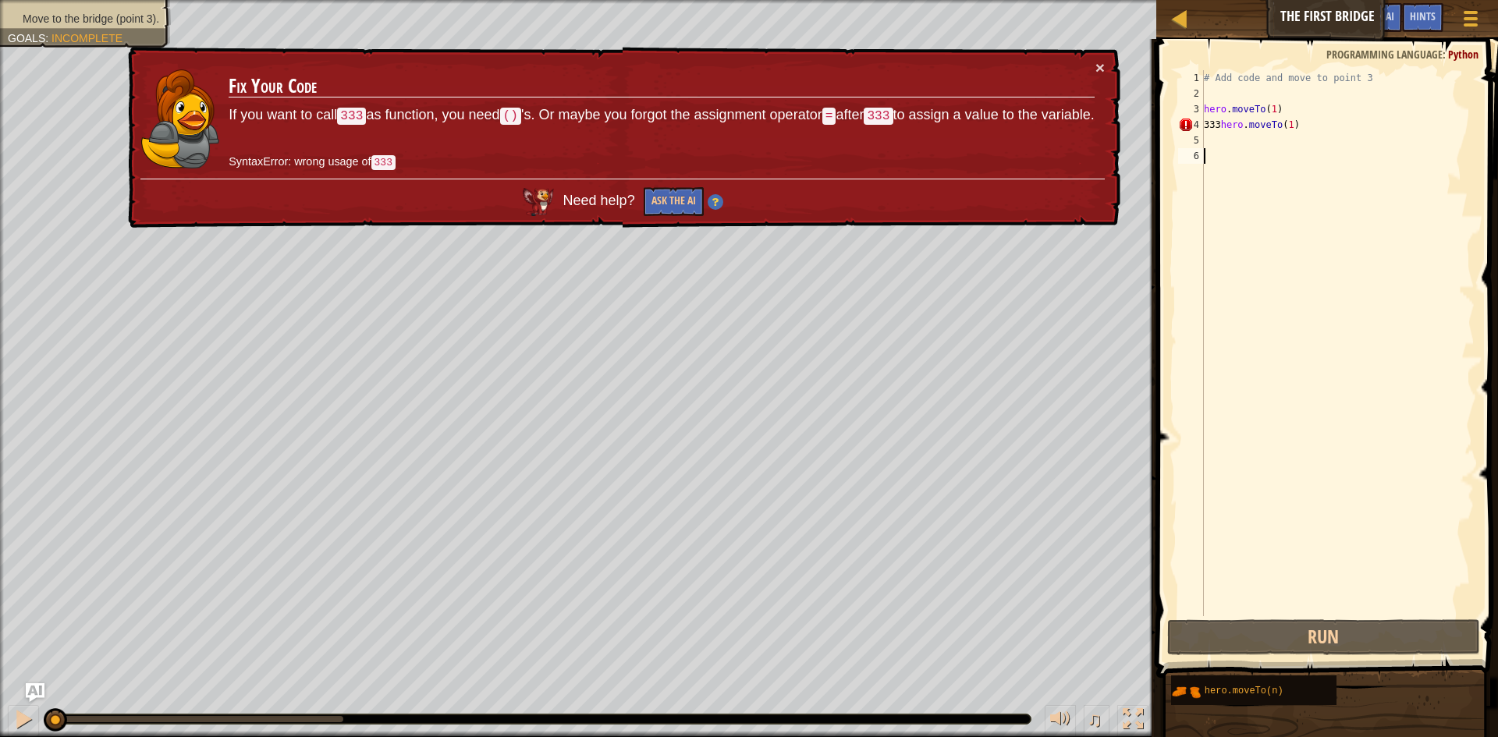
click at [1227, 133] on div "# Add code and move to point 3 hero . moveTo ( 1 ) 333 hero . moveTo ( 1 )" at bounding box center [1338, 358] width 274 height 577
click at [1255, 126] on div "# Add code and move to point 3 hero . moveTo ( 1 ) 333 hero . moveTo ( 1 )" at bounding box center [1338, 343] width 274 height 546
type textarea "333hero.moveTo(1)"
click at [1209, 141] on div "# Add code and move to point 3 hero . moveTo ( 1 ) 333 hero . moveTo ( 1 )" at bounding box center [1338, 358] width 274 height 577
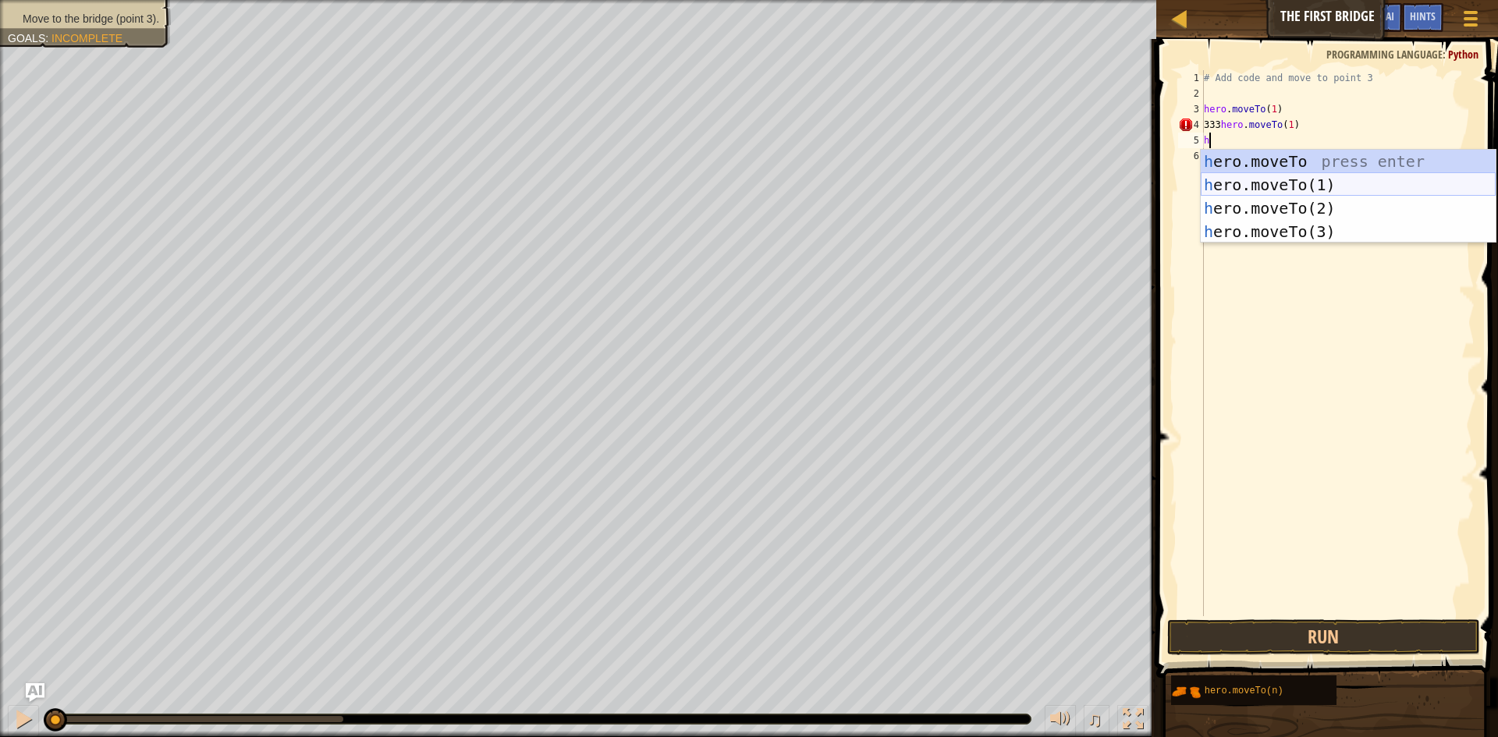
click at [1293, 175] on div "h ero.moveTo press enter h ero.moveTo(1) press enter h ero.moveTo(2) press ente…" at bounding box center [1348, 220] width 295 height 140
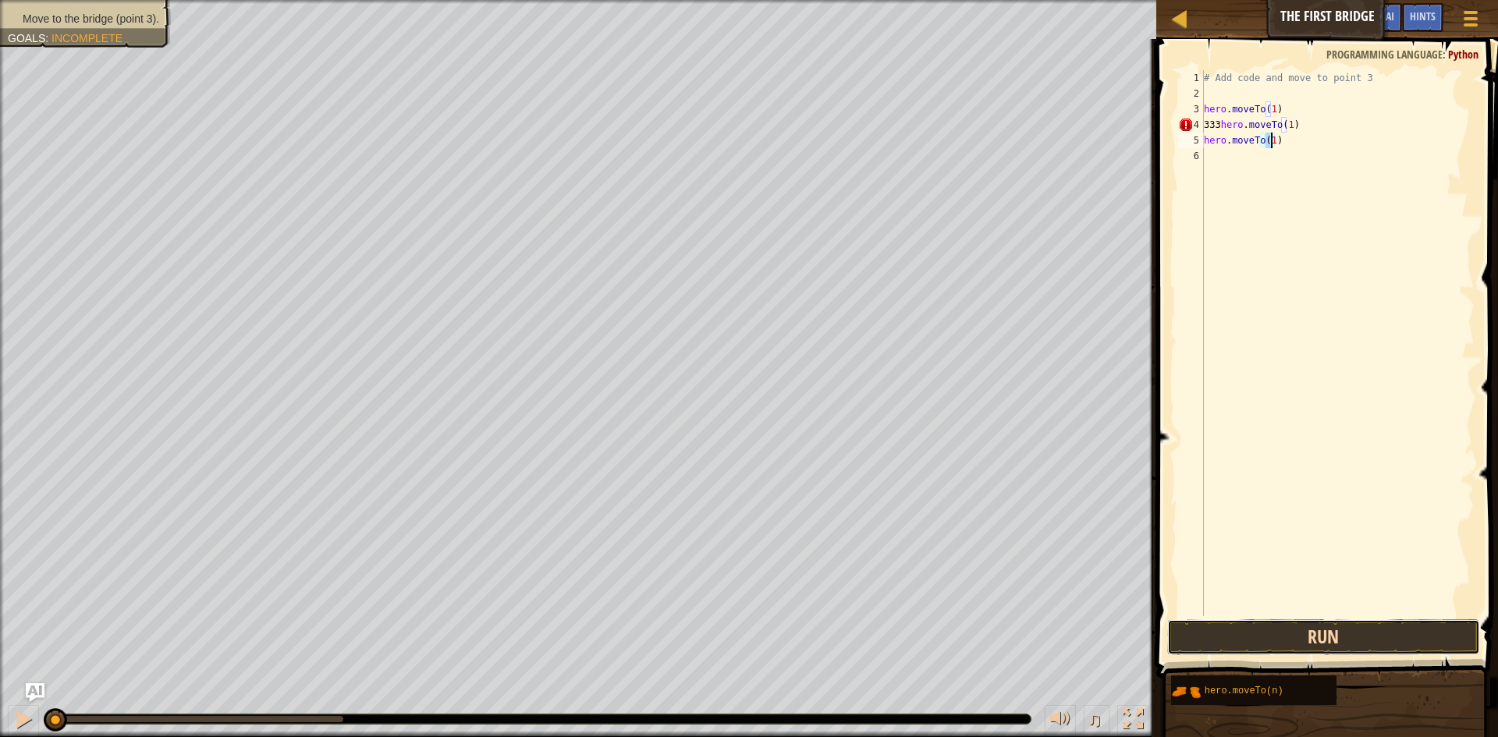
click at [1329, 639] on button "Run" at bounding box center [1323, 637] width 313 height 36
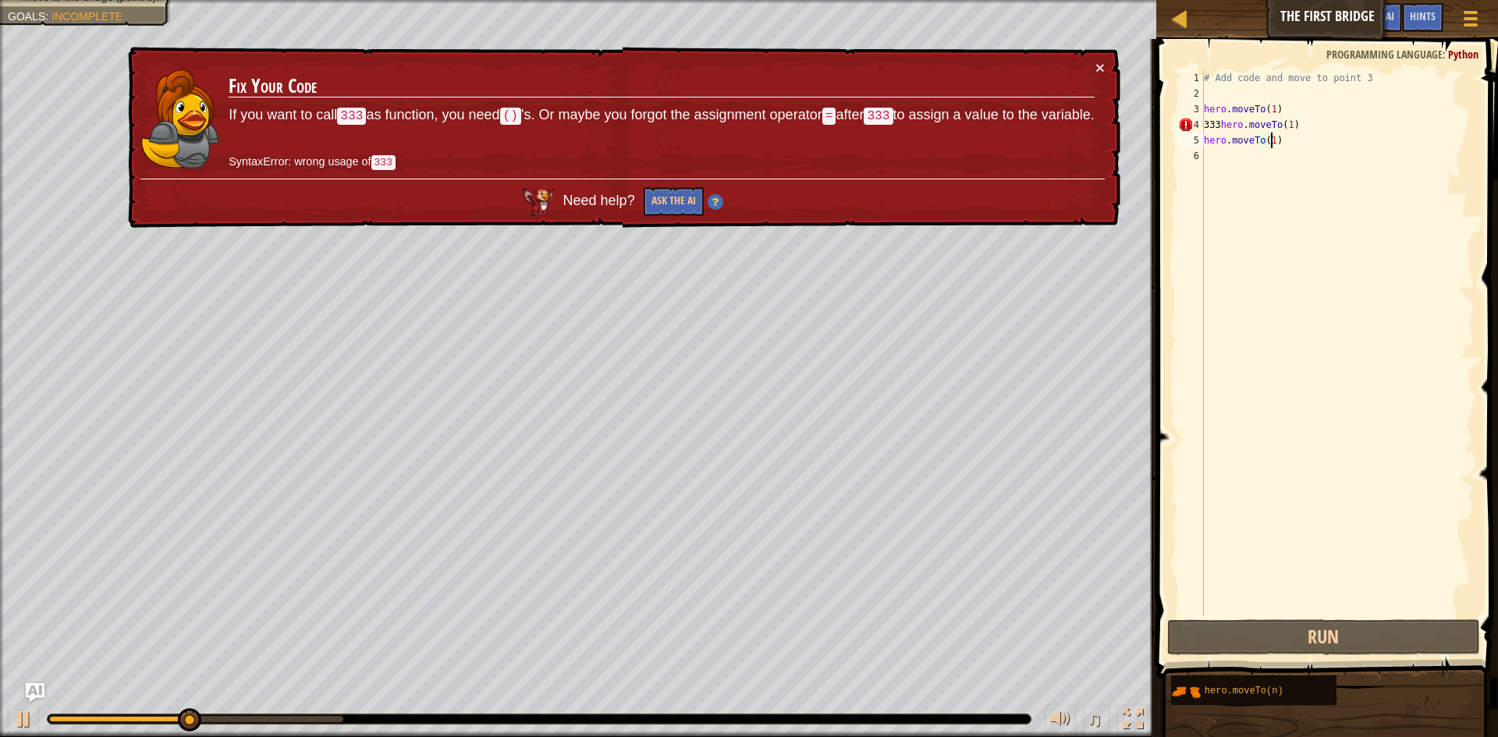
click at [1226, 134] on div "# Add code and move to point 3 hero . moveTo ( 1 ) 333 hero . moveTo ( 1 ) hero…" at bounding box center [1338, 358] width 274 height 577
type textarea ".moveTo(1)"
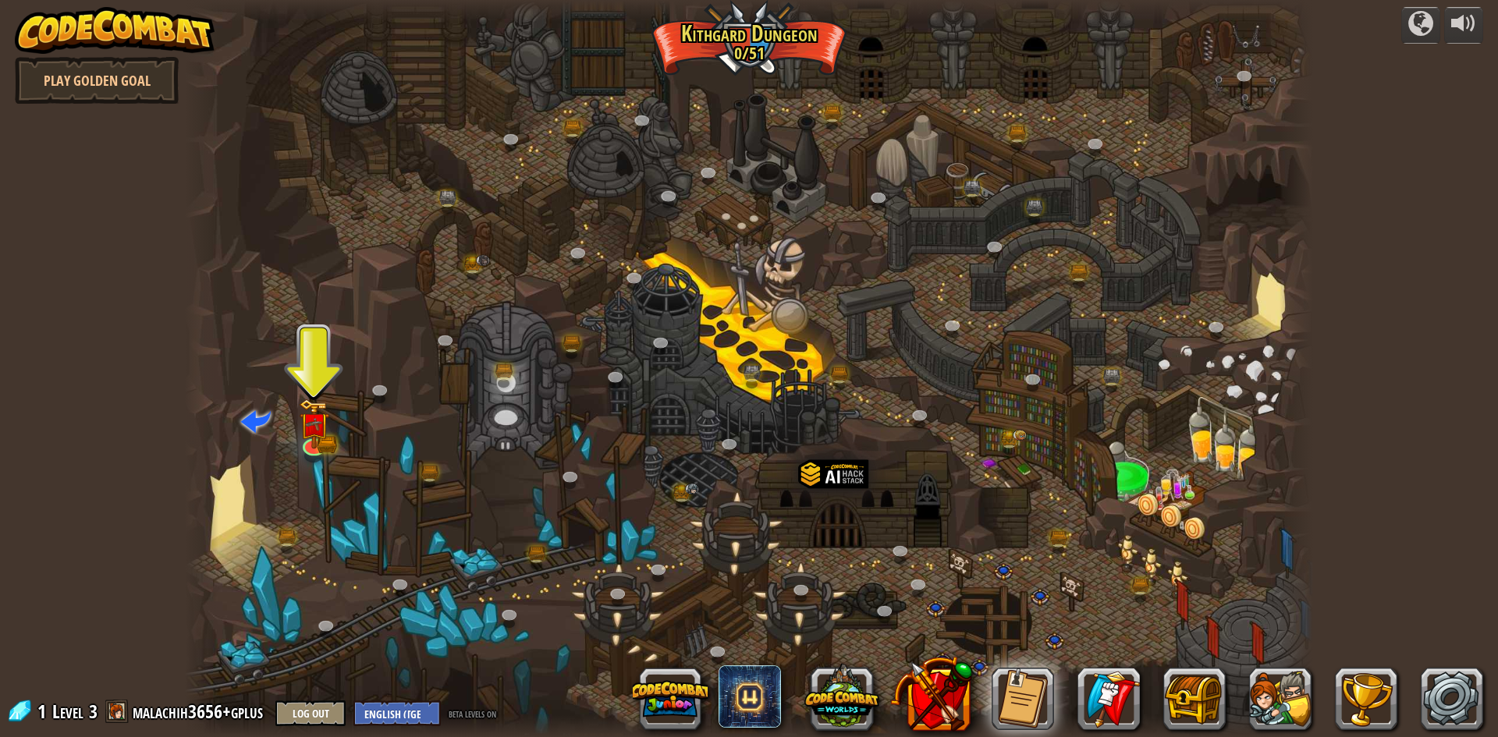
click at [1018, 189] on div at bounding box center [749, 368] width 1128 height 737
click at [251, 431] on span at bounding box center [256, 421] width 30 height 30
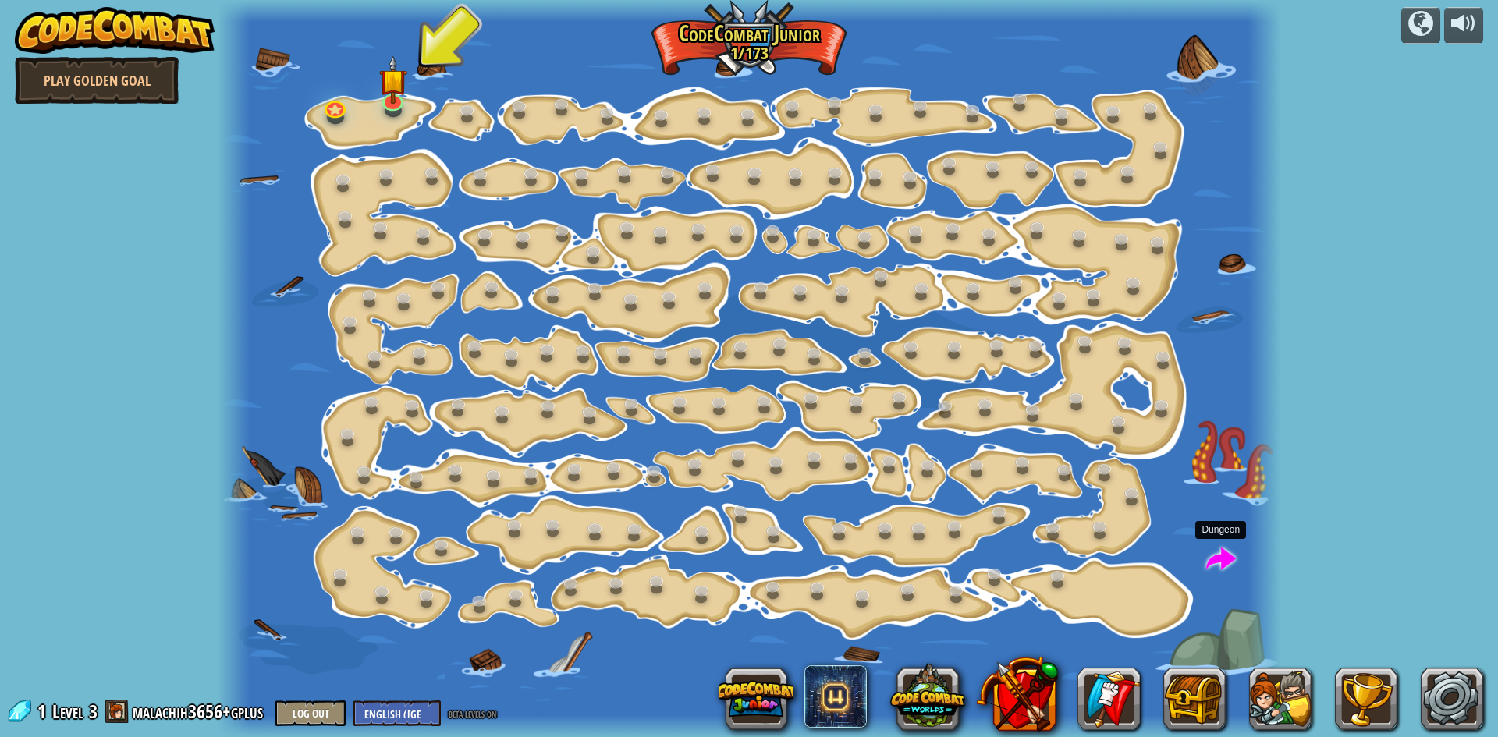
click at [1212, 567] on span at bounding box center [1221, 560] width 30 height 30
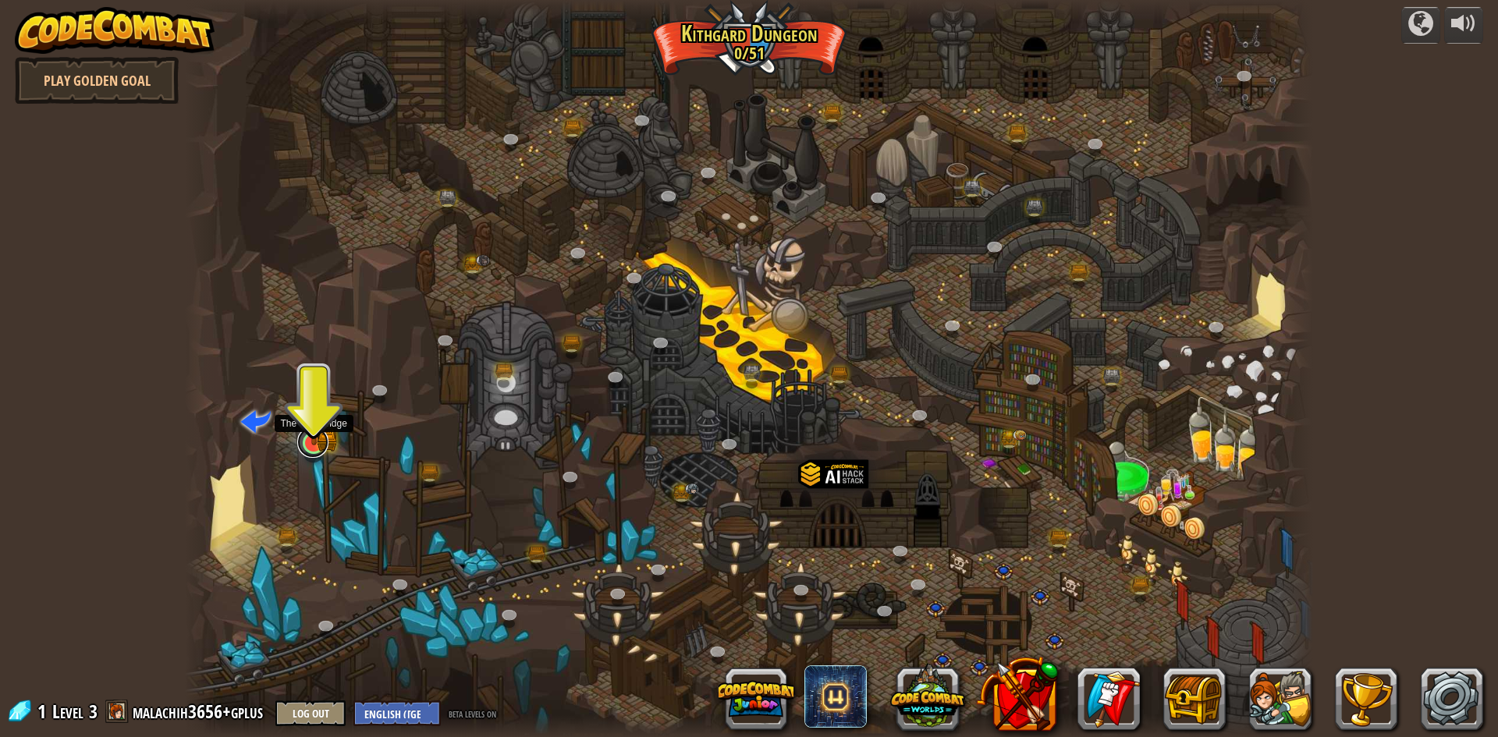
click at [318, 452] on link at bounding box center [312, 442] width 31 height 31
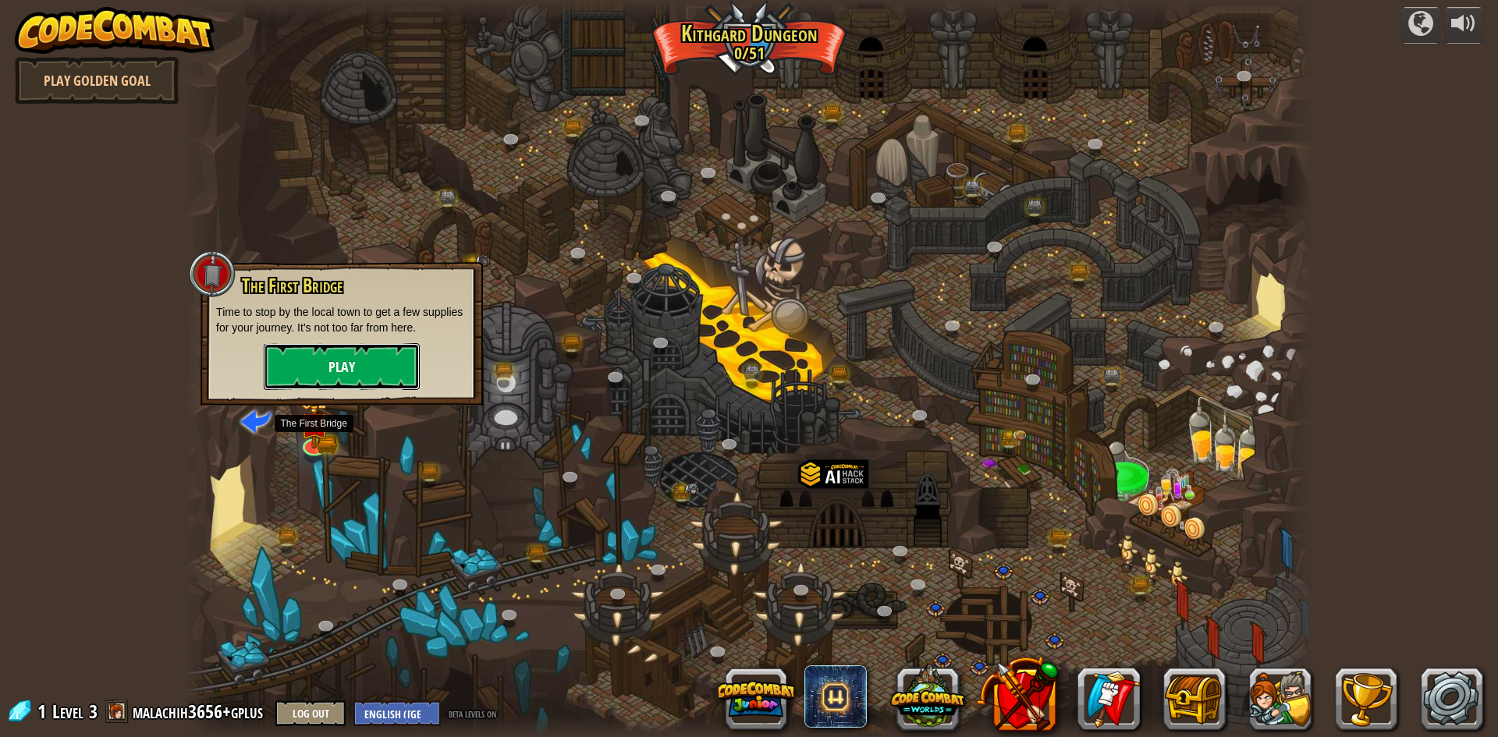
click at [360, 360] on button "Play" at bounding box center [342, 366] width 156 height 47
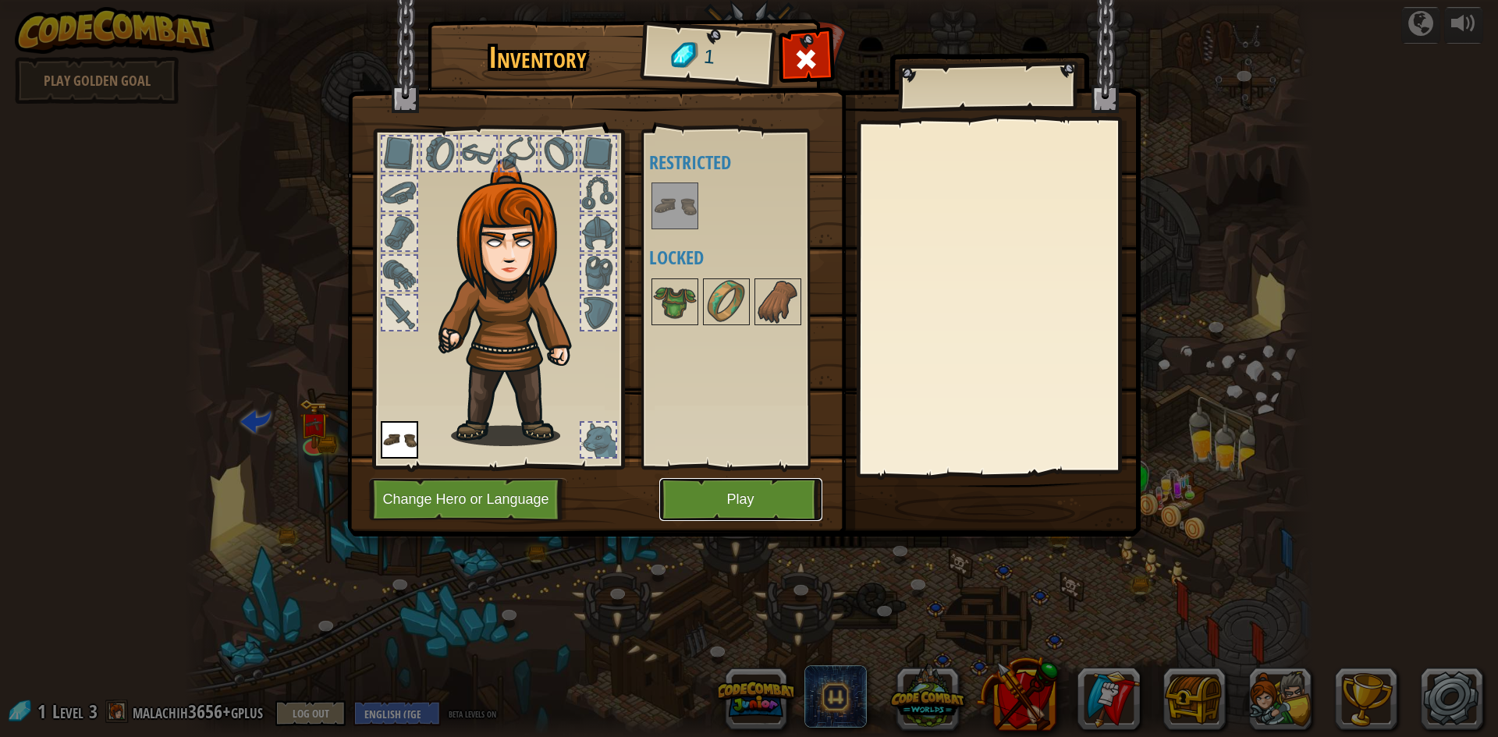
click at [762, 494] on button "Play" at bounding box center [740, 499] width 163 height 43
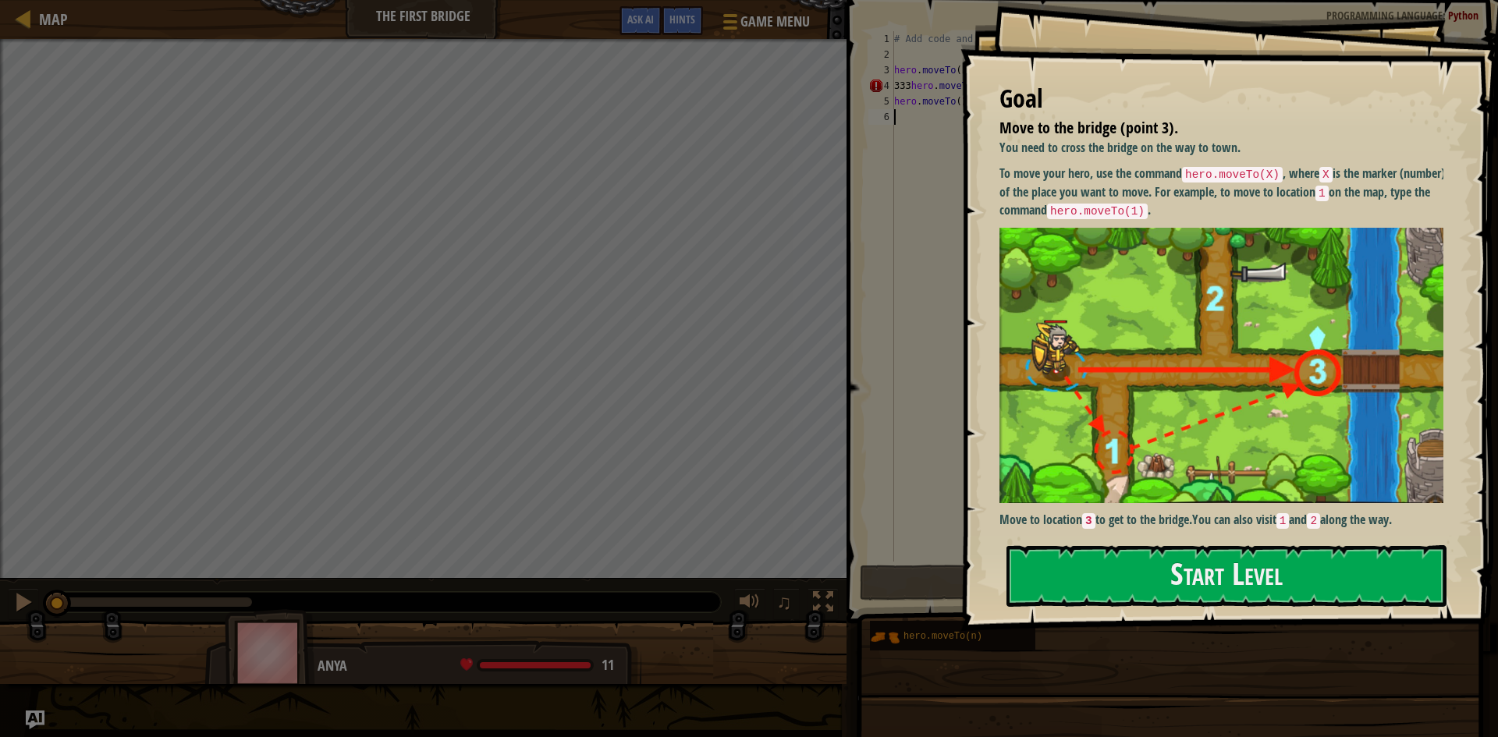
drag, startPoint x: 1122, startPoint y: 573, endPoint x: 1111, endPoint y: 543, distance: 31.6
click at [1117, 563] on button "Start Level" at bounding box center [1226, 576] width 440 height 62
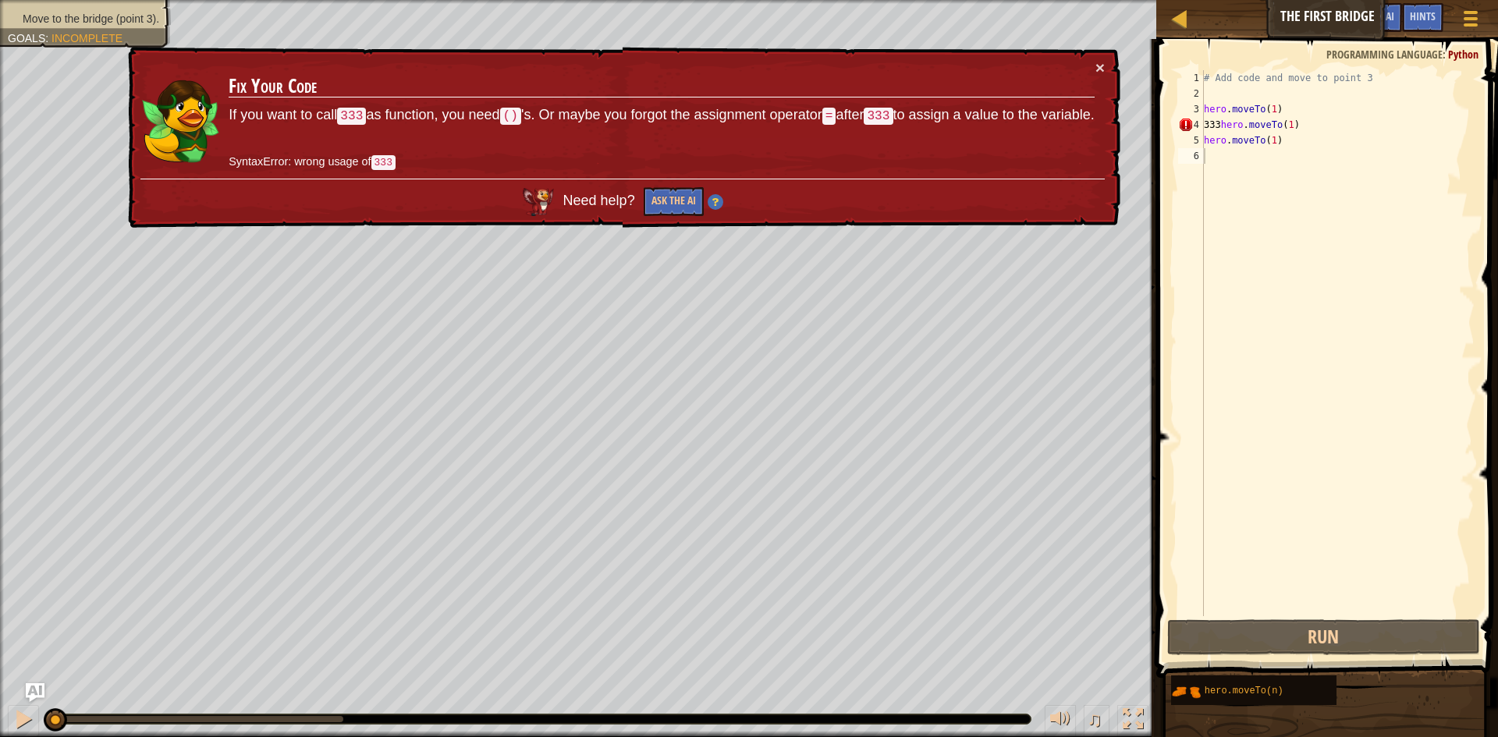
click at [577, 206] on span "Need help?" at bounding box center [600, 201] width 76 height 16
drag, startPoint x: 594, startPoint y: 192, endPoint x: 609, endPoint y: 191, distance: 14.1
click at [609, 191] on div "Need help? Ask the AI" at bounding box center [622, 197] width 964 height 53
click at [658, 191] on button "Ask the AI" at bounding box center [672, 203] width 61 height 30
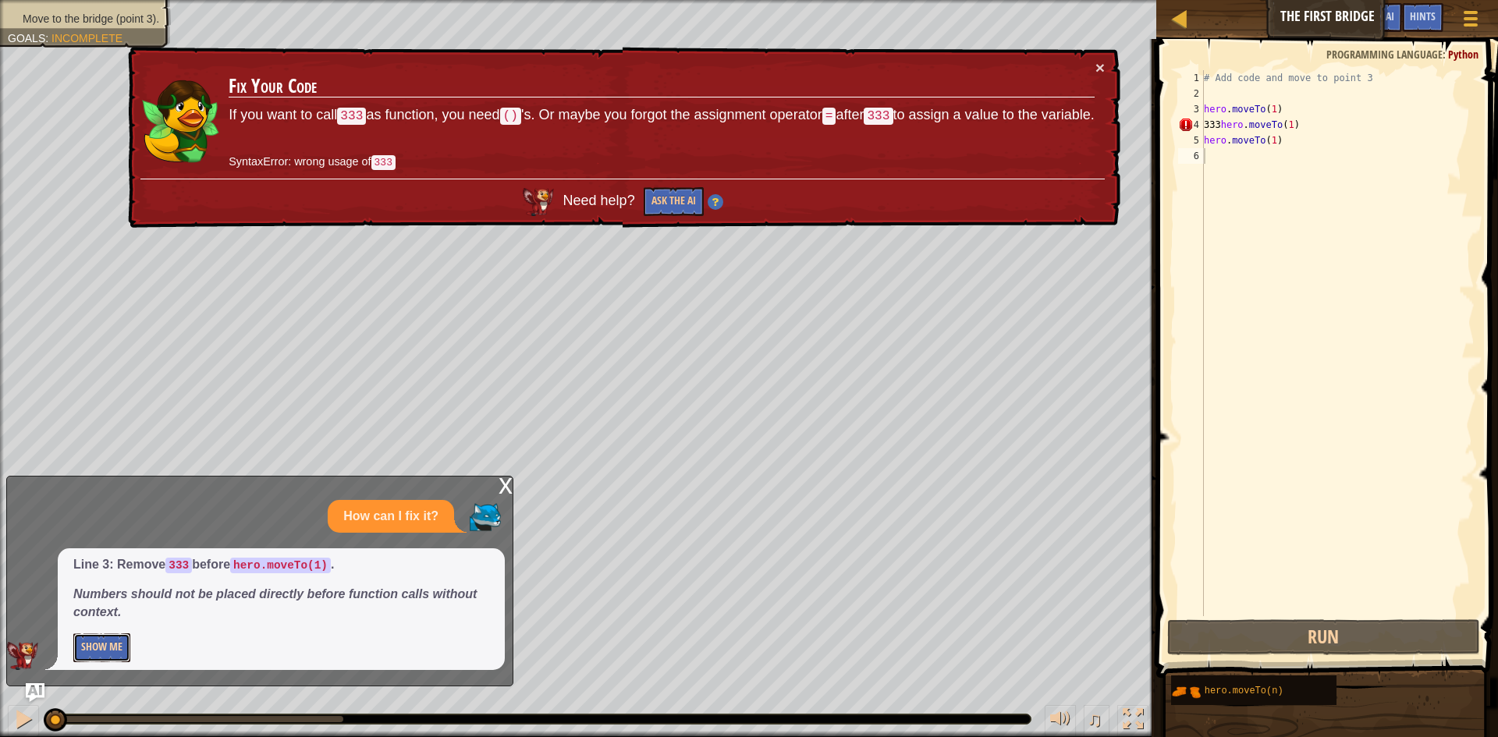
click at [102, 645] on button "Show Me" at bounding box center [101, 647] width 57 height 29
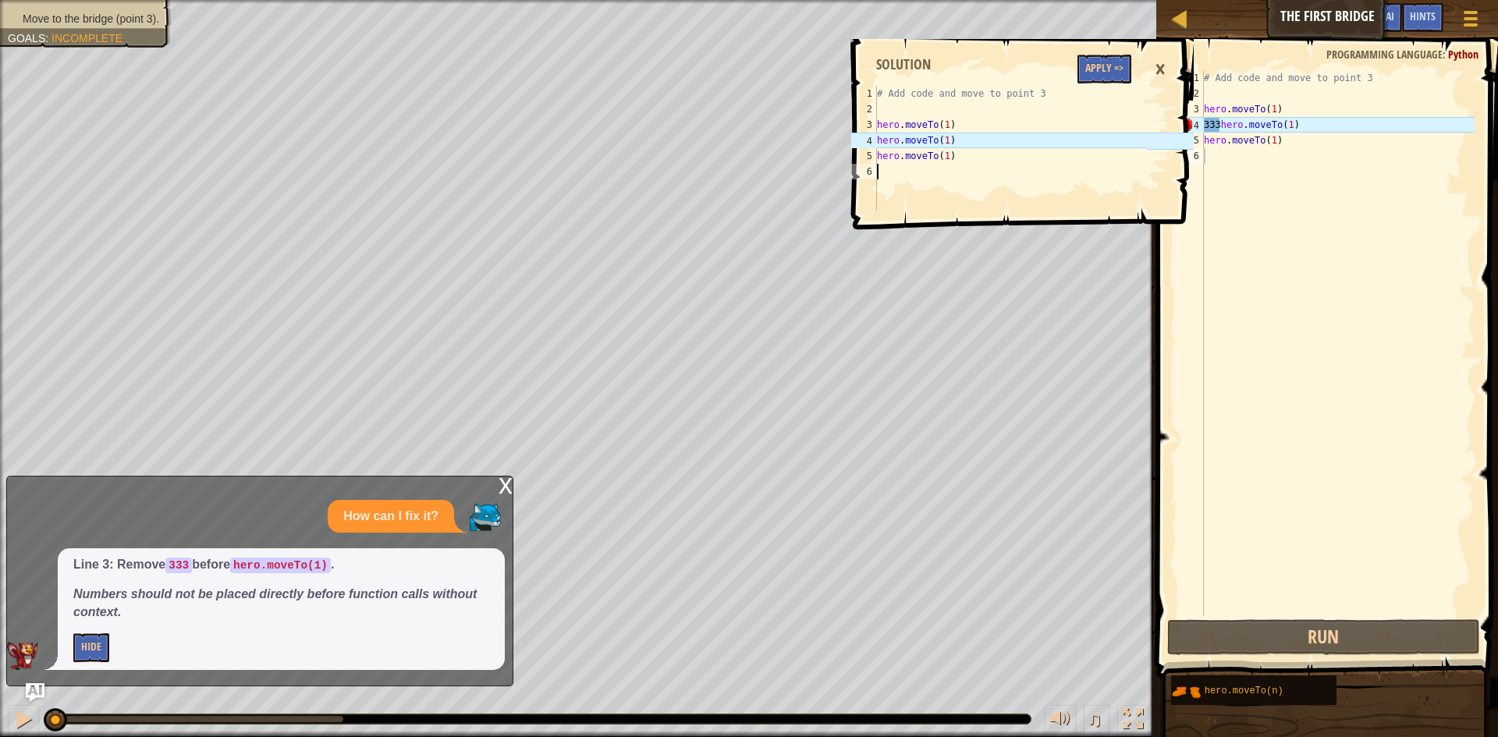
click at [914, 170] on div "# Add code and move to point 3 hero . moveTo ( 1 ) hero . moveTo ( 1 ) hero . m…" at bounding box center [1011, 164] width 274 height 156
click at [1107, 58] on button "Apply =>" at bounding box center [1104, 69] width 54 height 29
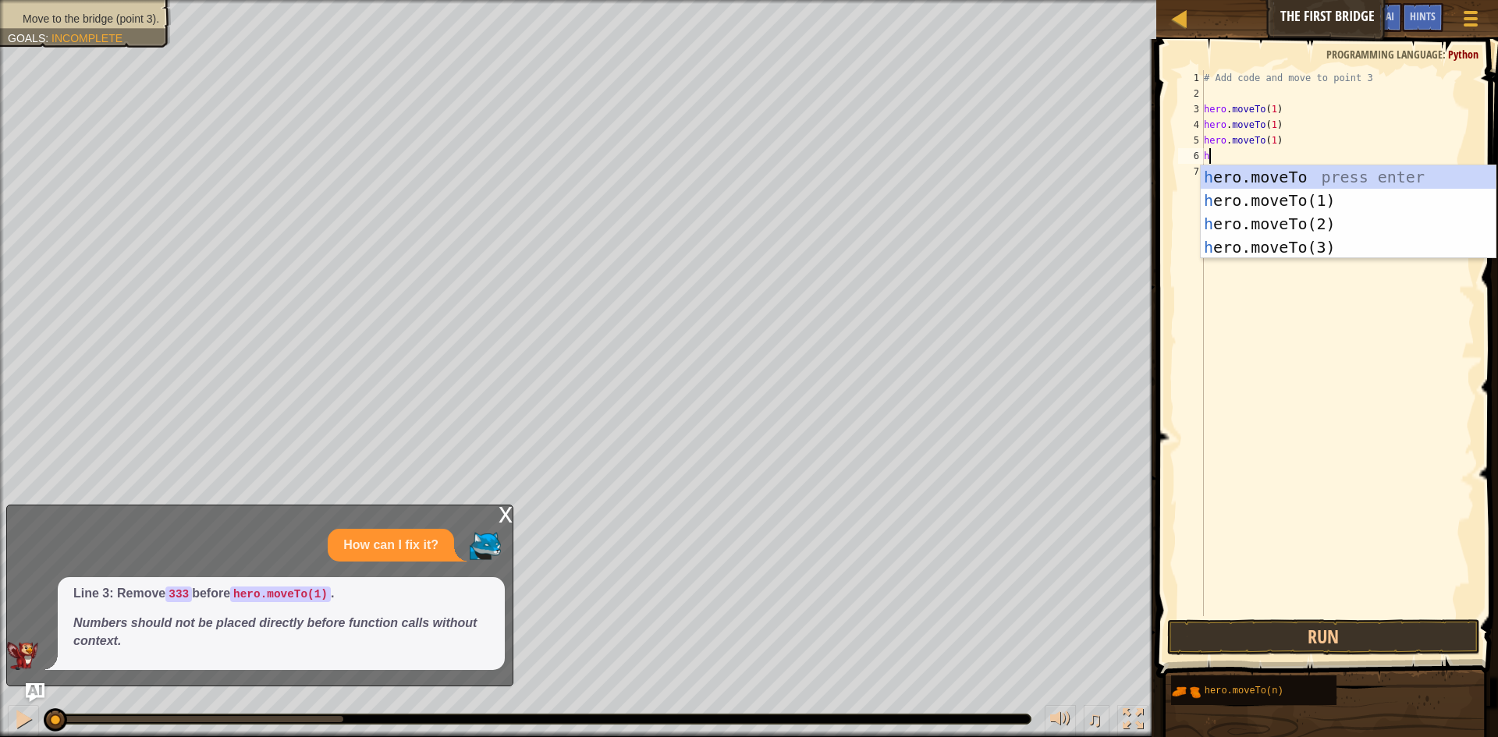
scroll to position [7, 0]
click at [1247, 241] on div "h ero.moveTo press enter h ero.moveTo(1) press enter h ero.moveTo(2) press ente…" at bounding box center [1348, 235] width 295 height 140
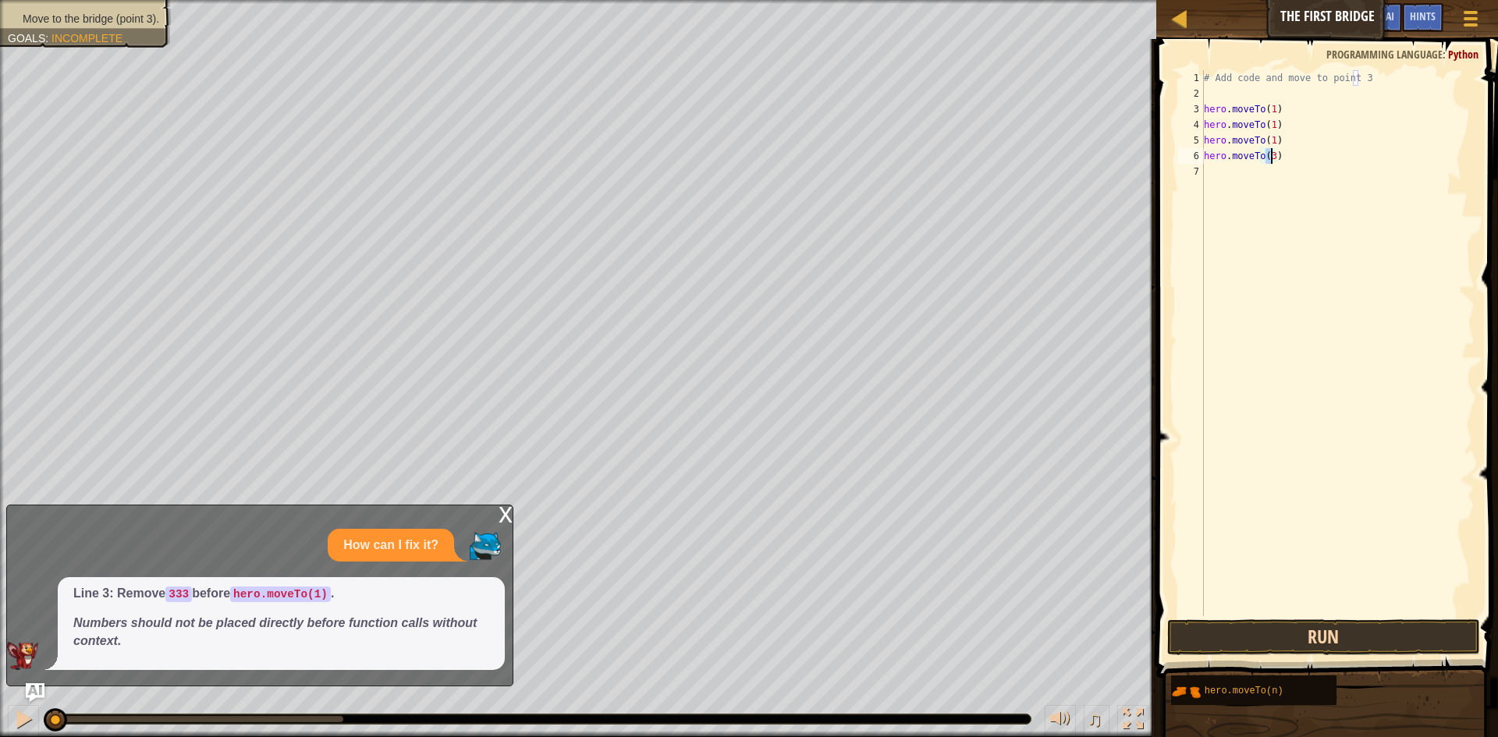
type textarea "hero.moveTo(3)"
drag, startPoint x: 1372, startPoint y: 647, endPoint x: 1350, endPoint y: 612, distance: 41.3
click at [1369, 644] on button "Run" at bounding box center [1323, 637] width 313 height 36
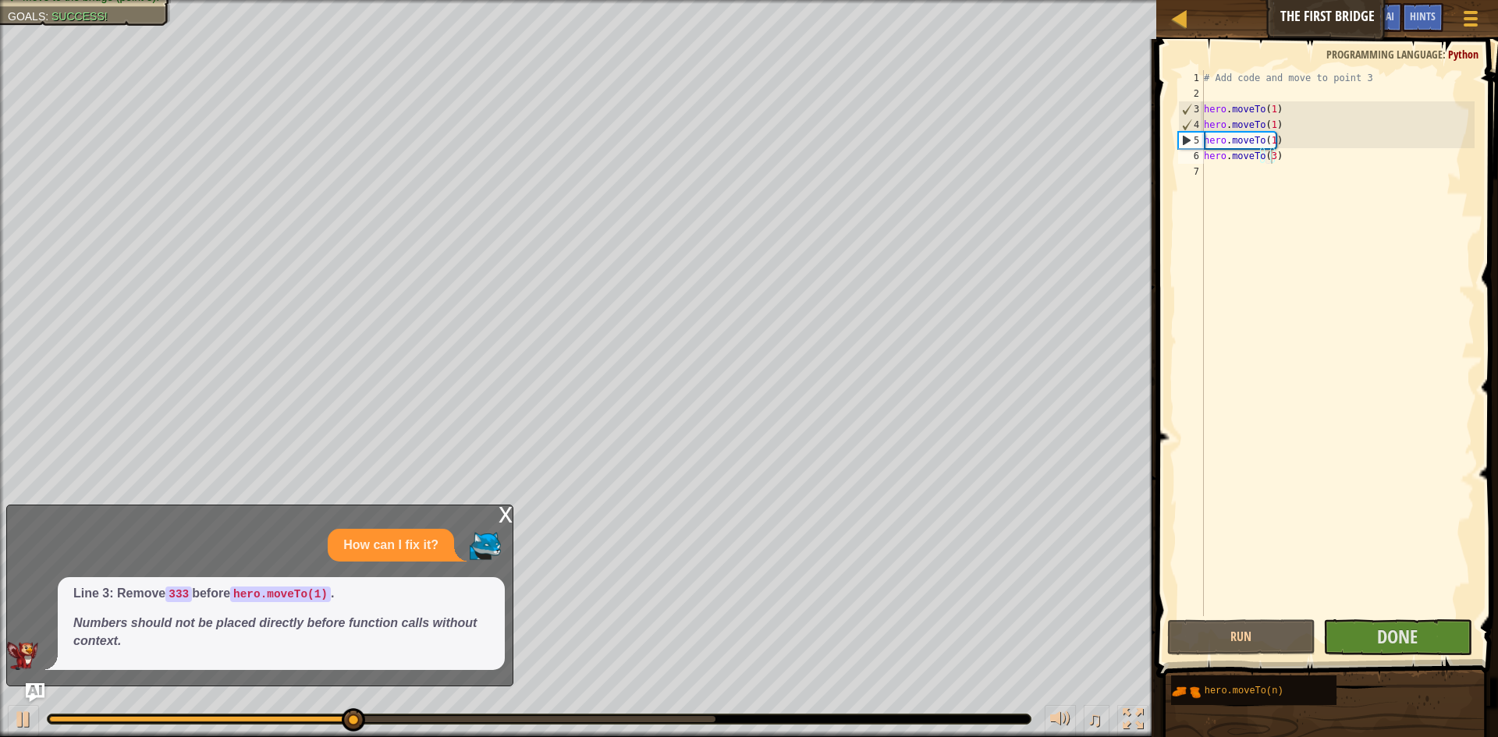
click at [502, 513] on div "x" at bounding box center [506, 514] width 14 height 16
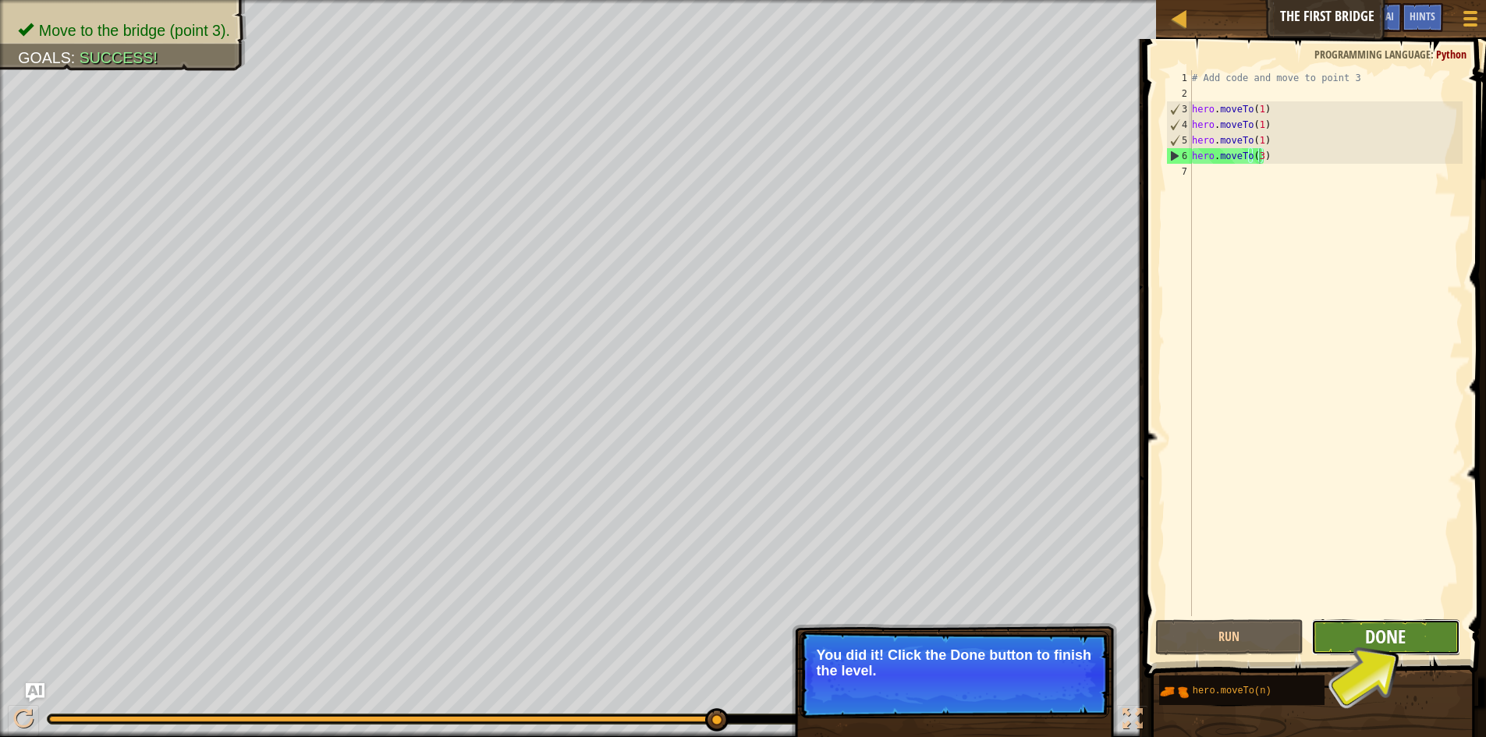
click at [1397, 640] on span "Done" at bounding box center [1385, 636] width 41 height 25
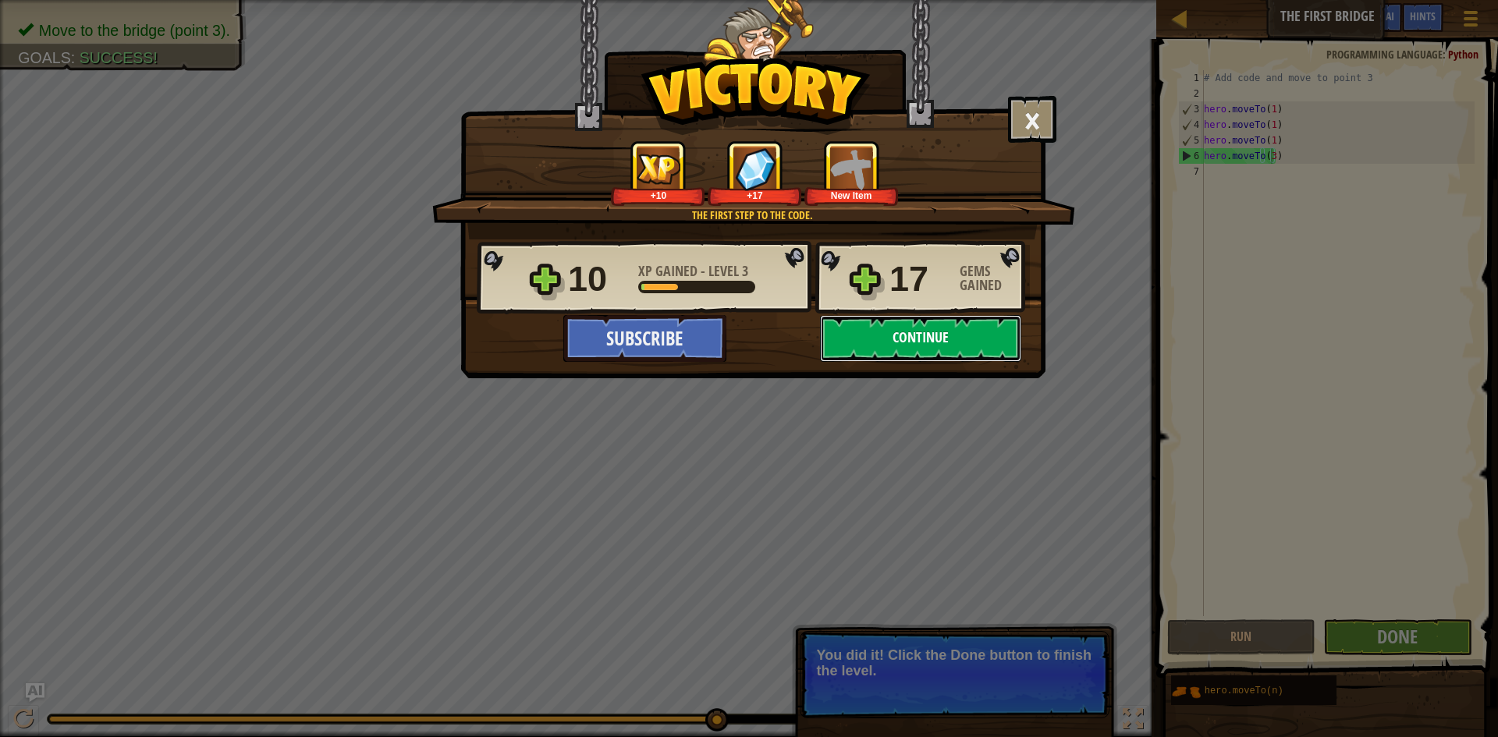
click at [916, 335] on button "Continue" at bounding box center [920, 338] width 201 height 47
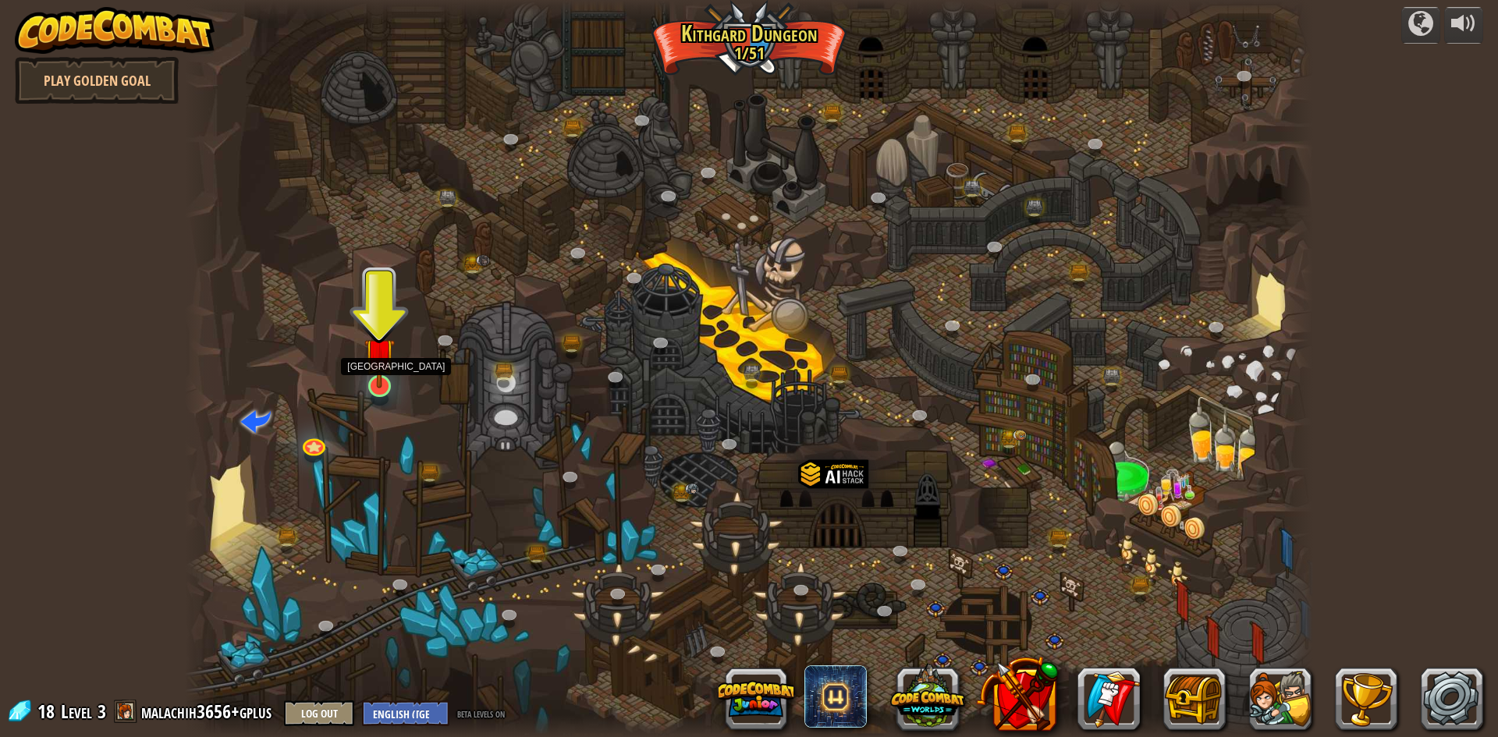
click at [385, 385] on img at bounding box center [379, 352] width 30 height 69
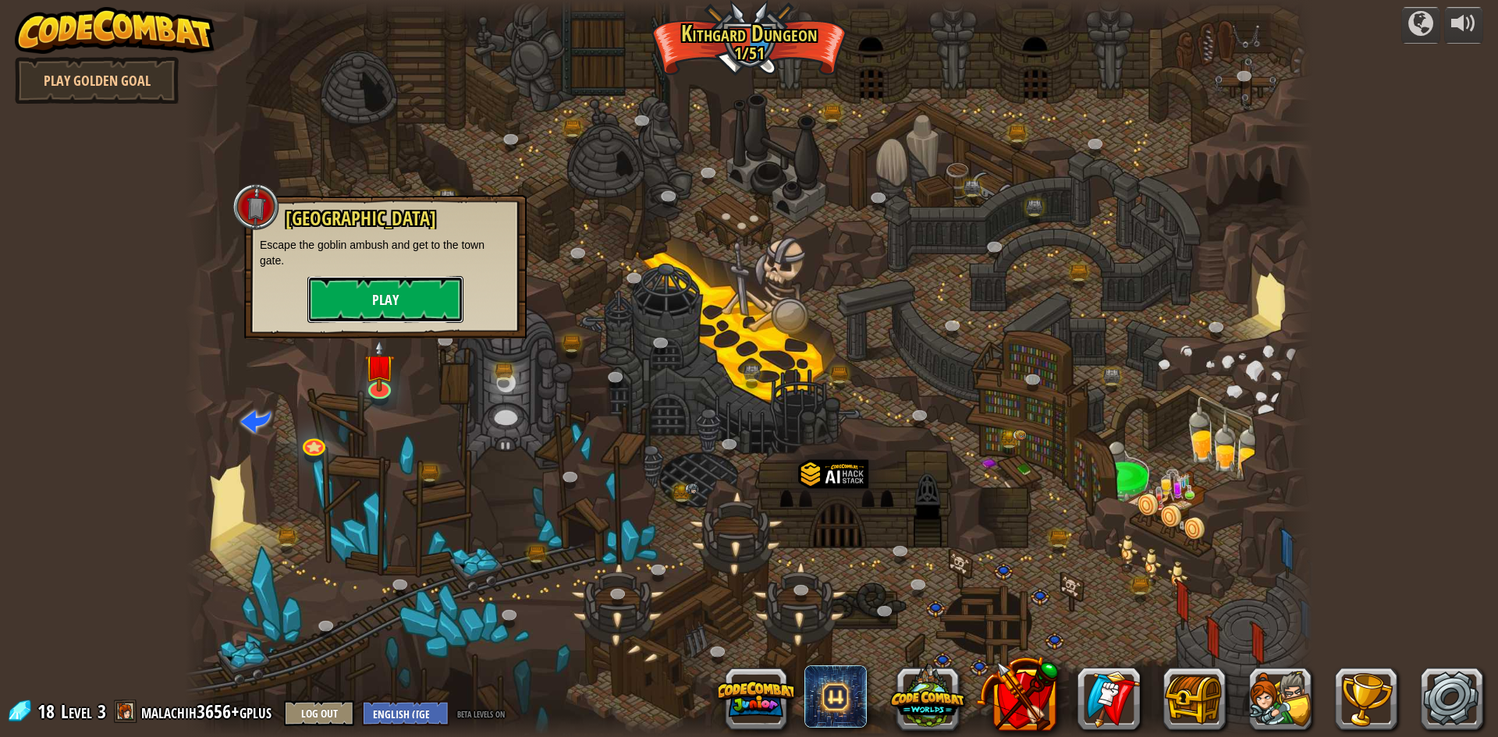
click at [411, 298] on button "Play" at bounding box center [385, 299] width 156 height 47
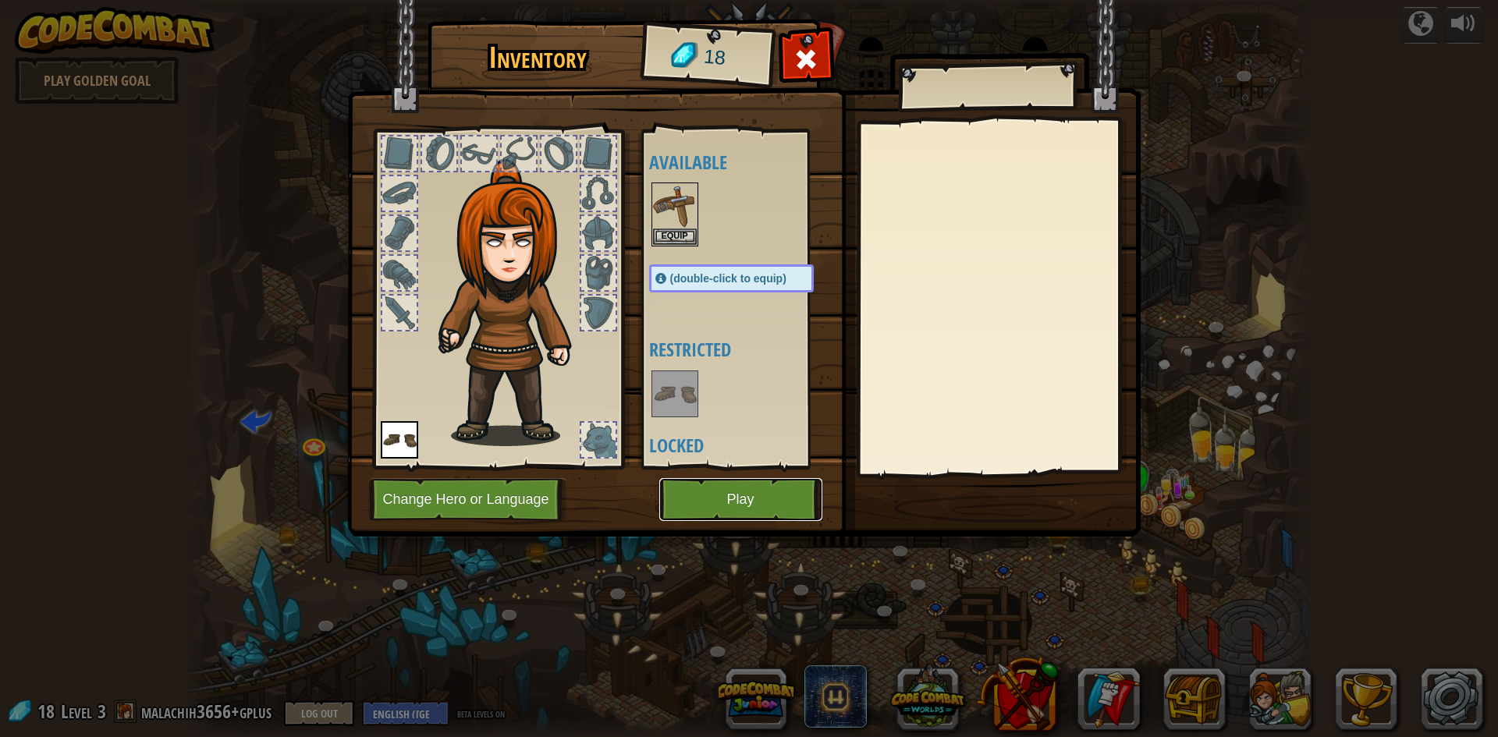
drag, startPoint x: 772, startPoint y: 500, endPoint x: 781, endPoint y: 470, distance: 31.6
click at [781, 471] on div "Inventory 18 Available Equip (double-click to equip) Restricted Locked Equip Un…" at bounding box center [749, 280] width 793 height 515
drag, startPoint x: 768, startPoint y: 494, endPoint x: 773, endPoint y: 487, distance: 8.4
click at [768, 503] on button "Play" at bounding box center [740, 499] width 163 height 43
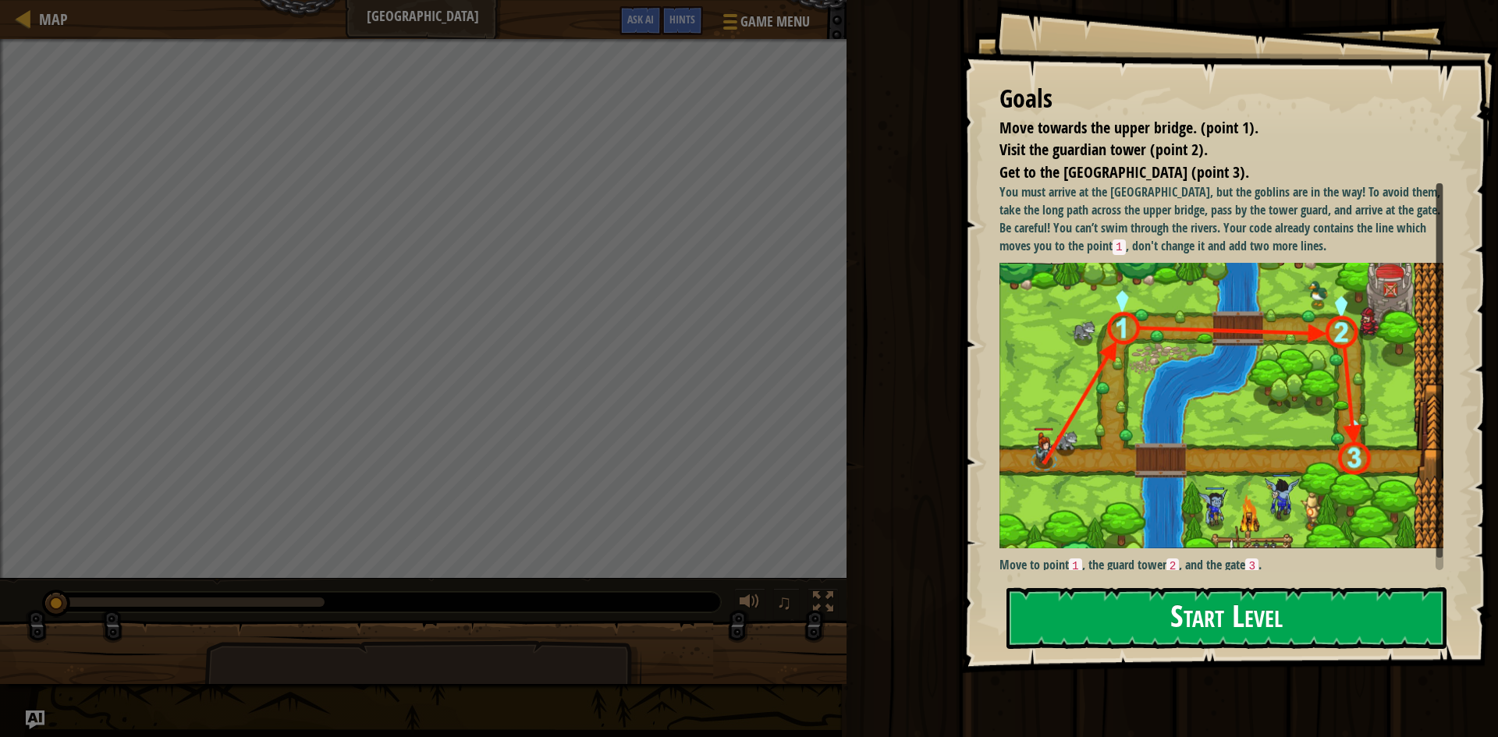
click at [1203, 625] on button "Start Level" at bounding box center [1226, 618] width 440 height 62
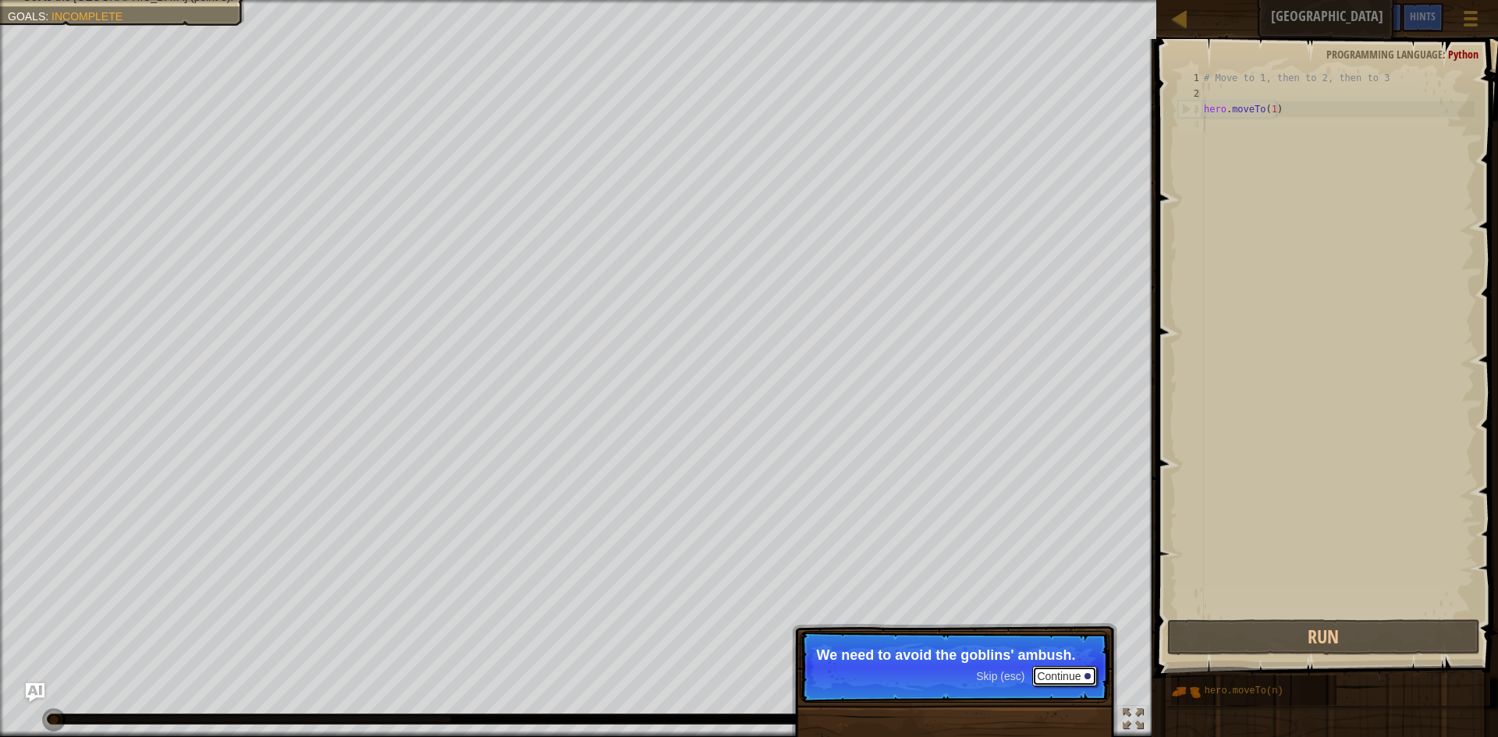
click at [1071, 680] on button "Continue" at bounding box center [1064, 676] width 65 height 20
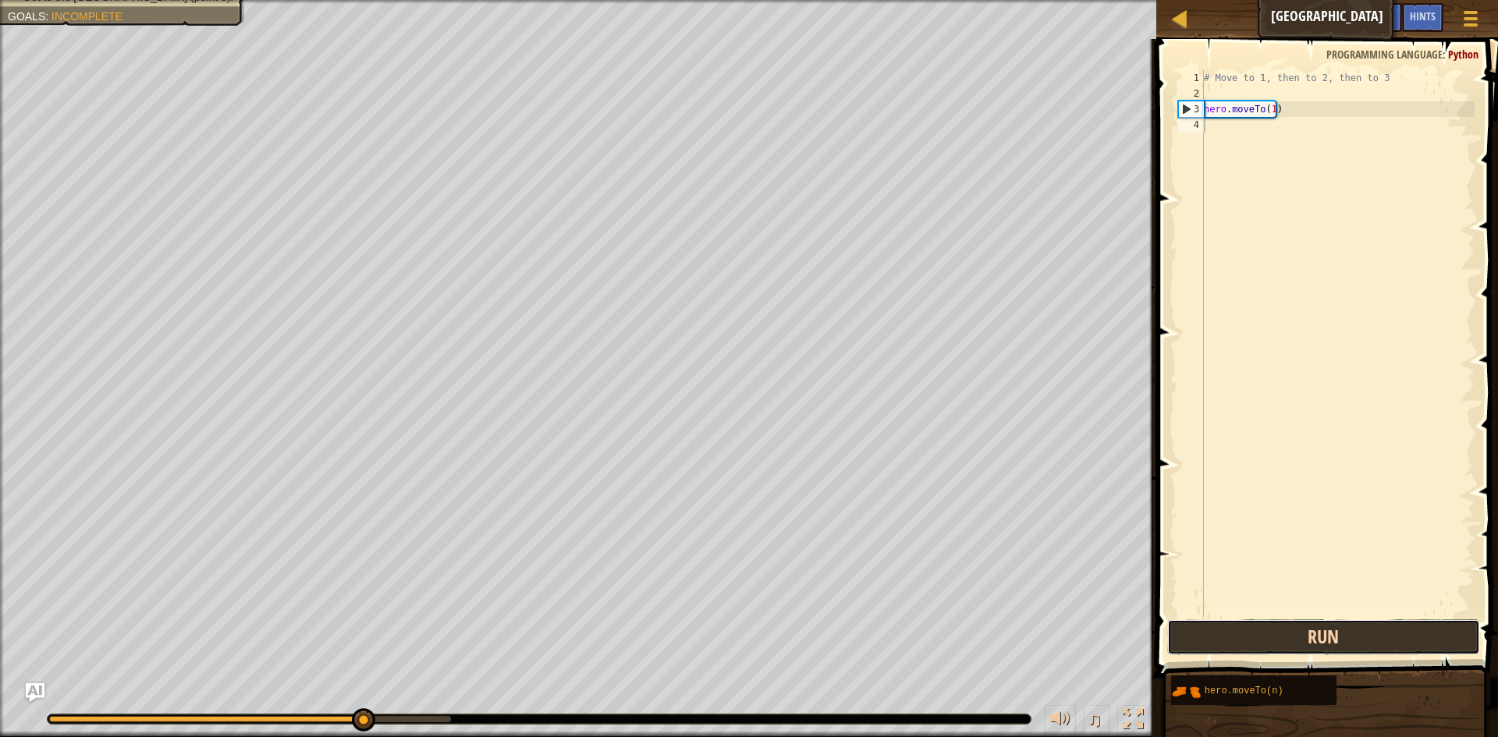
click at [1343, 642] on button "Run" at bounding box center [1323, 637] width 313 height 36
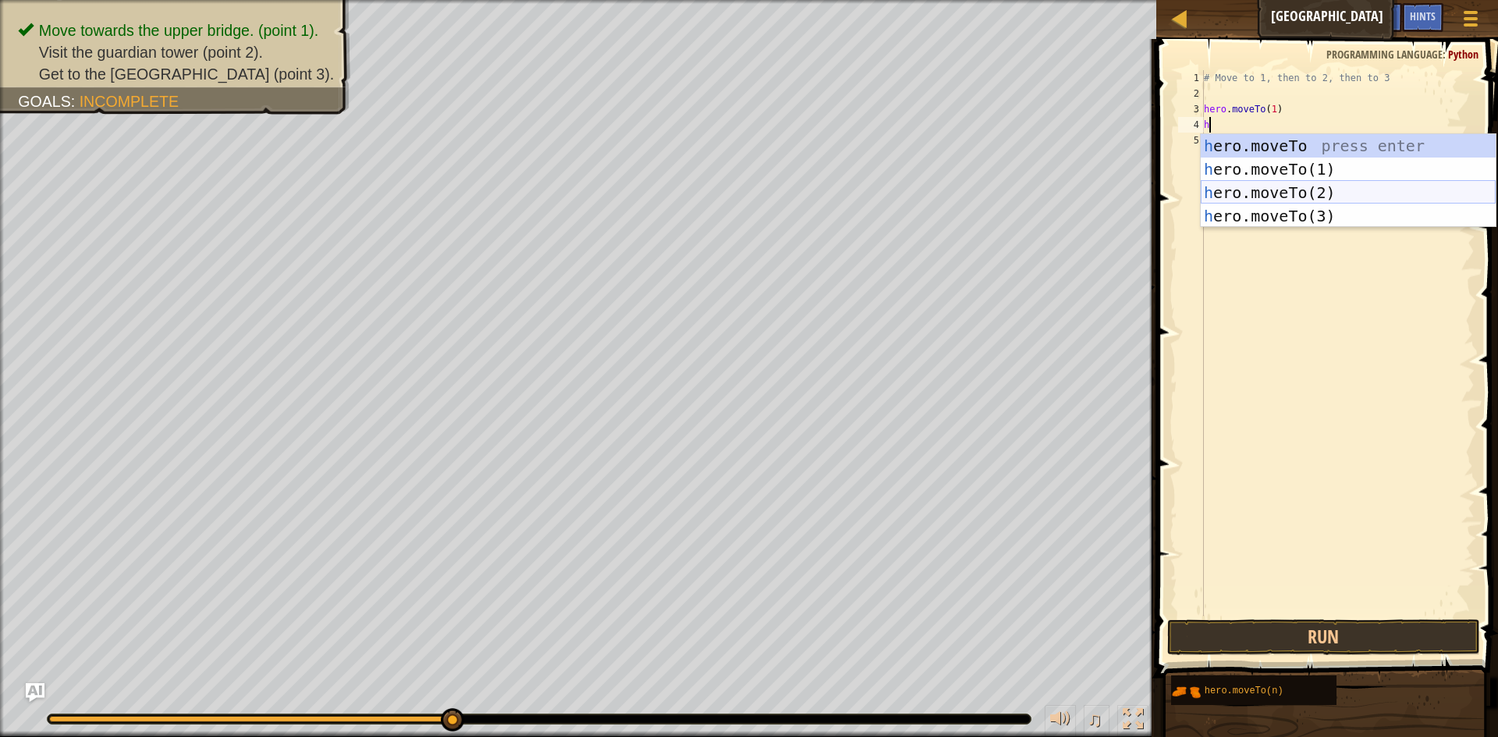
click at [1336, 186] on div "h ero.moveTo press enter h ero.moveTo(1) press enter h ero.moveTo(2) press ente…" at bounding box center [1348, 204] width 295 height 140
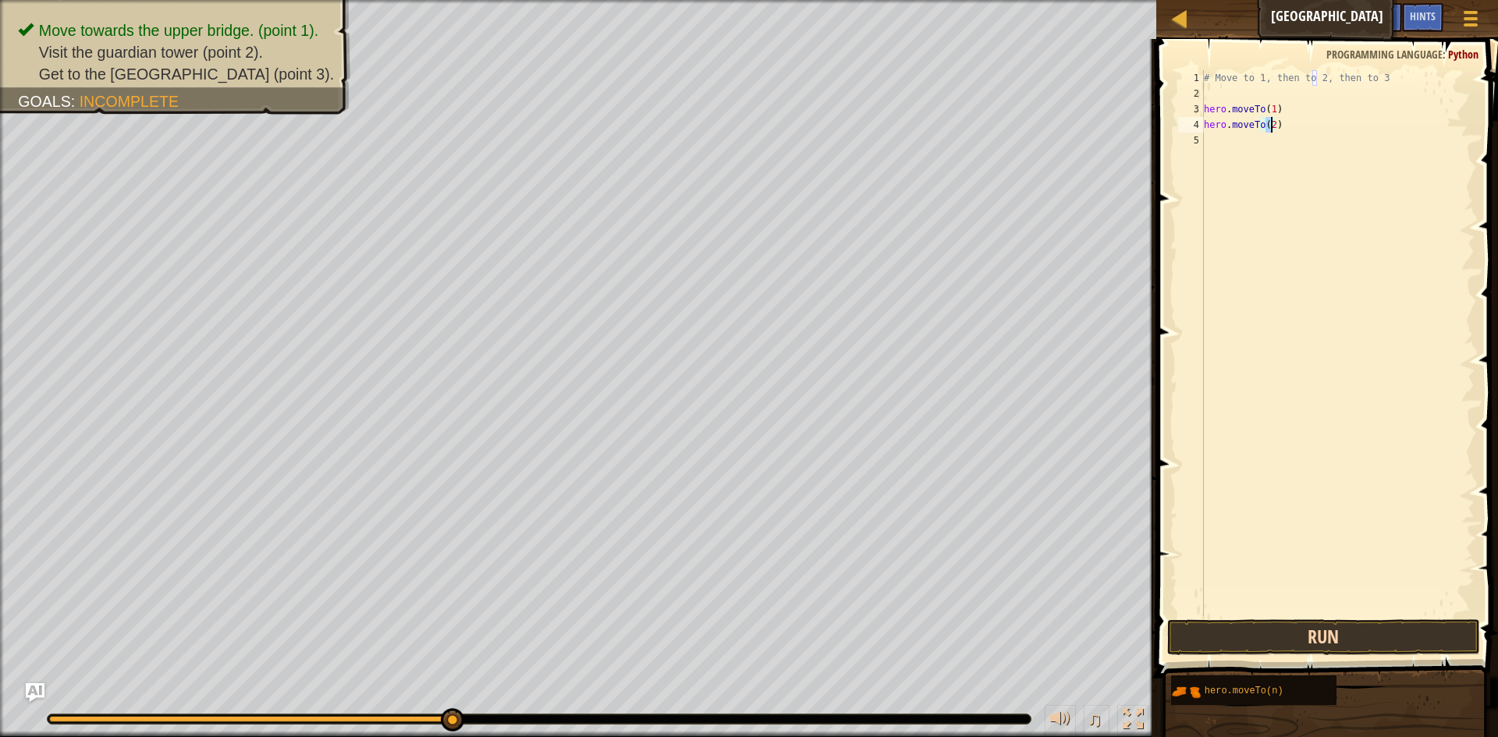
type textarea "hero.moveTo(2)"
click at [1347, 626] on button "Run" at bounding box center [1323, 637] width 313 height 36
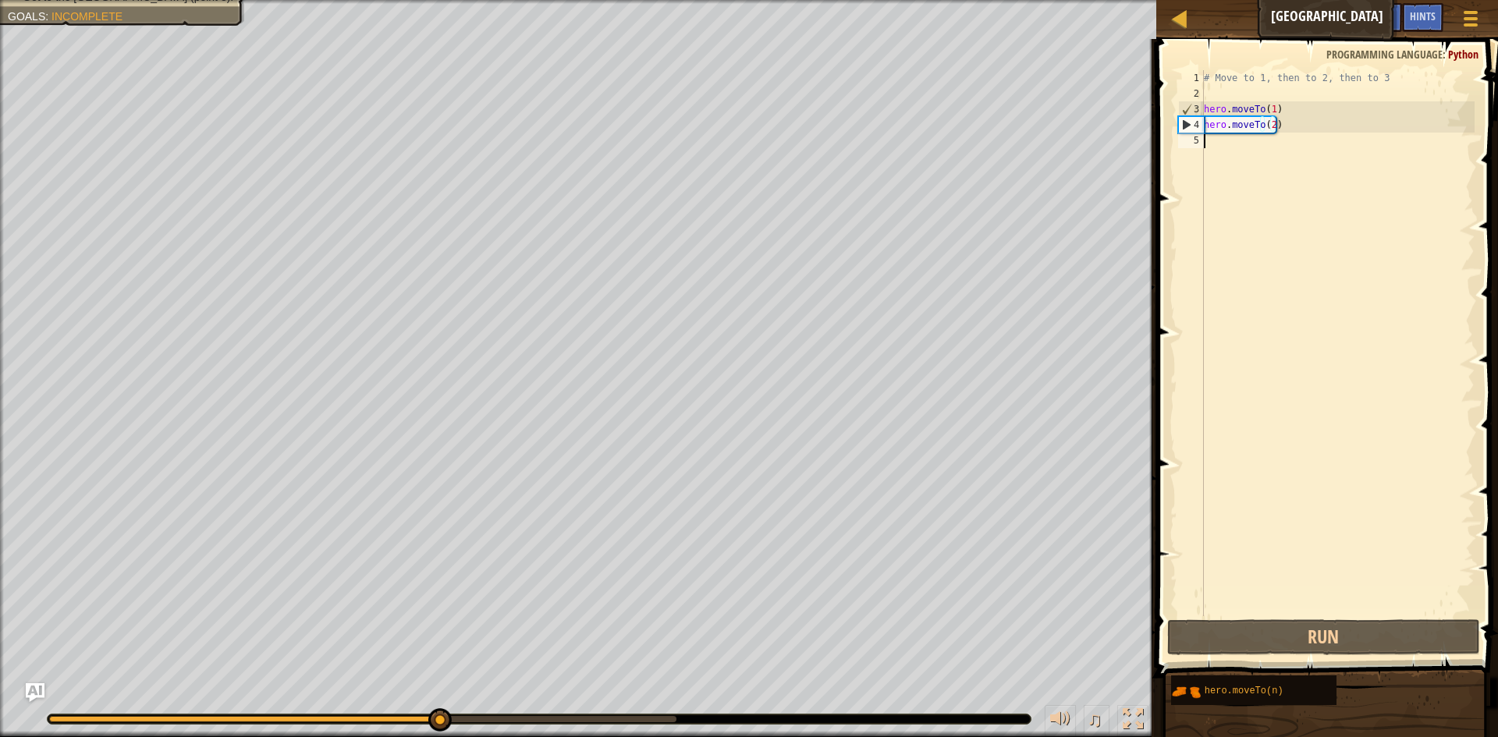
click at [1237, 140] on div "# Move to 1, then to 2, then to 3 hero . moveTo ( 1 ) hero . moveTo ( 2 )" at bounding box center [1338, 358] width 274 height 577
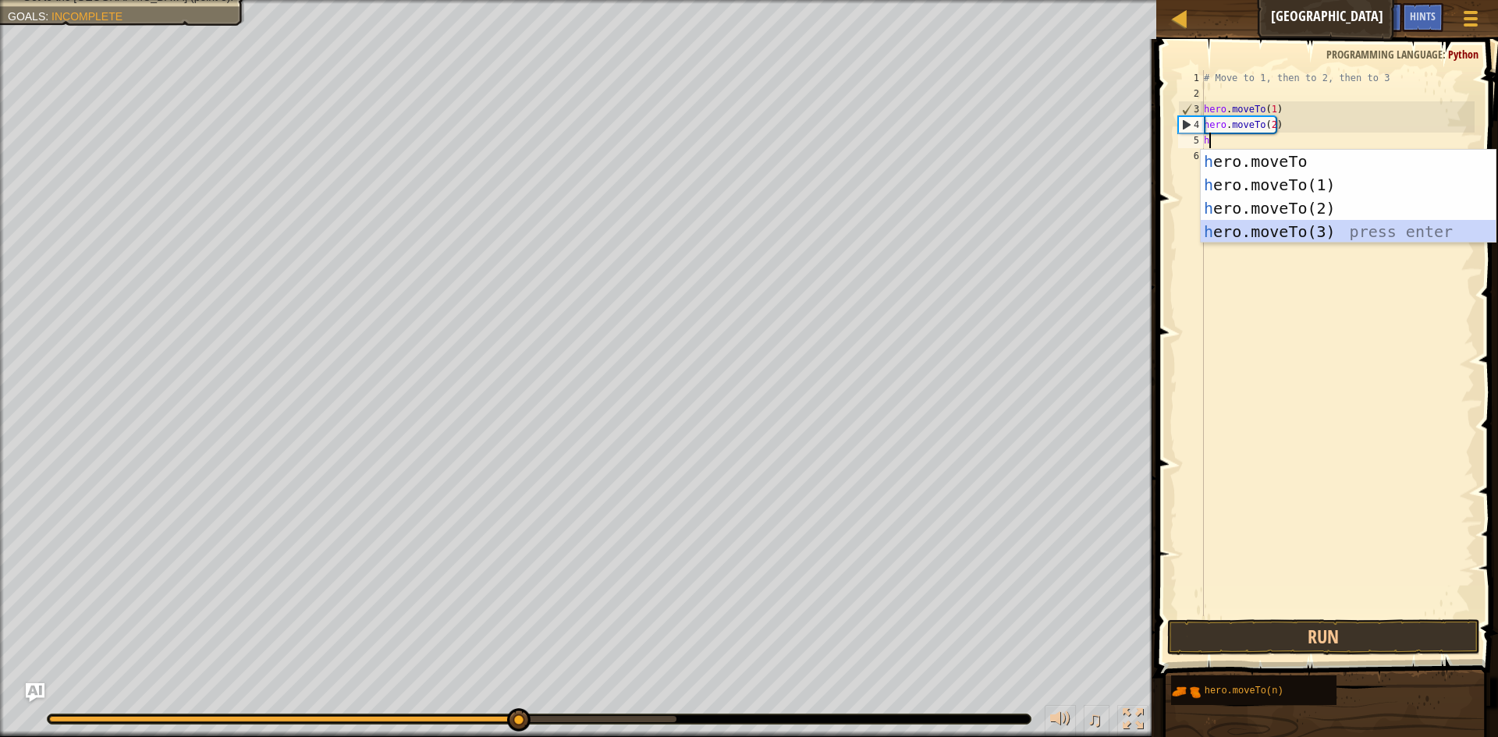
click at [1299, 221] on div "h ero.moveTo press enter h ero.moveTo(1) press enter h ero.moveTo(2) press ente…" at bounding box center [1348, 220] width 295 height 140
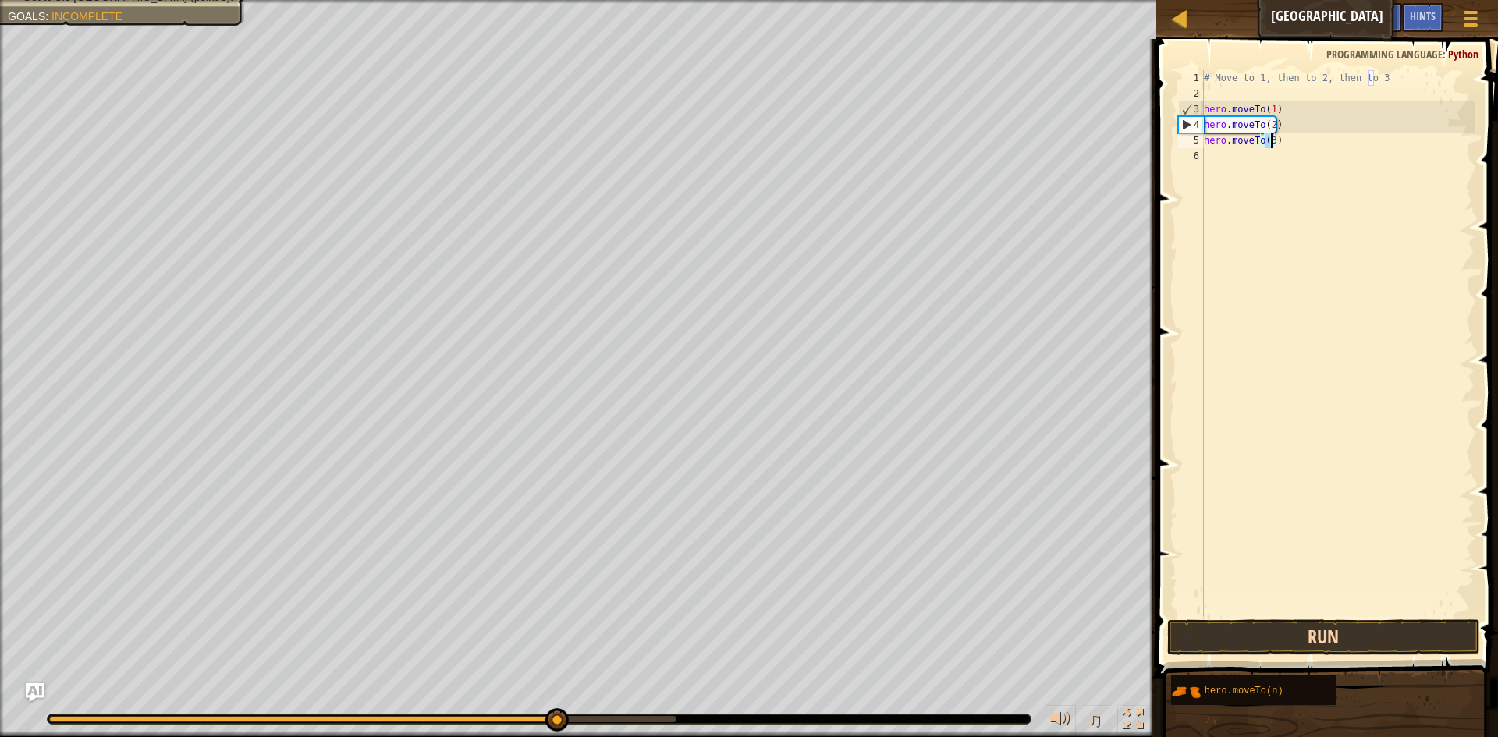
type textarea "hero.moveTo(3)"
click at [1386, 630] on button "Run" at bounding box center [1323, 637] width 313 height 36
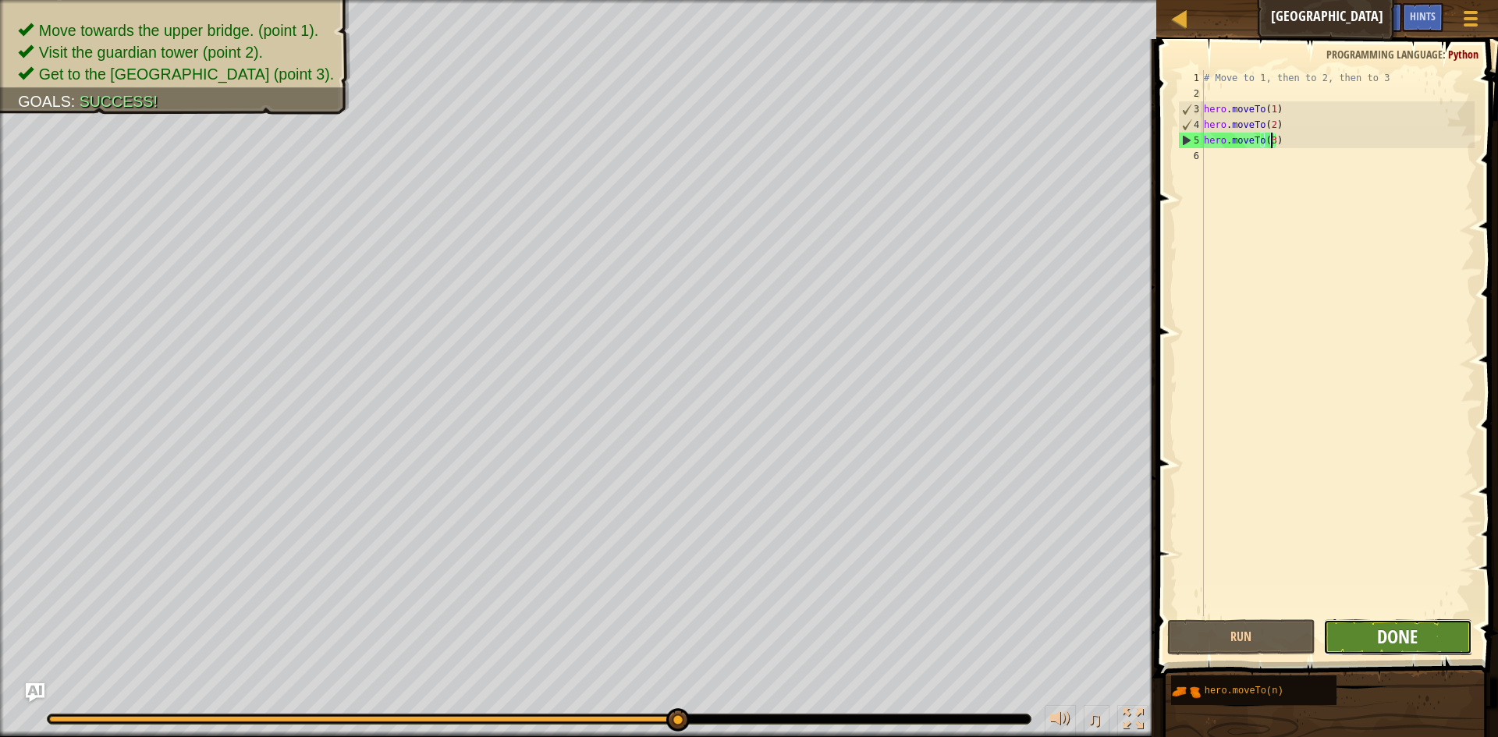
click at [1388, 630] on span "Done" at bounding box center [1397, 636] width 41 height 25
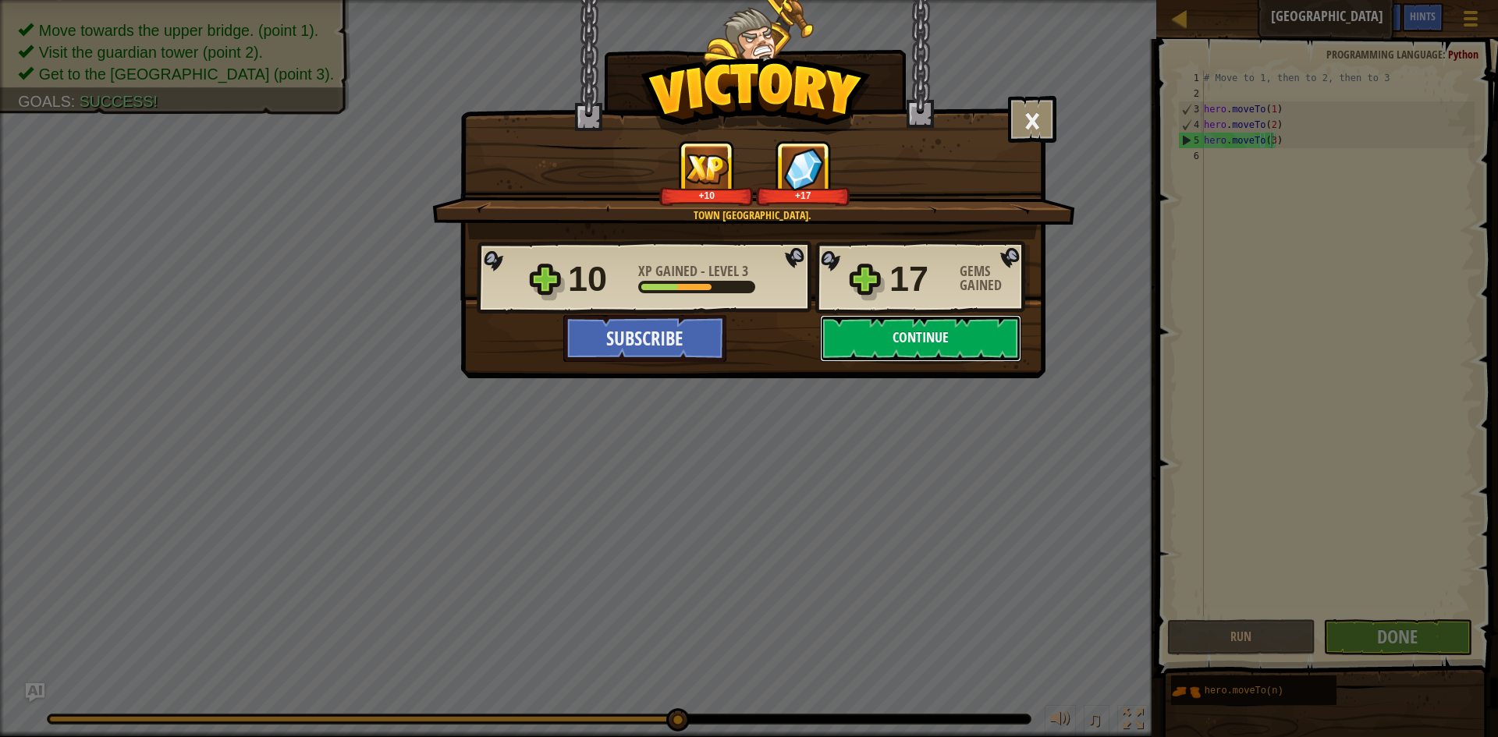
click at [912, 329] on button "Continue" at bounding box center [920, 338] width 201 height 47
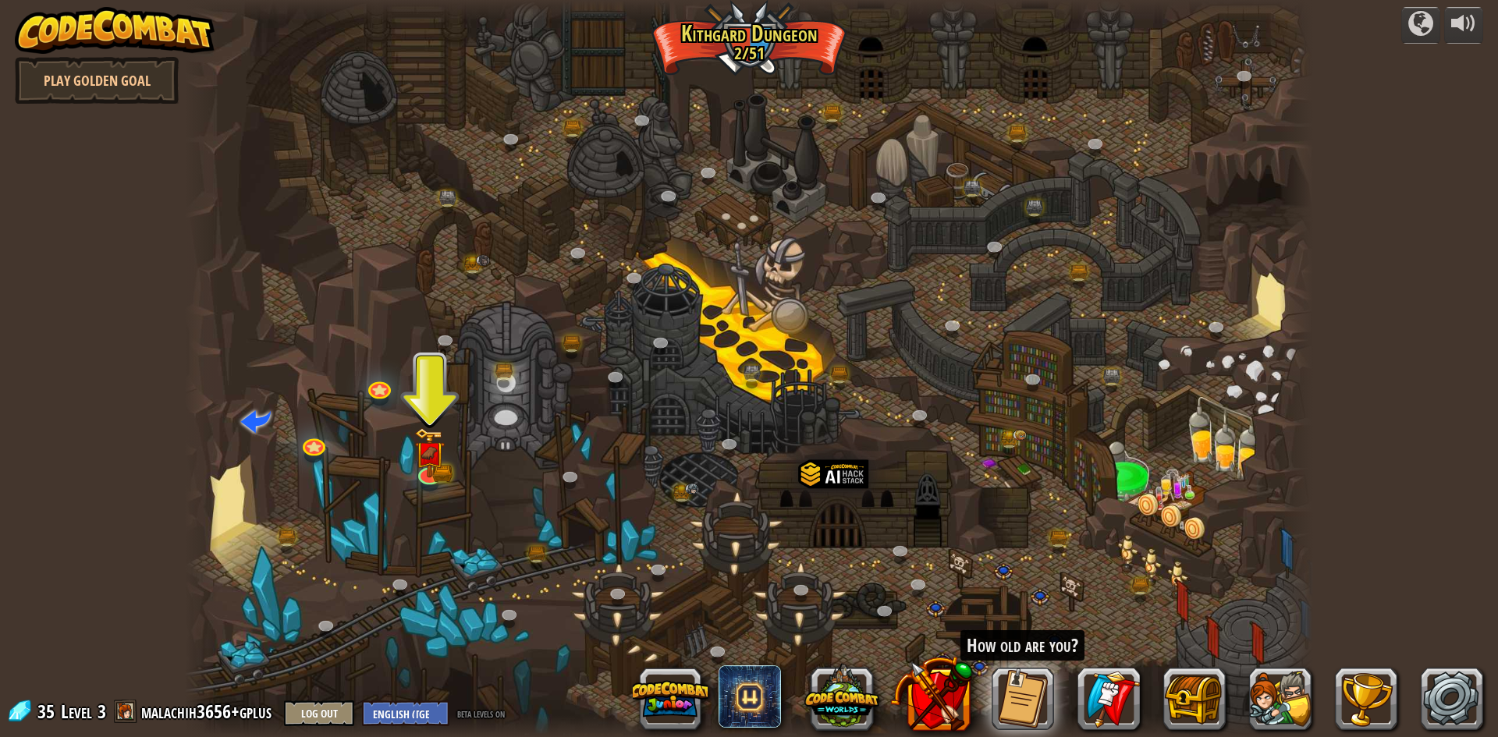
drag, startPoint x: 446, startPoint y: 481, endPoint x: 458, endPoint y: 467, distance: 18.3
click at [458, 468] on div at bounding box center [749, 368] width 1128 height 737
click at [448, 504] on div at bounding box center [749, 368] width 1128 height 737
drag, startPoint x: 449, startPoint y: 459, endPoint x: 442, endPoint y: 463, distance: 8.0
click at [442, 463] on div "Twisted Canyon (Locked) Challenge: collect the most gold using all the programm…" at bounding box center [749, 368] width 1128 height 737
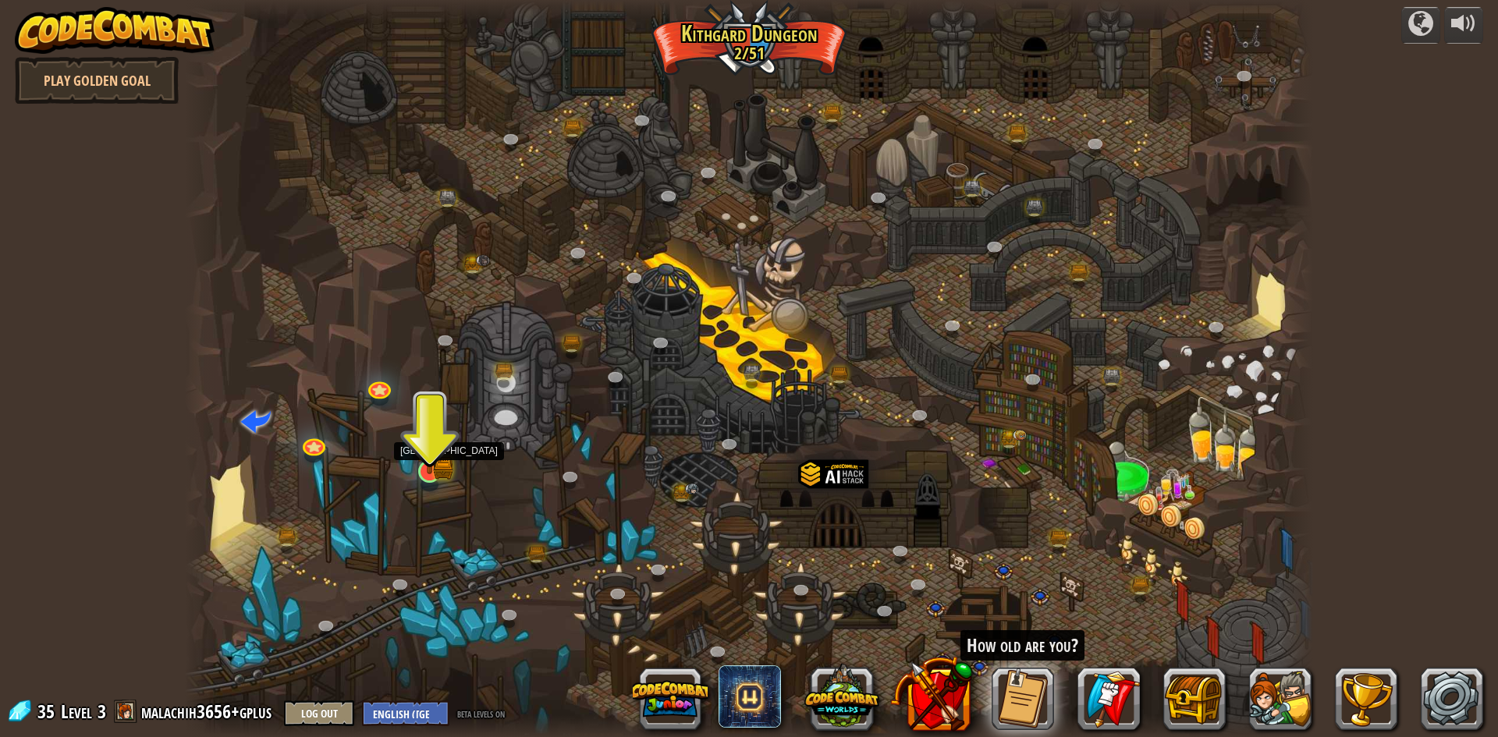
click at [432, 462] on img at bounding box center [429, 440] width 30 height 67
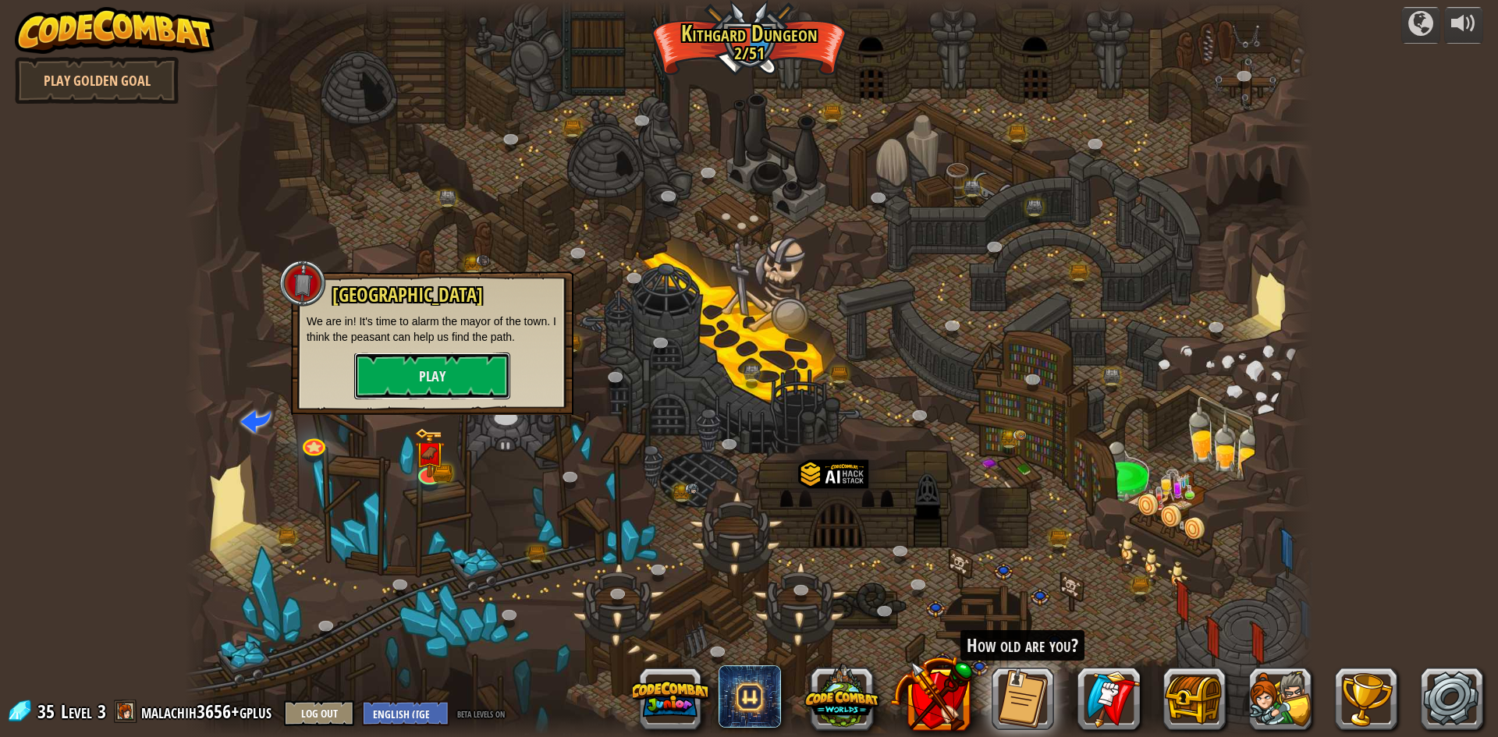
drag, startPoint x: 429, startPoint y: 386, endPoint x: 414, endPoint y: 389, distance: 15.1
click at [424, 386] on button "Play" at bounding box center [432, 376] width 156 height 47
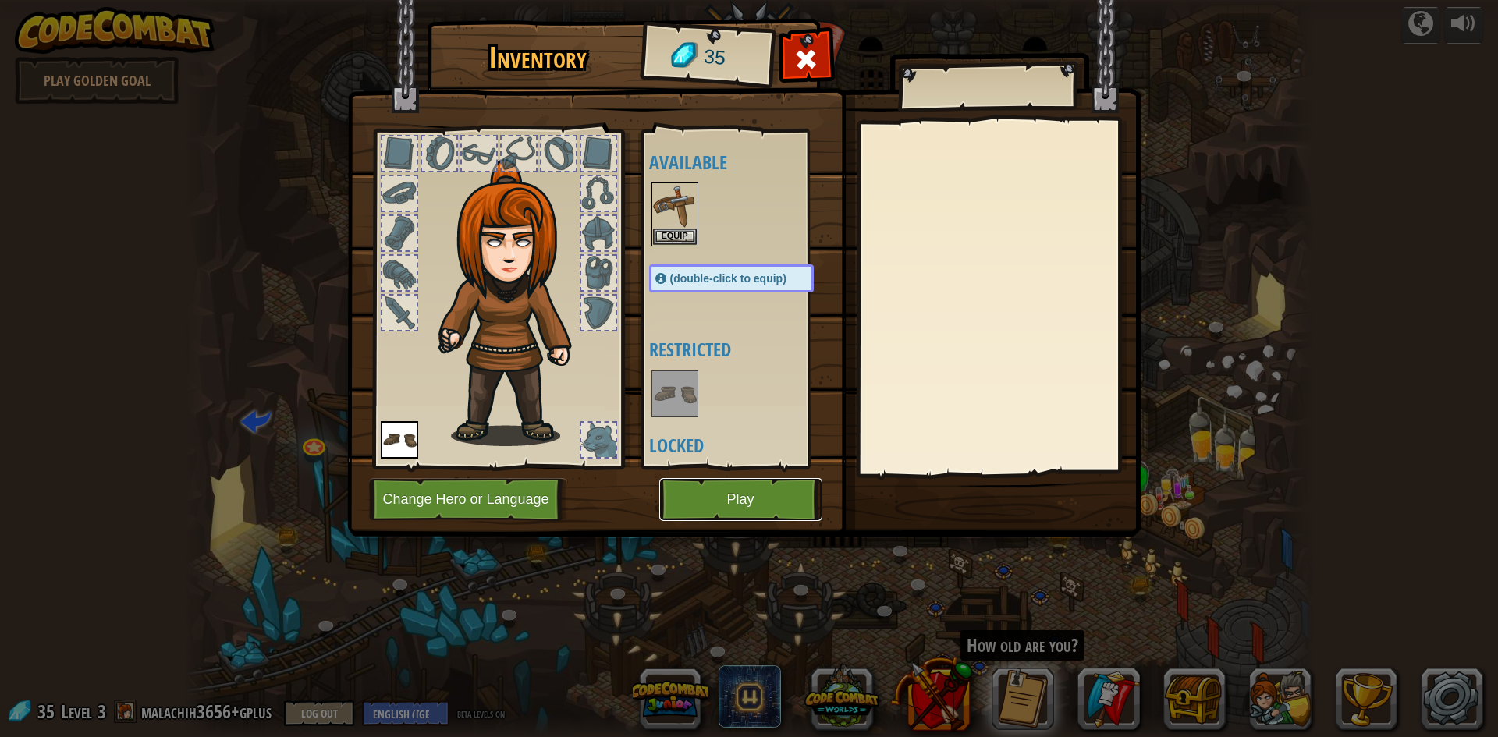
click at [739, 488] on button "Play" at bounding box center [740, 499] width 163 height 43
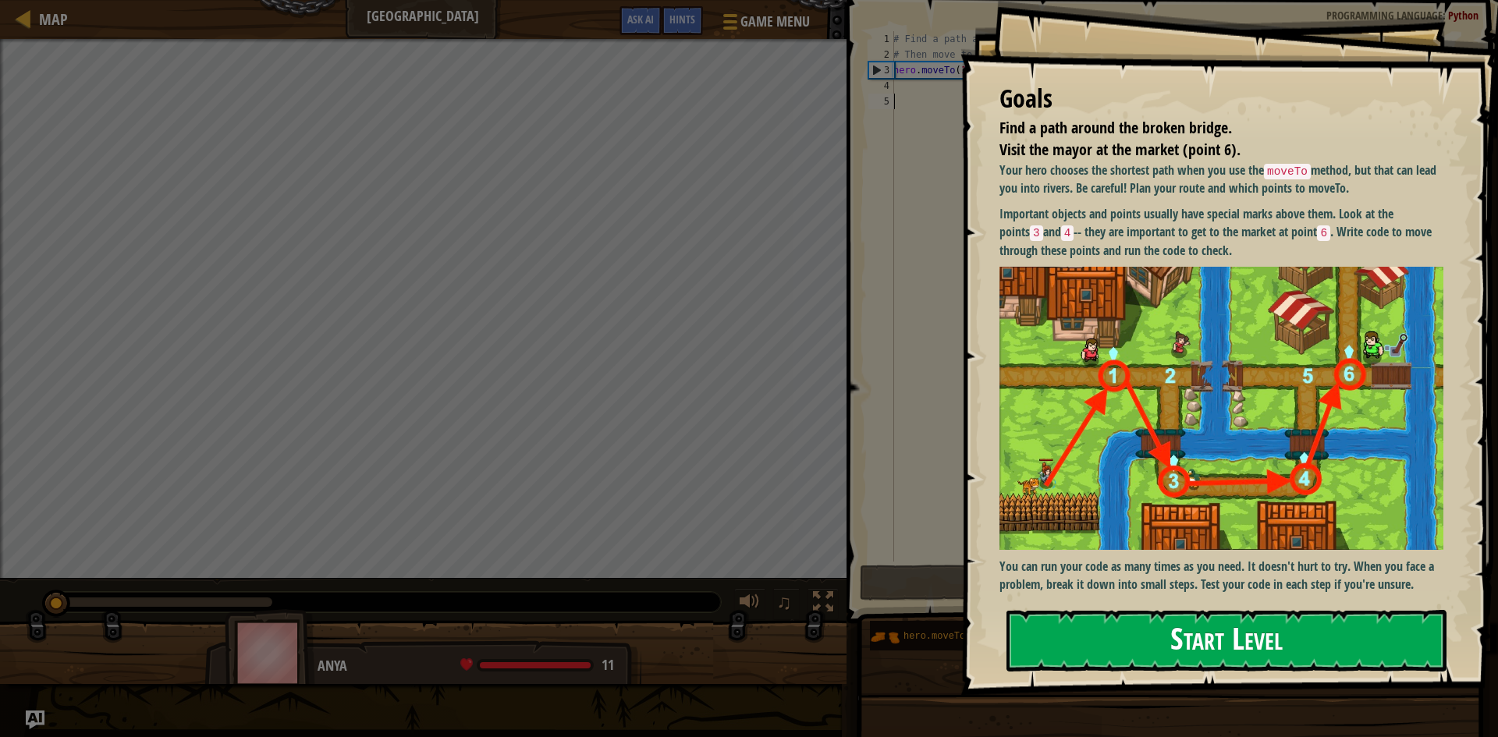
click at [1297, 648] on button "Start Level" at bounding box center [1226, 641] width 440 height 62
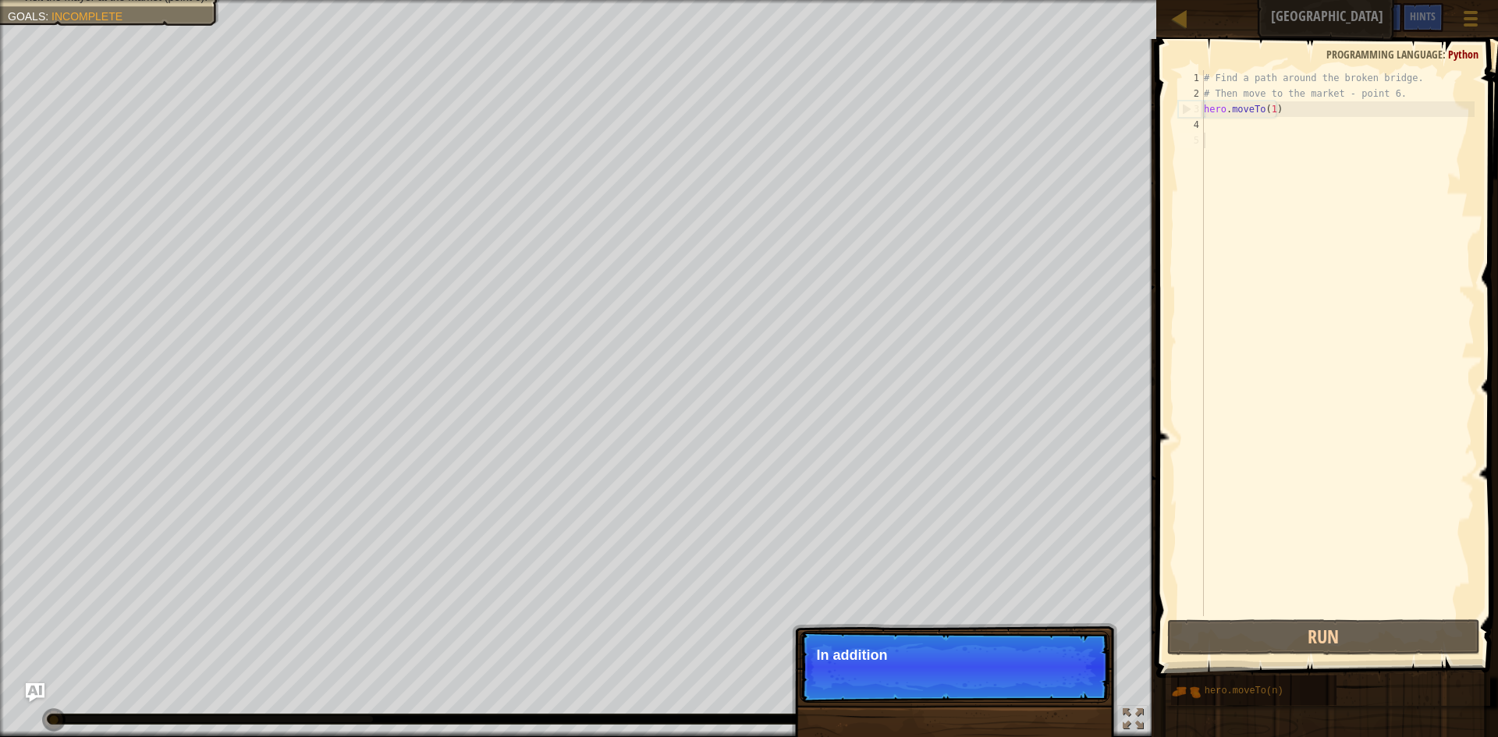
click at [1226, 147] on div "# Find a path around the broken bridge. # Then move to the market - point 6. he…" at bounding box center [1338, 358] width 274 height 577
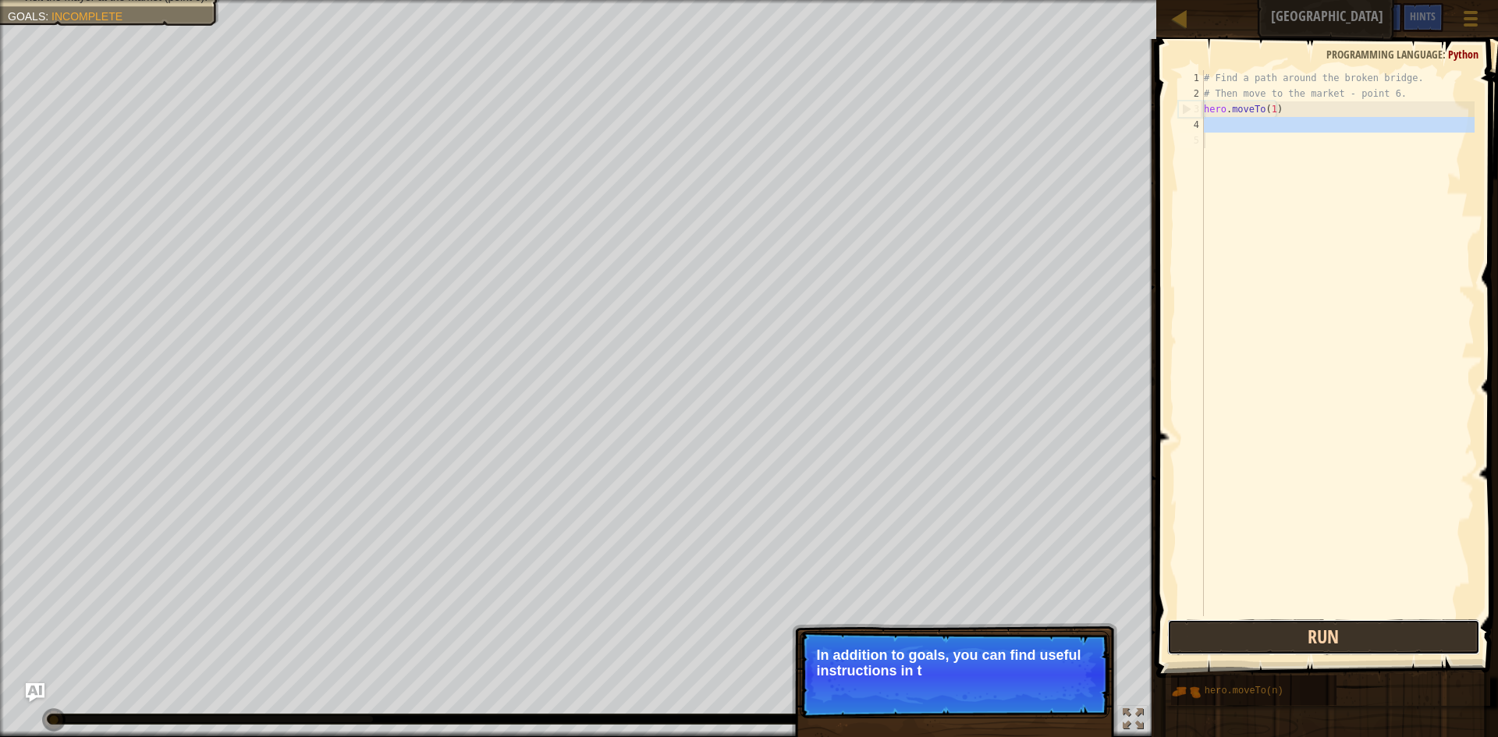
drag, startPoint x: 1396, startPoint y: 642, endPoint x: 1385, endPoint y: 637, distance: 12.9
click at [1393, 642] on button "Run" at bounding box center [1323, 637] width 313 height 36
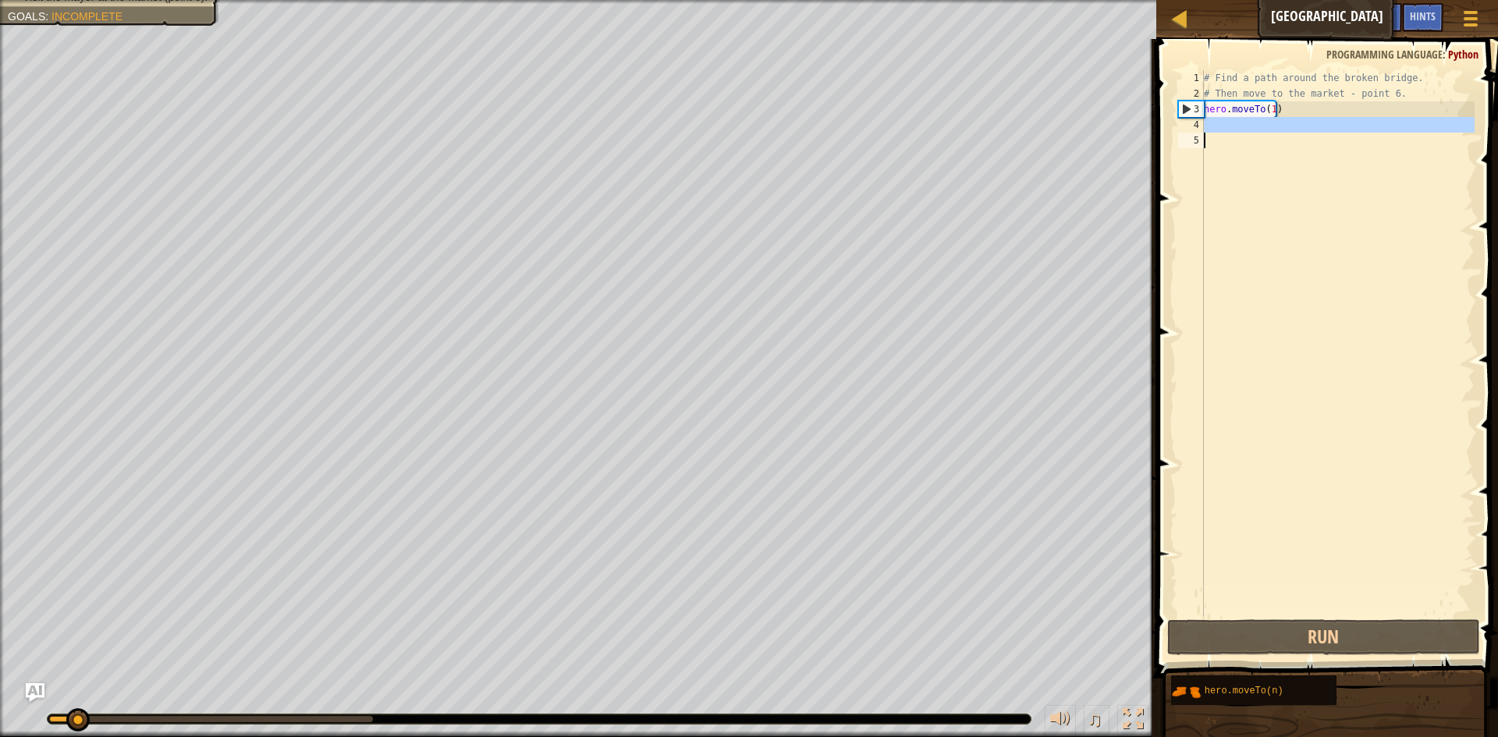
click at [1226, 127] on div "# Find a path around the broken bridge. # Then move to the market - point 6. he…" at bounding box center [1338, 343] width 274 height 546
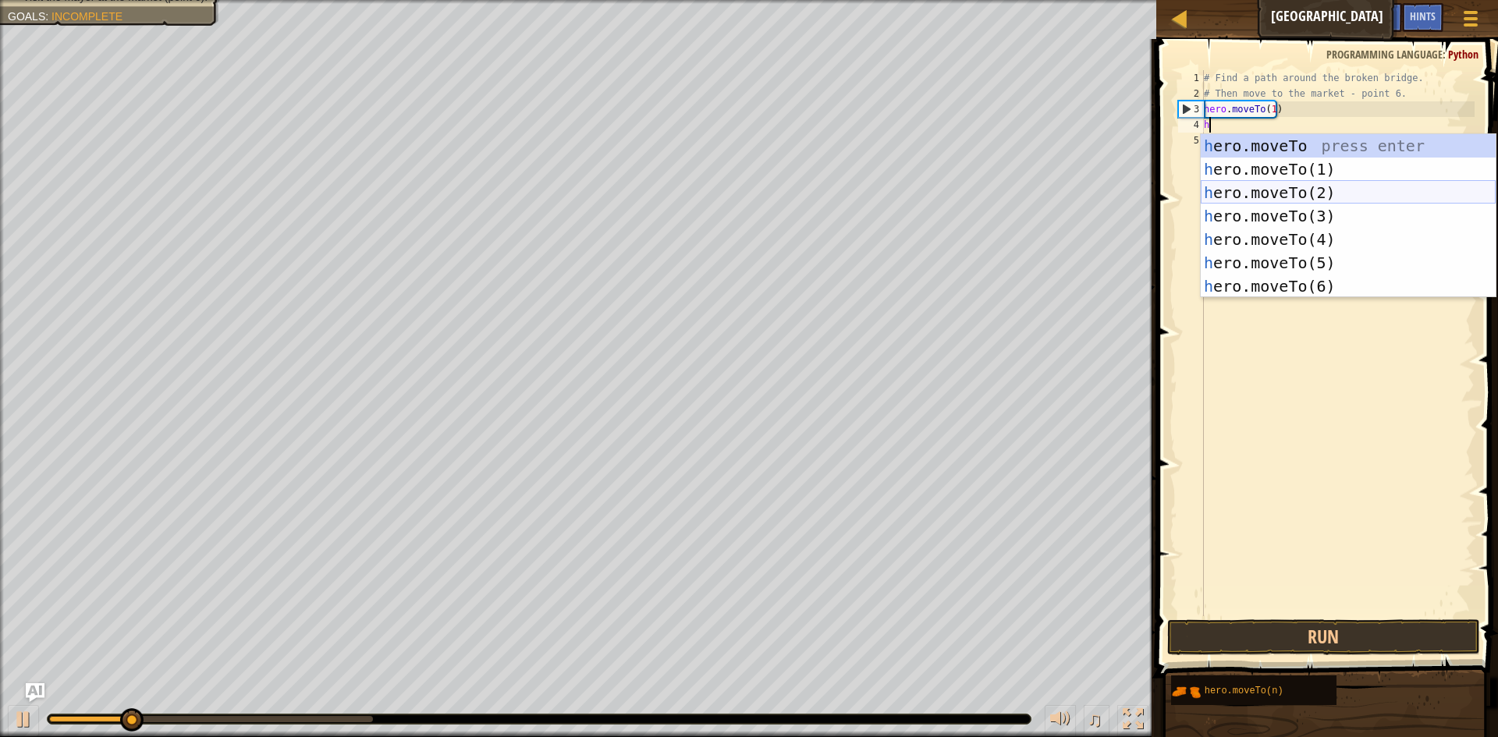
click at [1308, 187] on div "h ero.moveTo press enter h ero.moveTo(1) press enter h ero.moveTo(2) press ente…" at bounding box center [1348, 239] width 295 height 211
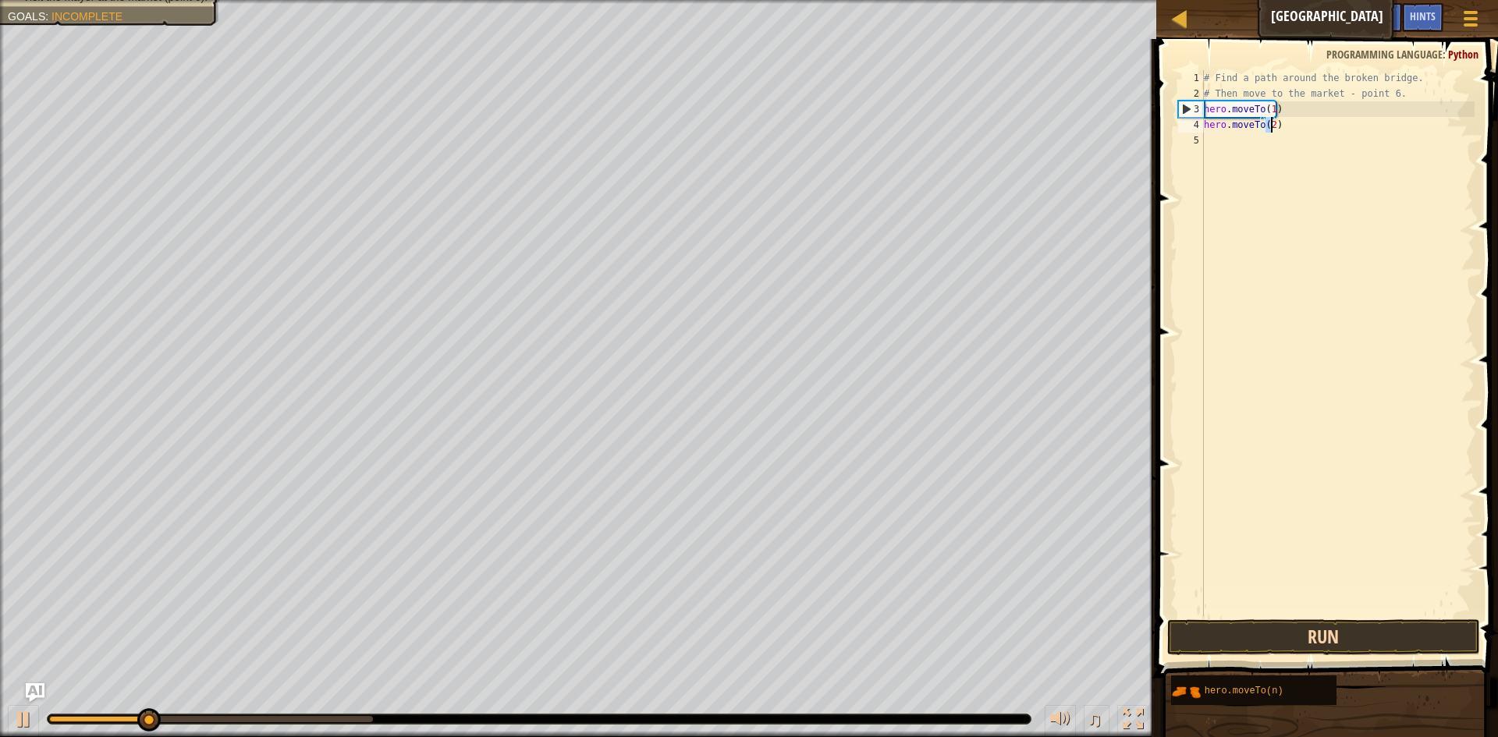
type textarea "hero.moveTo(2)"
drag, startPoint x: 1322, startPoint y: 626, endPoint x: 1331, endPoint y: 619, distance: 10.6
click at [1323, 626] on button "Run" at bounding box center [1323, 637] width 313 height 36
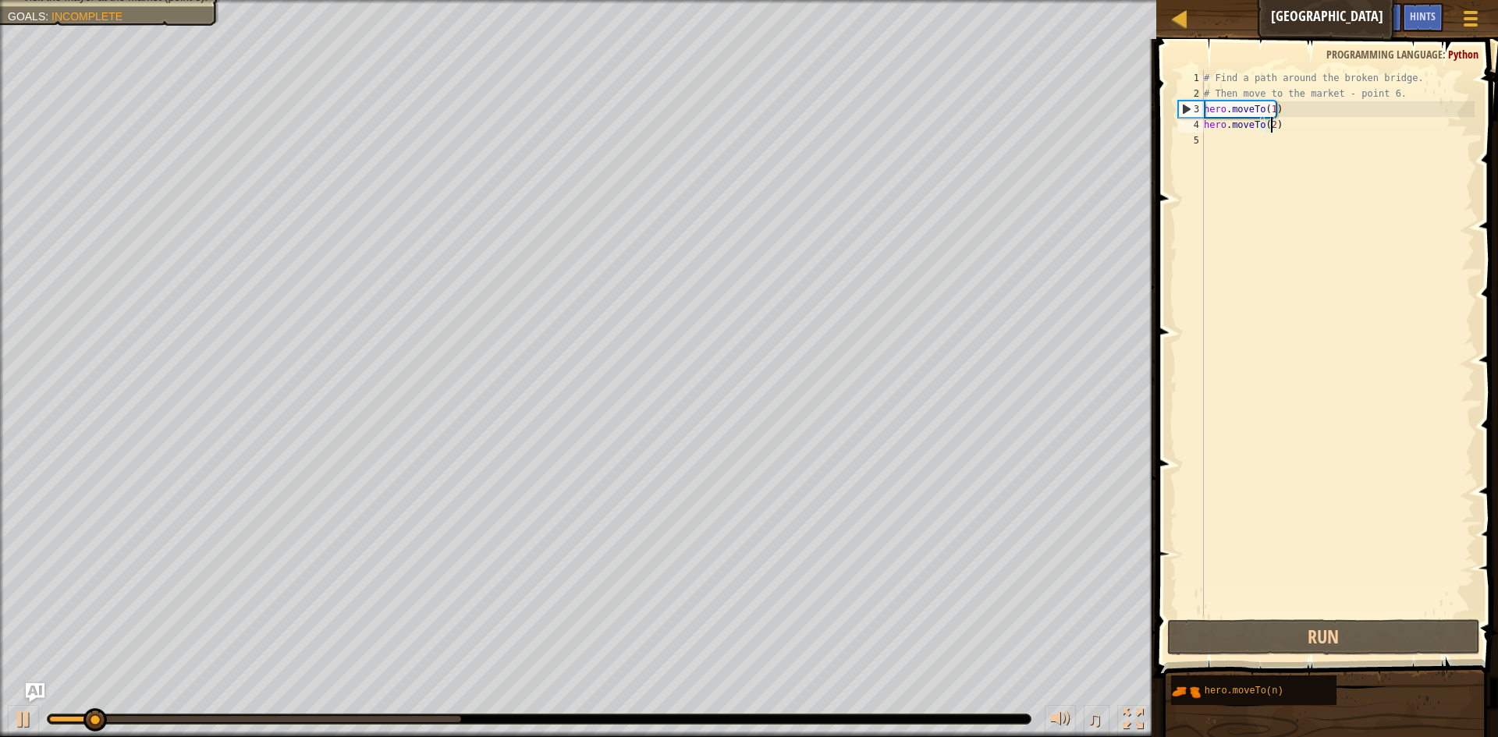
click at [1235, 147] on div "# Find a path around the broken bridge. # Then move to the market - point 6. he…" at bounding box center [1338, 358] width 274 height 577
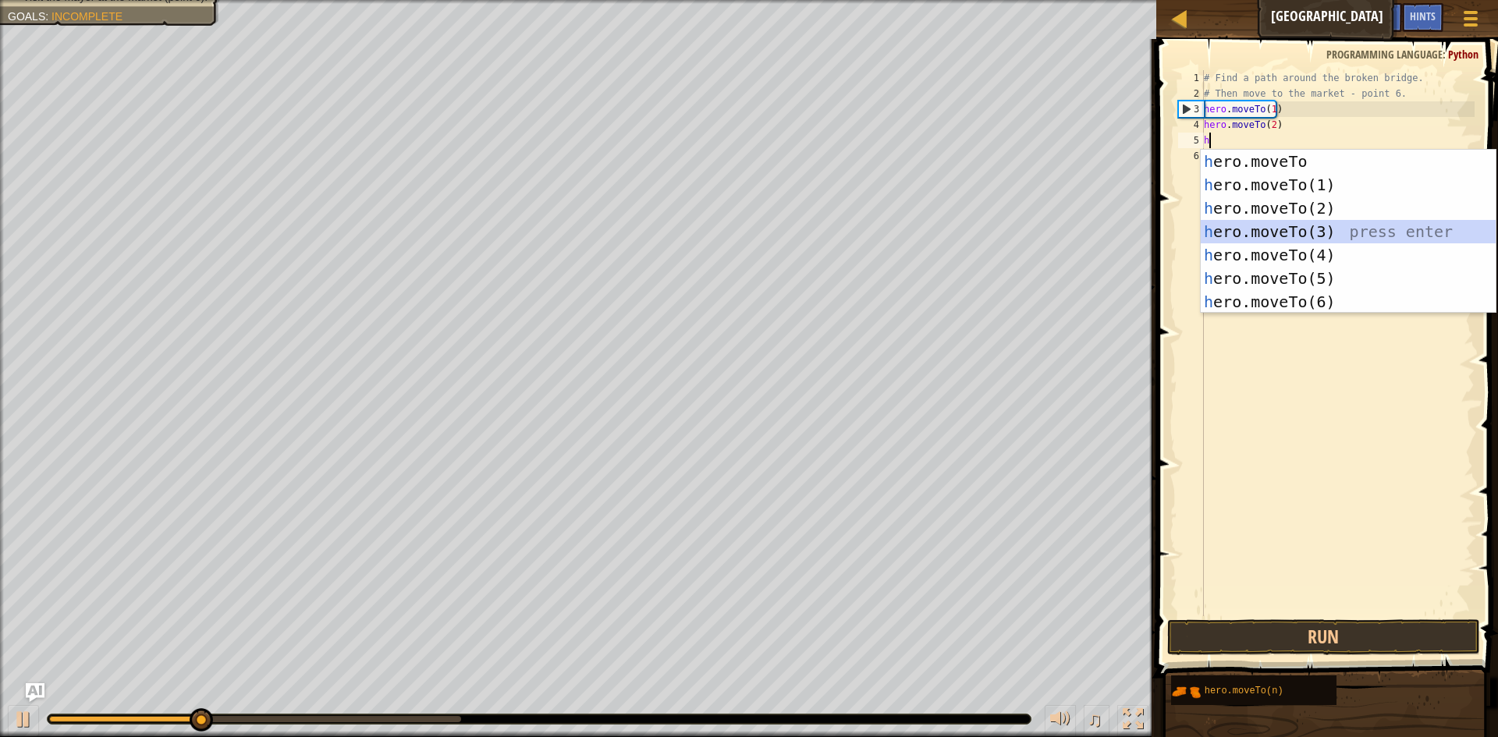
click at [1254, 222] on div "h ero.moveTo press enter h ero.moveTo(1) press enter h ero.moveTo(2) press ente…" at bounding box center [1348, 255] width 295 height 211
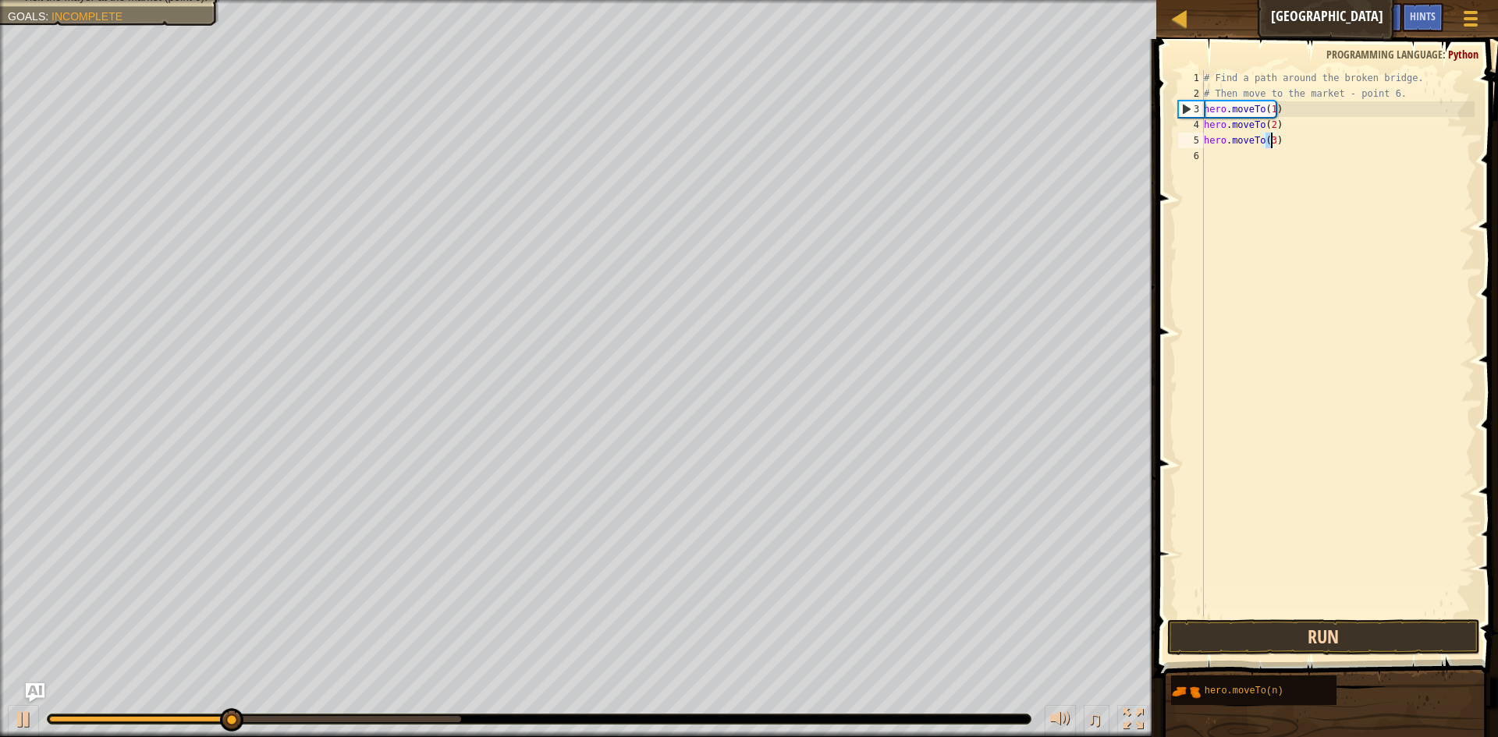
type textarea "hero.moveTo(3)"
click at [1353, 632] on button "Run" at bounding box center [1323, 637] width 313 height 36
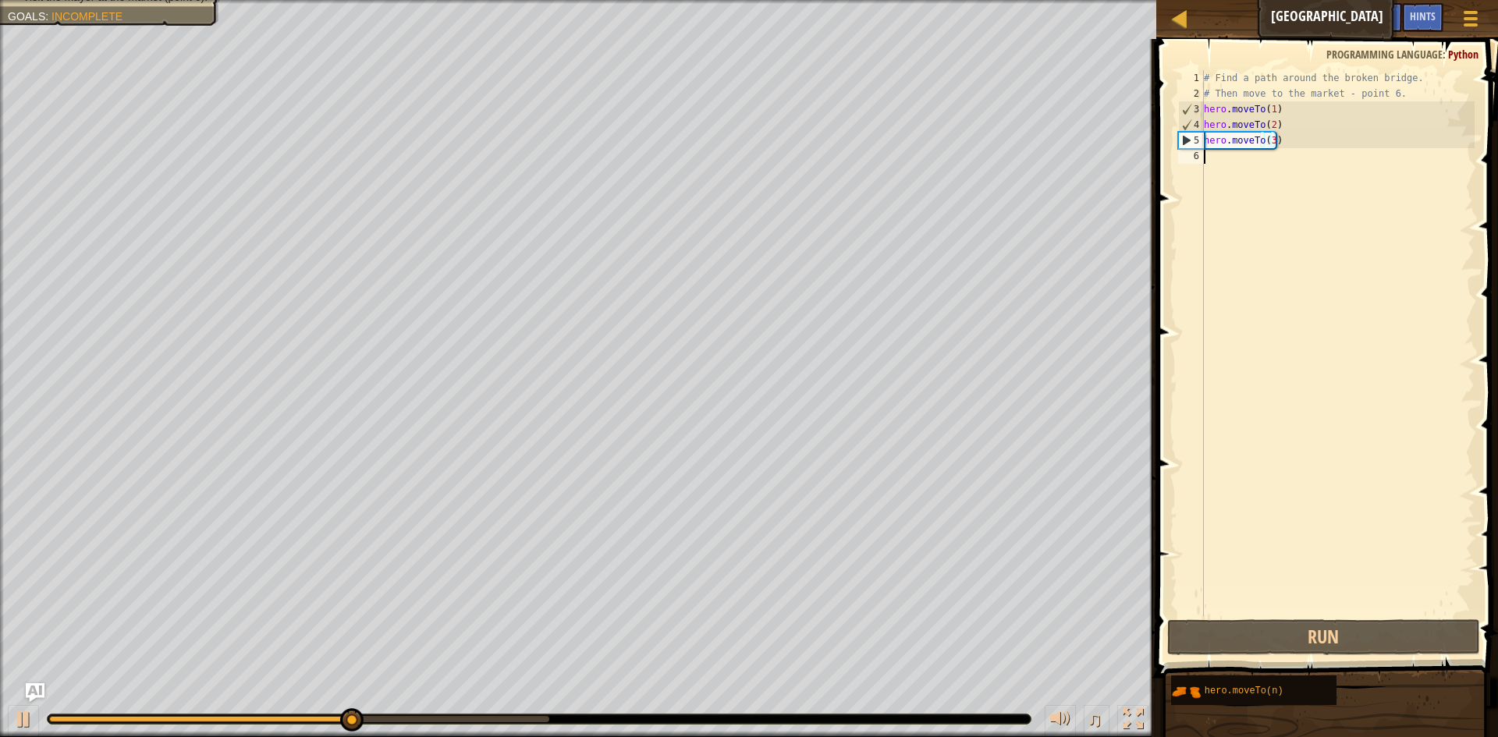
click at [1240, 167] on div "# Find a path around the broken bridge. # Then move to the market - point 6. he…" at bounding box center [1338, 358] width 274 height 577
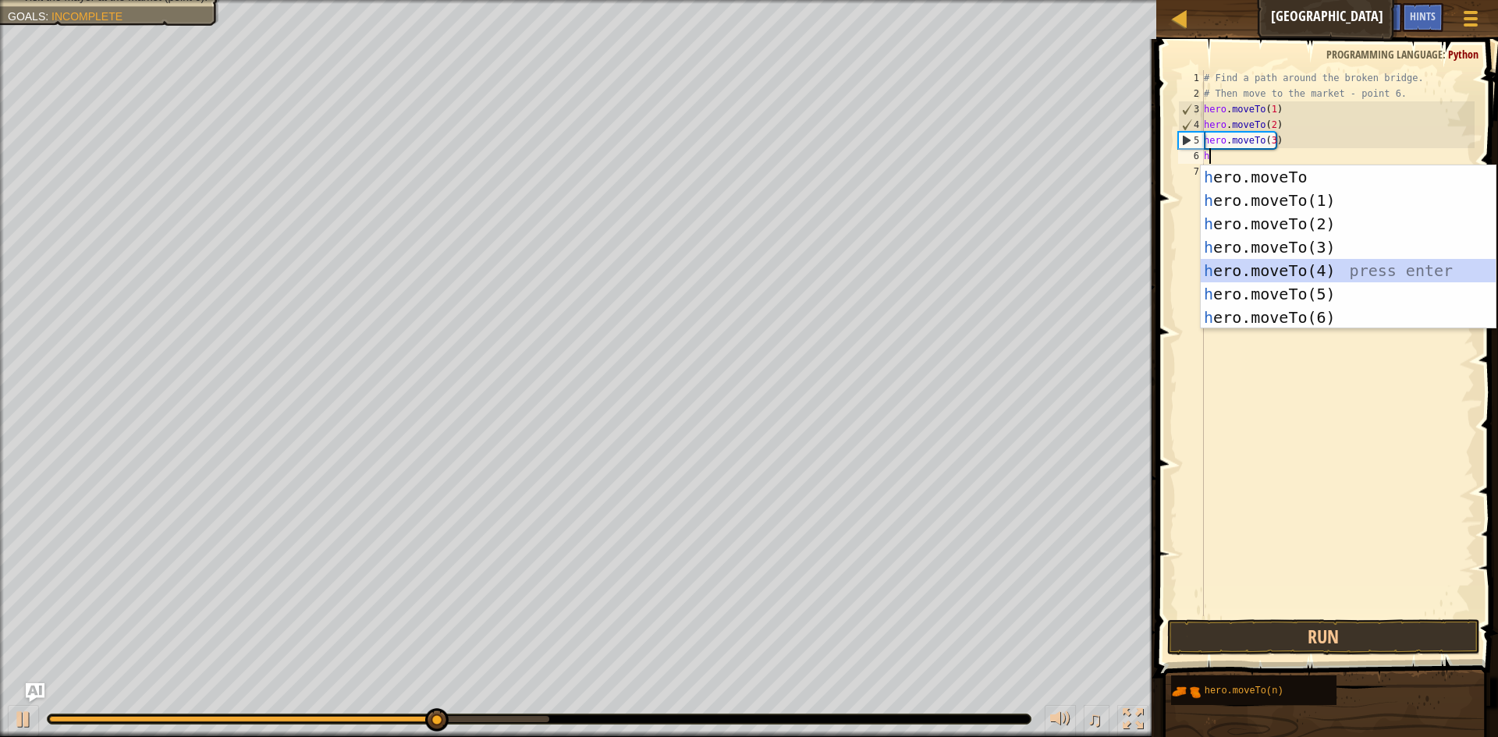
click at [1279, 271] on div "h ero.moveTo press enter h ero.moveTo(1) press enter h ero.moveTo(2) press ente…" at bounding box center [1348, 270] width 295 height 211
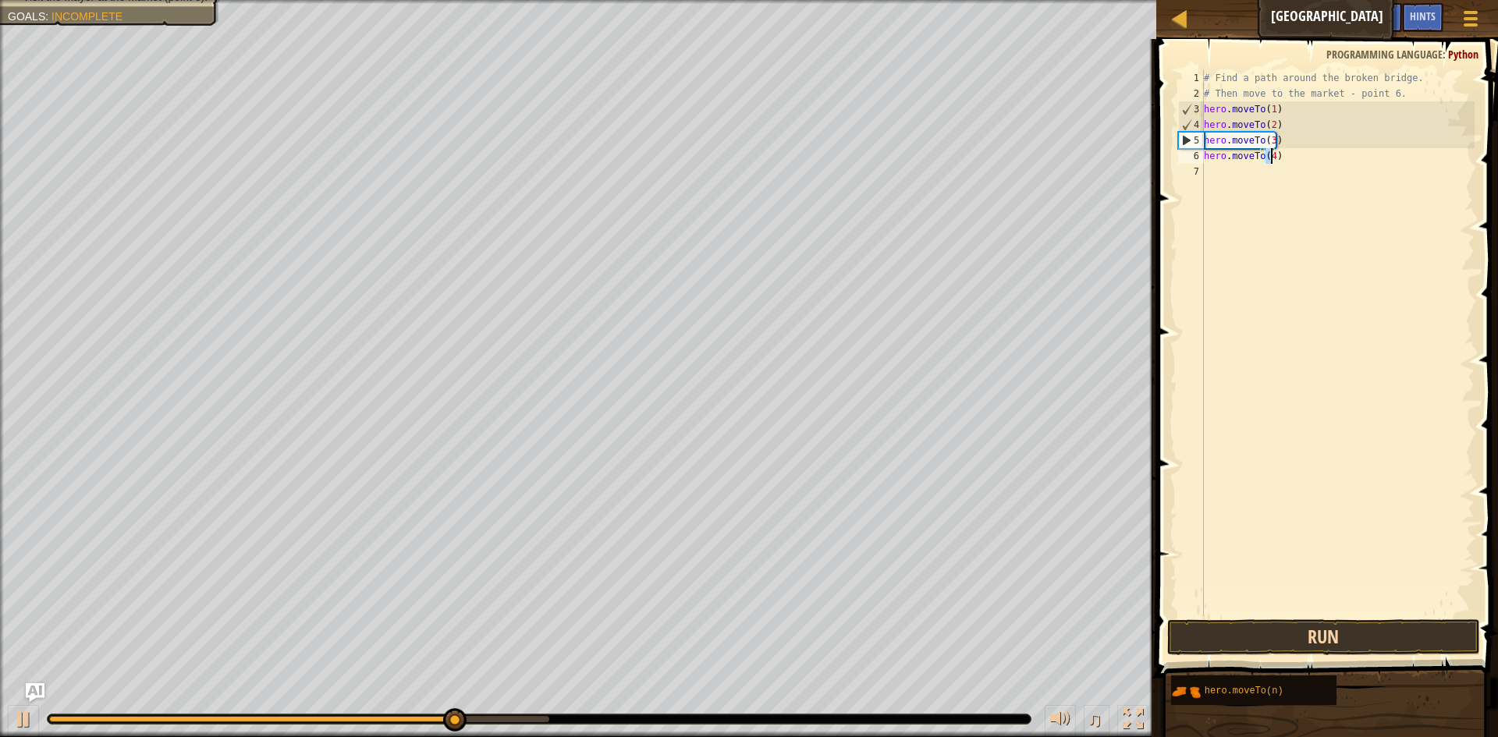
type textarea "hero.moveTo(4)"
click at [1347, 637] on button "Run" at bounding box center [1323, 637] width 313 height 36
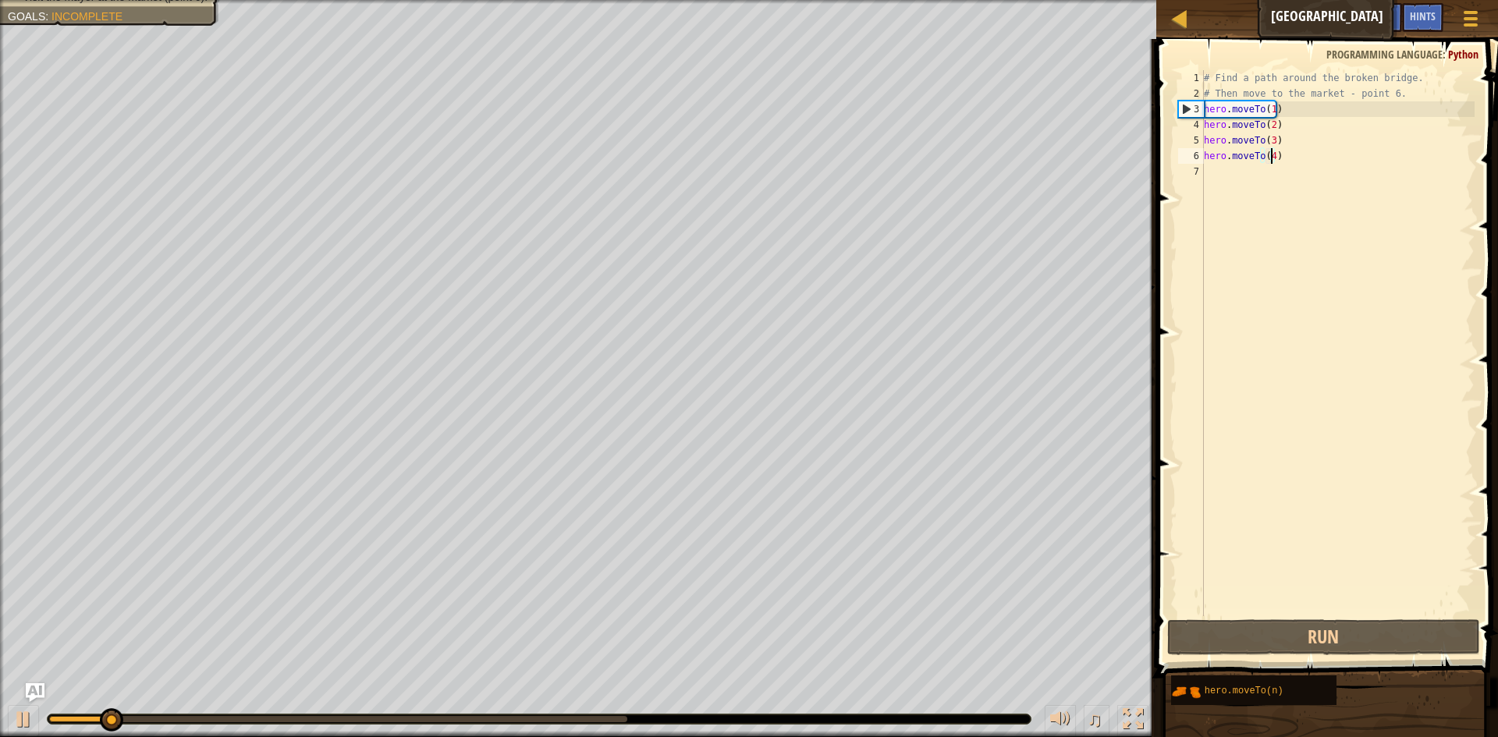
click at [1235, 178] on div "# Find a path around the broken bridge. # Then move to the market - point 6. he…" at bounding box center [1338, 358] width 274 height 577
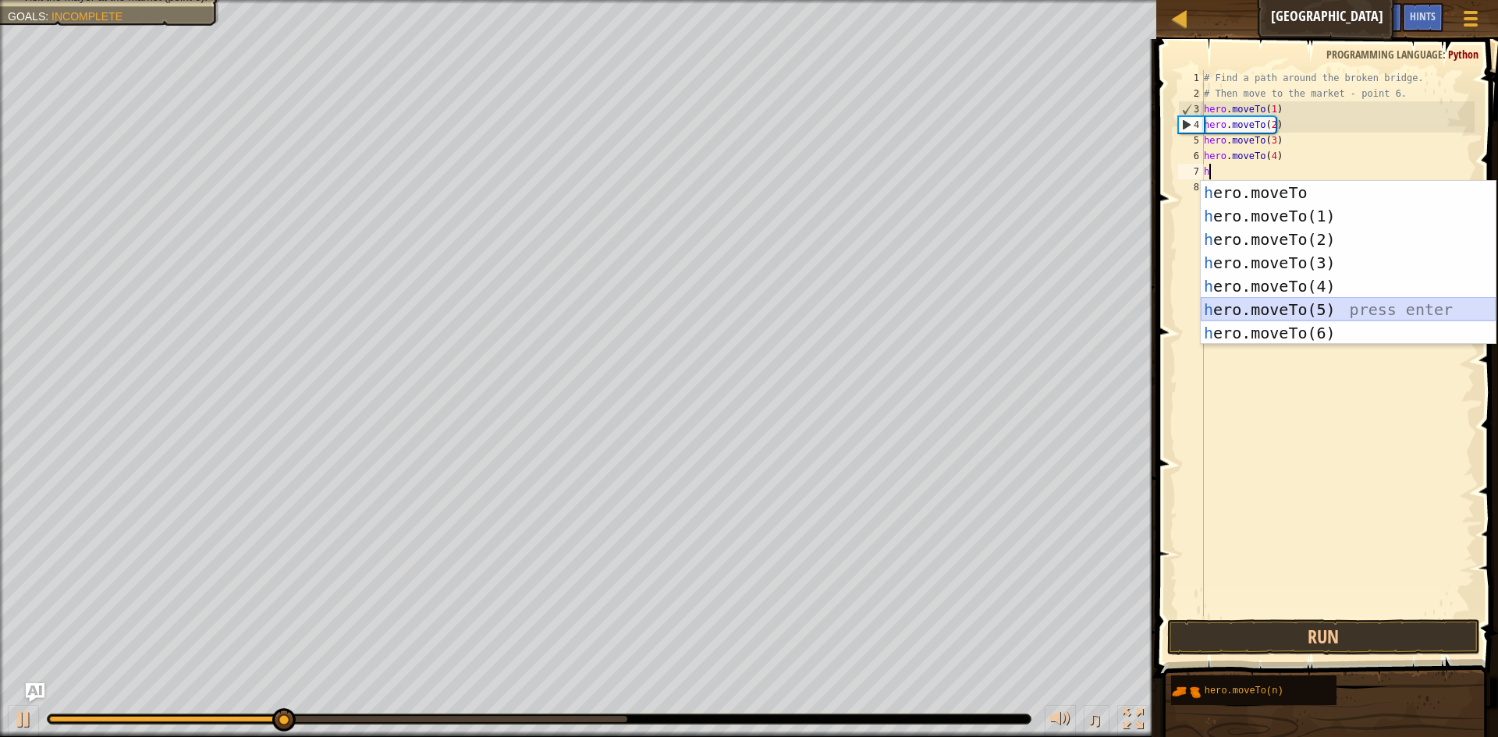
drag, startPoint x: 1252, startPoint y: 299, endPoint x: 1233, endPoint y: 360, distance: 63.9
click at [1248, 311] on div "h ero.moveTo press enter h ero.moveTo(1) press enter h ero.moveTo(2) press ente…" at bounding box center [1348, 286] width 295 height 211
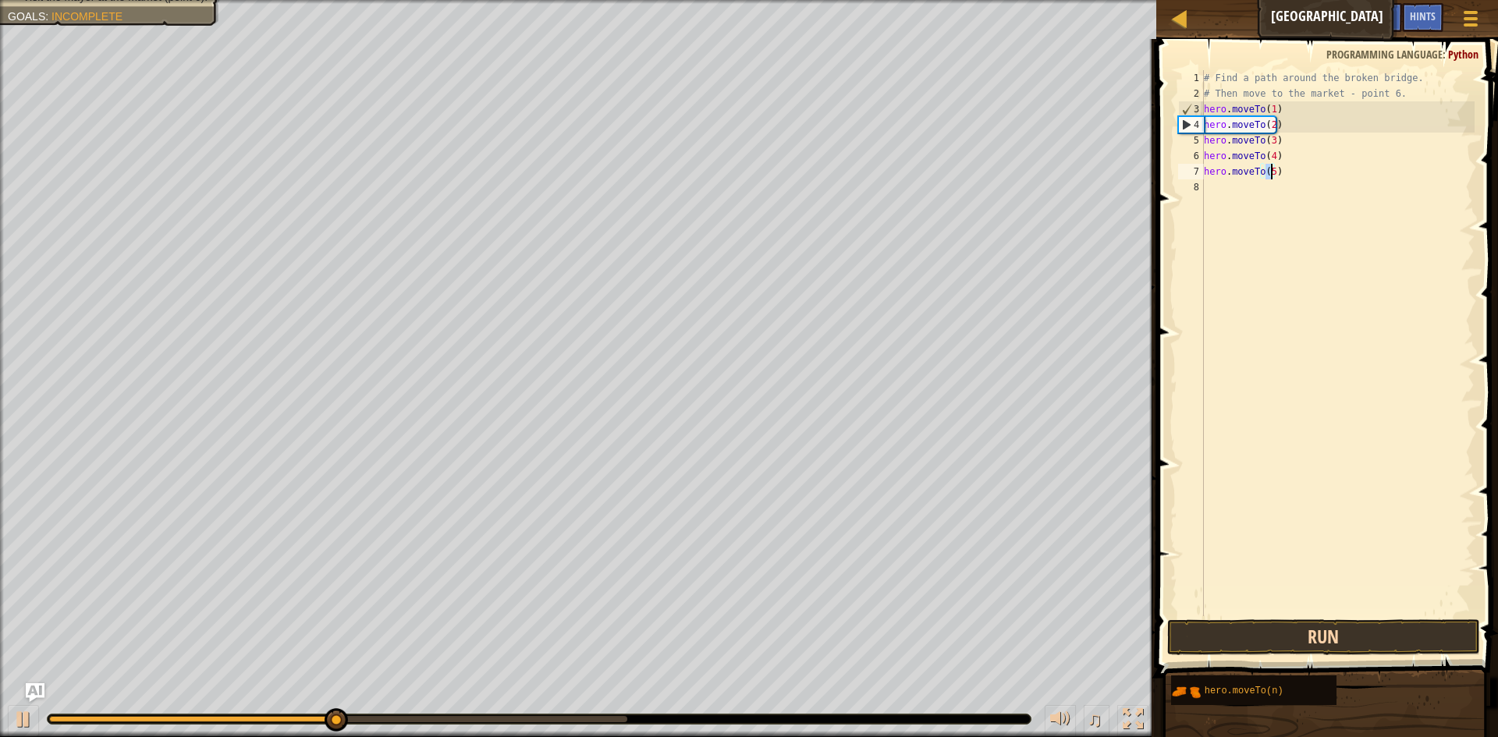
type textarea "hero.moveTo(5)"
click at [1318, 636] on button "Run" at bounding box center [1323, 637] width 313 height 36
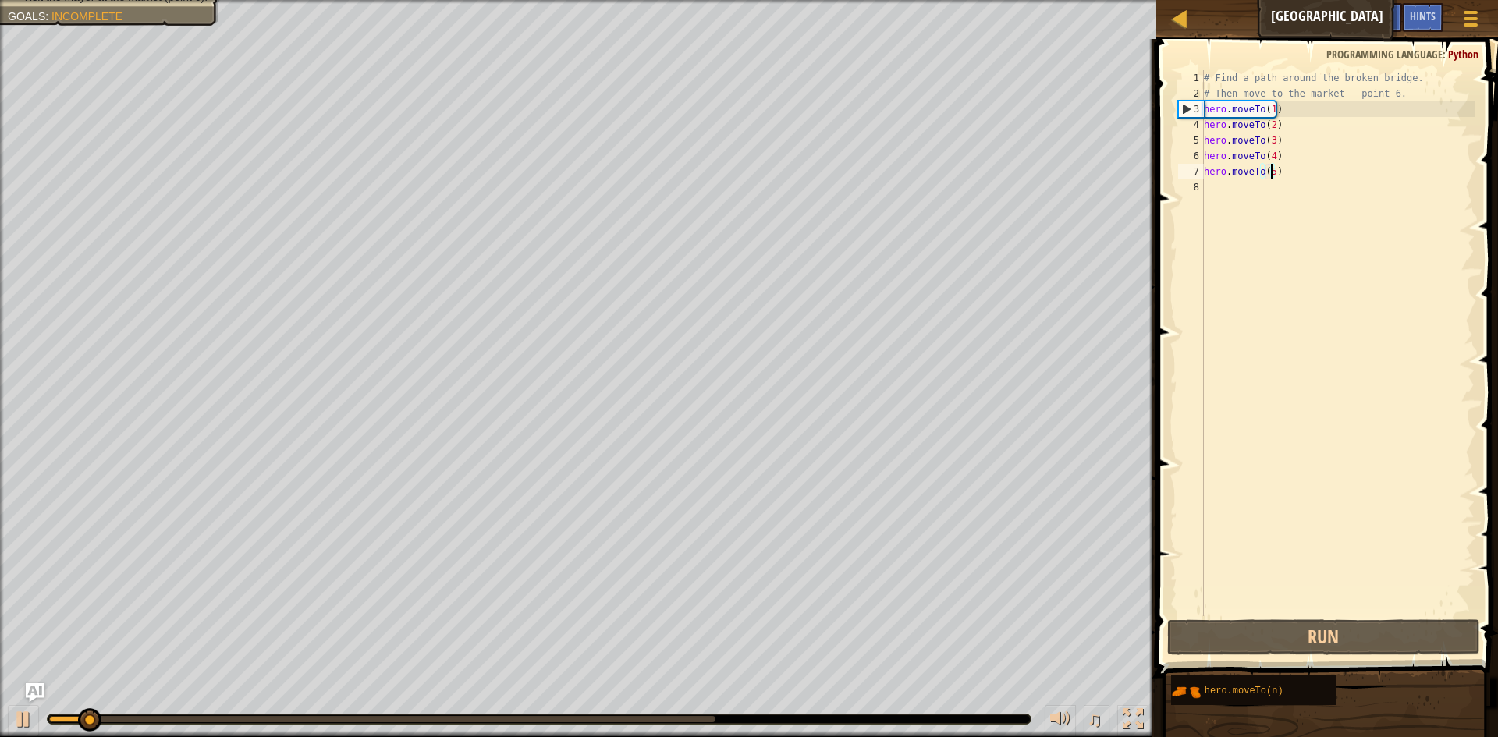
click at [1218, 198] on div "# Find a path around the broken bridge. # Then move to the market - point 6. he…" at bounding box center [1338, 358] width 274 height 577
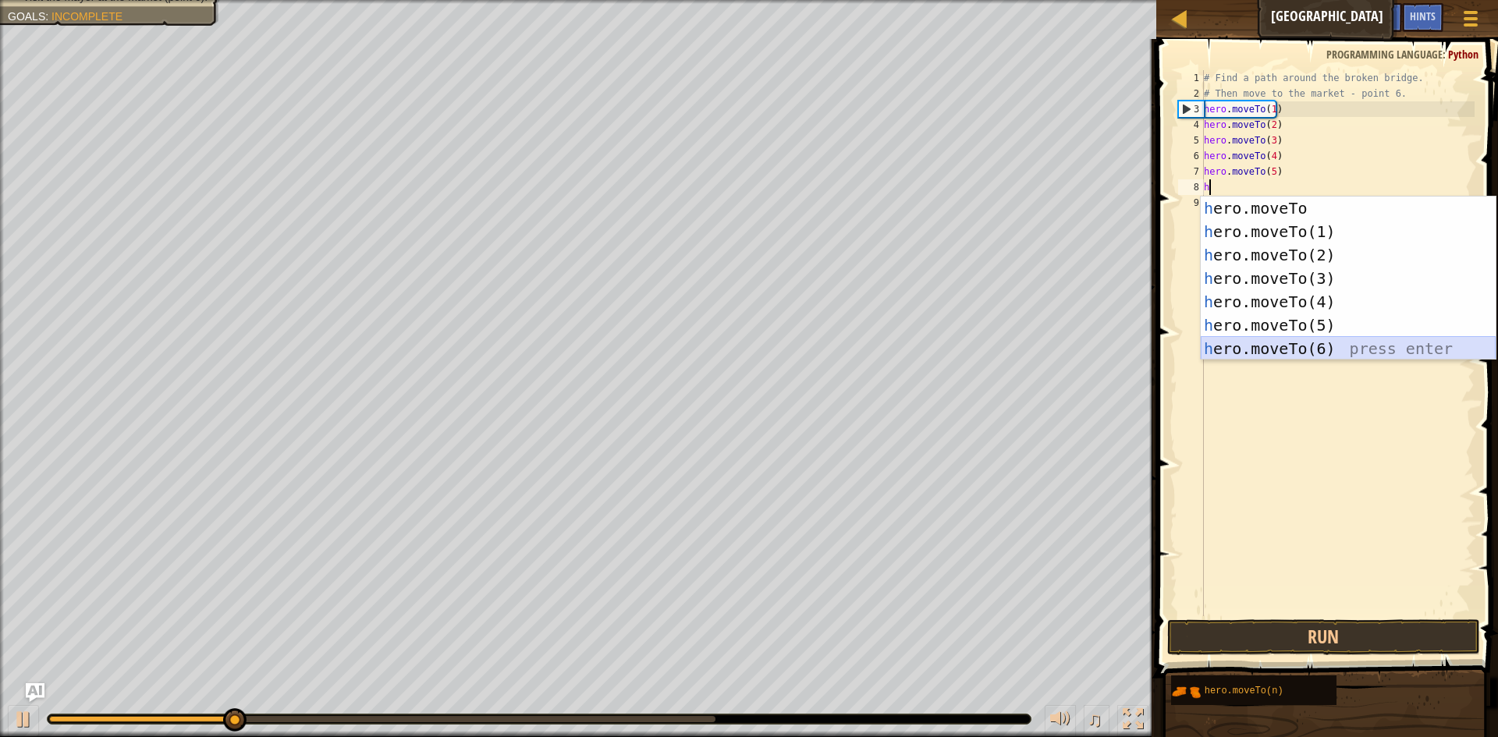
click at [1281, 340] on div "h ero.moveTo press enter h ero.moveTo(1) press enter h ero.moveTo(2) press ente…" at bounding box center [1348, 302] width 295 height 211
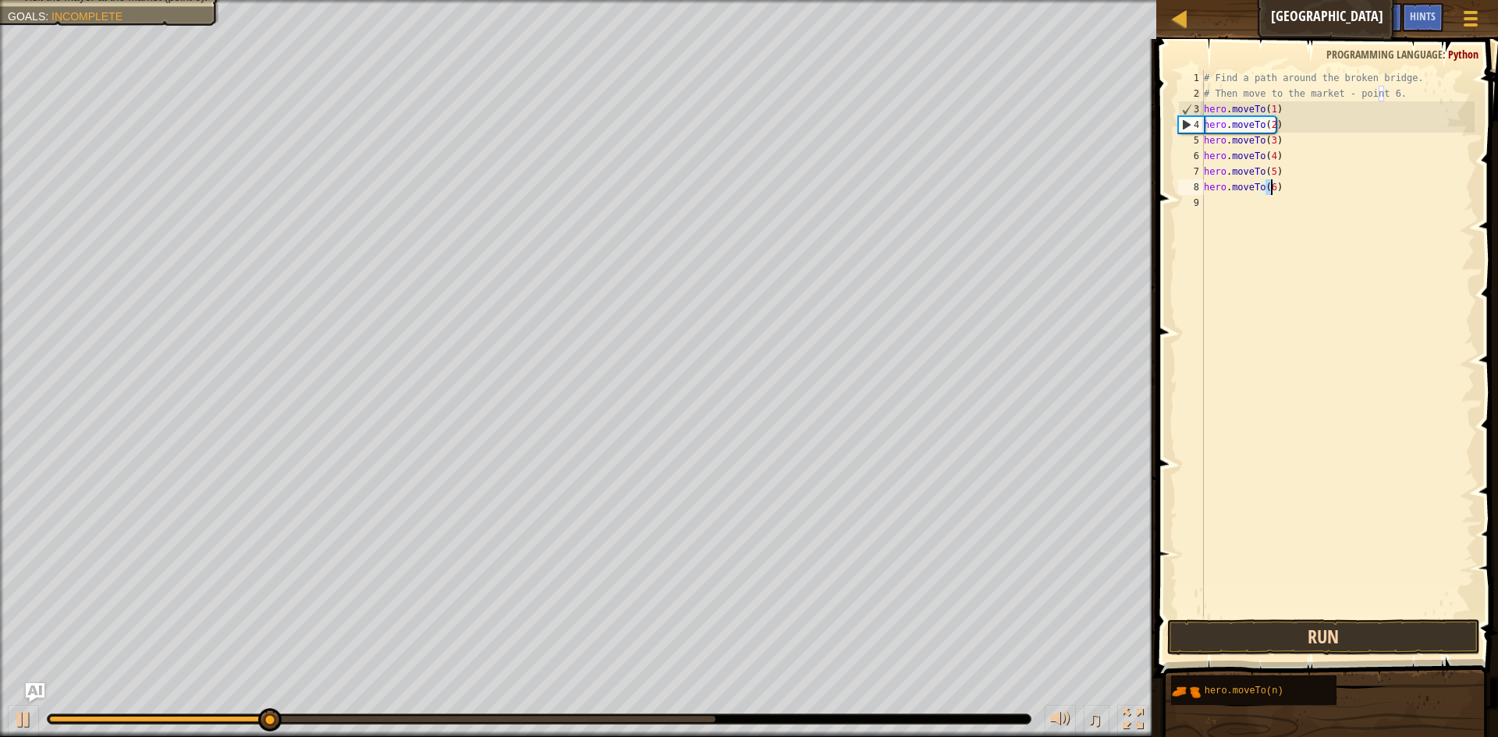
type textarea "hero.moveTo(6)"
click at [1375, 641] on button "Run" at bounding box center [1323, 637] width 313 height 36
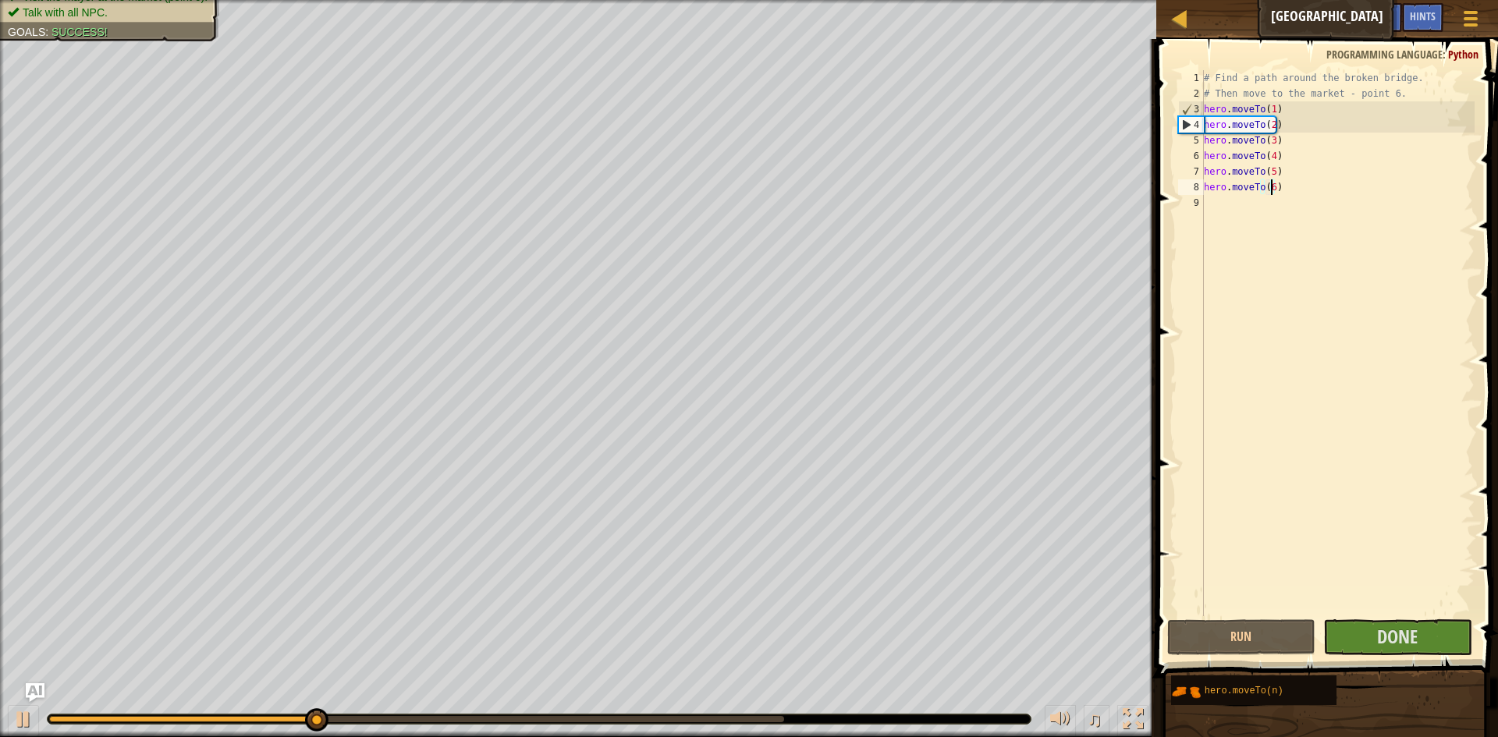
click at [1252, 211] on div "# Find a path around the broken bridge. # Then move to the market - point 6. he…" at bounding box center [1338, 358] width 274 height 577
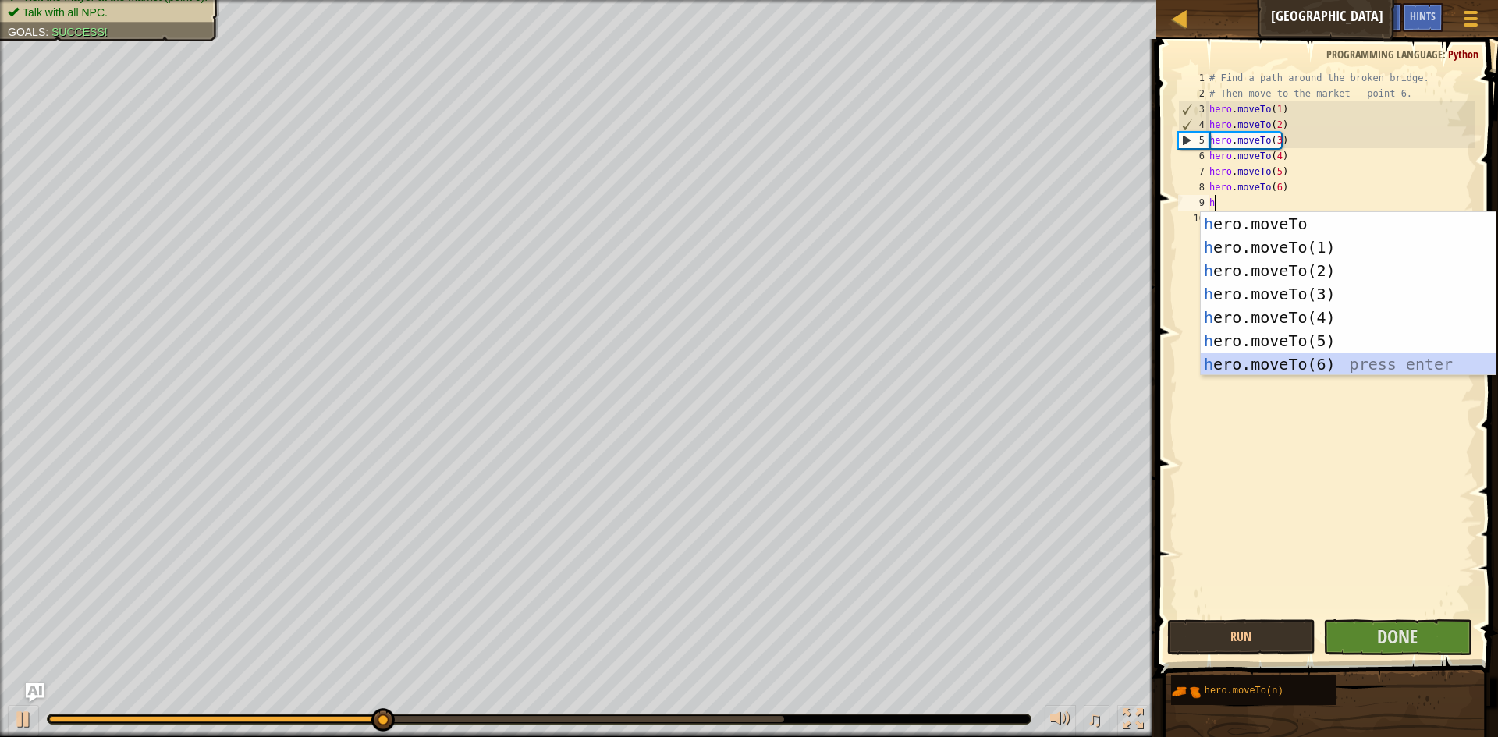
click at [1286, 360] on div "h ero.moveTo press enter h ero.moveTo(1) press enter h ero.moveTo(2) press ente…" at bounding box center [1348, 317] width 295 height 211
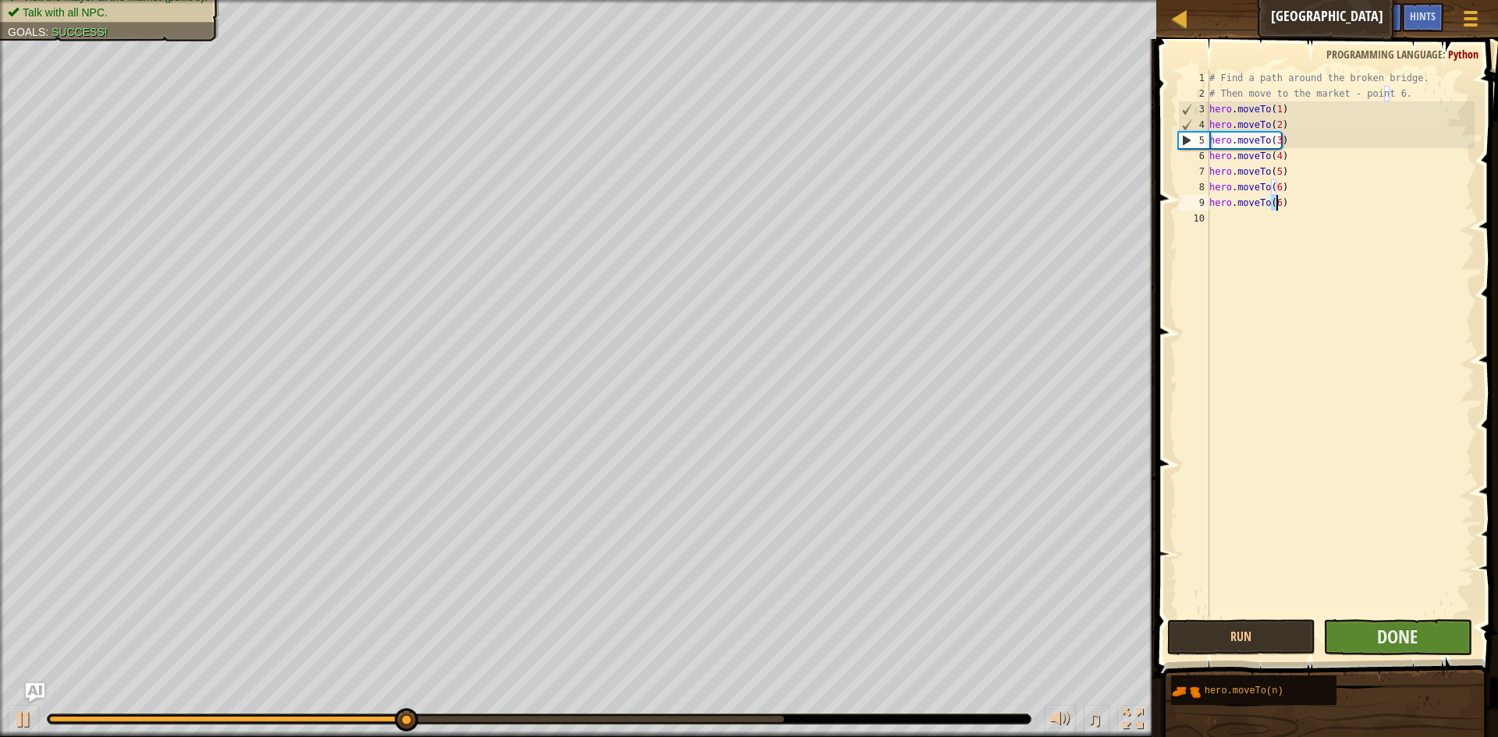
type textarea "hero.moveTo(6)"
click at [1442, 633] on button "Done" at bounding box center [1397, 637] width 149 height 36
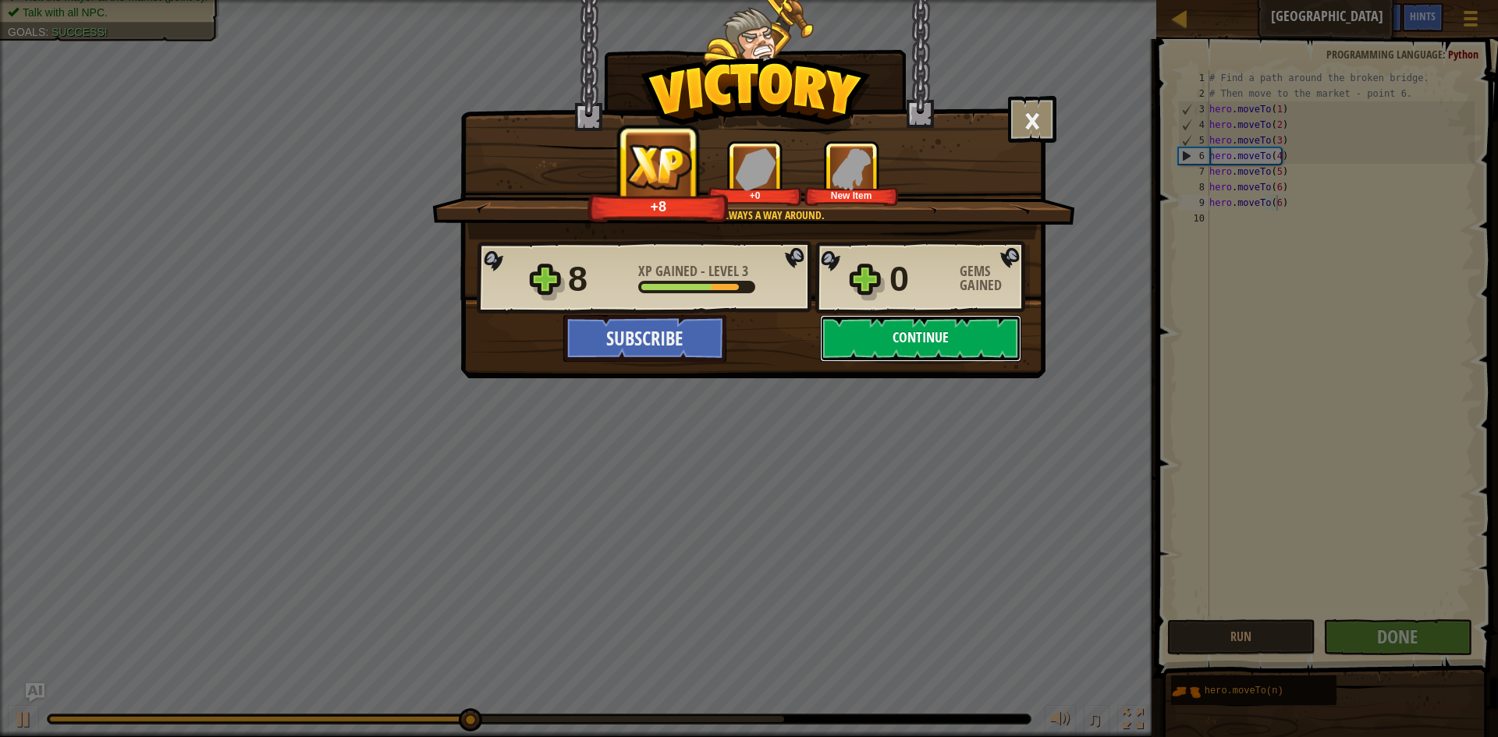
click at [926, 341] on button "Continue" at bounding box center [920, 338] width 201 height 47
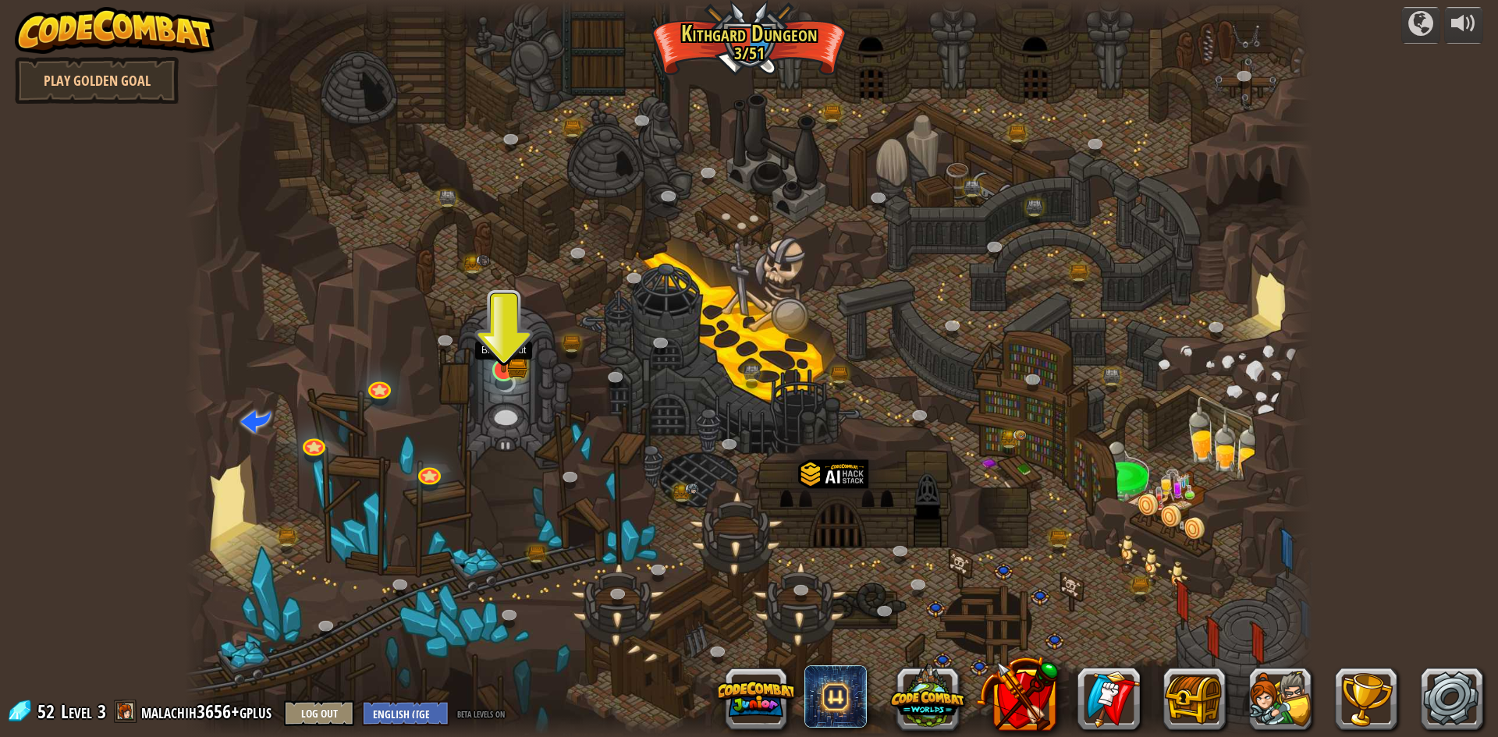
click at [503, 360] on img at bounding box center [503, 339] width 30 height 67
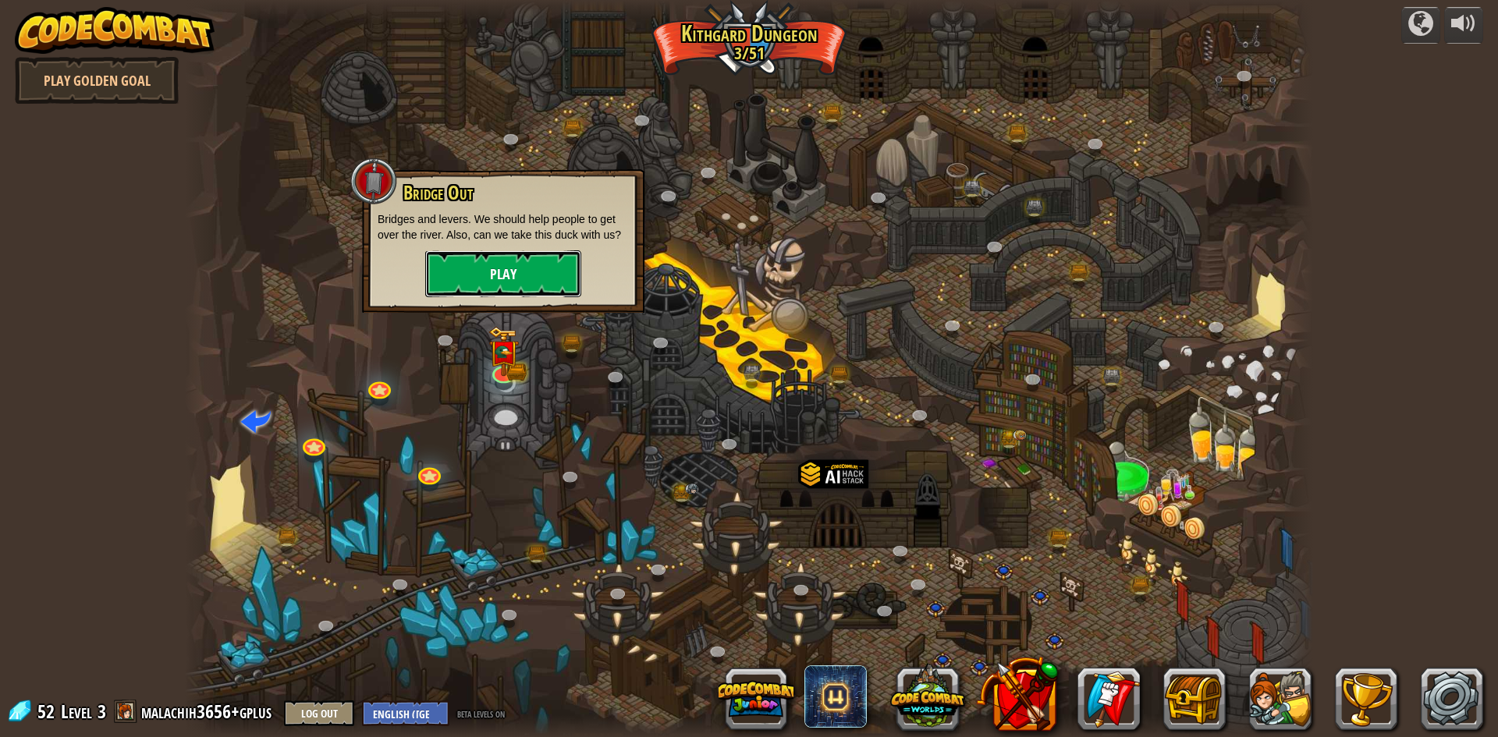
click at [527, 268] on button "Play" at bounding box center [503, 273] width 156 height 47
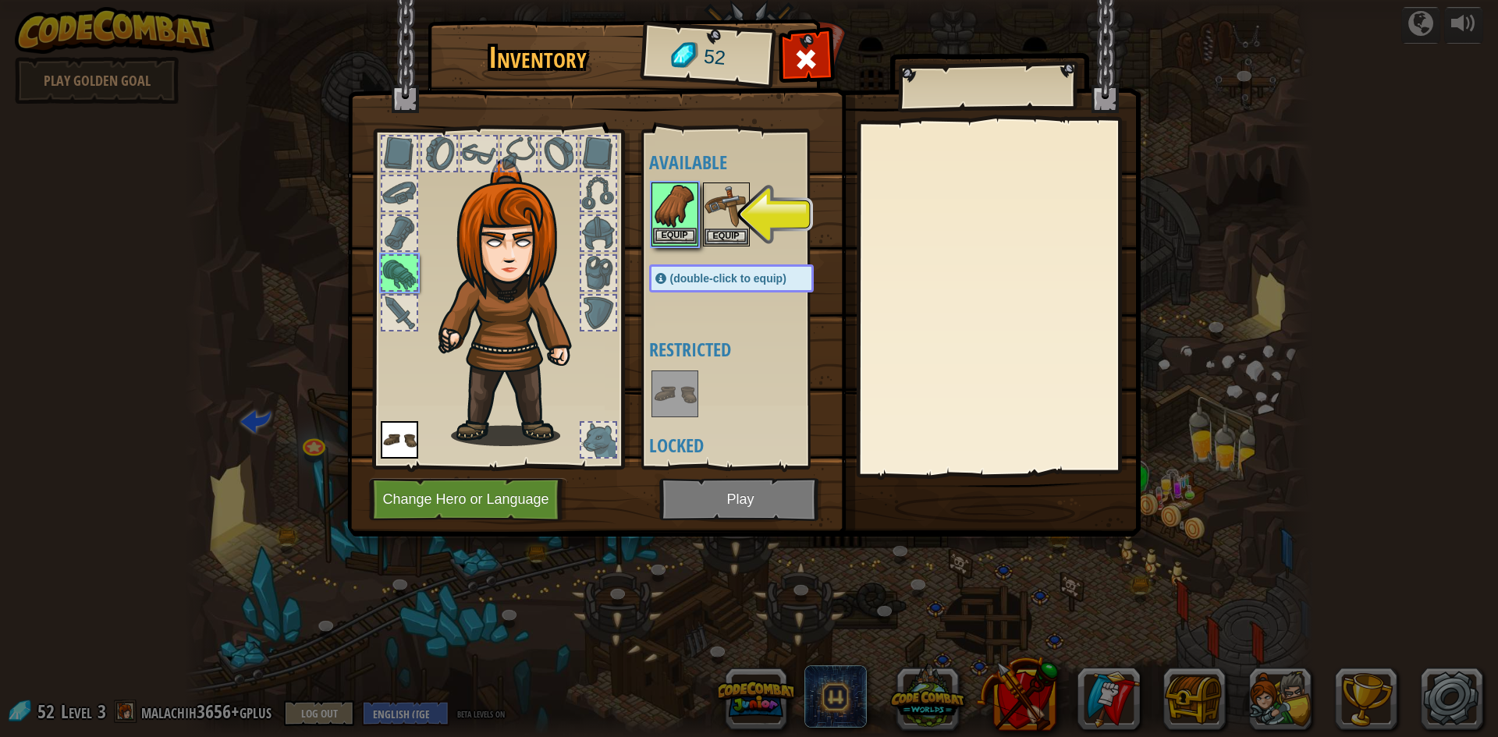
click at [676, 226] on img at bounding box center [675, 206] width 44 height 44
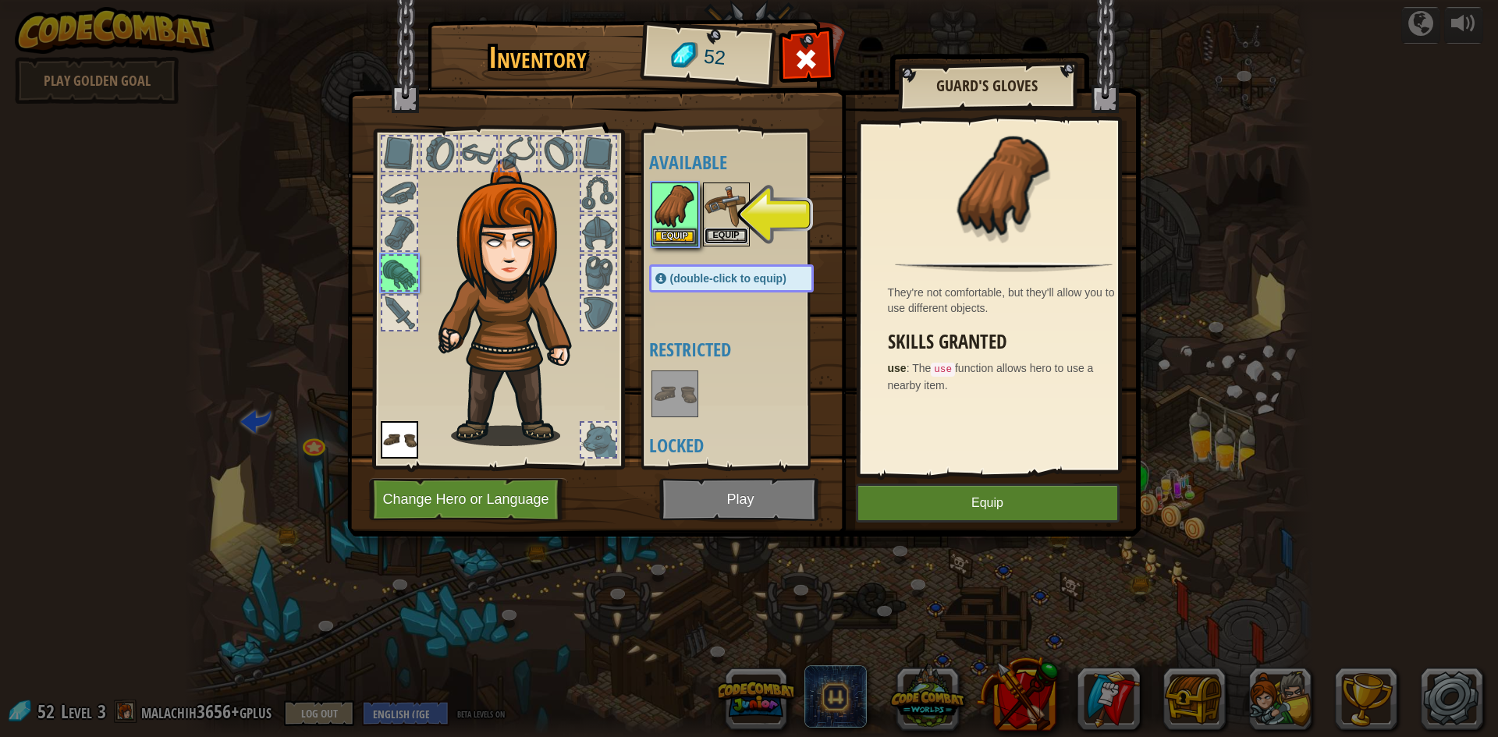
click at [731, 228] on button "Equip" at bounding box center [726, 236] width 44 height 16
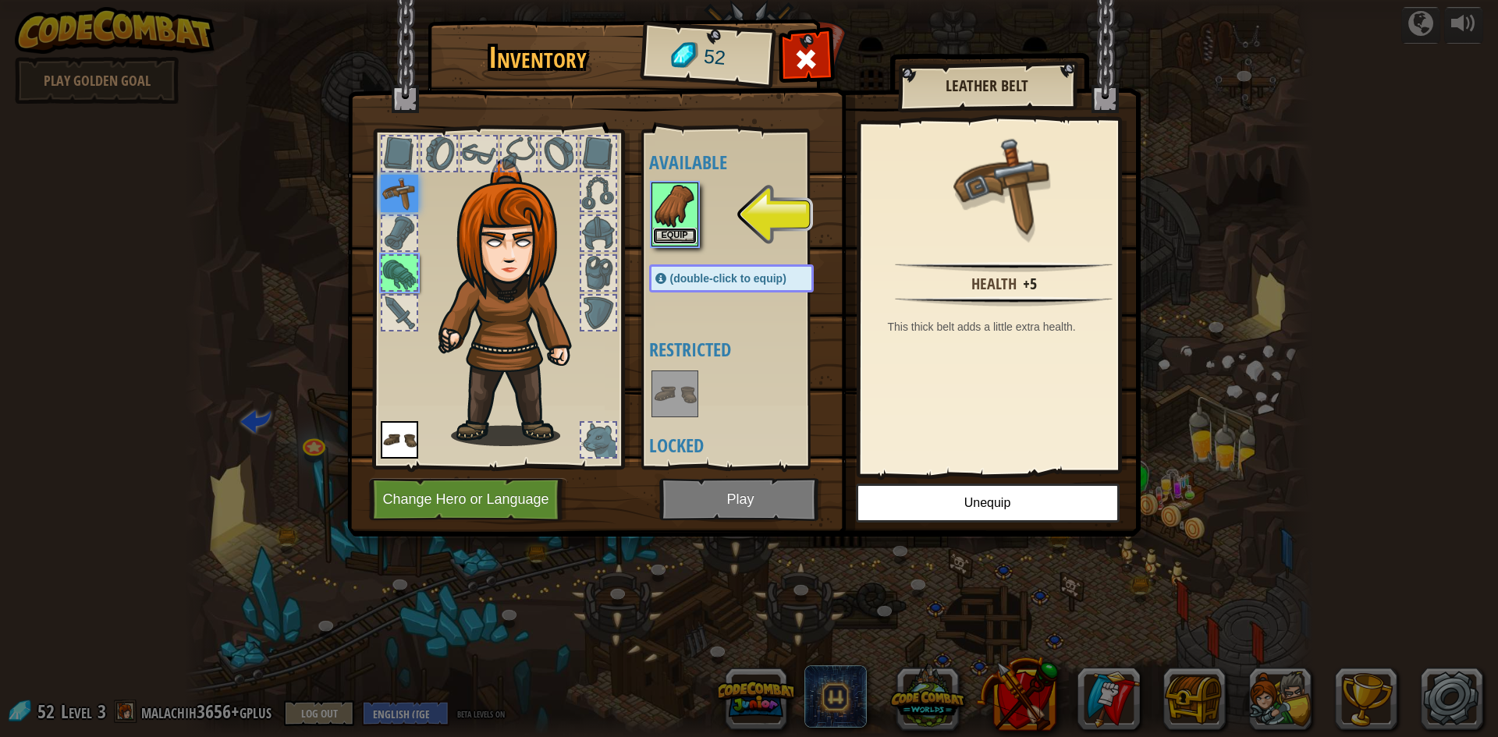
click at [679, 230] on button "Equip" at bounding box center [675, 236] width 44 height 16
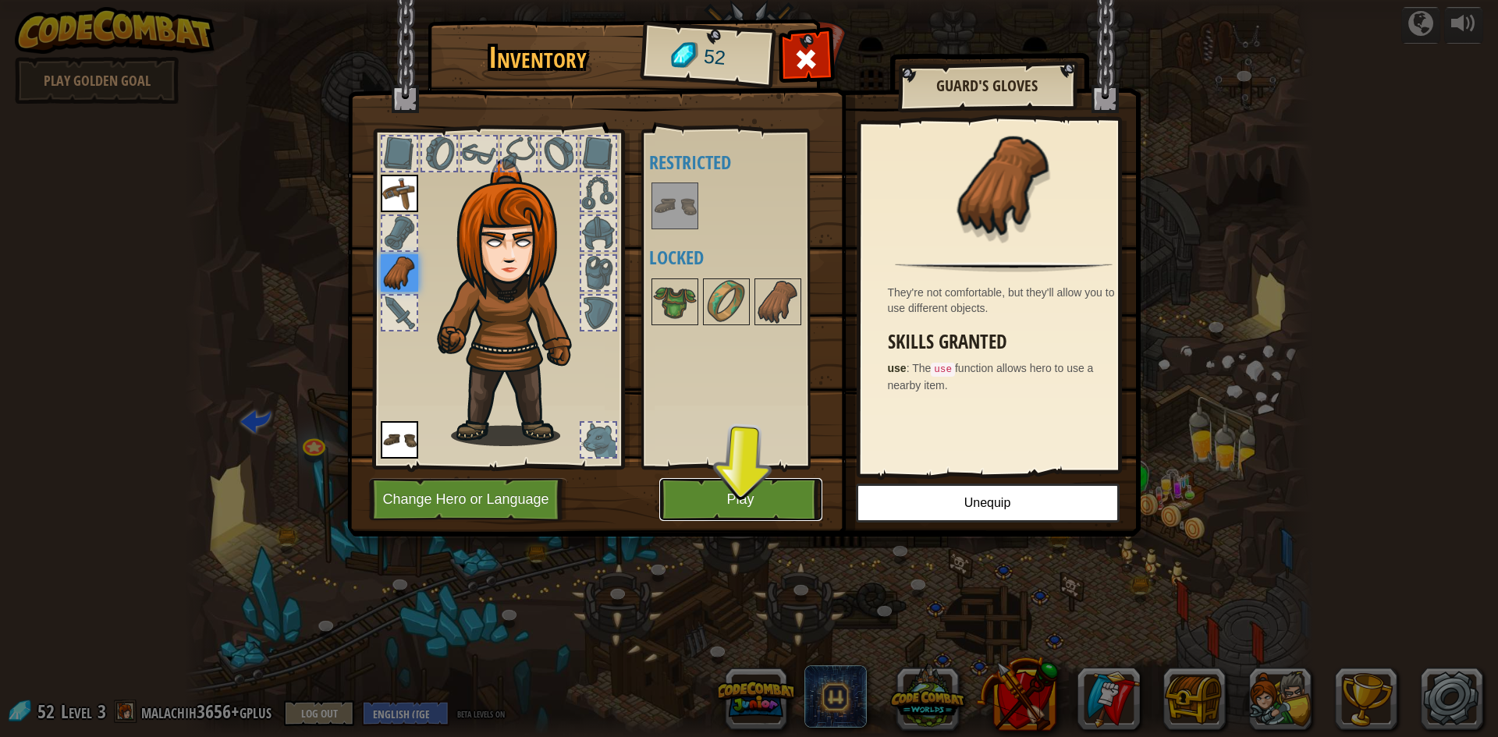
click at [704, 511] on button "Play" at bounding box center [740, 499] width 163 height 43
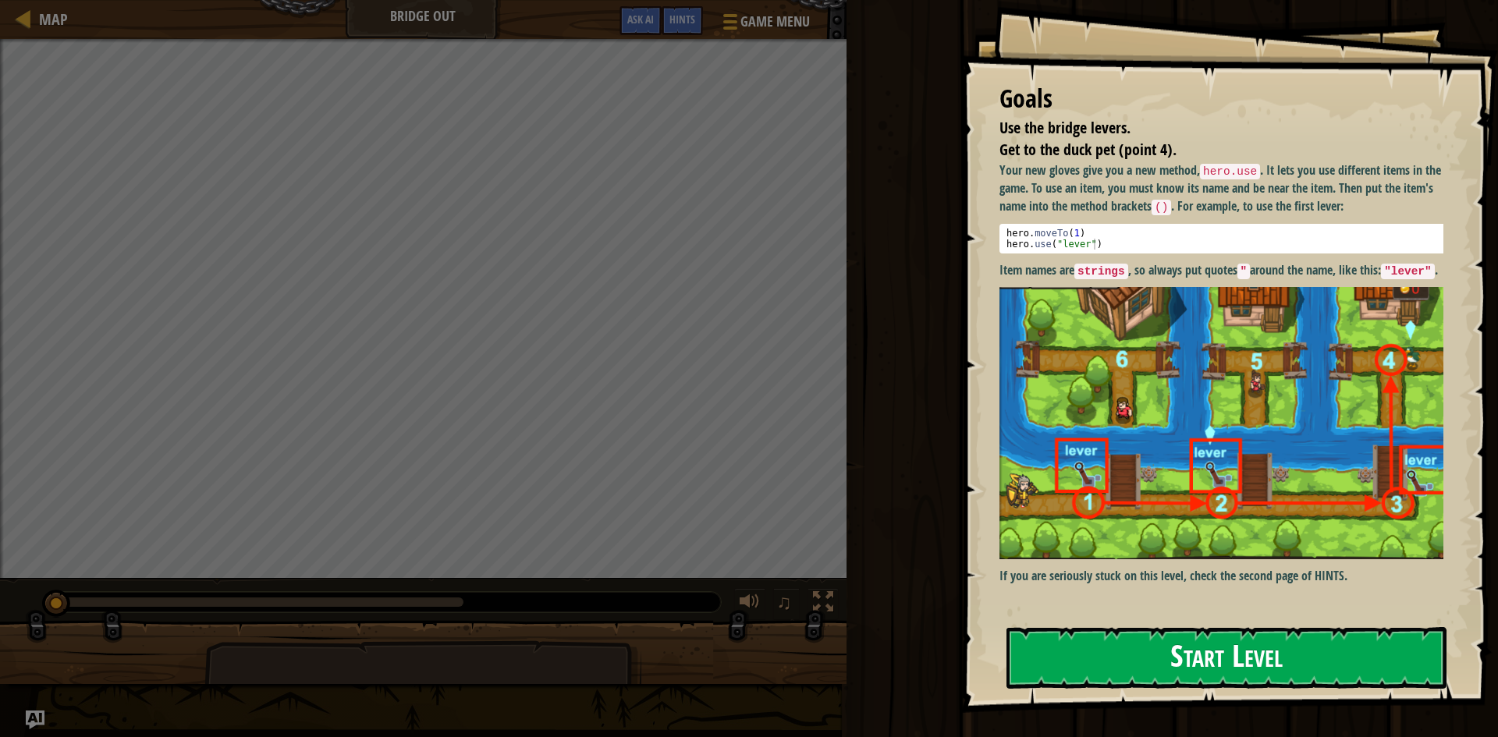
click at [1137, 641] on button "Start Level" at bounding box center [1226, 658] width 440 height 62
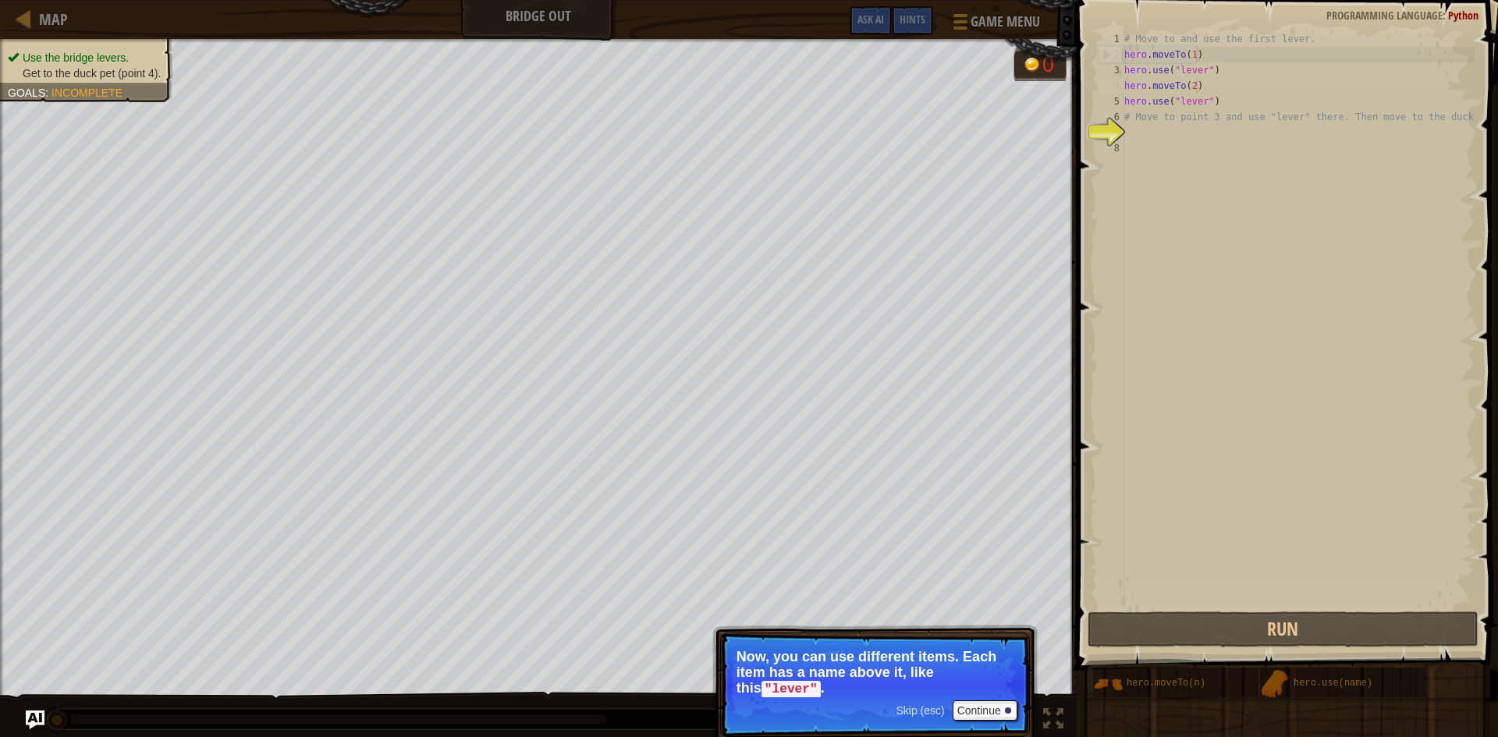
click at [1217, 80] on div "# Move to and use the first lever. hero . moveTo ( 1 ) hero . use ( "lever" ) h…" at bounding box center [1297, 335] width 353 height 609
type textarea "hero.moveTo(2)"
click at [1099, 135] on div "7" at bounding box center [1111, 133] width 26 height 16
click at [1169, 141] on div "# Move to and use the first lever. hero . moveTo ( 1 ) hero . use ( "lever" ) h…" at bounding box center [1297, 335] width 353 height 609
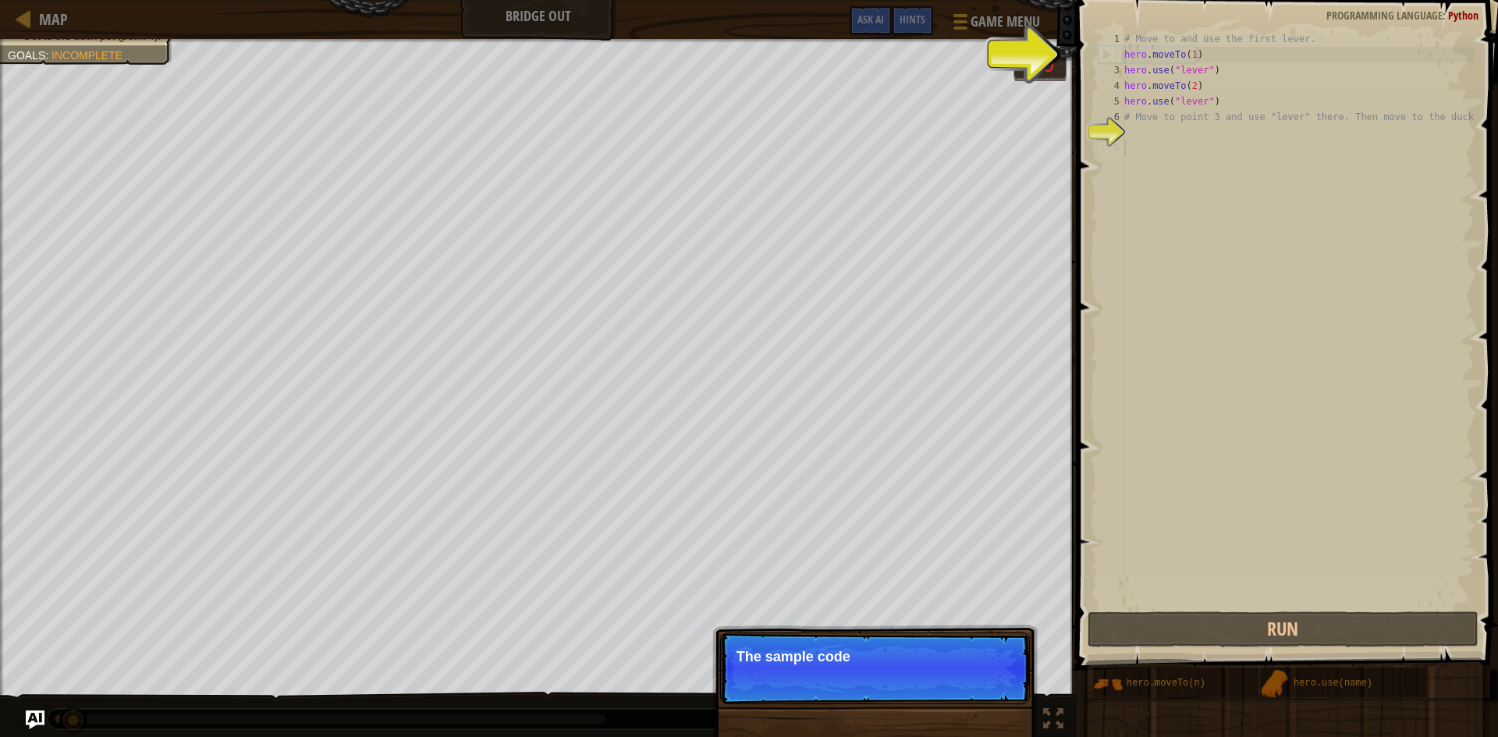
click at [1116, 142] on div "8" at bounding box center [1111, 148] width 26 height 16
drag, startPoint x: 1109, startPoint y: 133, endPoint x: 1133, endPoint y: 243, distance: 112.5
click at [1109, 134] on div "7" at bounding box center [1111, 133] width 26 height 16
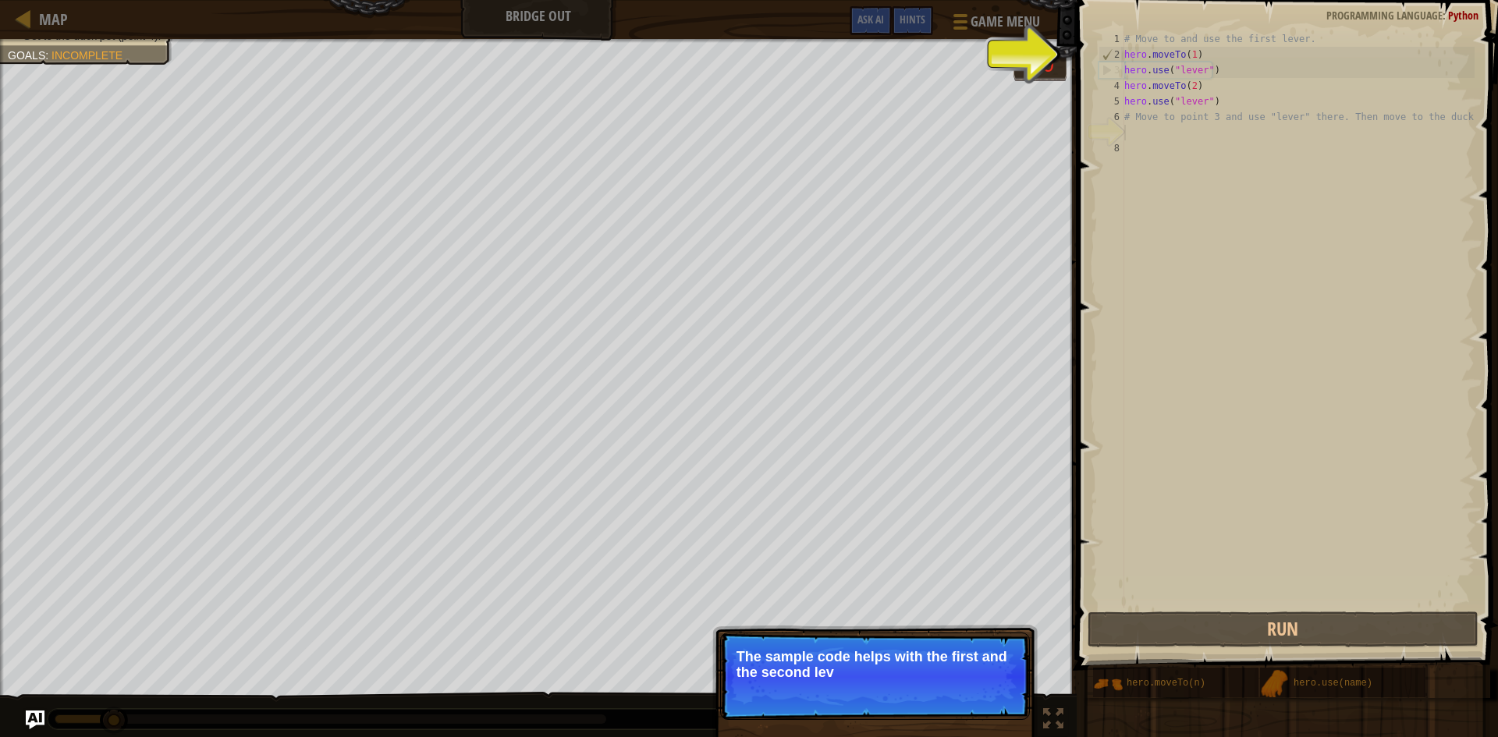
click at [1304, 609] on div "1 2 3 4 5 6 7 8 # Move to and use the first lever. hero . moveTo ( 1 ) hero . u…" at bounding box center [1285, 366] width 426 height 716
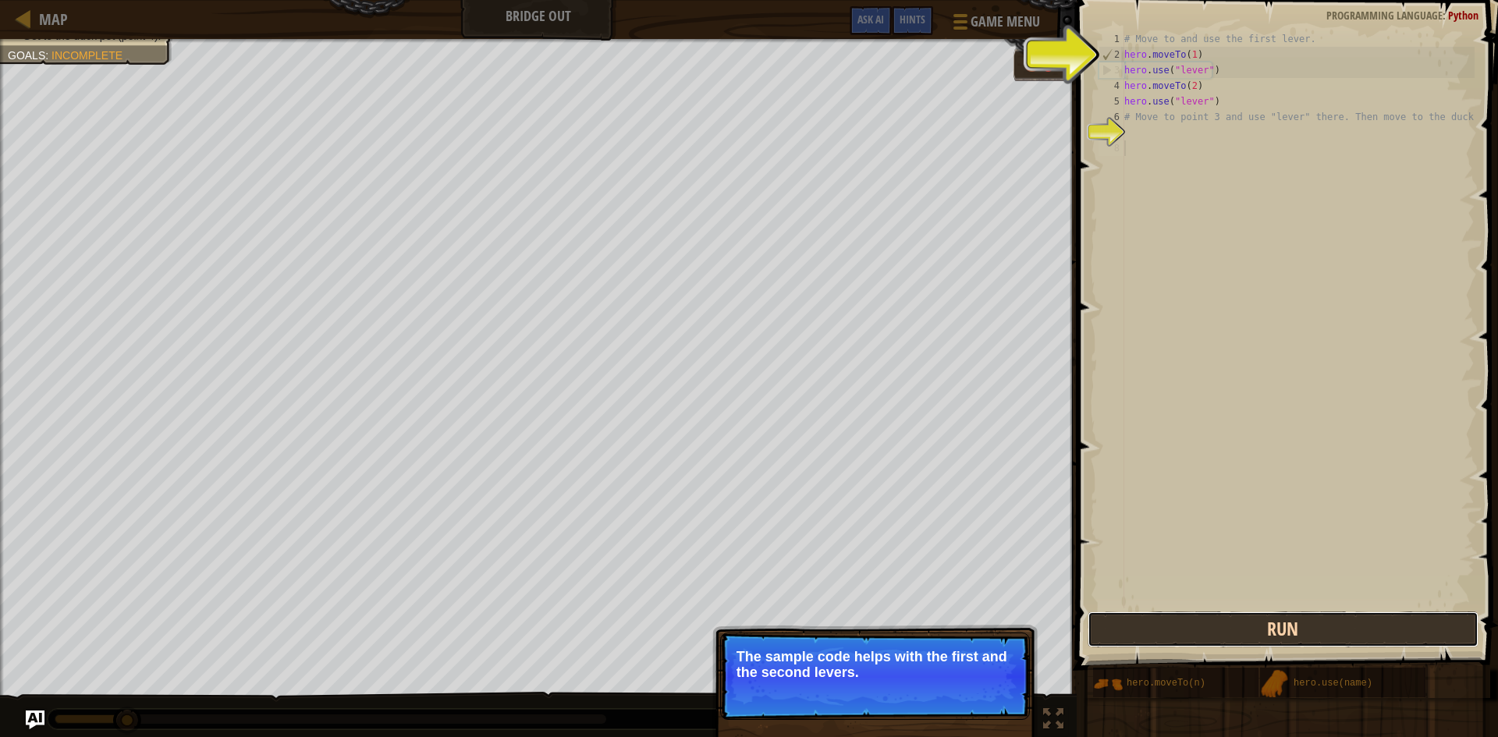
click at [1310, 628] on button "Run" at bounding box center [1283, 630] width 391 height 36
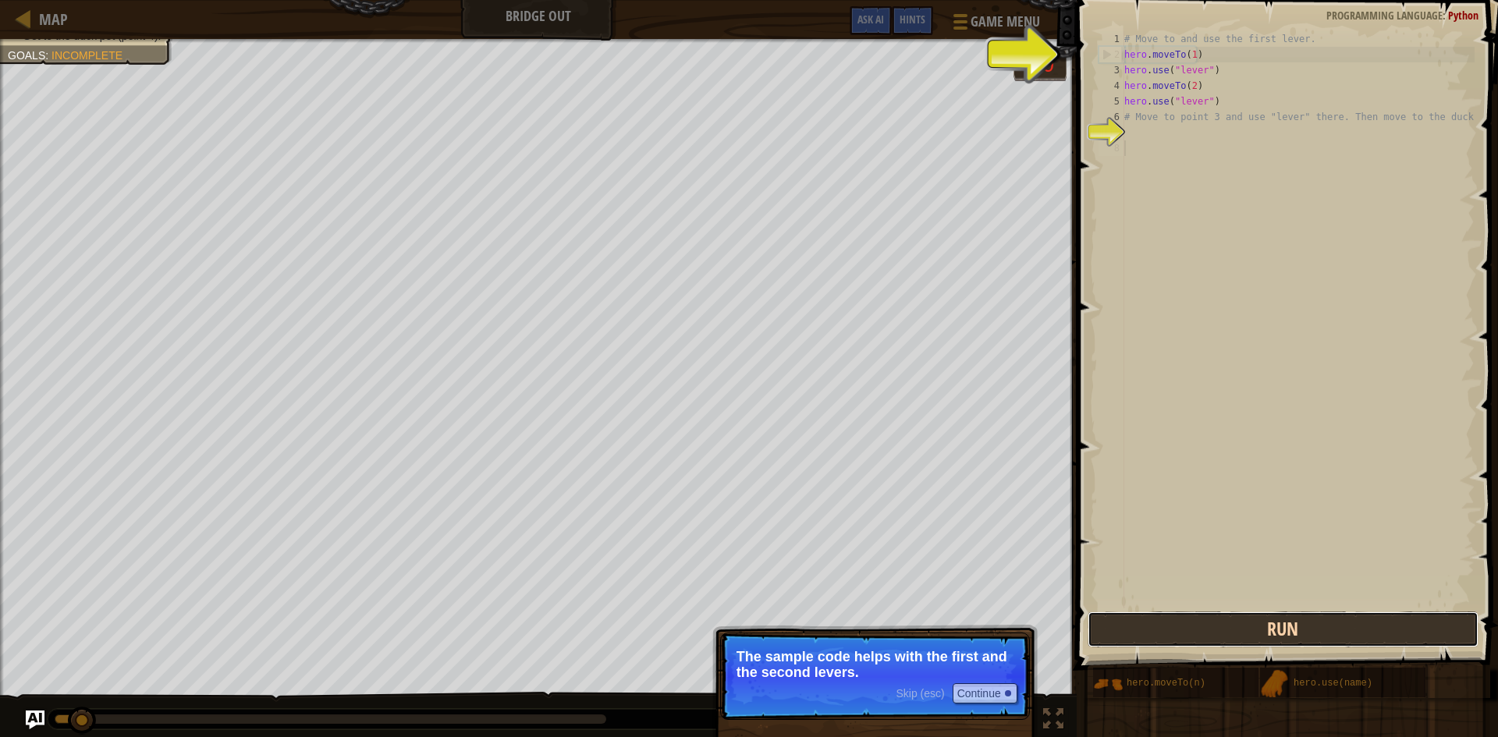
click at [1311, 628] on button "Run" at bounding box center [1283, 630] width 391 height 36
click at [1311, 631] on button "Run" at bounding box center [1283, 630] width 391 height 36
click at [1311, 631] on button "Running" at bounding box center [1283, 630] width 391 height 36
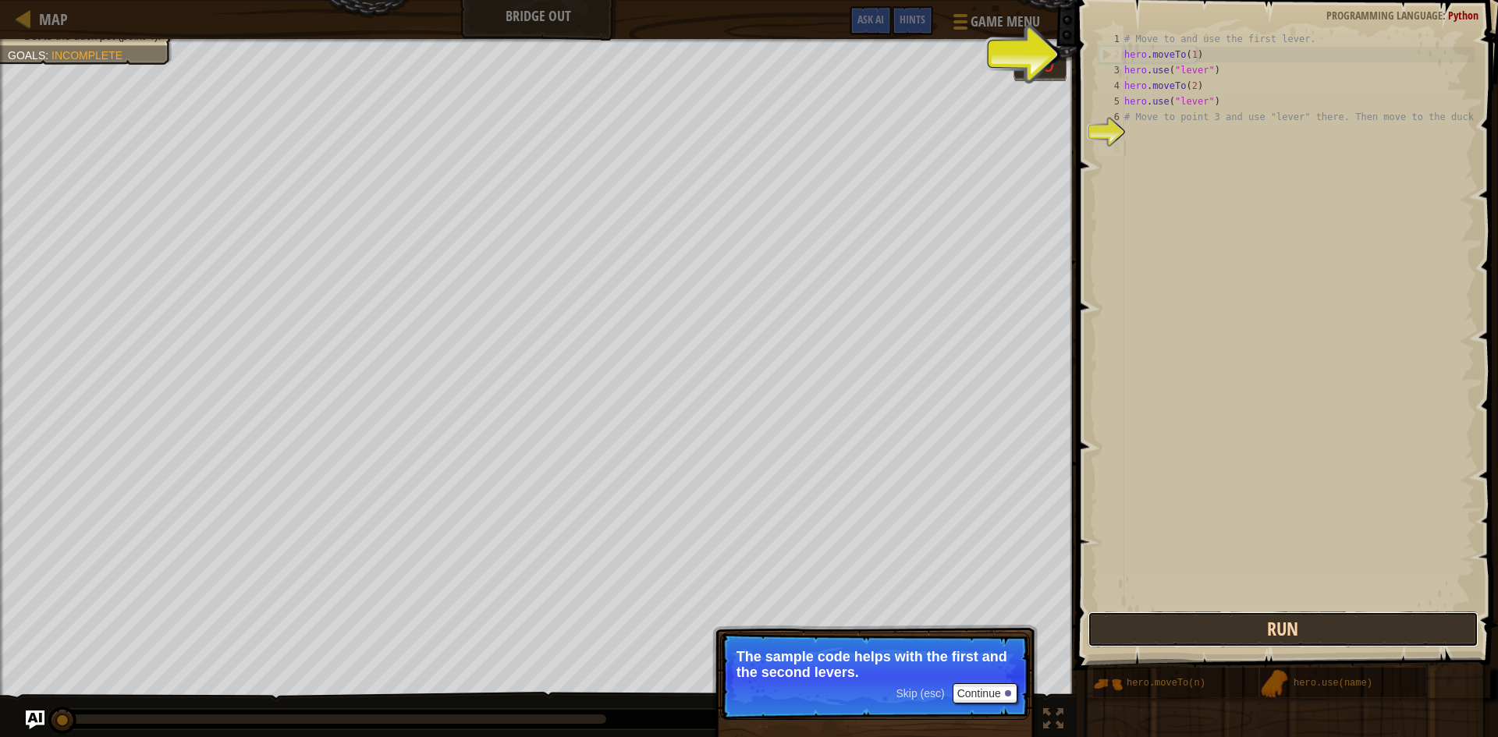
click at [1311, 633] on button "Run" at bounding box center [1283, 630] width 391 height 36
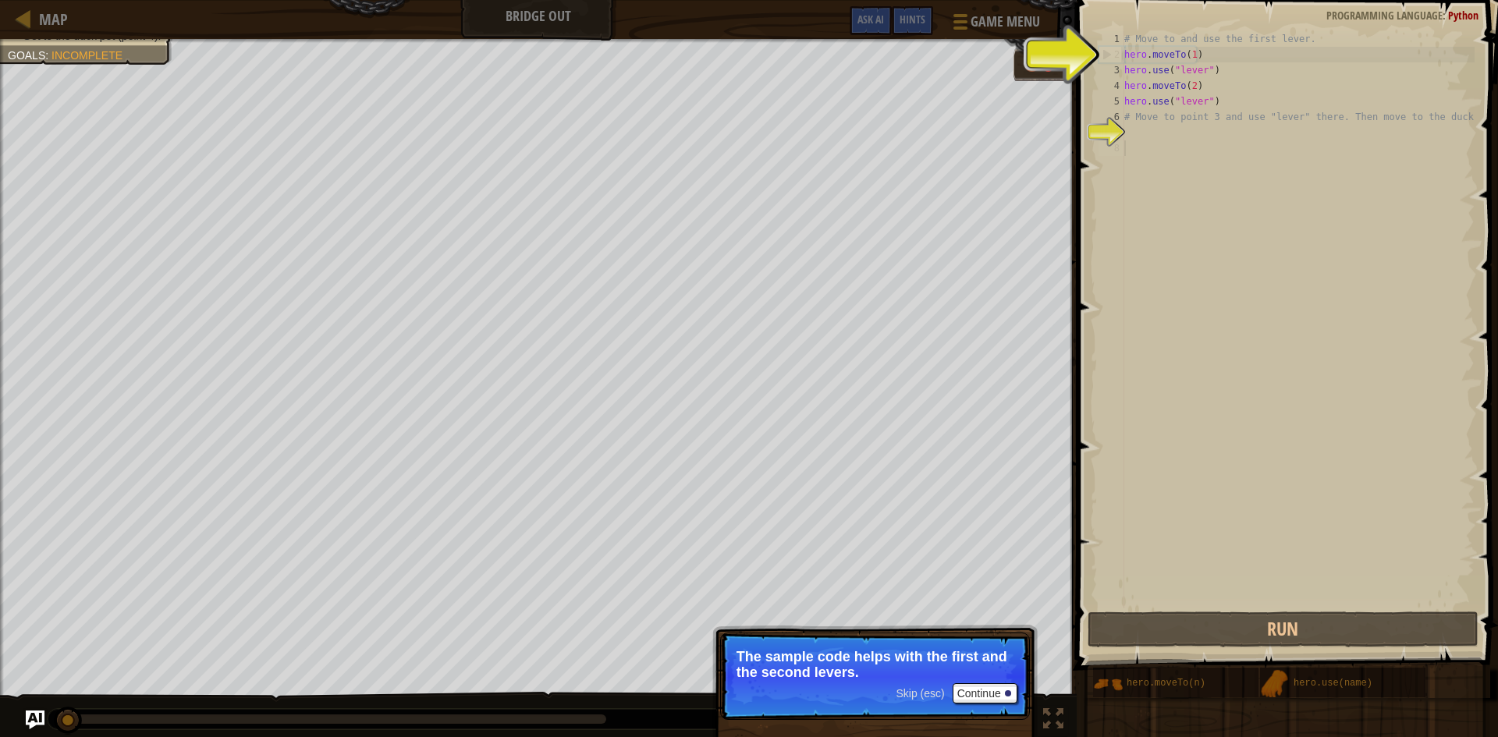
drag, startPoint x: 1173, startPoint y: 44, endPoint x: 1173, endPoint y: 60, distance: 15.6
click at [1173, 56] on div "# Move to and use the first lever. hero . moveTo ( 1 ) hero . use ( "lever" ) h…" at bounding box center [1297, 335] width 353 height 609
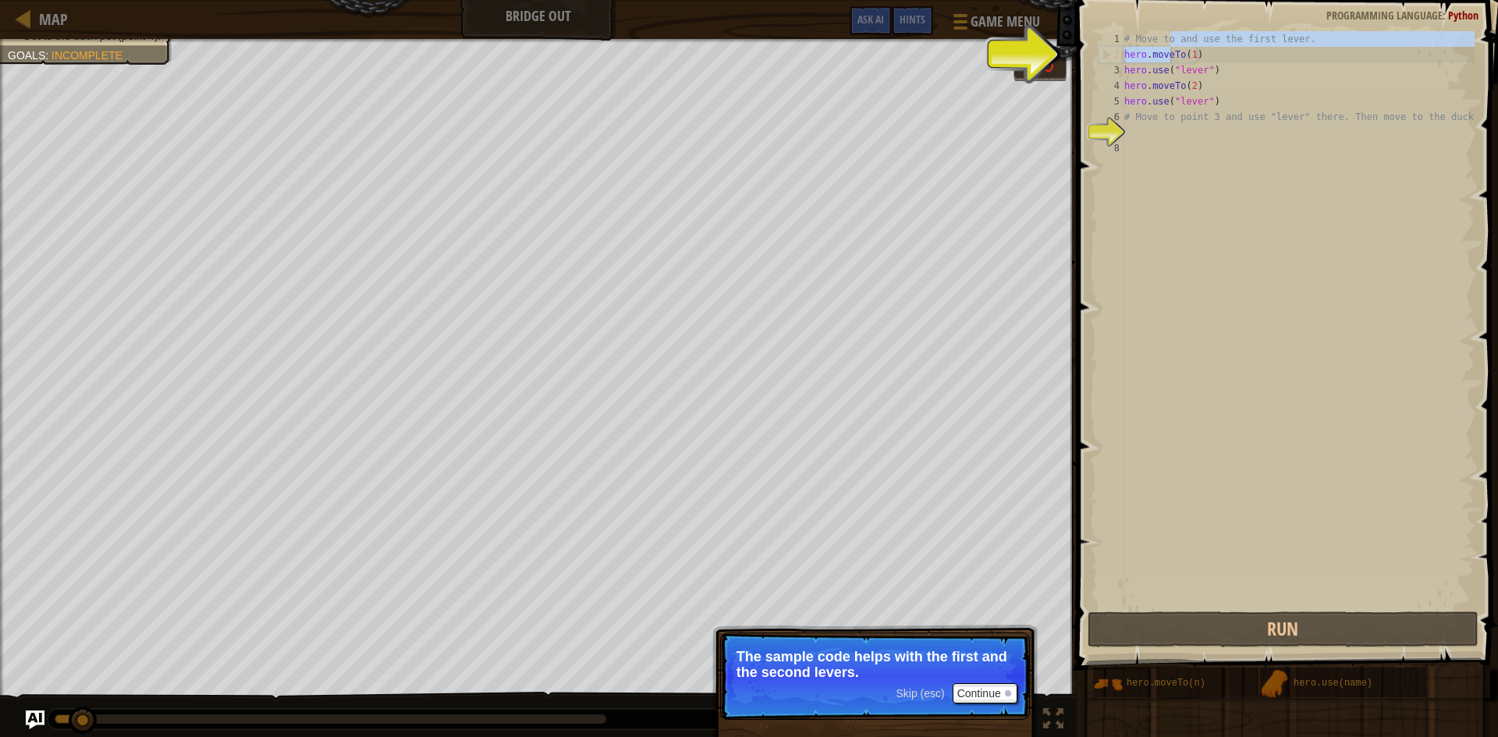
click at [1175, 62] on div "# Move to and use the first lever. hero . moveTo ( 1 ) hero . use ( "lever" ) h…" at bounding box center [1297, 335] width 353 height 609
click at [1176, 55] on div "# Move to and use the first lever. hero . moveTo ( 1 ) hero . use ( "lever" ) h…" at bounding box center [1297, 335] width 353 height 609
click at [1113, 52] on div "2" at bounding box center [1111, 55] width 25 height 16
click at [1251, 44] on div "# Move to and use the first lever. hero . moveTo ( 1 ) hero . use ( "lever" ) h…" at bounding box center [1297, 335] width 353 height 609
type textarea "# Move to and use the first lever."
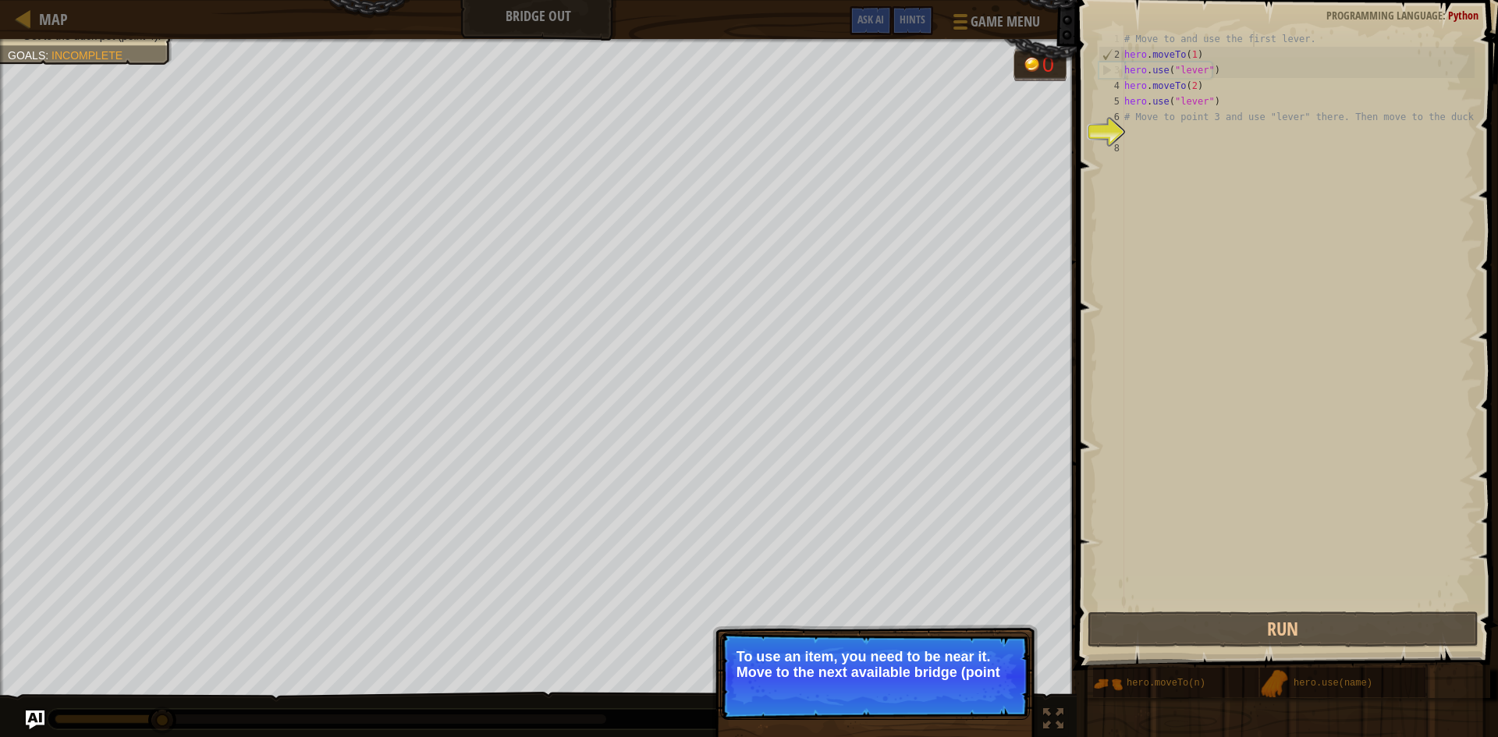
click at [1219, 602] on div "# Move to and use the first lever. hero . moveTo ( 1 ) hero . use ( "lever" ) h…" at bounding box center [1297, 335] width 353 height 609
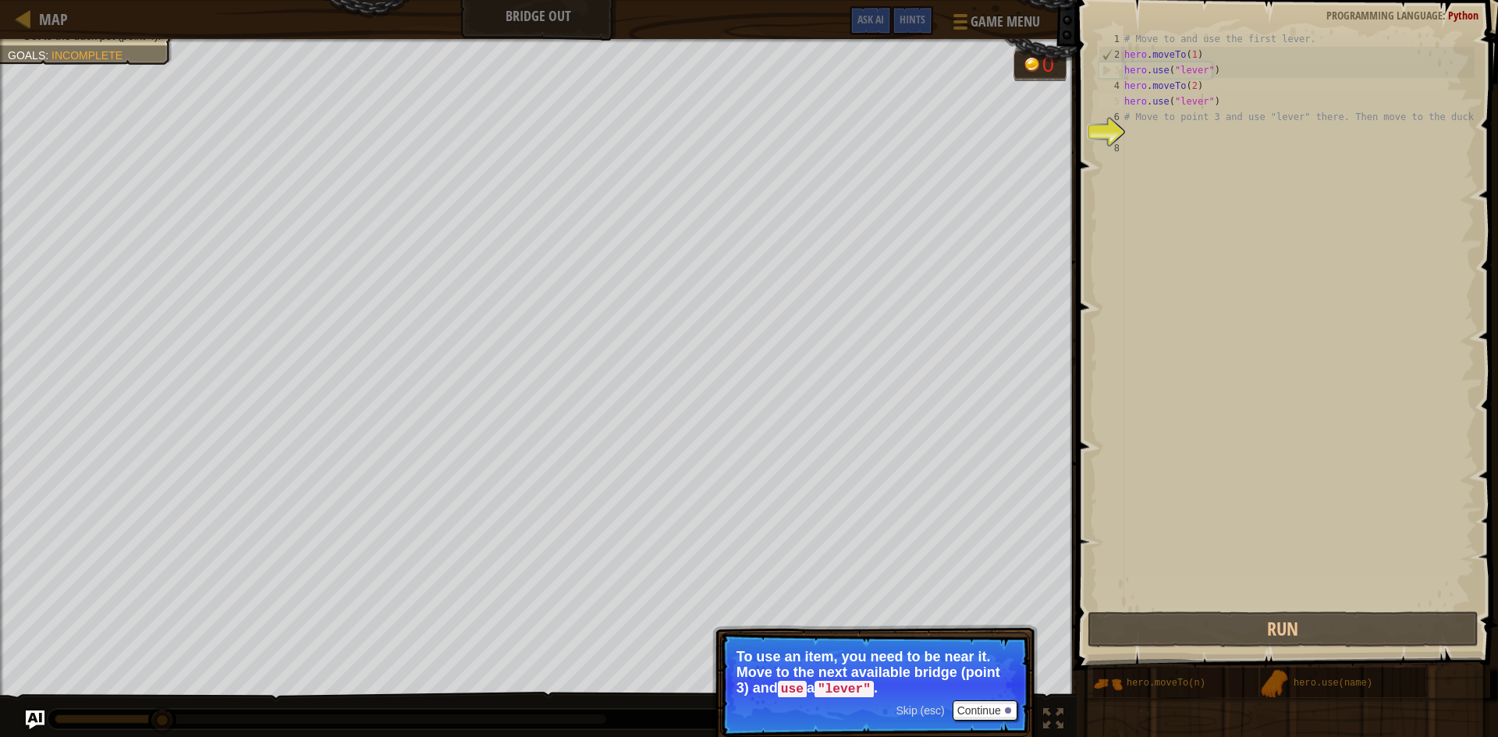
click at [1199, 101] on div "# Move to and use the first lever. hero . moveTo ( 1 ) hero . use ( "lever" ) h…" at bounding box center [1297, 335] width 353 height 609
click at [1198, 97] on div "# Move to and use the first lever. hero . moveTo ( 1 ) hero . use ( "lever" ) h…" at bounding box center [1297, 335] width 353 height 609
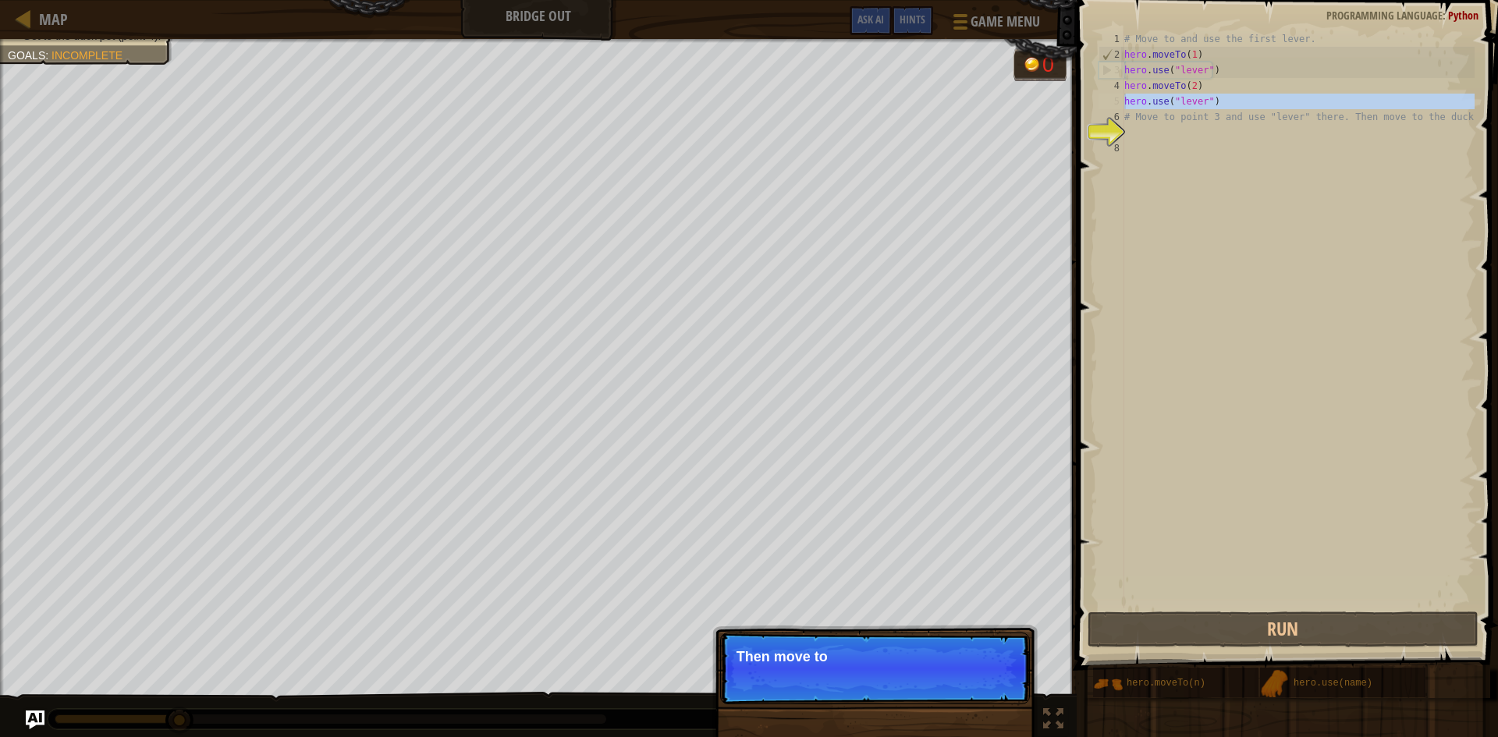
click at [1116, 98] on div "5" at bounding box center [1111, 102] width 26 height 16
type textarea "hero.use("lever")"
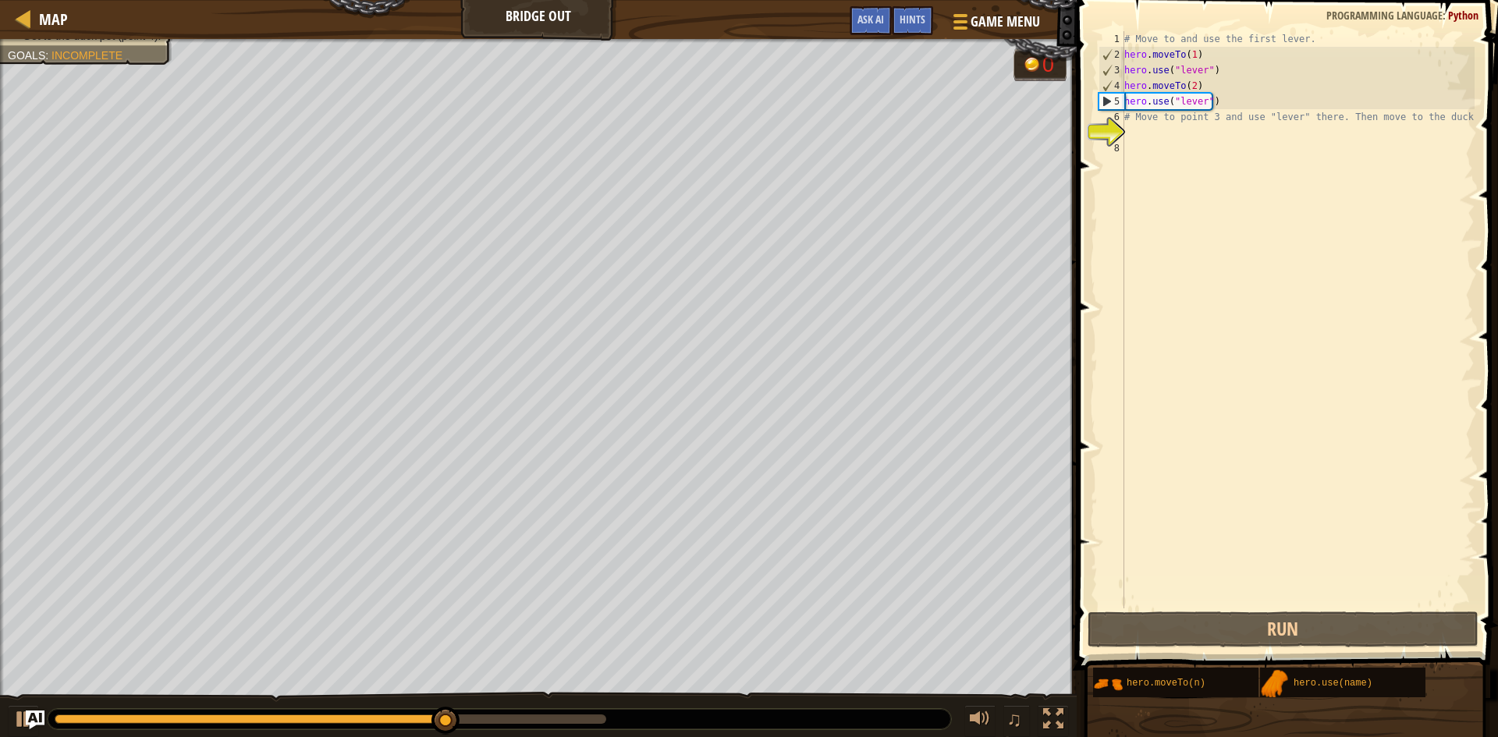
click at [1100, 138] on div "7" at bounding box center [1111, 133] width 26 height 16
click at [1110, 126] on div "7" at bounding box center [1111, 133] width 26 height 16
type textarea "# Move to point 3 and use "lever" there. Then move to the duck."
click at [1160, 130] on div "# Move to and use the first lever. hero . moveTo ( 1 ) hero . use ( "lever" ) h…" at bounding box center [1297, 335] width 353 height 609
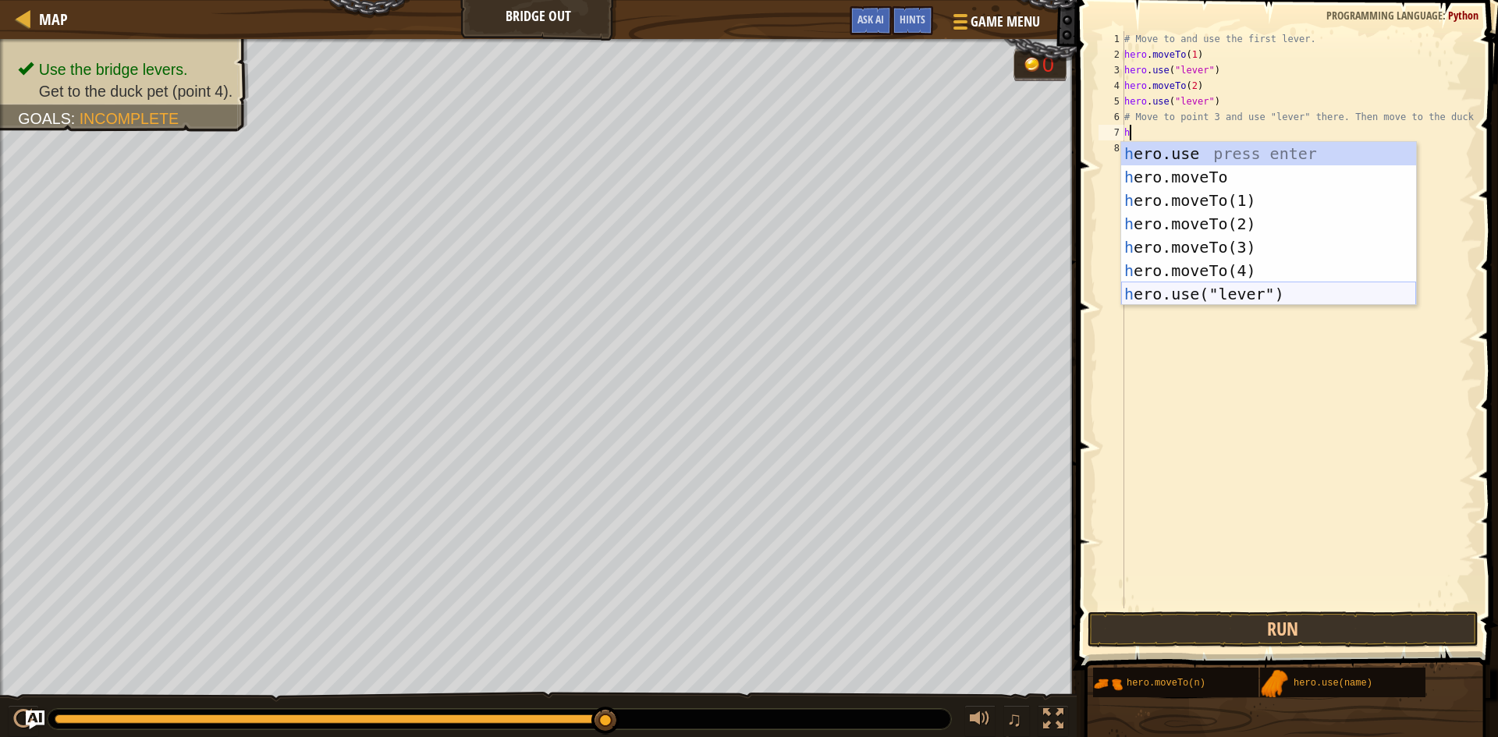
click at [1248, 293] on div "h ero.use press enter h ero.moveTo press enter h ero.moveTo(1) press enter h er…" at bounding box center [1268, 247] width 295 height 211
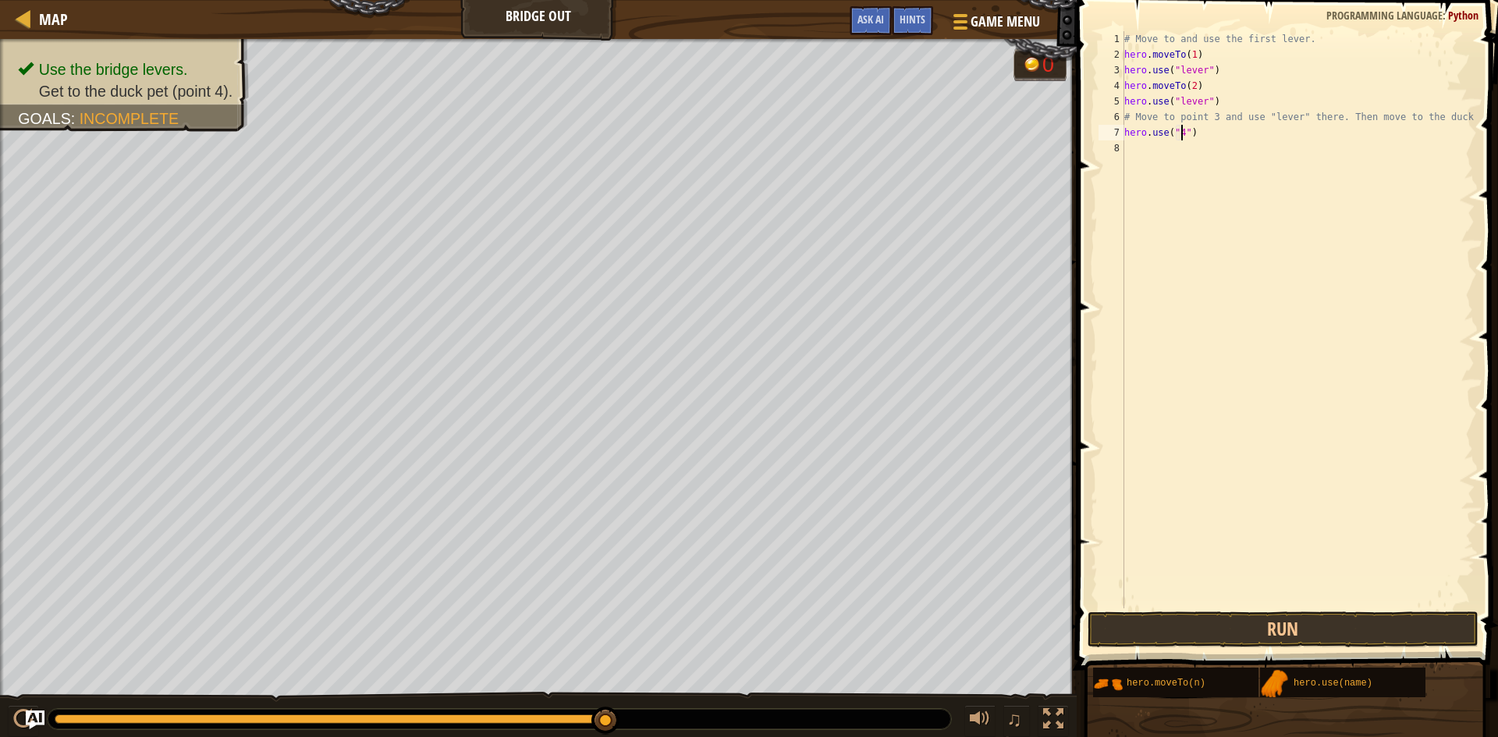
scroll to position [7, 5]
type textarea "hero.use("3")"
click at [1343, 620] on button "Run" at bounding box center [1283, 630] width 391 height 36
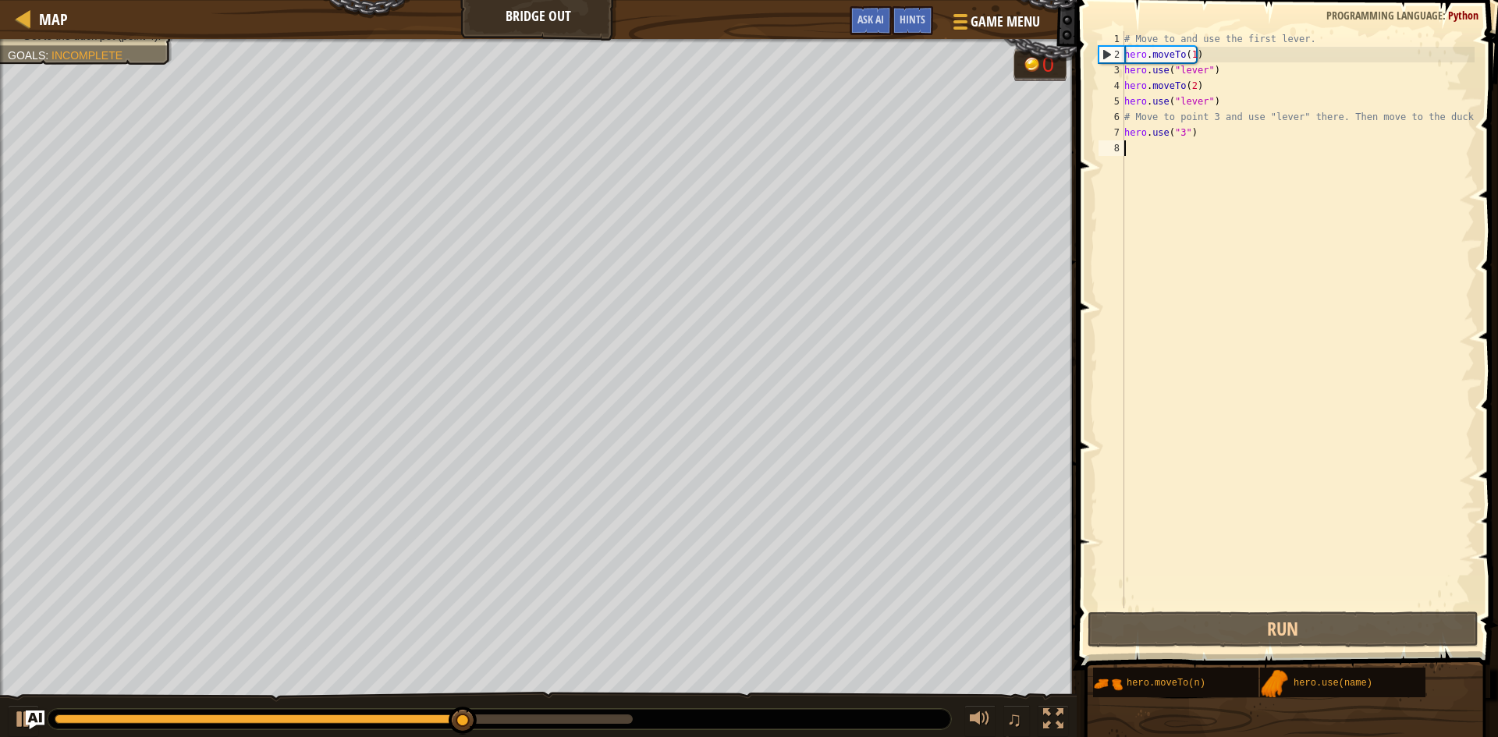
click at [1175, 161] on div "# Move to and use the first lever. hero . moveTo ( 1 ) hero . use ( "lever" ) h…" at bounding box center [1297, 335] width 353 height 609
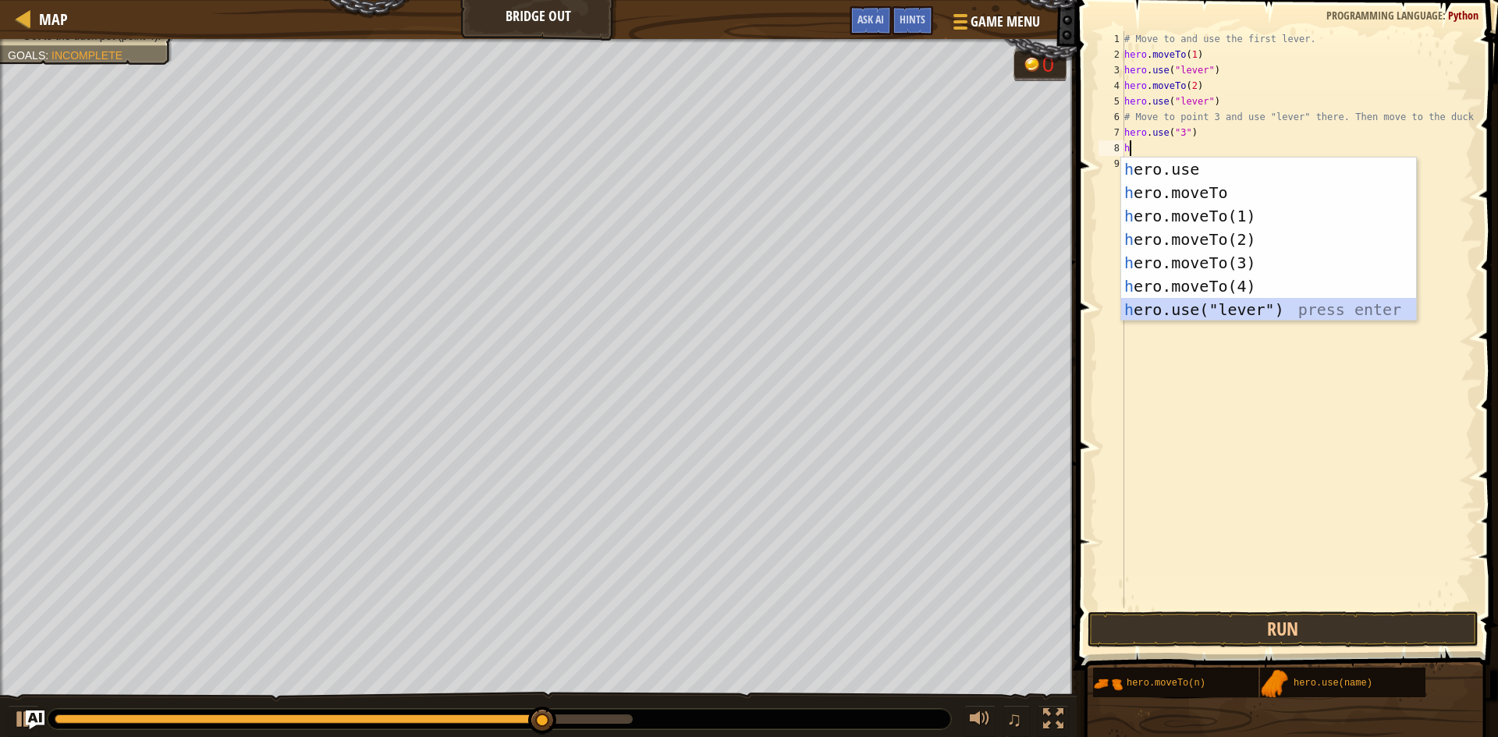
click at [1191, 311] on div "h ero.use press enter h ero.moveTo press enter h ero.moveTo(1) press enter h er…" at bounding box center [1268, 263] width 295 height 211
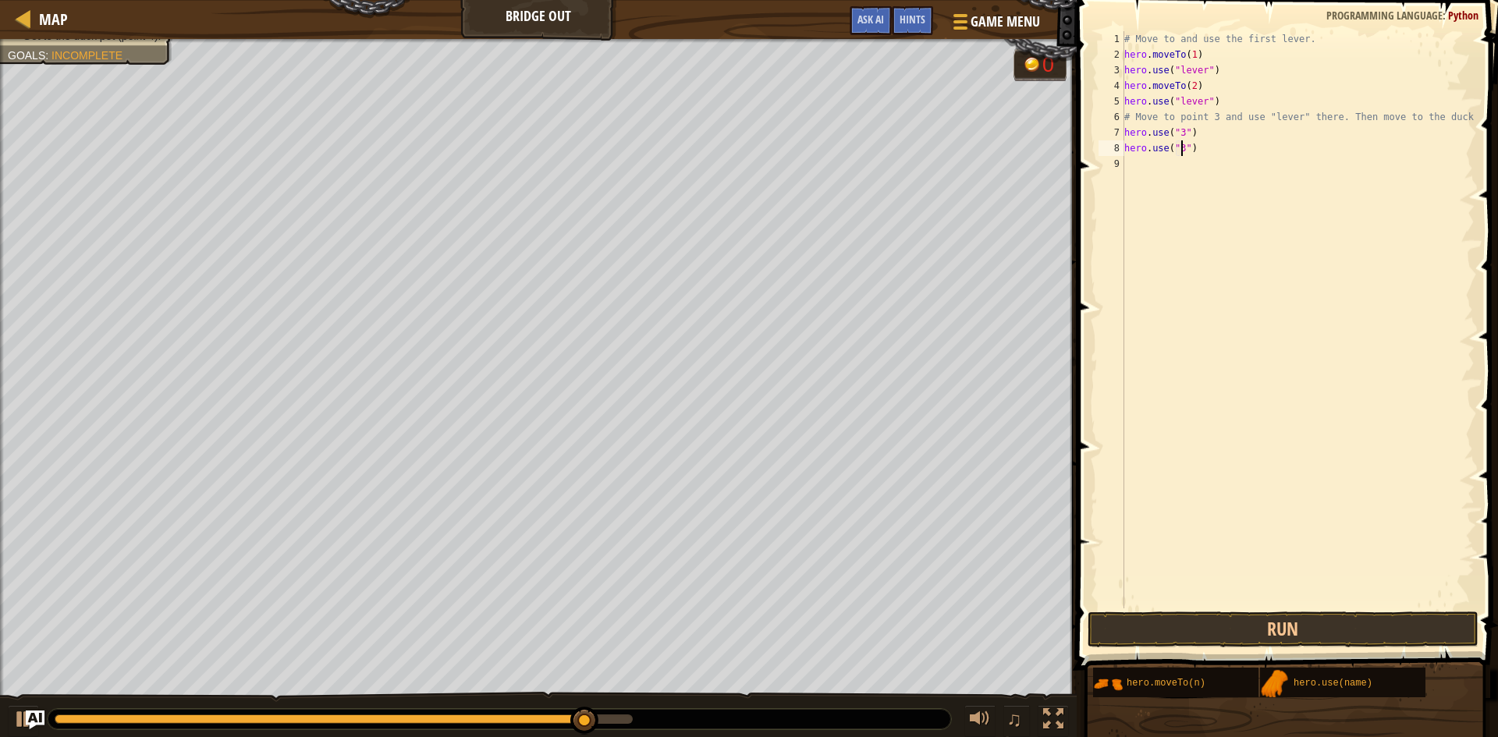
scroll to position [7, 5]
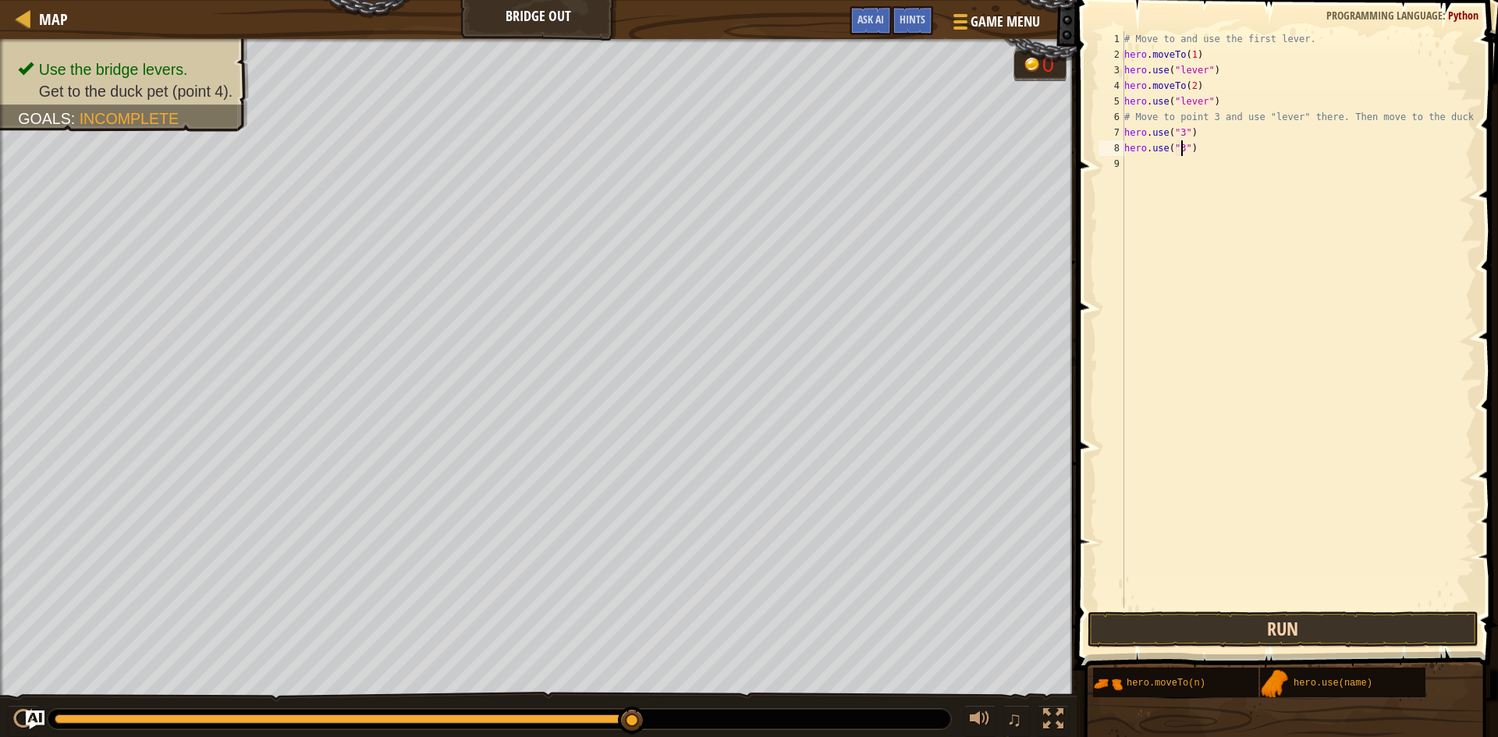
type textarea "hero.use("3")"
click at [1257, 623] on button "Run" at bounding box center [1283, 630] width 391 height 36
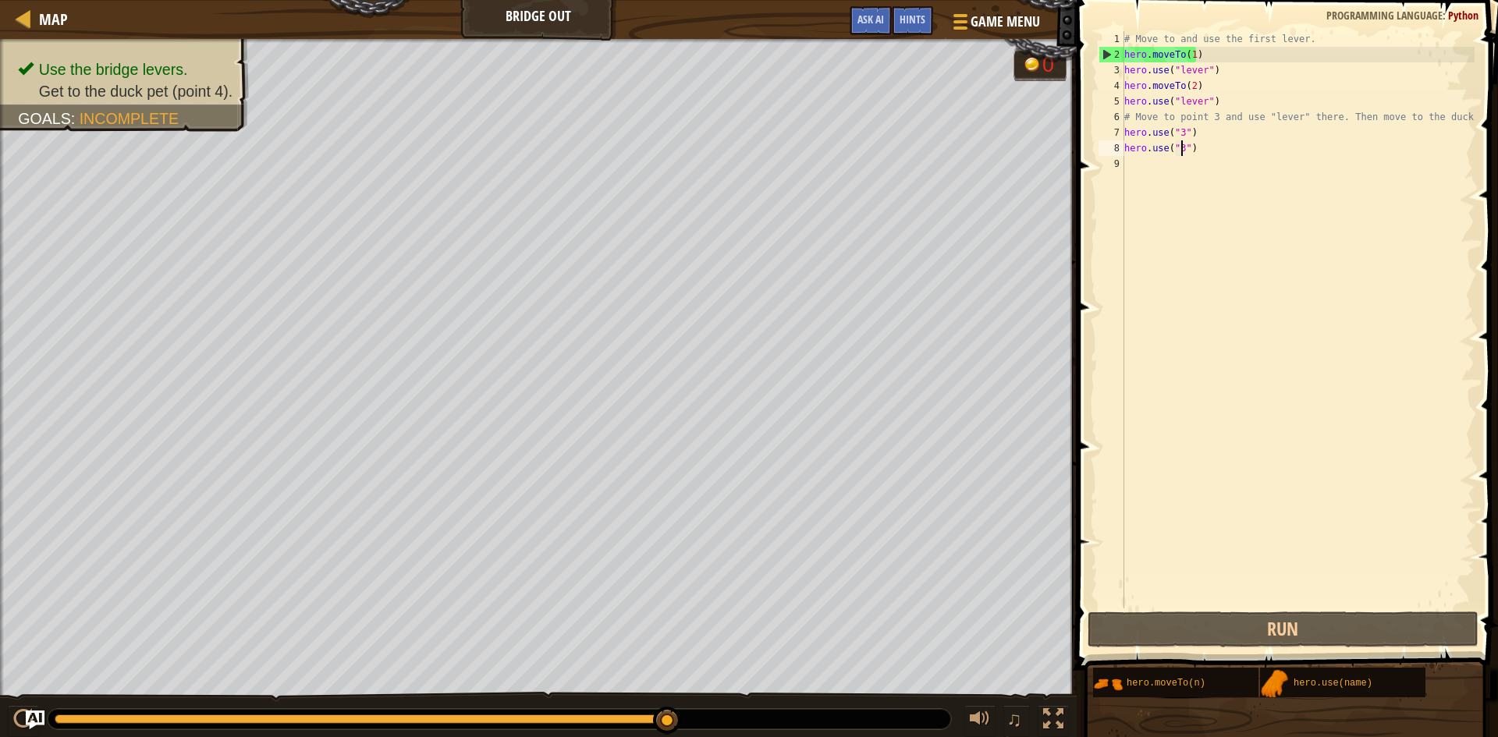
click at [1160, 174] on div "# Move to and use the first lever. hero . moveTo ( 1 ) hero . use ( "lever" ) h…" at bounding box center [1297, 335] width 353 height 609
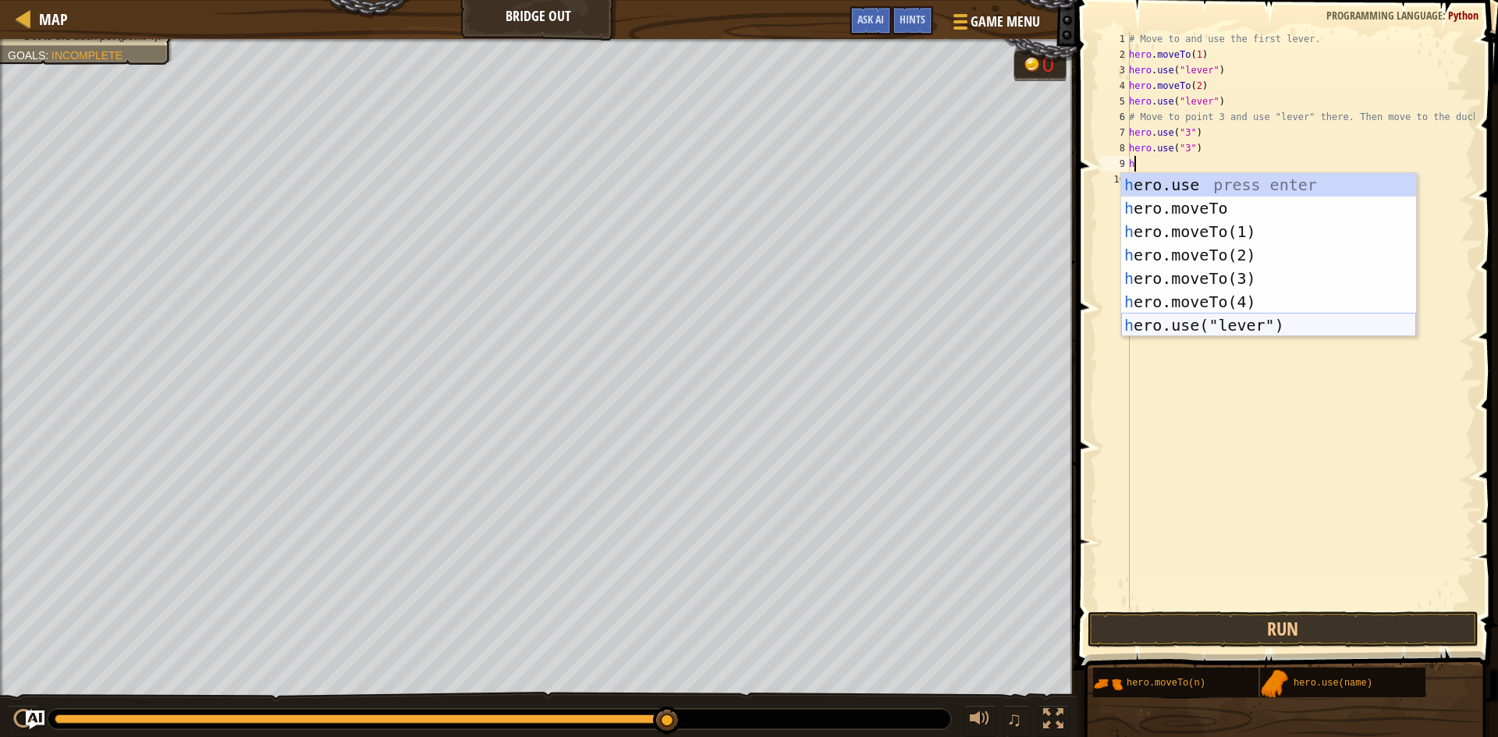
click at [1194, 318] on div "h ero.use press enter h ero.moveTo press enter h ero.moveTo(1) press enter h er…" at bounding box center [1268, 278] width 295 height 211
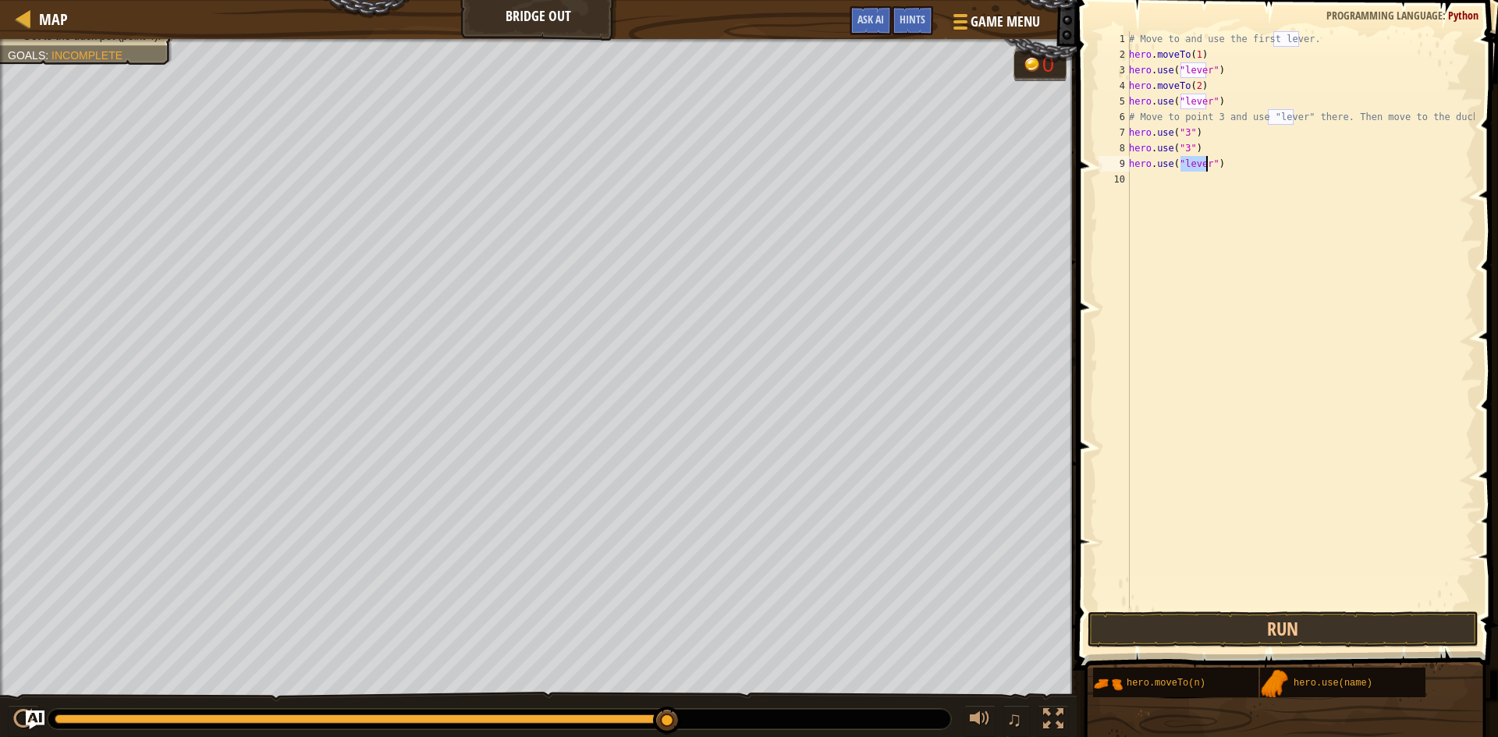
type textarea "hero.use("3")"
click at [1180, 641] on button "Run" at bounding box center [1283, 630] width 391 height 36
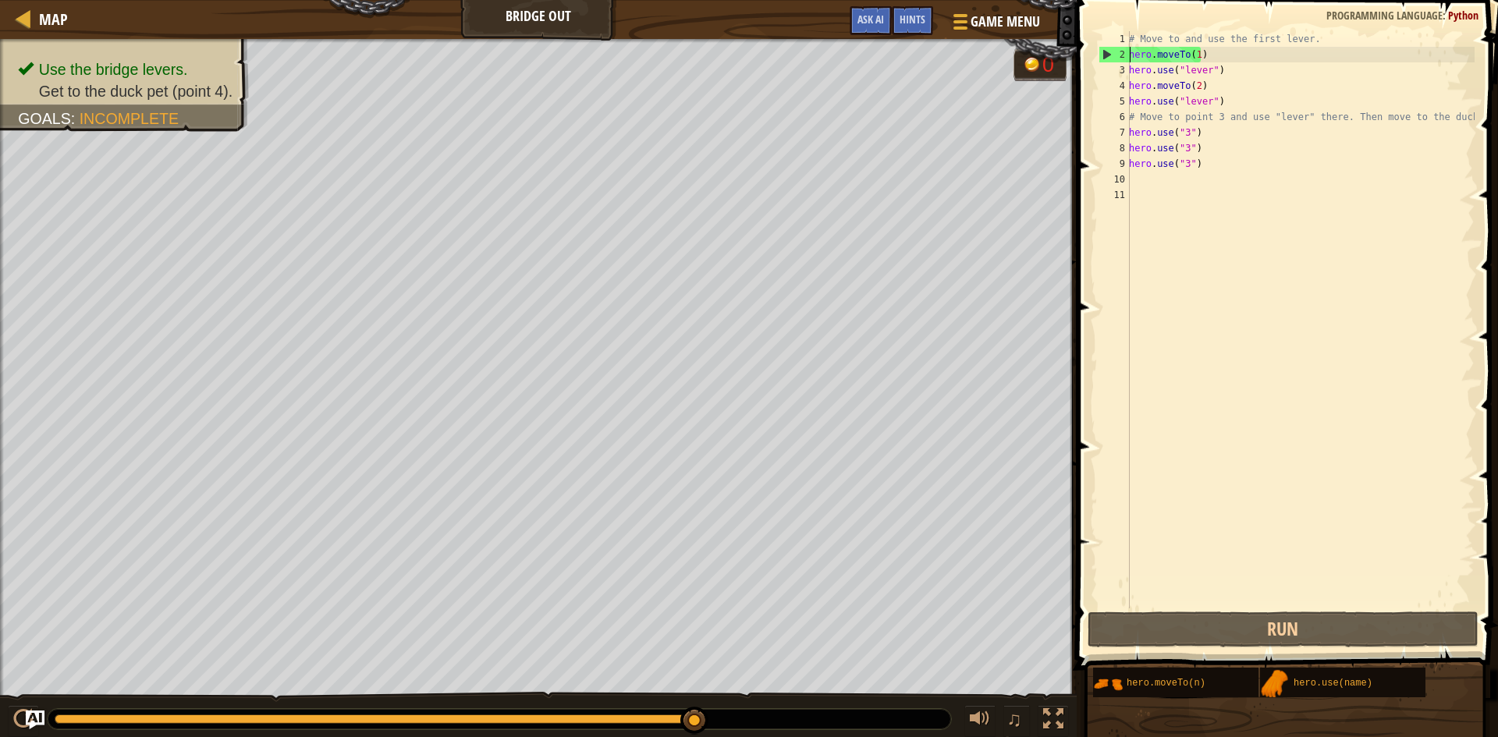
click at [1130, 62] on div "# Move to and use the first lever. hero . moveTo ( 1 ) hero . use ( "lever" ) h…" at bounding box center [1300, 335] width 349 height 609
click at [1162, 165] on div "# Move to and use the first lever. hero . moveTo ( 1 ) hero . use ( "lever" ) h…" at bounding box center [1300, 335] width 349 height 609
drag, startPoint x: 1131, startPoint y: 165, endPoint x: 1212, endPoint y: 173, distance: 80.8
click at [1212, 173] on div "# Move to and use the first lever. hero . moveTo ( 1 ) hero . use ( "lever" ) h…" at bounding box center [1300, 335] width 349 height 609
type textarea "hero.use("3")"
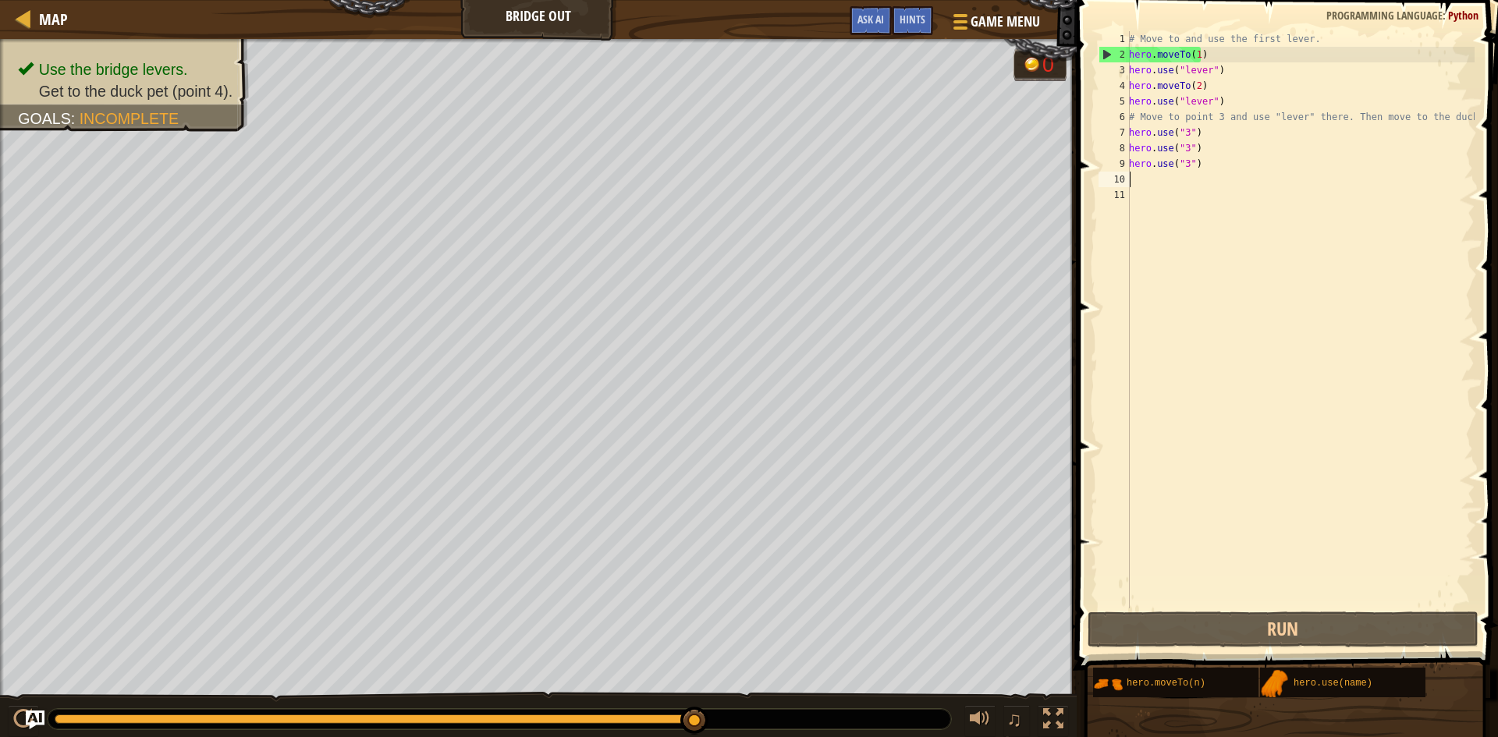
click at [1152, 175] on div "# Move to and use the first lever. hero . moveTo ( 1 ) hero . use ( "lever" ) h…" at bounding box center [1300, 335] width 349 height 609
drag, startPoint x: 1128, startPoint y: 159, endPoint x: 1164, endPoint y: 163, distance: 36.1
click at [1164, 163] on div "1 2 3 4 5 6 7 8 9 10 11 # Move to and use the first lever. hero . moveTo ( 1 ) …" at bounding box center [1284, 319] width 379 height 577
type textarea "hero.use("3")"
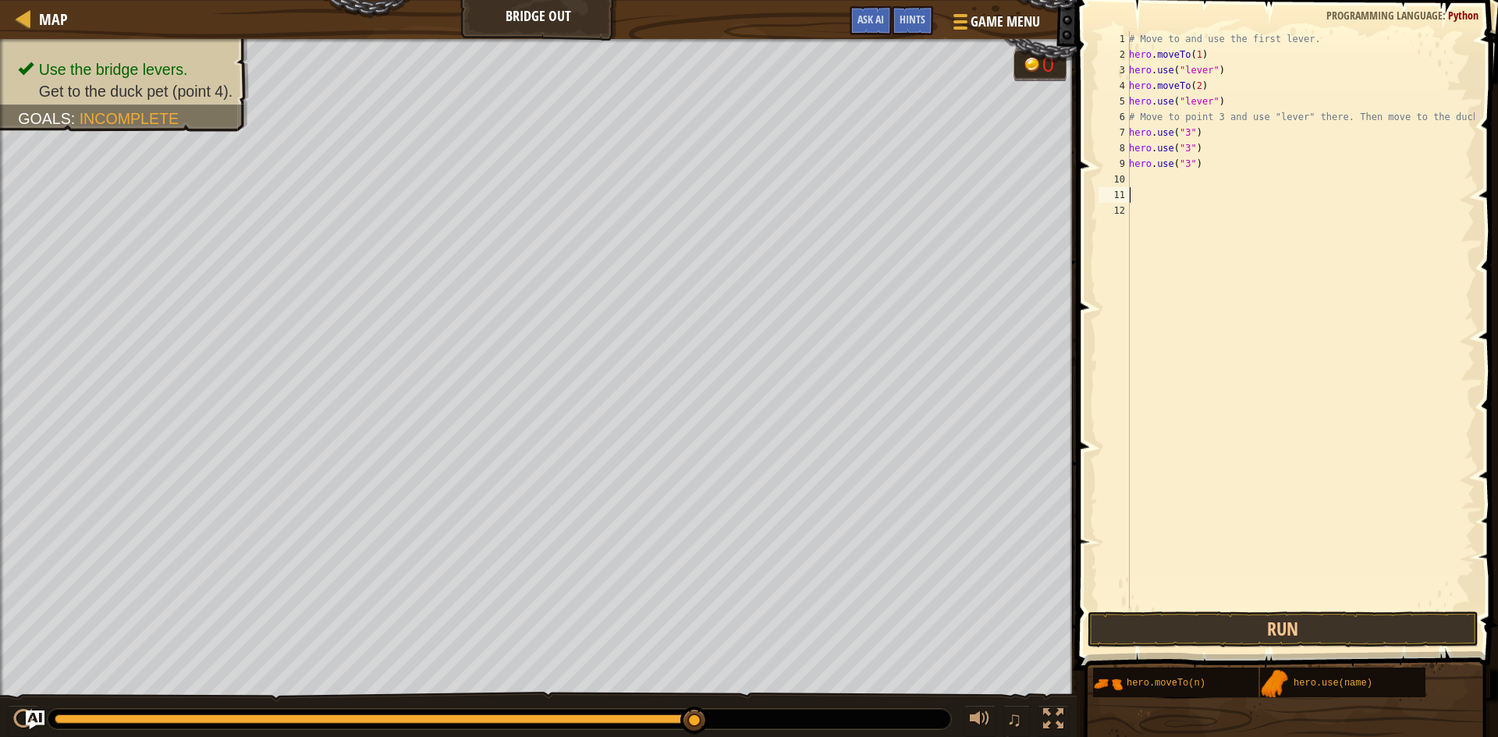
click at [1139, 175] on div "# Move to and use the first lever. hero . moveTo ( 1 ) hero . use ( "lever" ) h…" at bounding box center [1300, 335] width 349 height 609
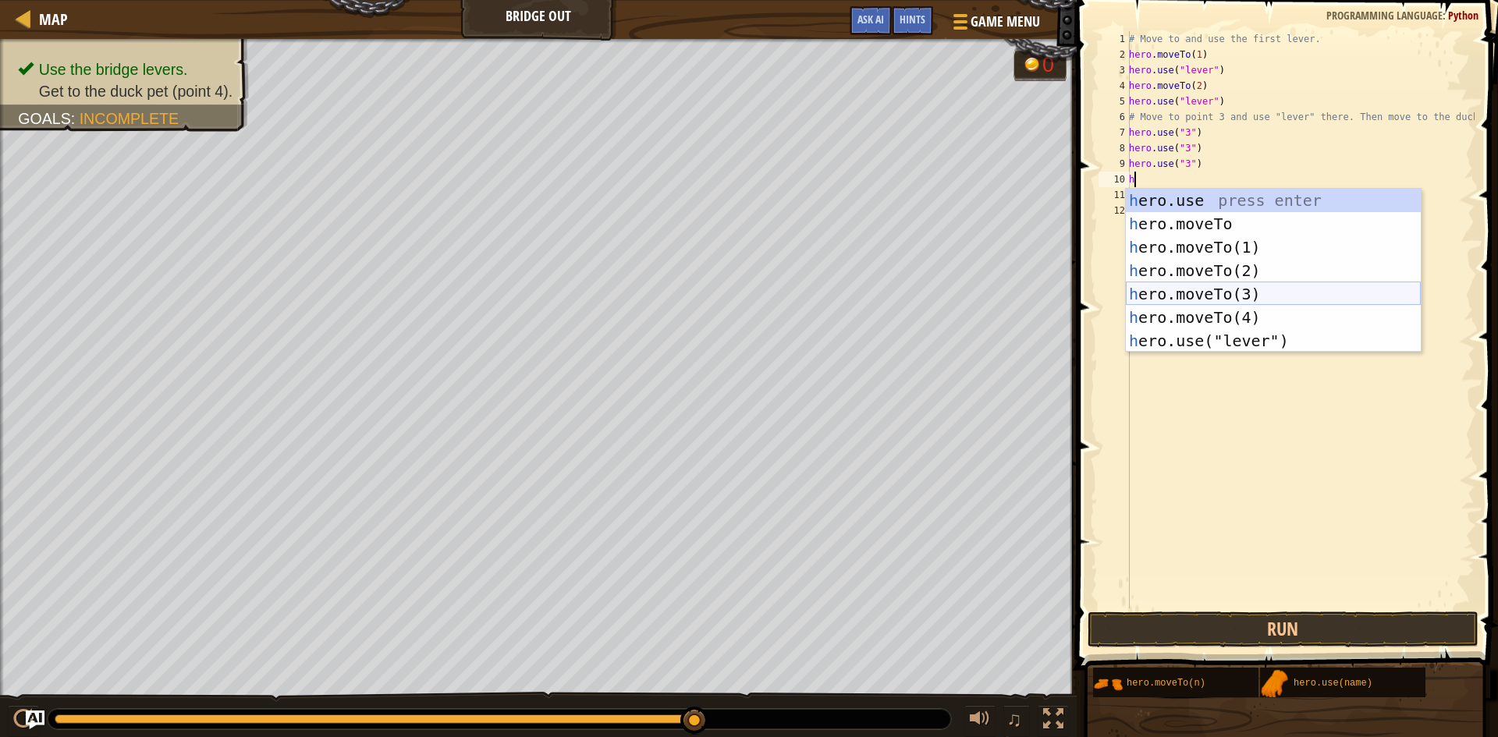
click at [1253, 298] on div "h ero.use press enter h ero.moveTo press enter h ero.moveTo(1) press enter h er…" at bounding box center [1273, 294] width 295 height 211
type textarea "hero.moveTo(3)"
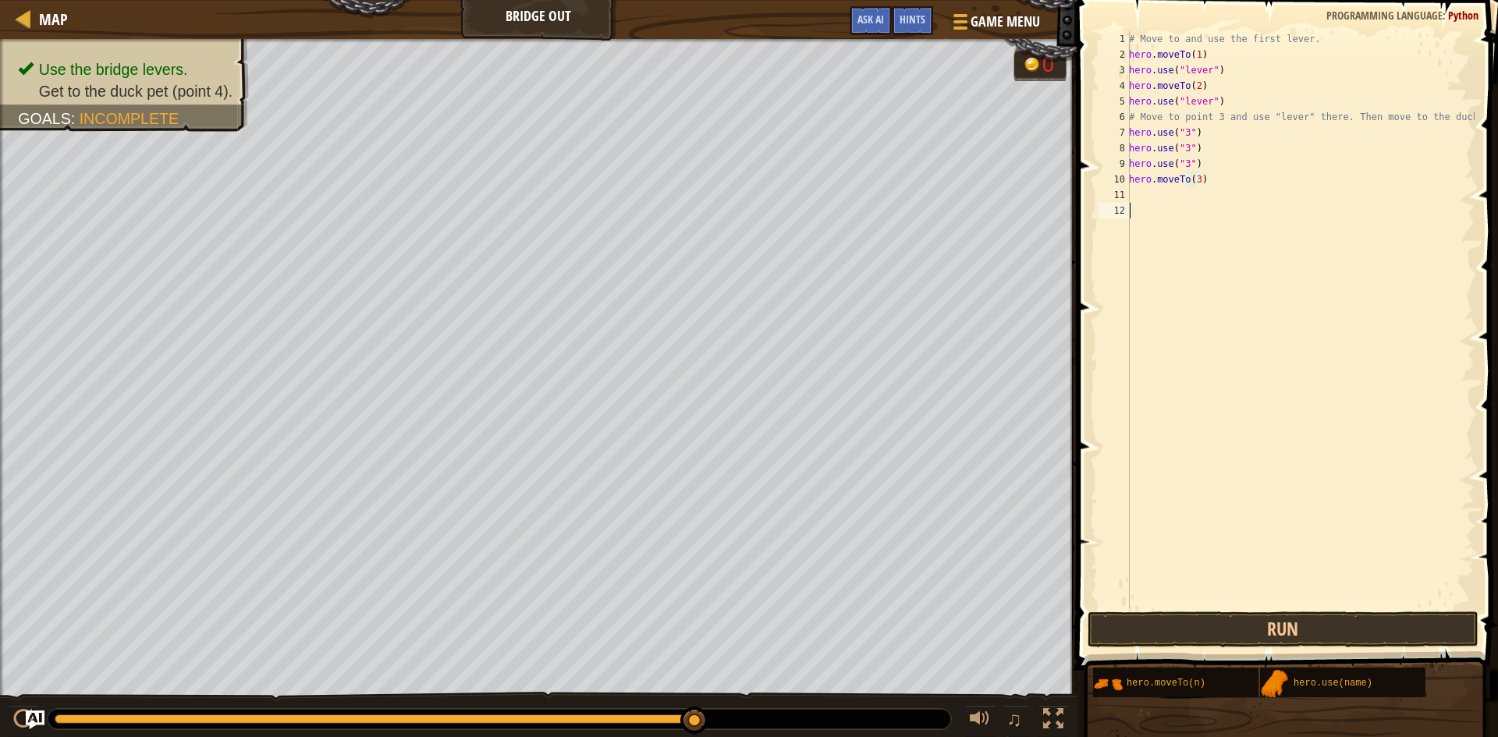
drag, startPoint x: 1257, startPoint y: 214, endPoint x: 1261, endPoint y: 222, distance: 9.4
click at [1261, 222] on div "# Move to and use the first lever. hero . moveTo ( 1 ) hero . use ( "lever" ) h…" at bounding box center [1300, 335] width 349 height 609
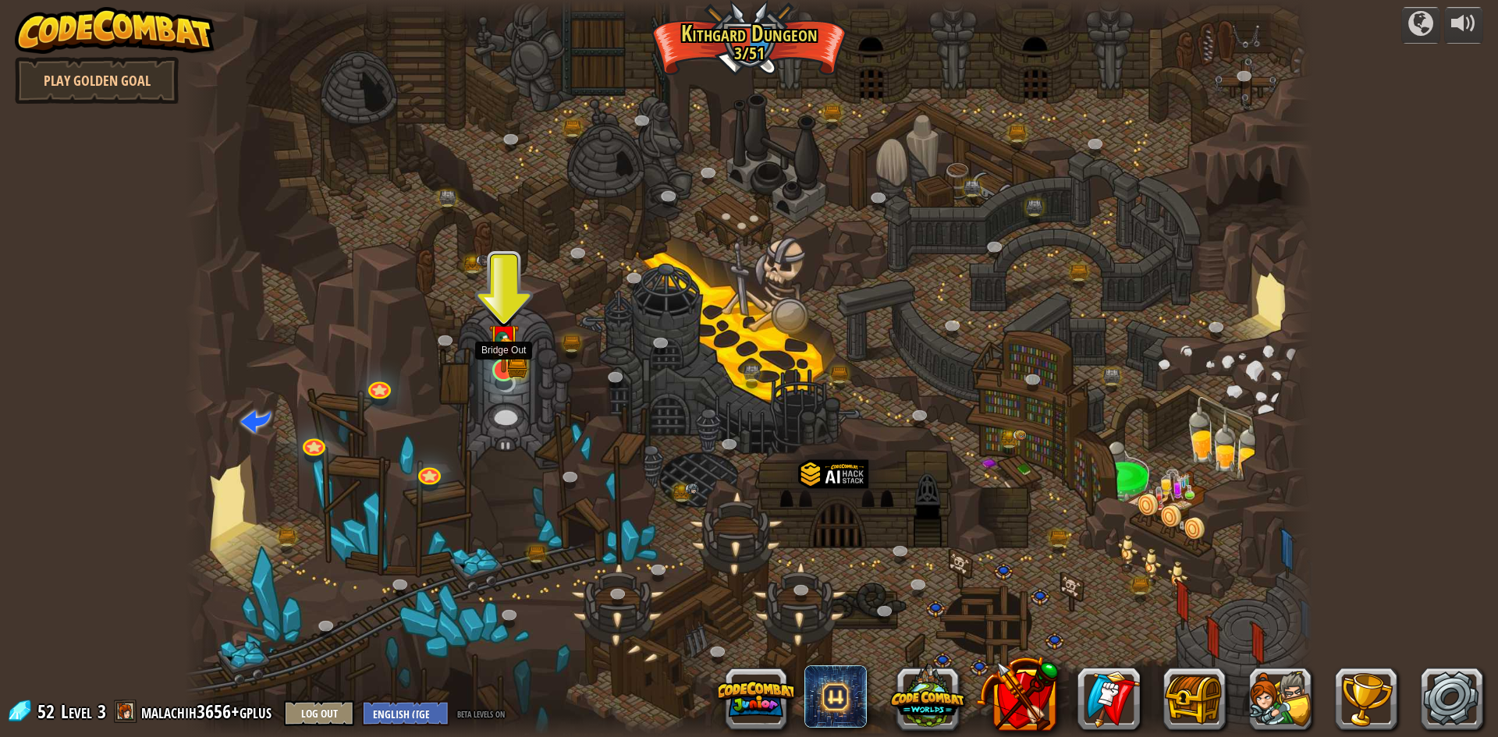
click at [498, 349] on img at bounding box center [504, 340] width 18 height 18
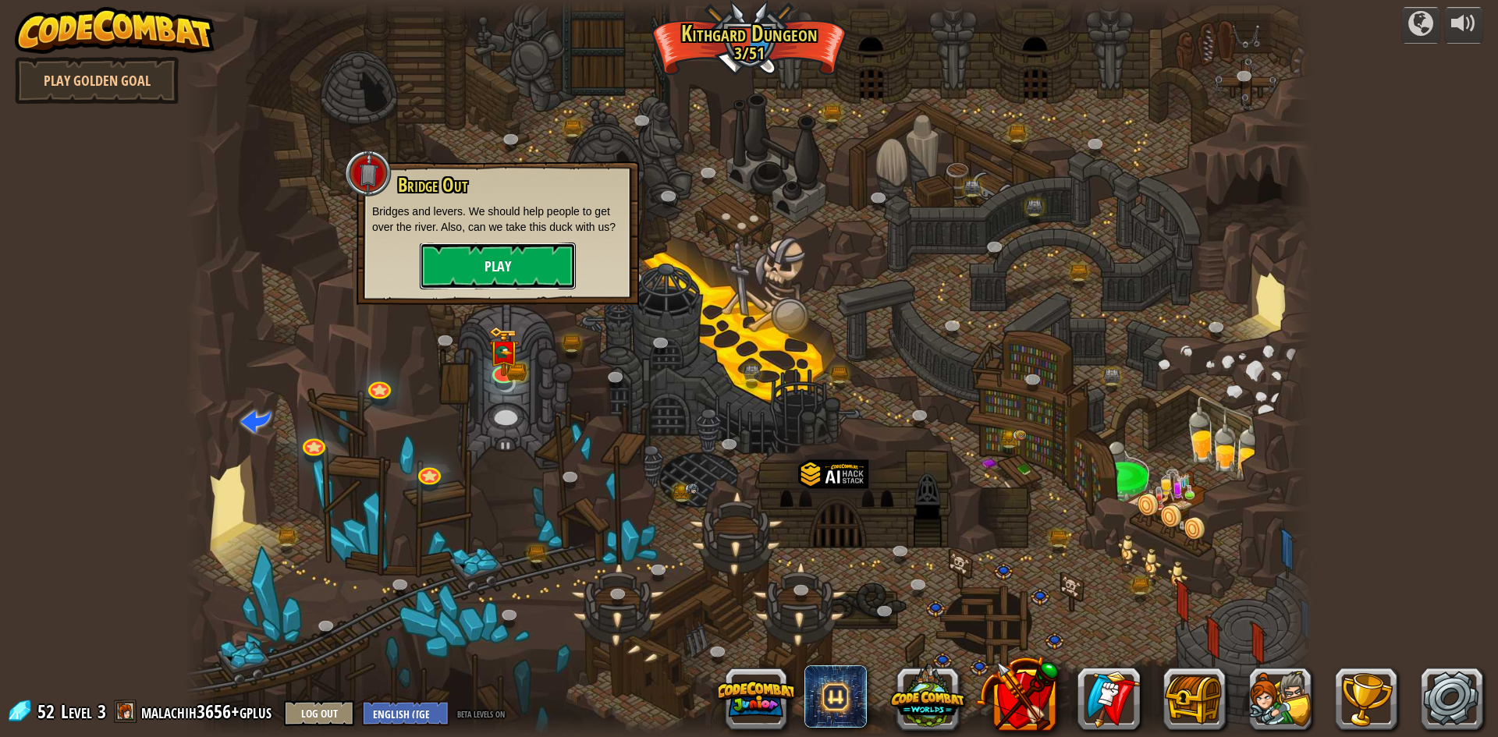
click at [492, 255] on button "Play" at bounding box center [498, 266] width 156 height 47
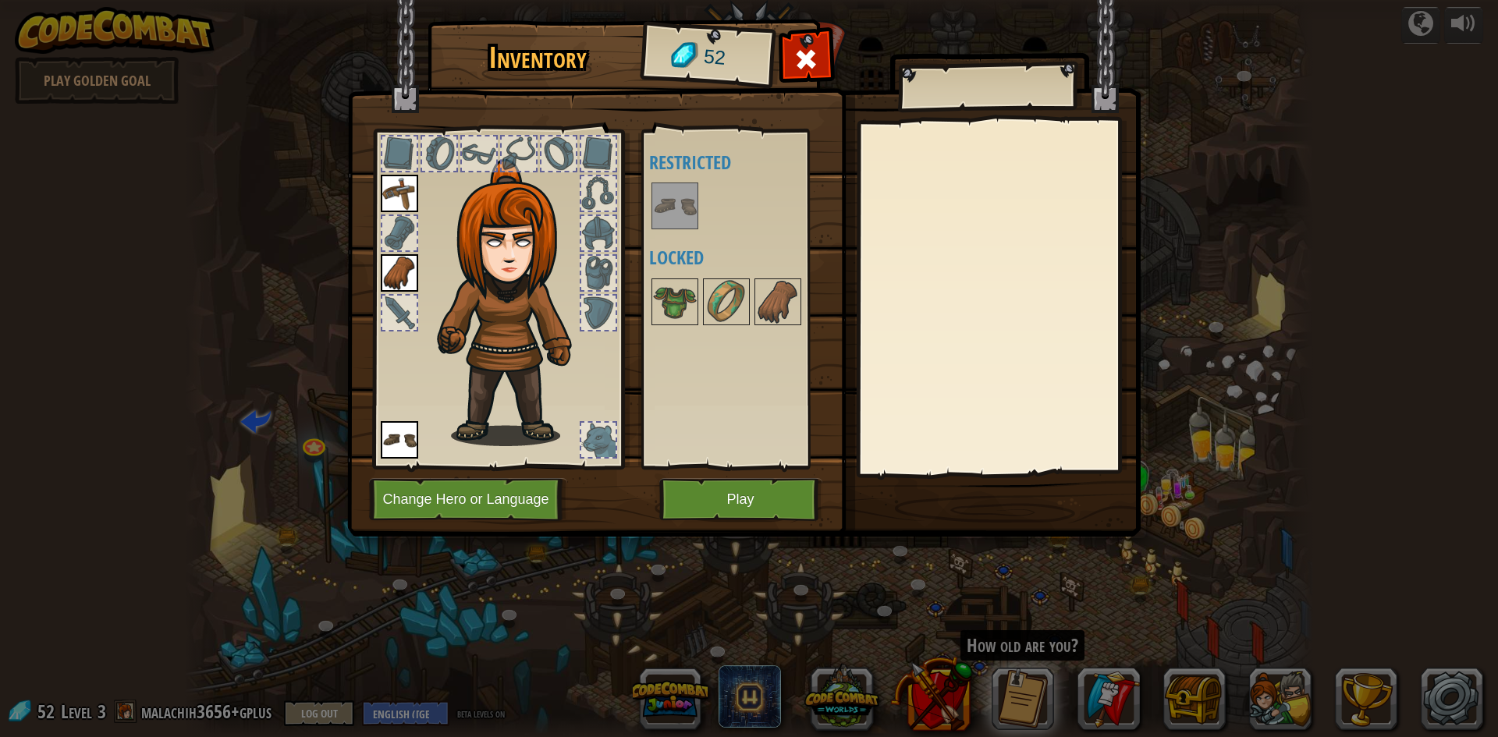
click at [396, 204] on img at bounding box center [399, 193] width 37 height 37
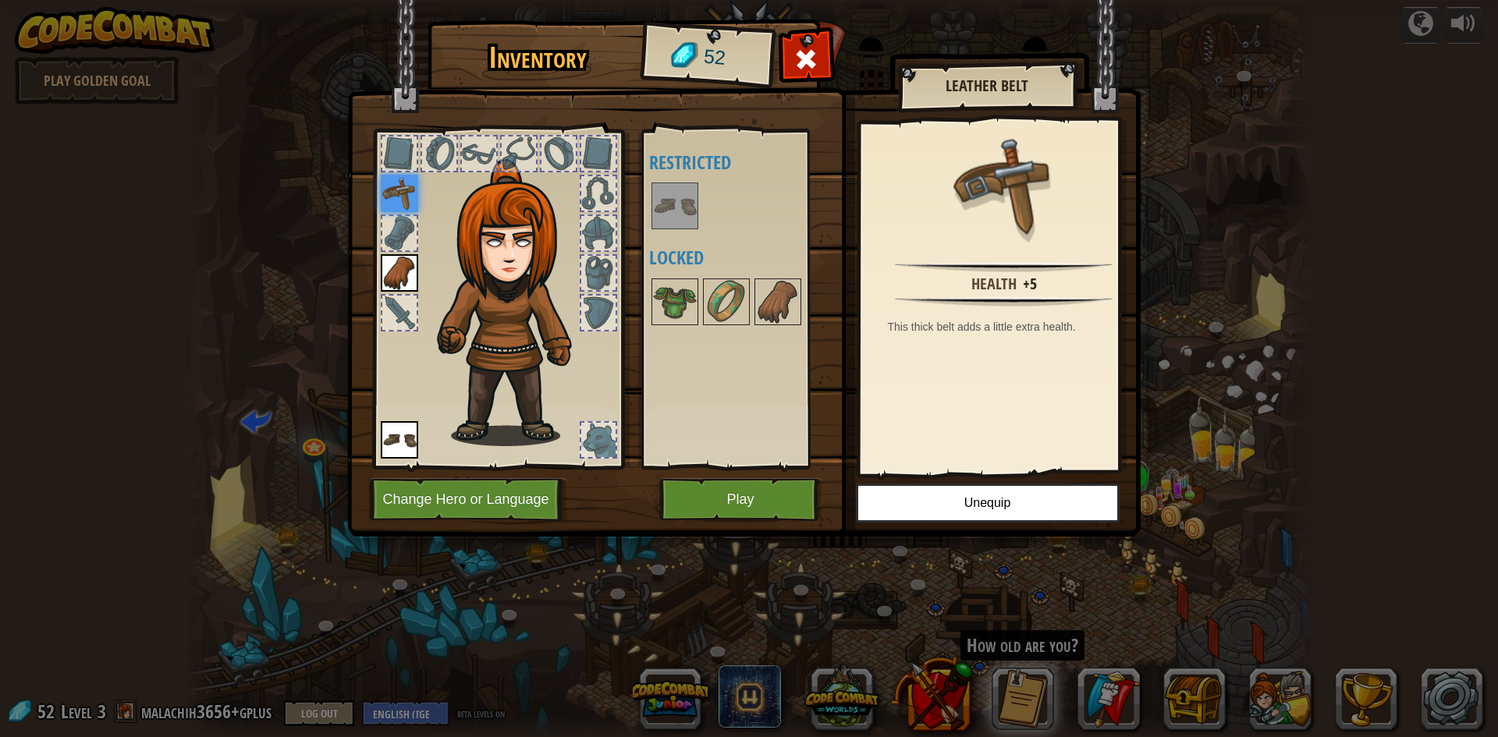
click at [450, 155] on div at bounding box center [439, 154] width 34 height 34
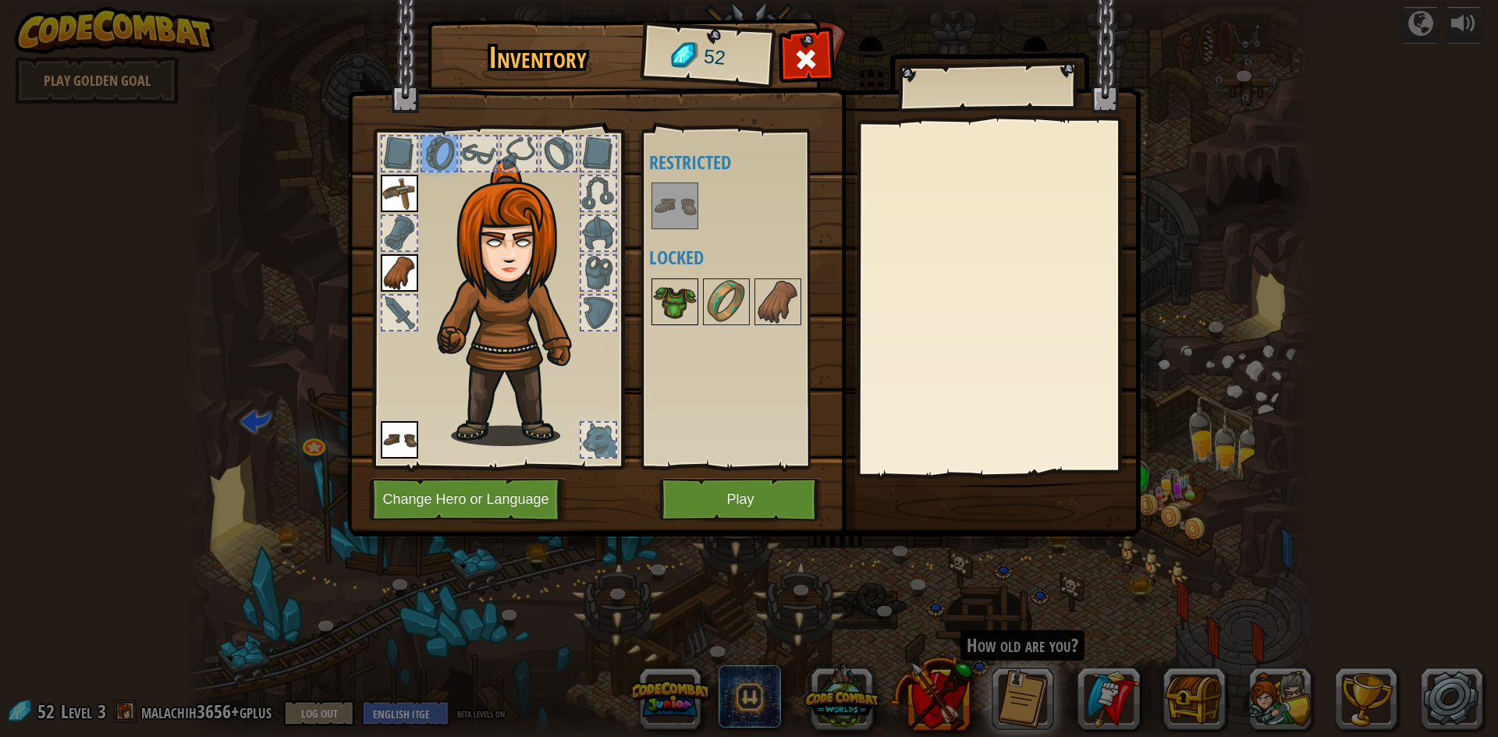
click at [671, 314] on img at bounding box center [675, 302] width 44 height 44
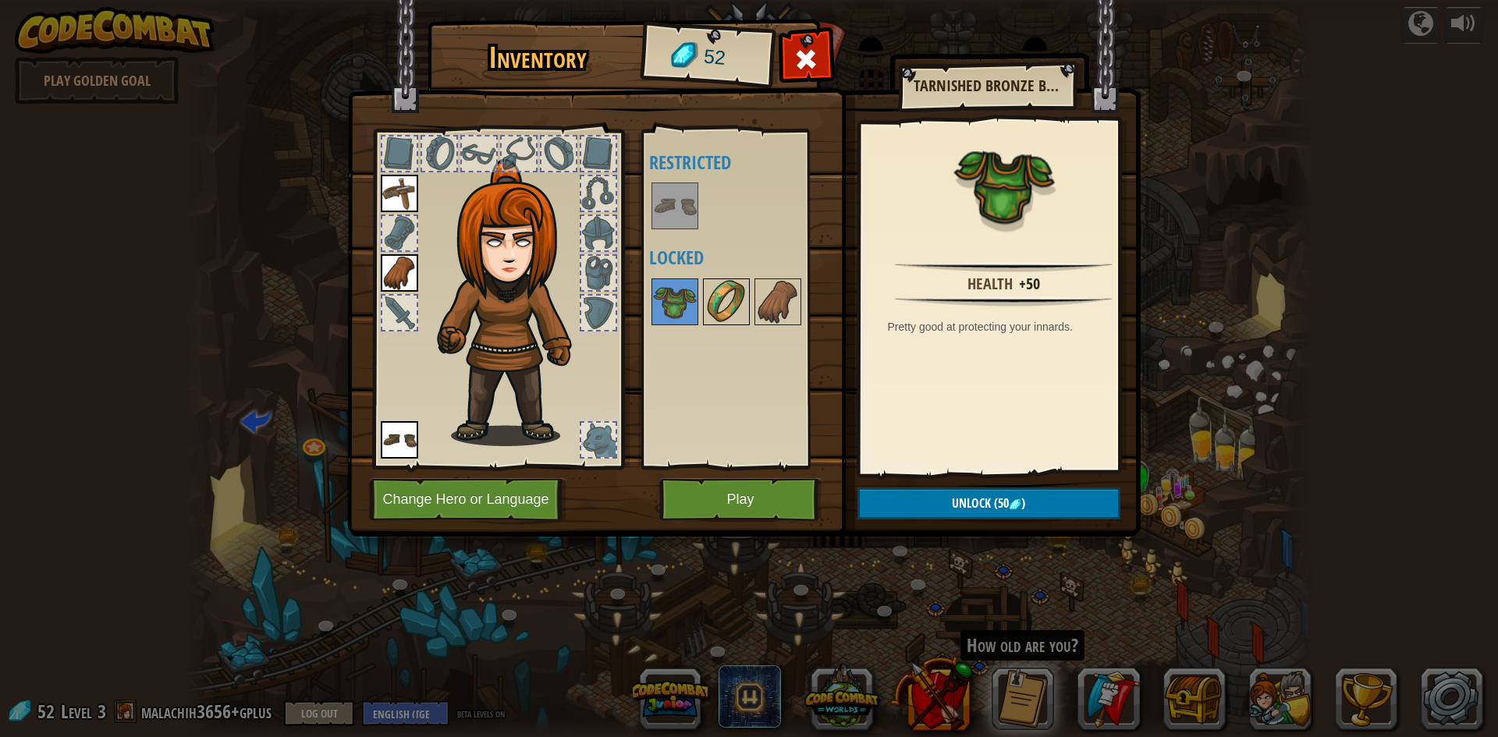
drag, startPoint x: 733, startPoint y: 283, endPoint x: 729, endPoint y: 294, distance: 11.9
click at [720, 293] on img at bounding box center [726, 302] width 44 height 44
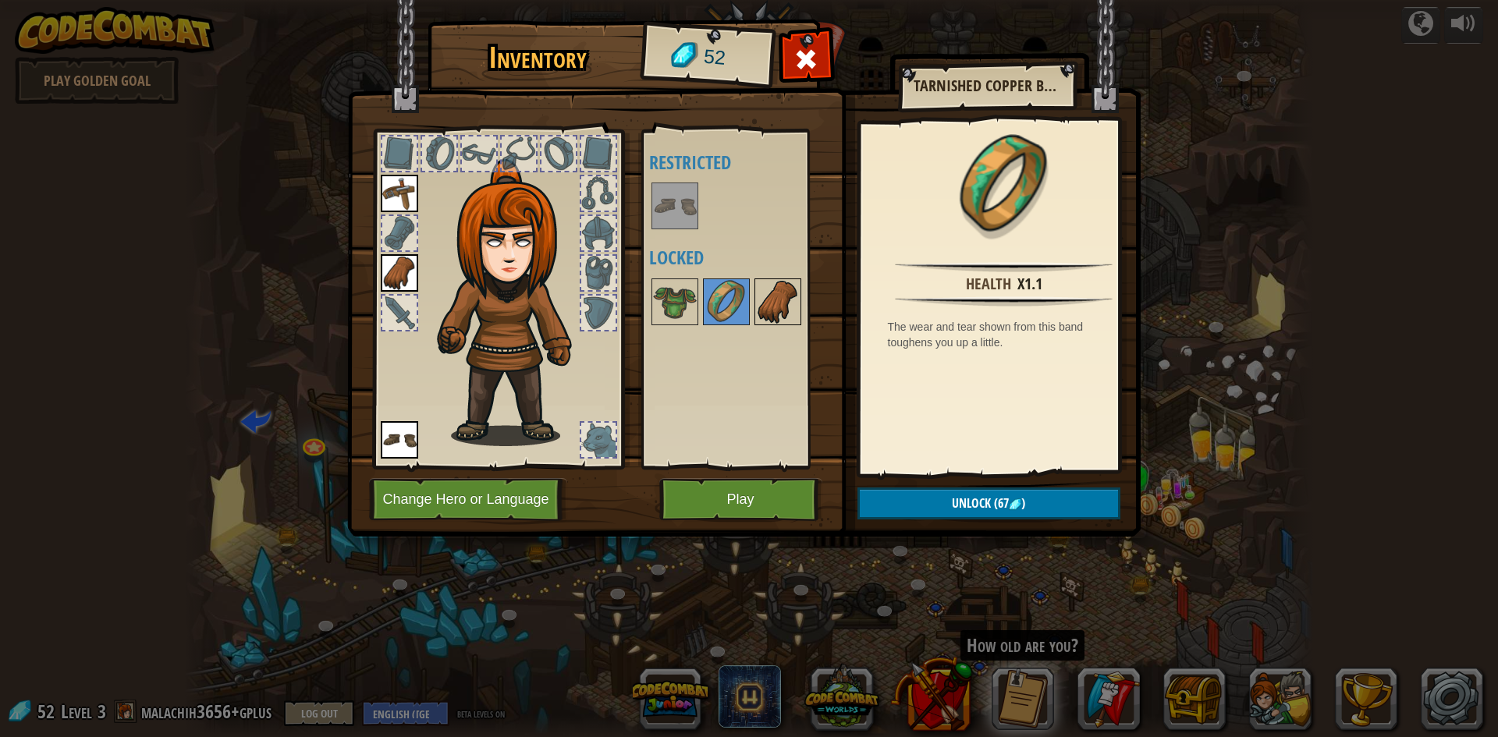
click at [798, 307] on img at bounding box center [778, 302] width 44 height 44
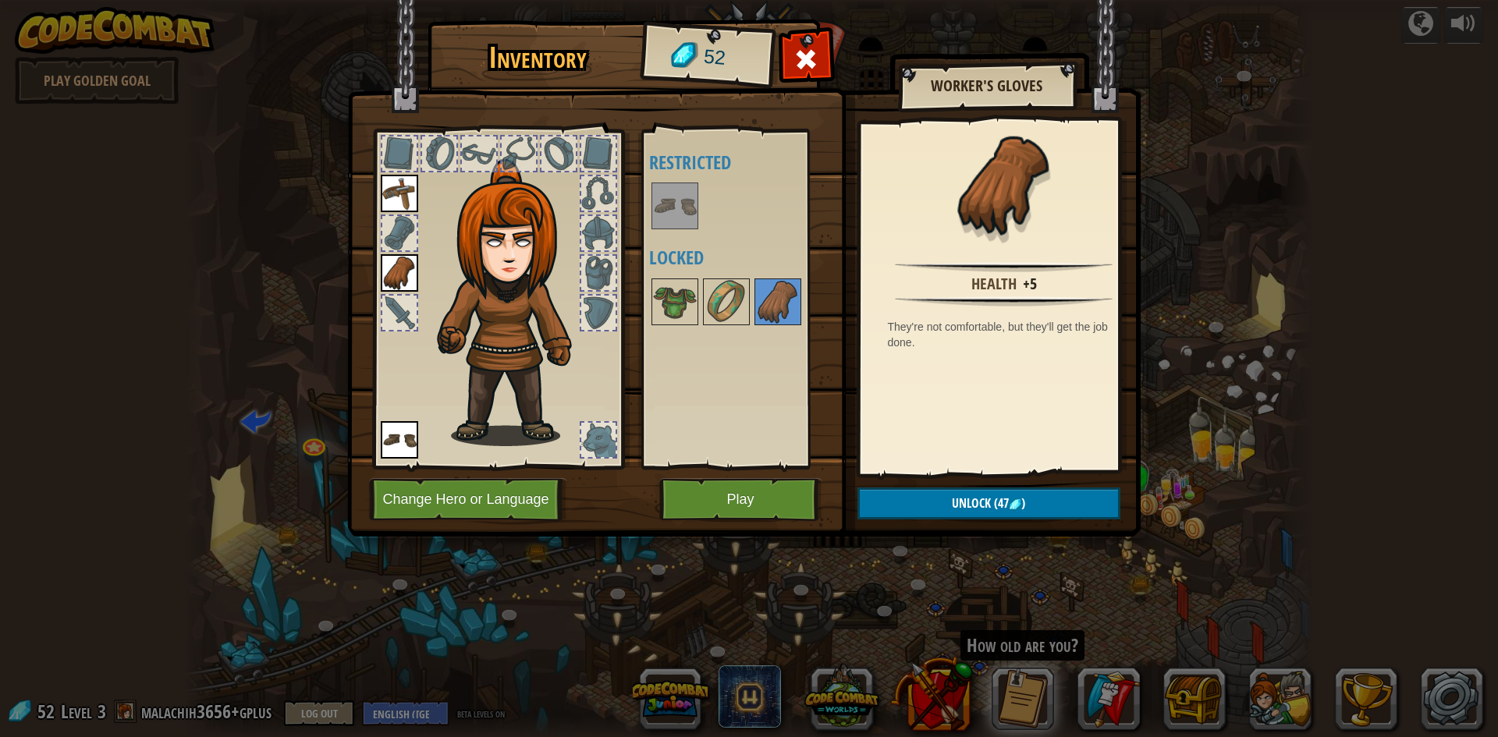
drag, startPoint x: 635, startPoint y: 293, endPoint x: 643, endPoint y: 295, distance: 8.1
click at [643, 295] on div "Inventory 52 Available Equip Equip (double-click to equip) Restricted Locked Wo…" at bounding box center [749, 280] width 793 height 515
click at [662, 305] on img at bounding box center [675, 302] width 44 height 44
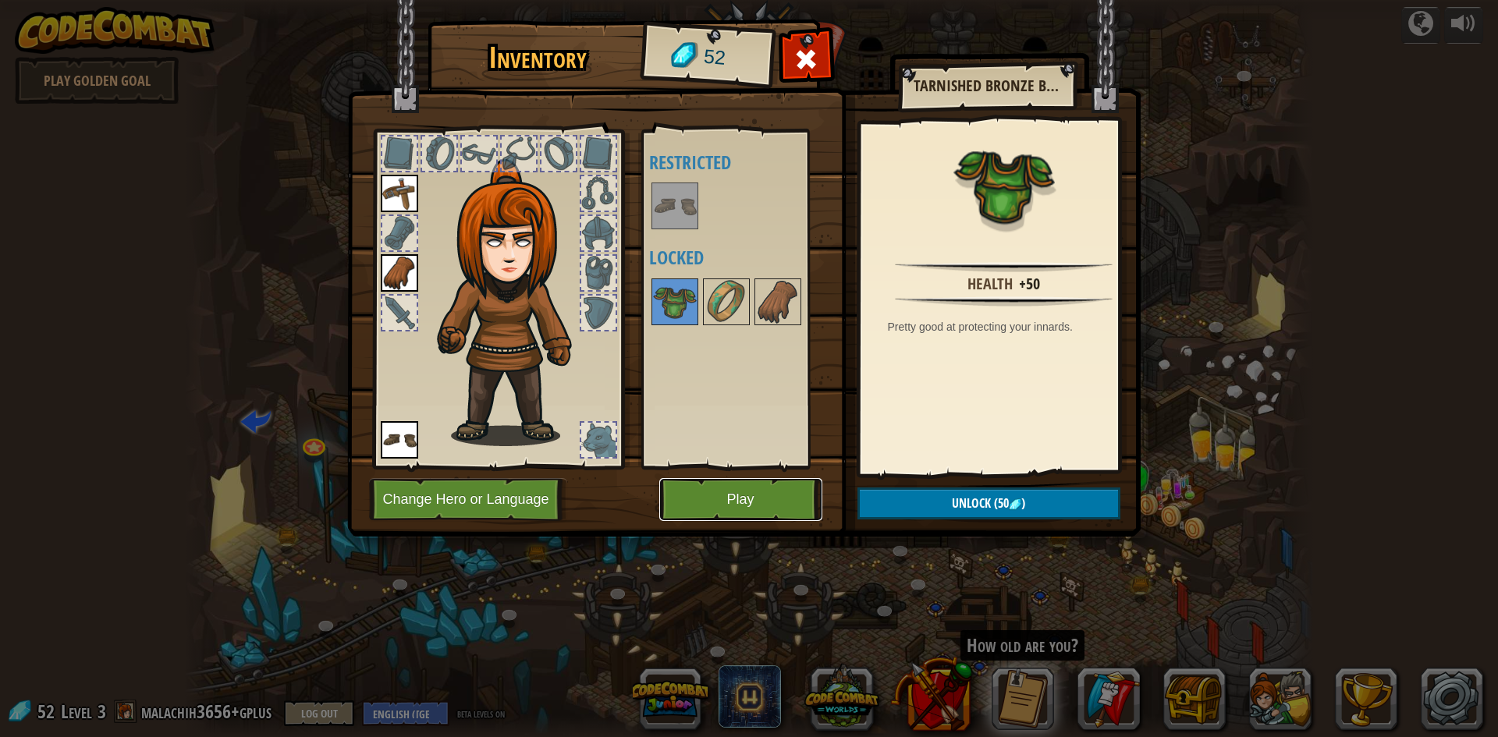
drag, startPoint x: 775, startPoint y: 487, endPoint x: 775, endPoint y: 478, distance: 8.6
click at [775, 478] on button "Play" at bounding box center [740, 499] width 163 height 43
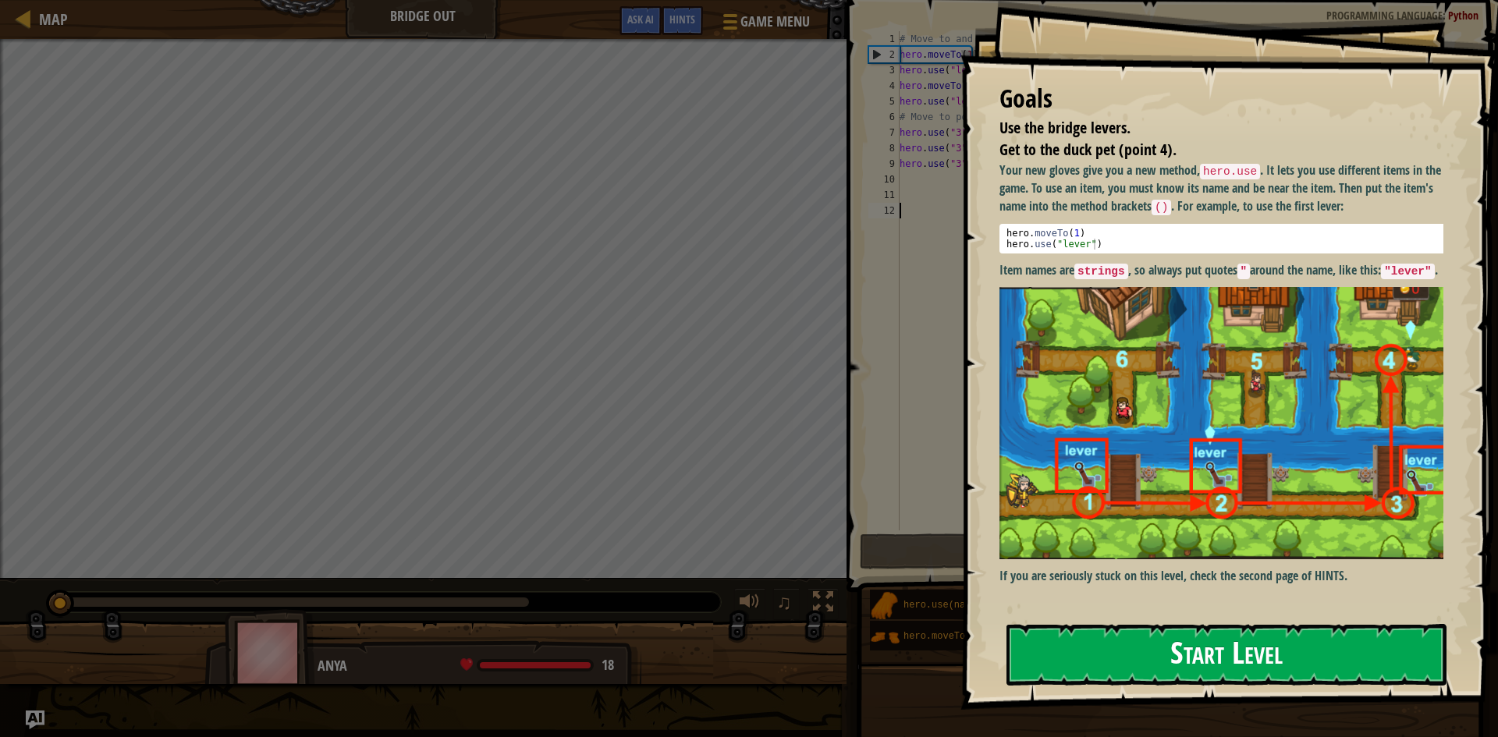
drag, startPoint x: 1240, startPoint y: 669, endPoint x: 1251, endPoint y: 659, distance: 14.9
type textarea "hero.use("lever")"
drag, startPoint x: 1251, startPoint y: 659, endPoint x: 1367, endPoint y: 254, distance: 421.0
click at [1389, 243] on div "hero . moveTo ( 1 ) hero . use ( "lever" )" at bounding box center [1227, 250] width 448 height 44
